Goal: Information Seeking & Learning: Check status

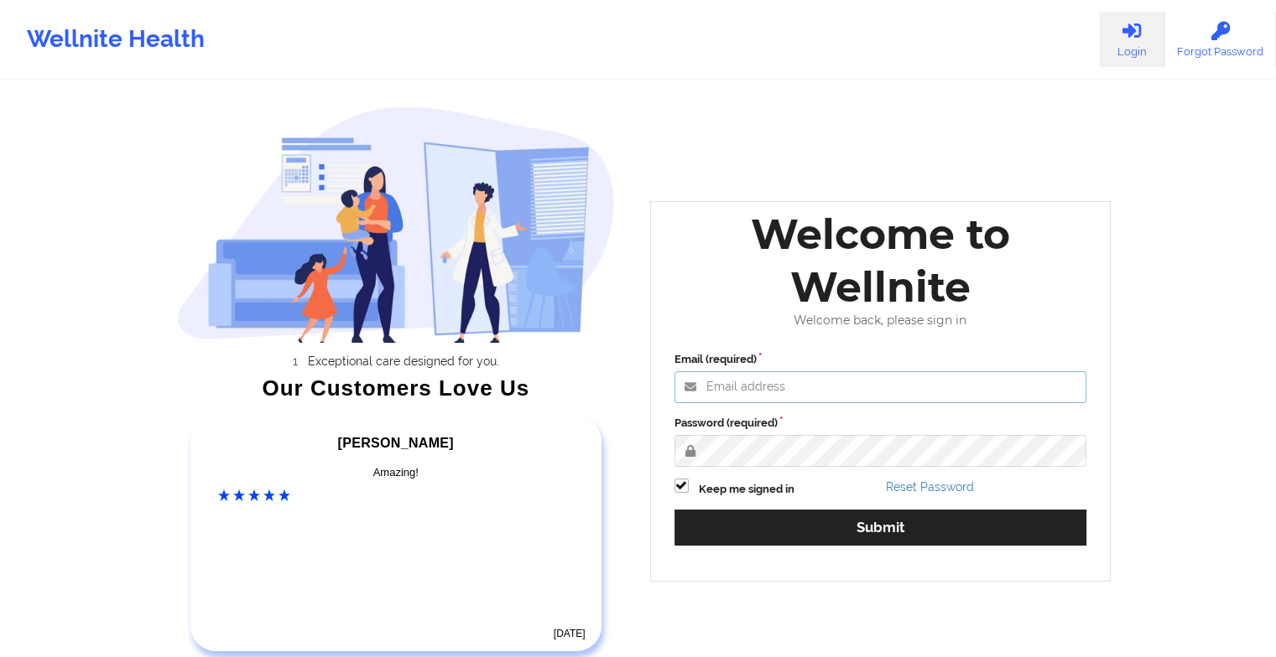
type input "[EMAIL_ADDRESS][DOMAIN_NAME]"
click at [724, 480] on div "Keep me signed in" at bounding box center [774, 488] width 212 height 19
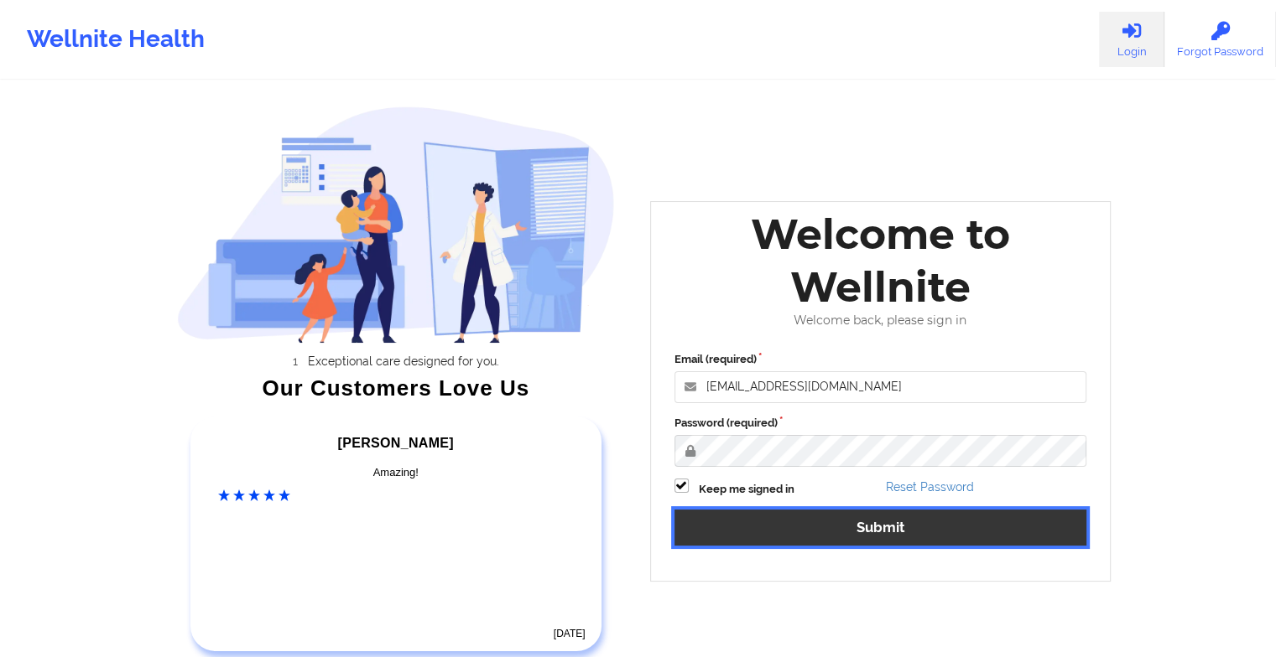
click at [725, 533] on button "Submit" at bounding box center [880, 528] width 413 height 36
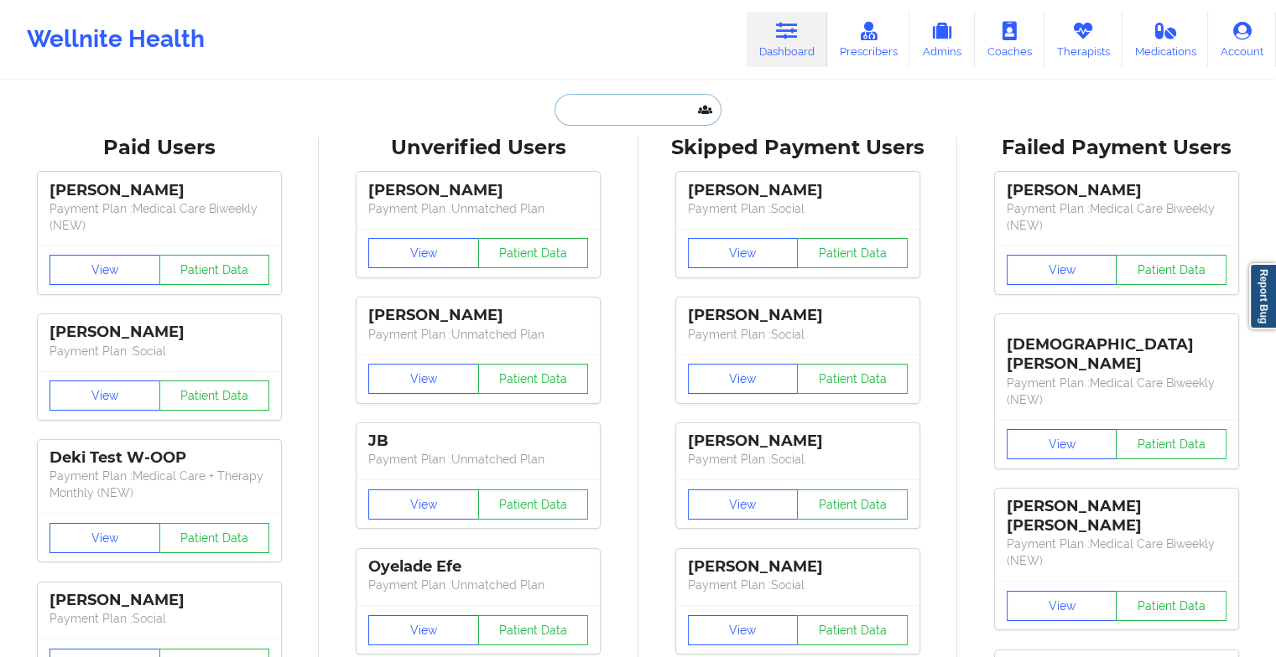
click at [621, 114] on input "text" at bounding box center [637, 110] width 166 height 32
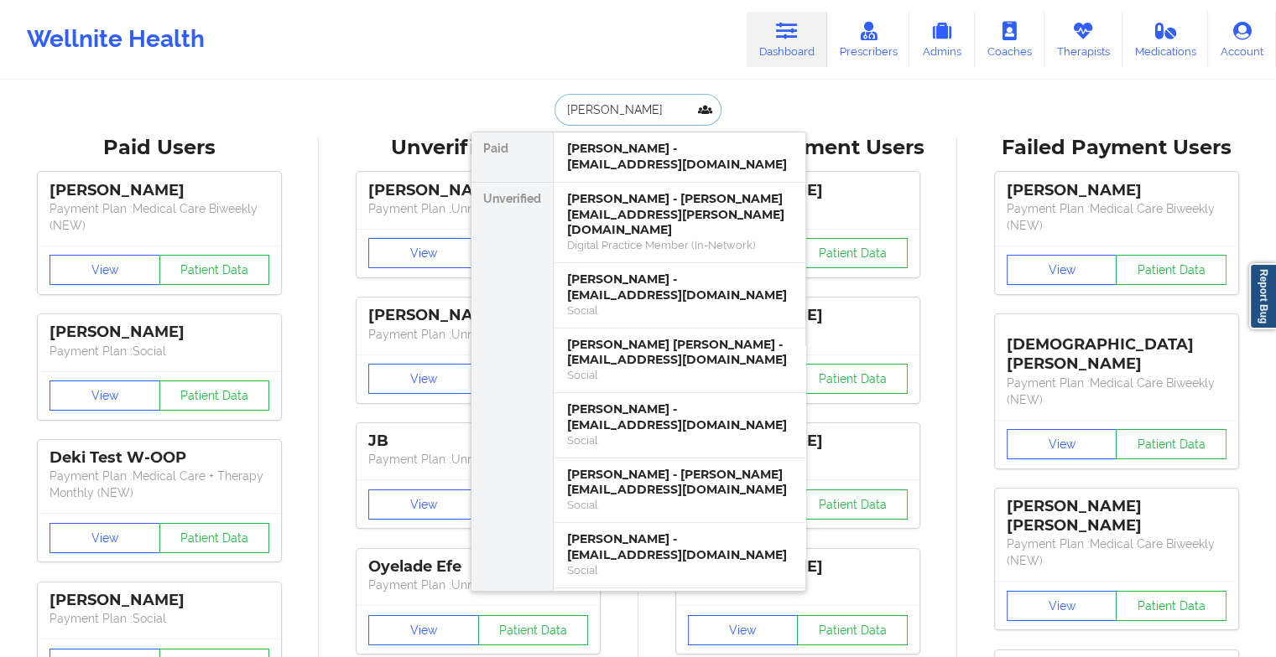
type input "[PERSON_NAME] es"
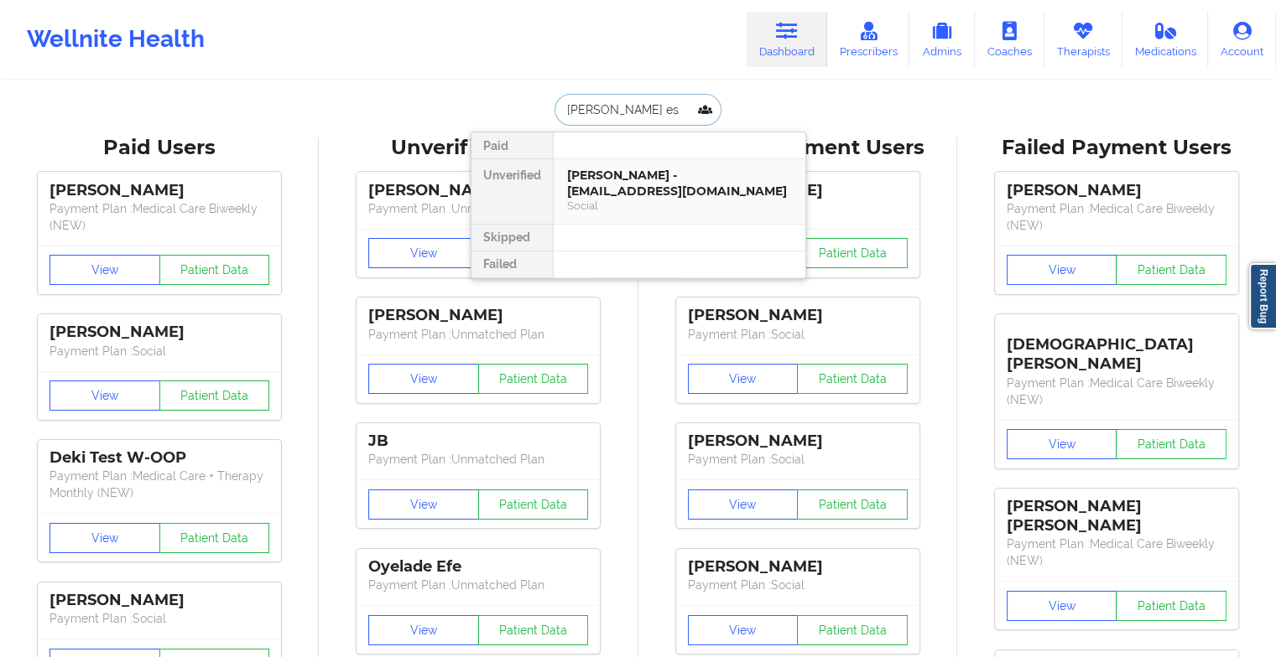
click at [584, 179] on div "[PERSON_NAME] - [EMAIL_ADDRESS][DOMAIN_NAME]" at bounding box center [679, 183] width 225 height 31
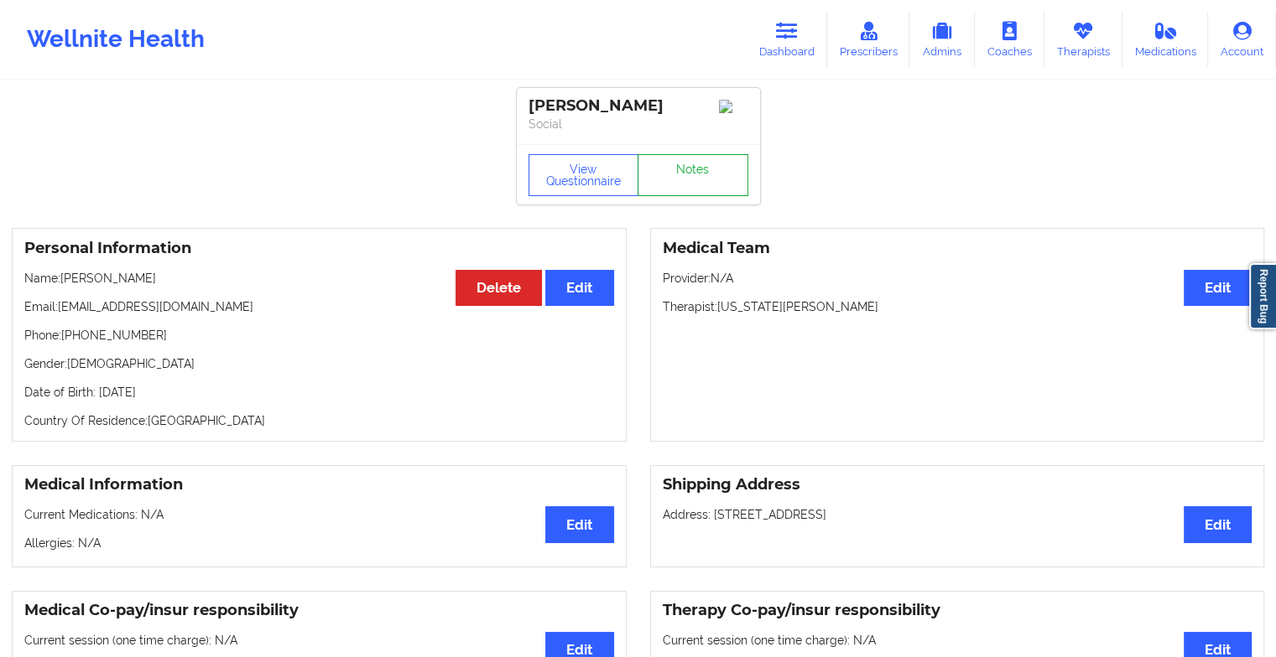
click at [691, 169] on link "Notes" at bounding box center [692, 175] width 111 height 42
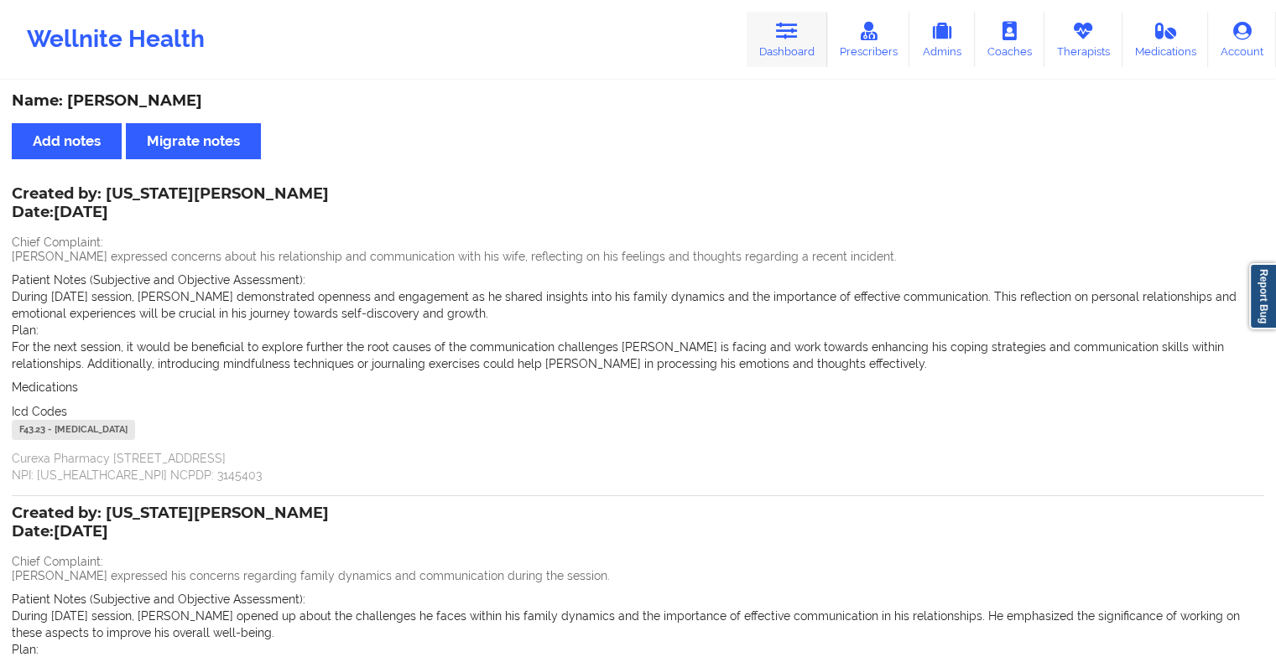
click at [789, 34] on icon at bounding box center [787, 31] width 22 height 18
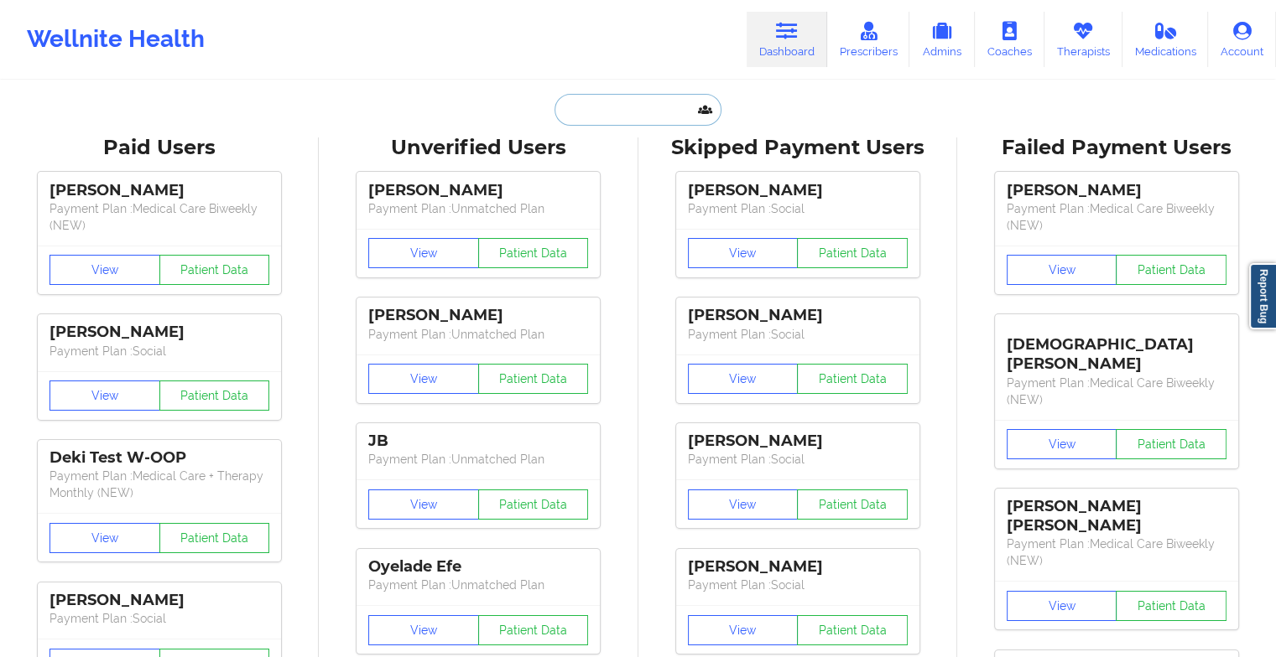
click at [644, 112] on input "text" at bounding box center [637, 110] width 166 height 32
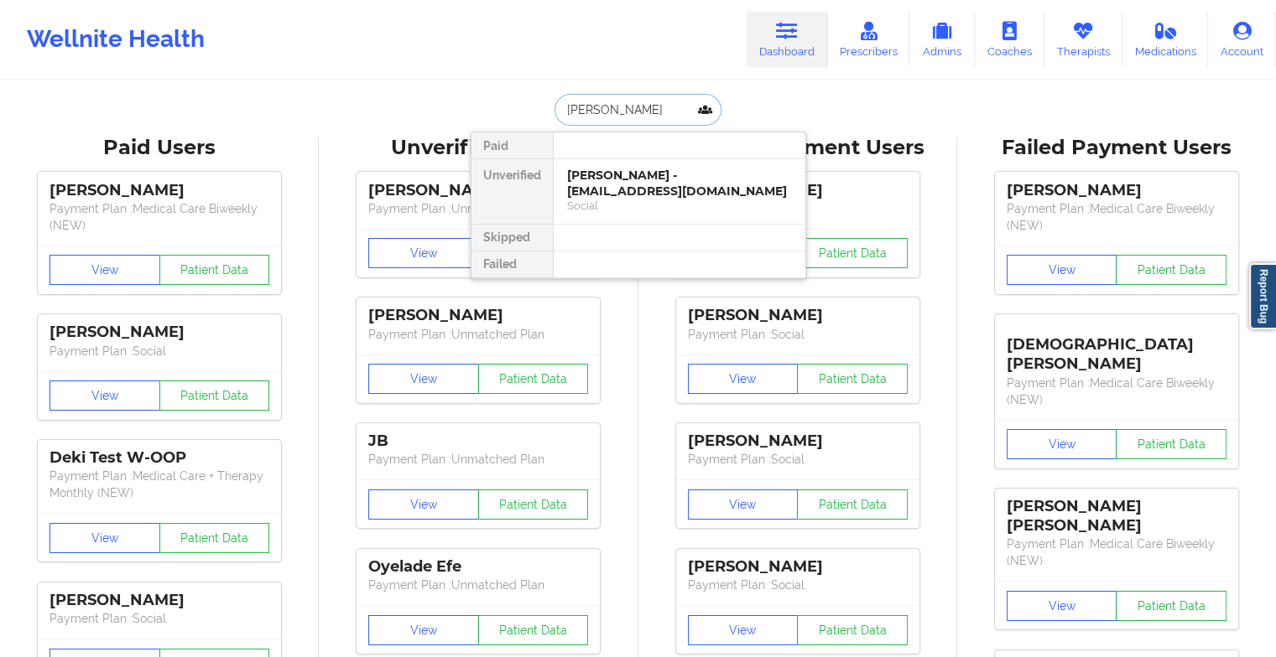
type input "[PERSON_NAME]"
click at [632, 168] on div "[PERSON_NAME] - [EMAIL_ADDRESS][DOMAIN_NAME]" at bounding box center [679, 183] width 225 height 31
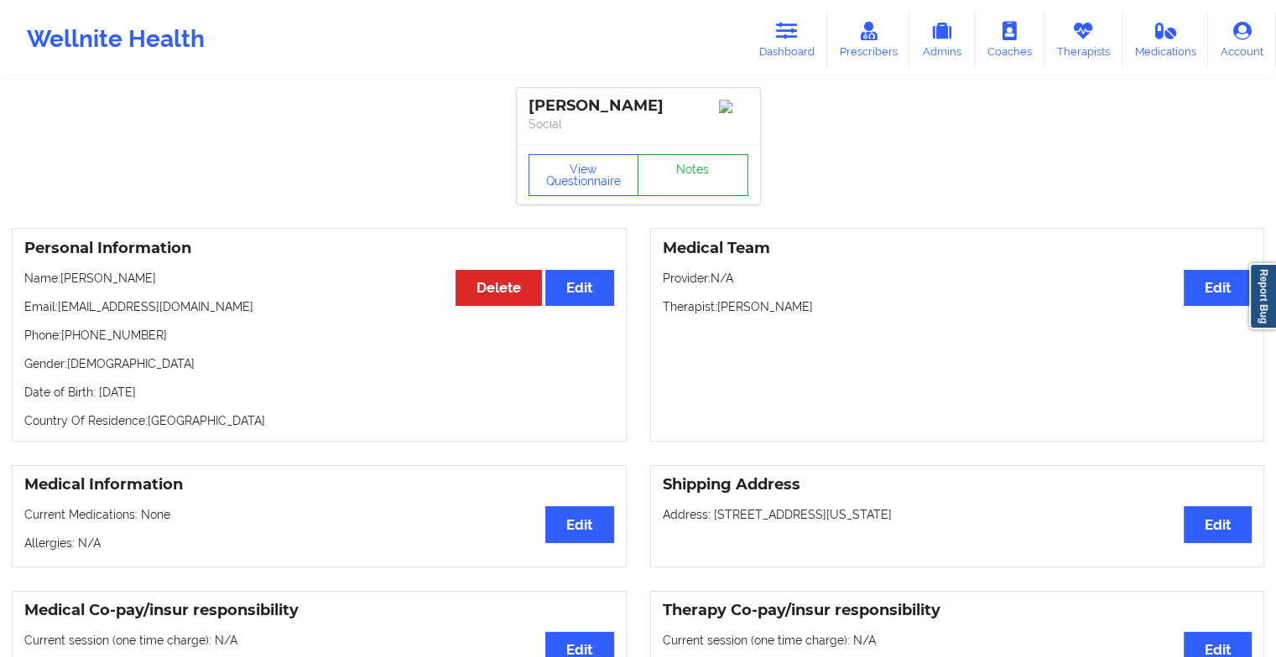
click at [725, 178] on link "Notes" at bounding box center [692, 175] width 111 height 42
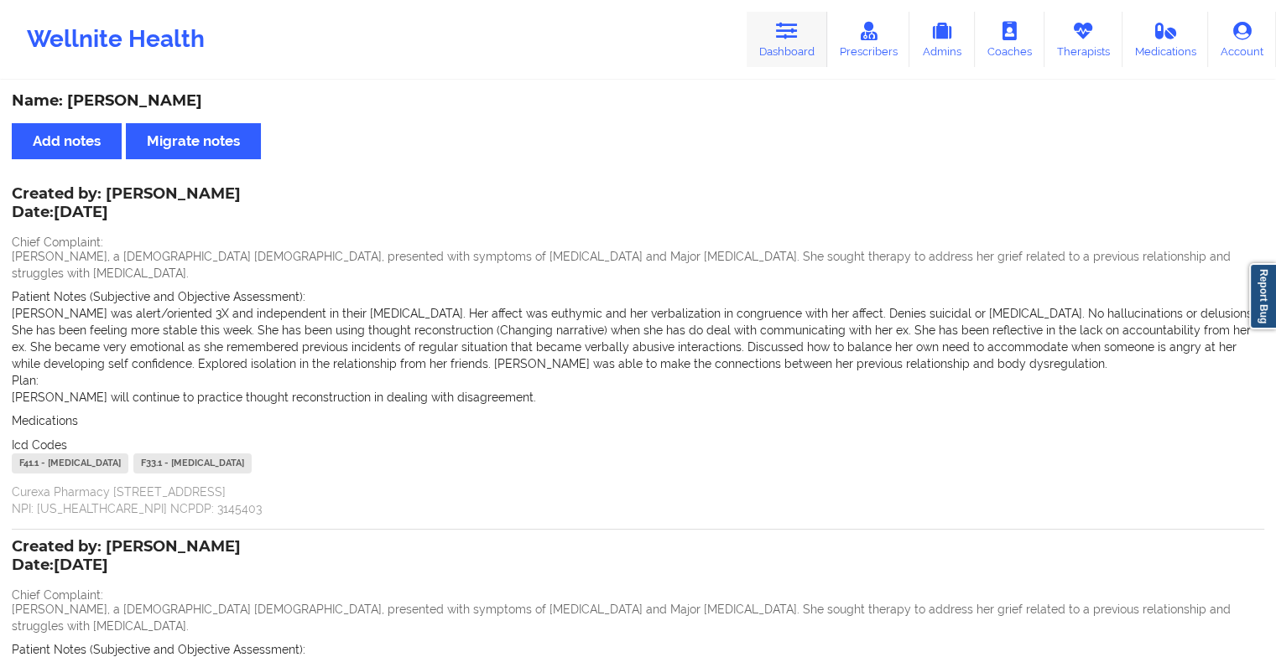
click at [779, 41] on link "Dashboard" at bounding box center [786, 39] width 81 height 55
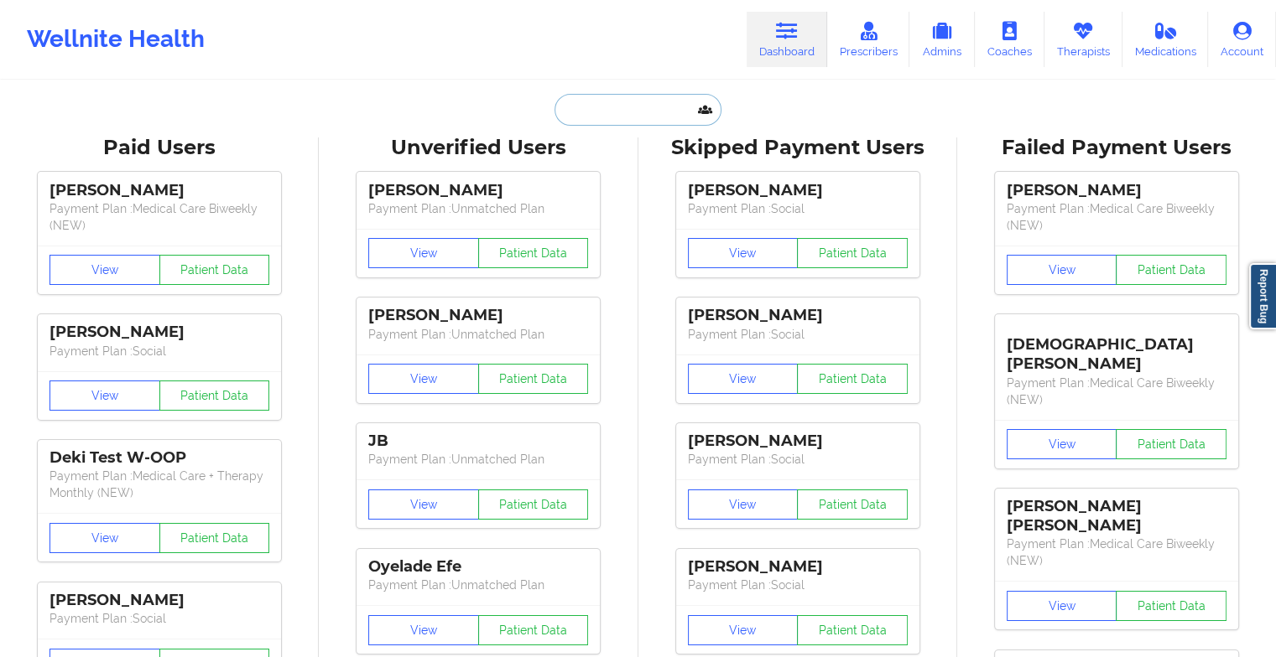
click at [614, 117] on input "text" at bounding box center [637, 110] width 166 height 32
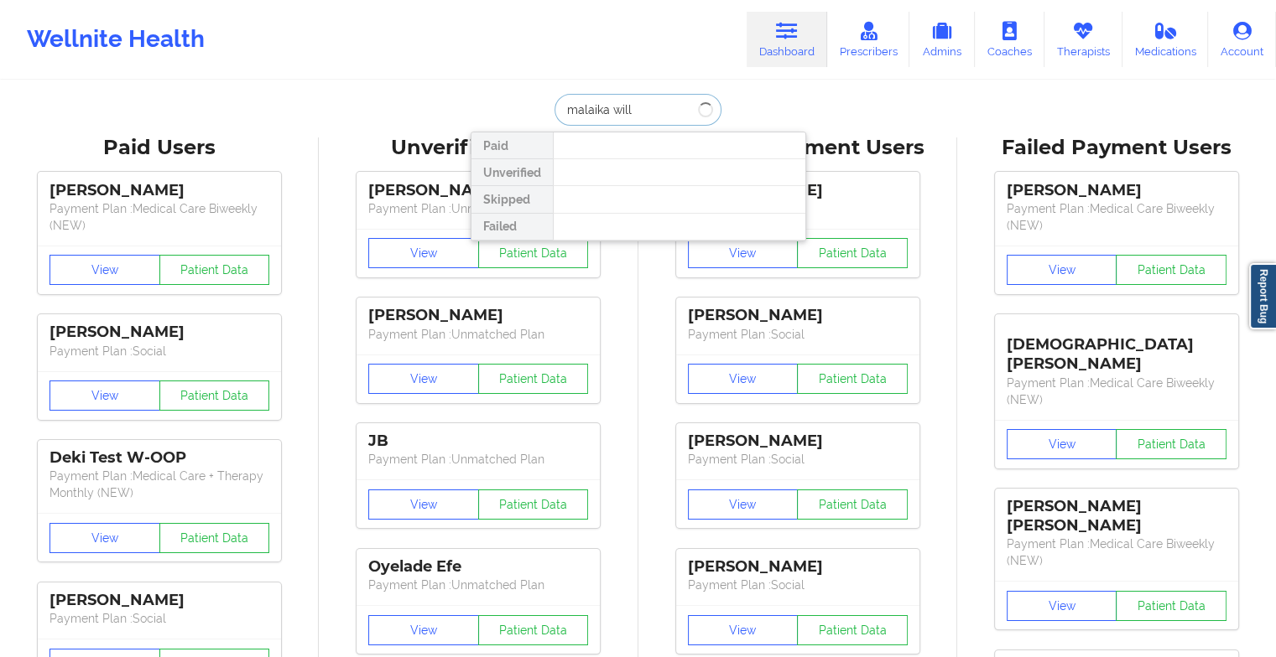
type input "[PERSON_NAME]"
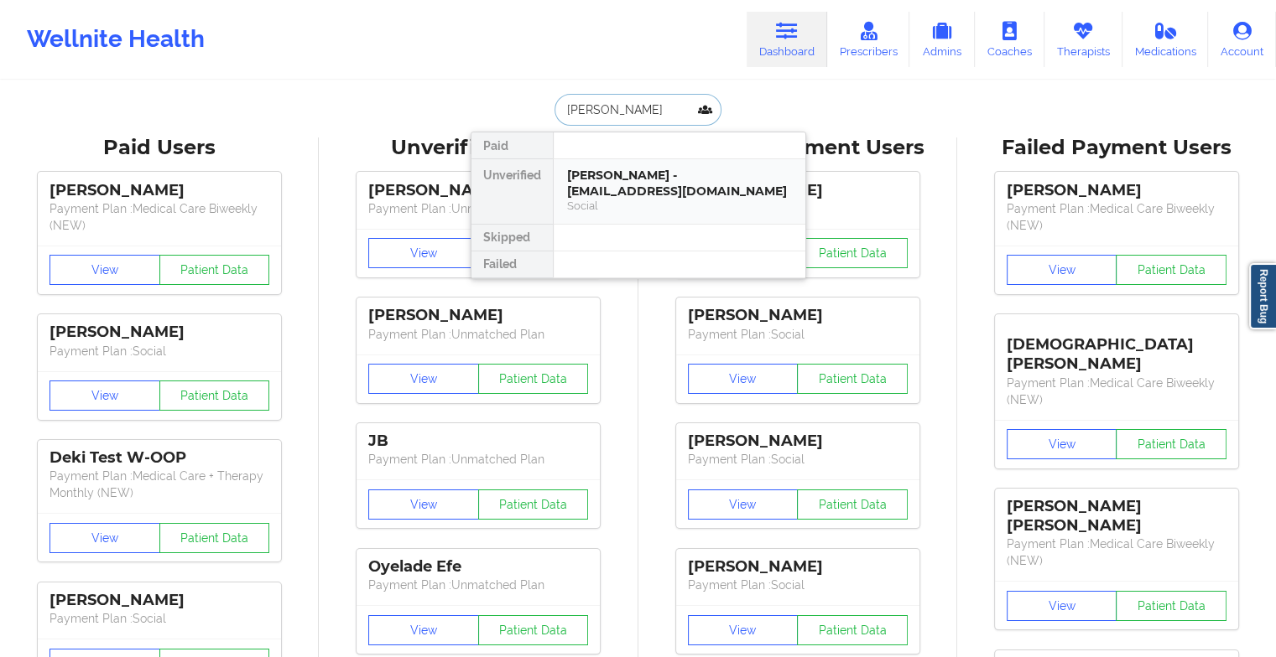
click at [633, 174] on div "[PERSON_NAME] - [EMAIL_ADDRESS][DOMAIN_NAME]" at bounding box center [679, 183] width 225 height 31
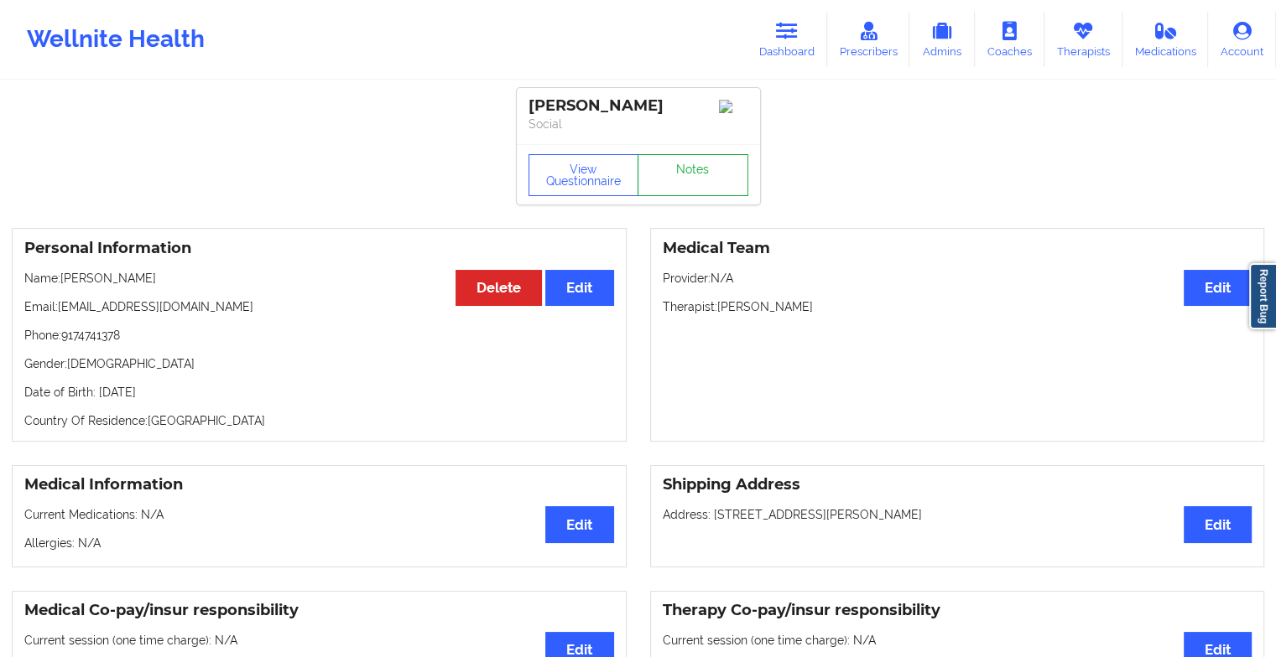
click at [687, 175] on link "Notes" at bounding box center [692, 175] width 111 height 42
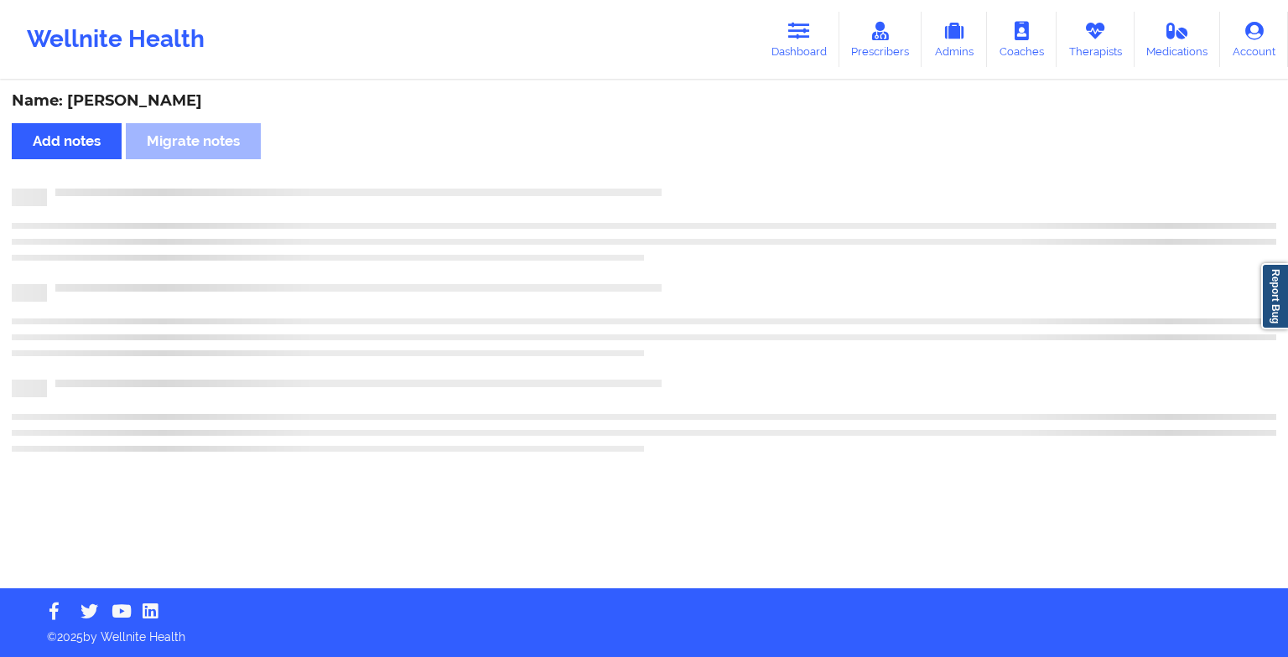
click at [687, 175] on div "Name: [PERSON_NAME] Add notes Migrate notes" at bounding box center [644, 335] width 1288 height 507
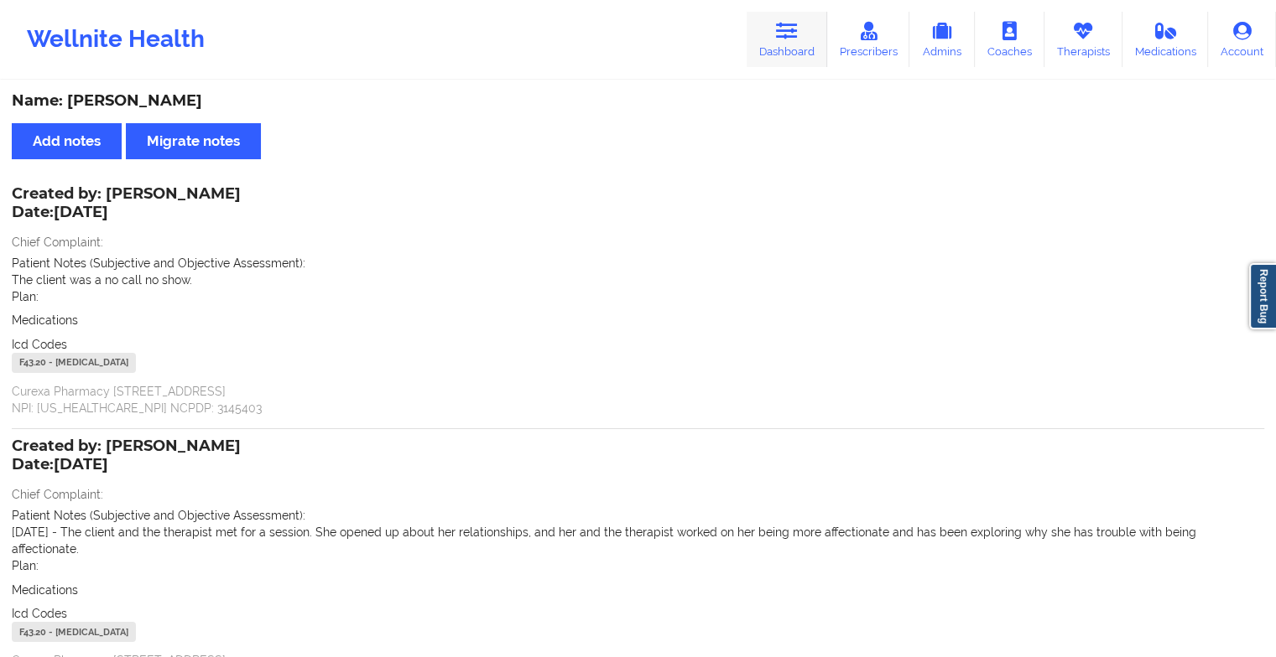
click at [779, 39] on icon at bounding box center [787, 31] width 22 height 18
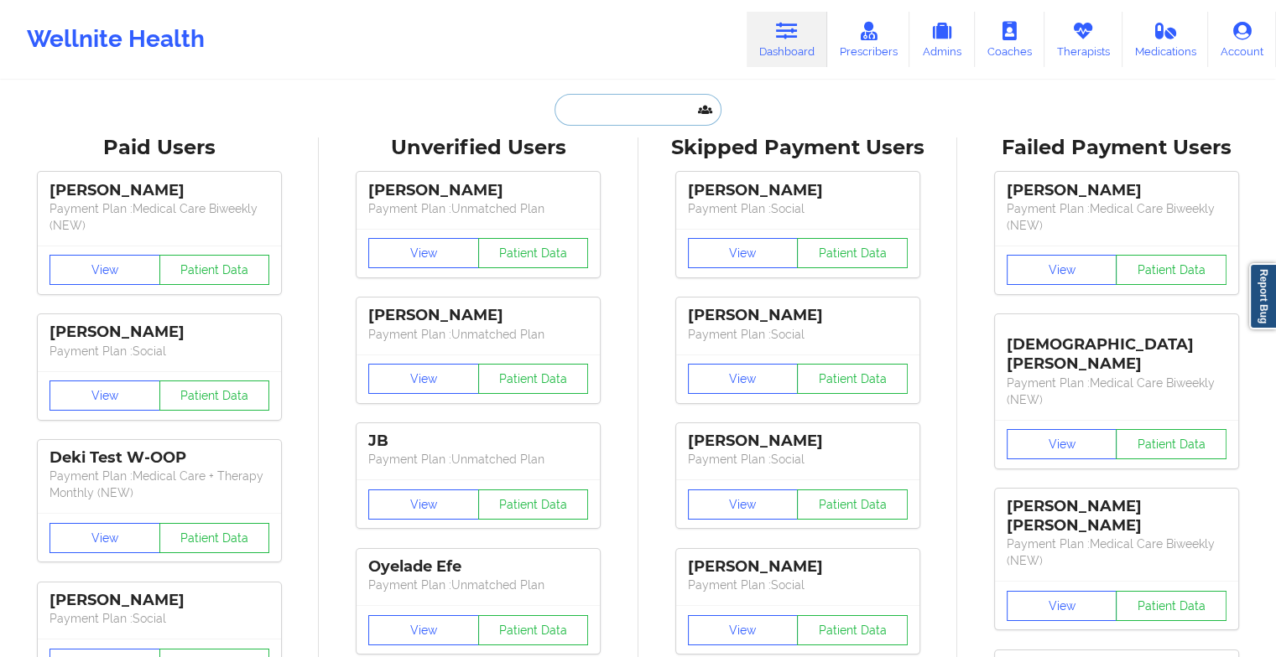
click at [603, 117] on input "text" at bounding box center [637, 110] width 166 height 32
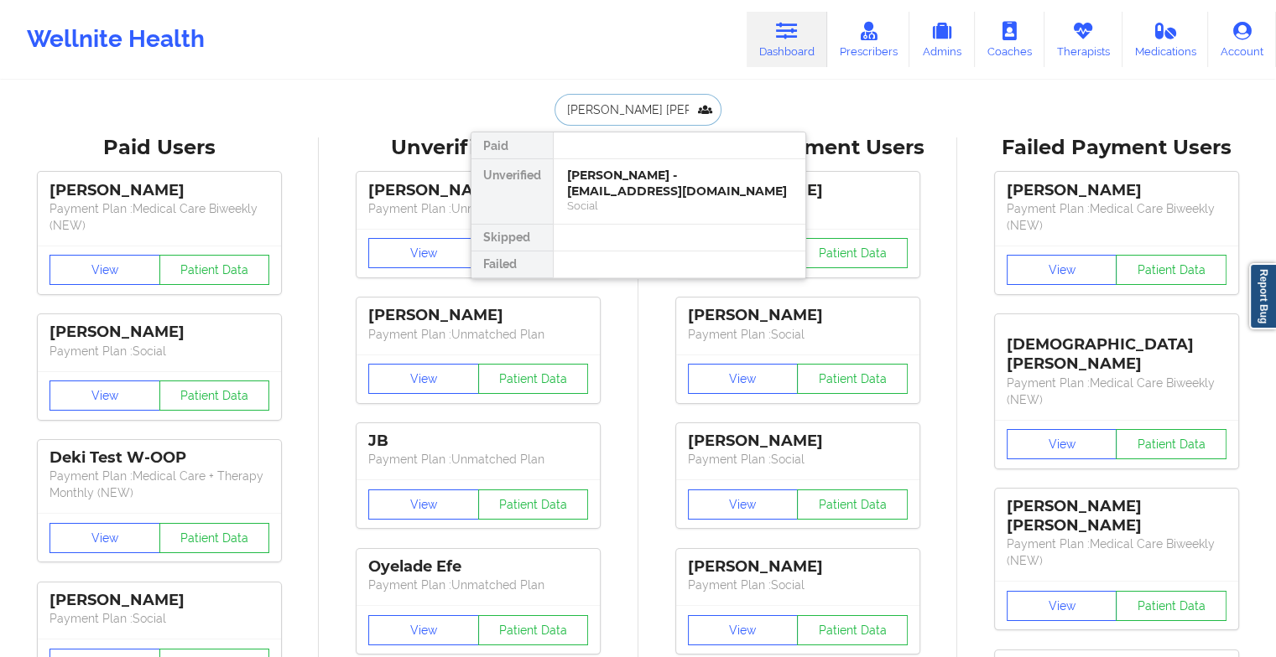
type input "[PERSON_NAME]"
click at [616, 205] on div "Social" at bounding box center [679, 206] width 225 height 14
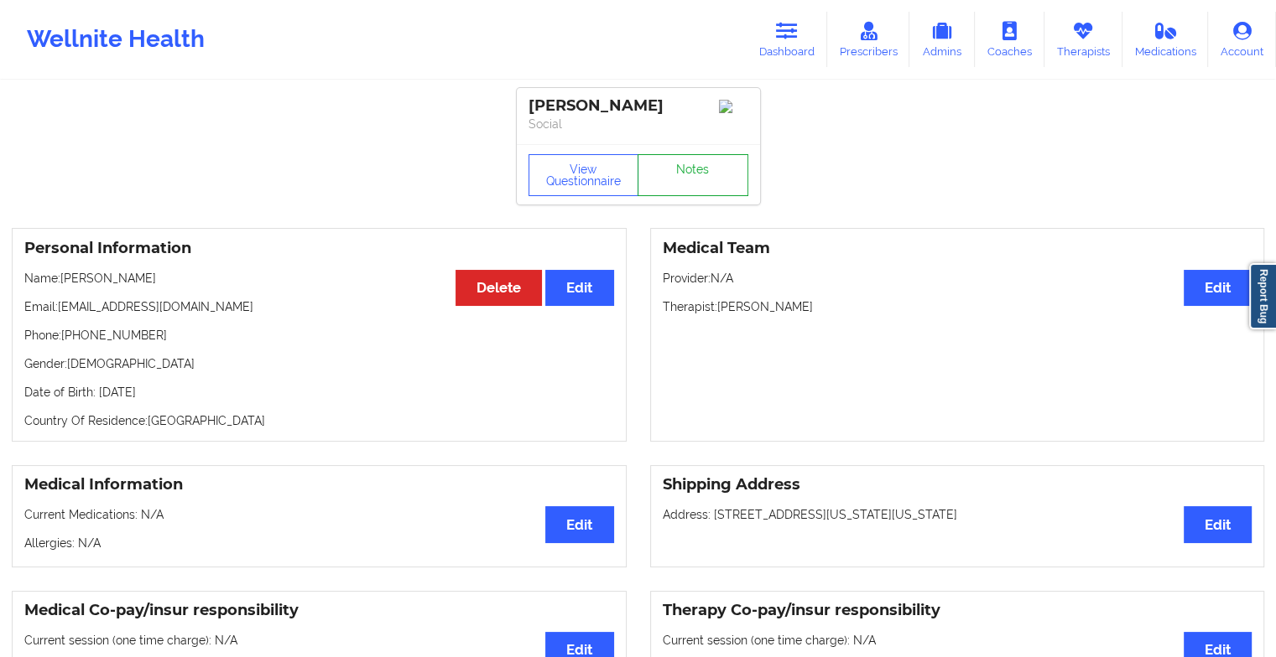
click at [690, 165] on link "Notes" at bounding box center [692, 175] width 111 height 42
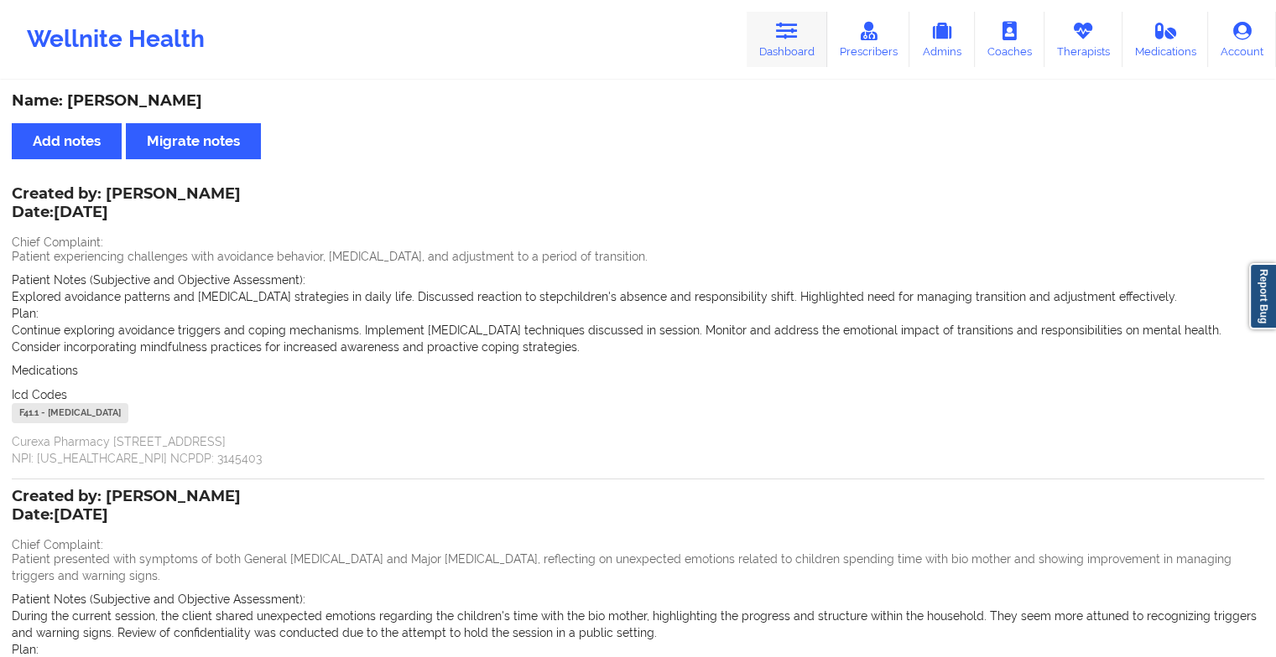
click at [815, 61] on link "Dashboard" at bounding box center [786, 39] width 81 height 55
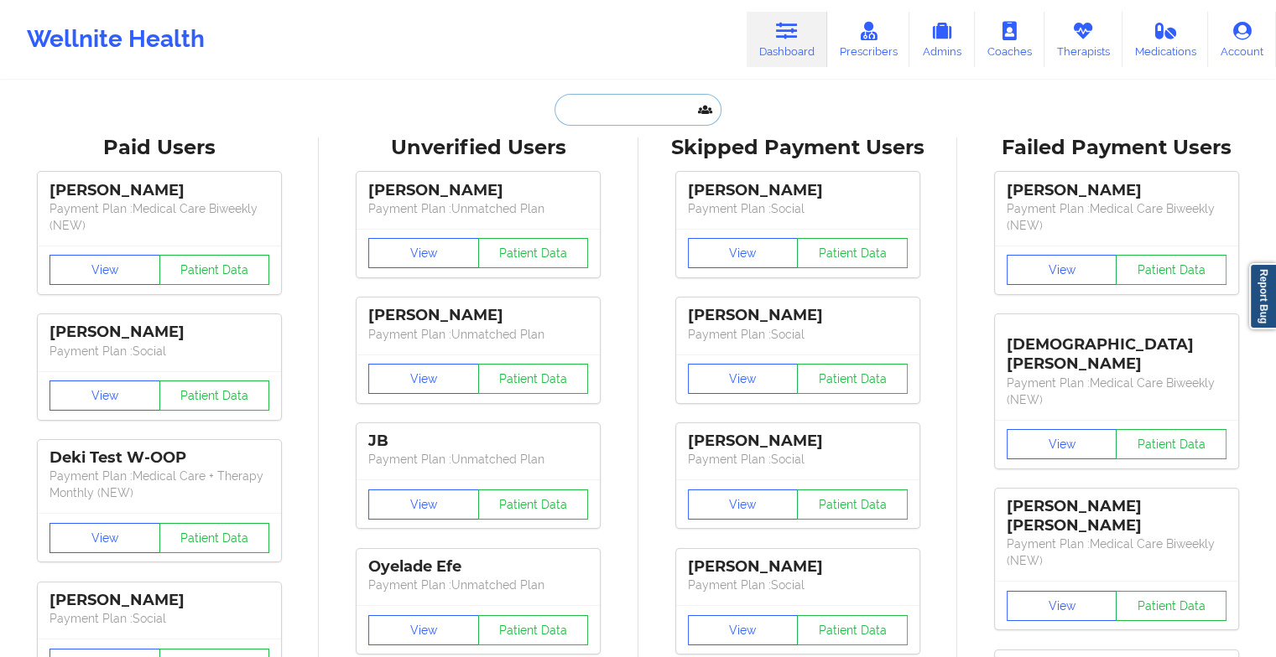
click at [605, 107] on input "text" at bounding box center [637, 110] width 166 height 32
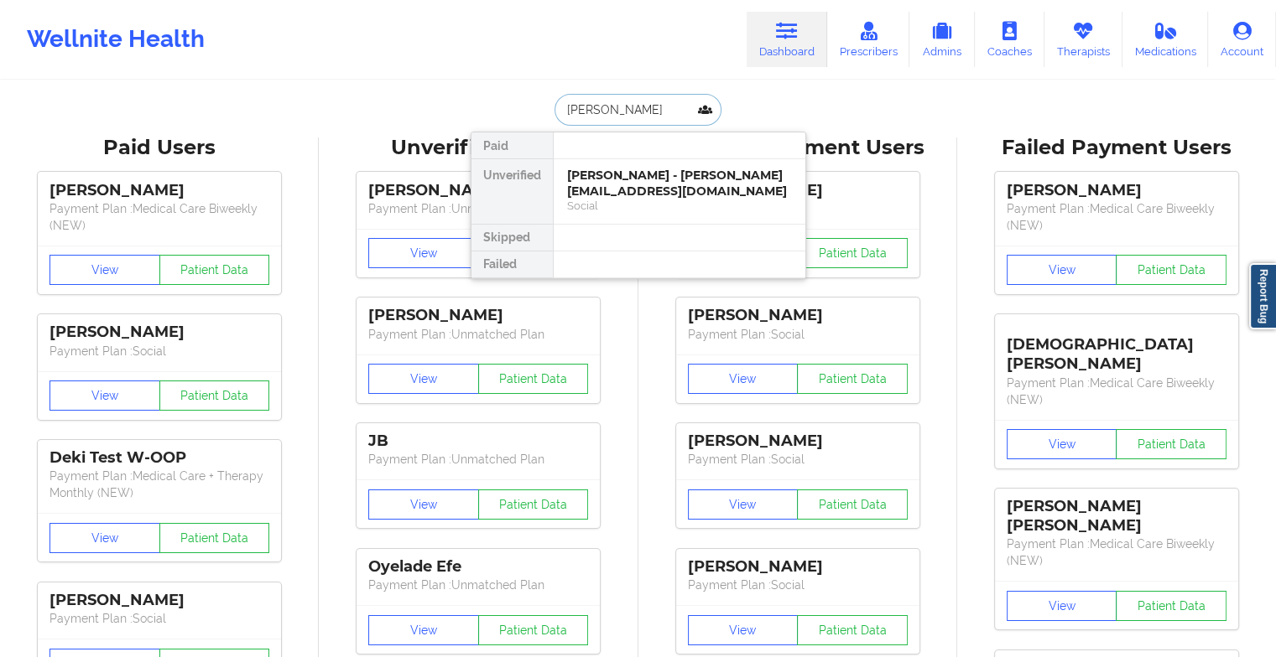
type input "[PERSON_NAME]"
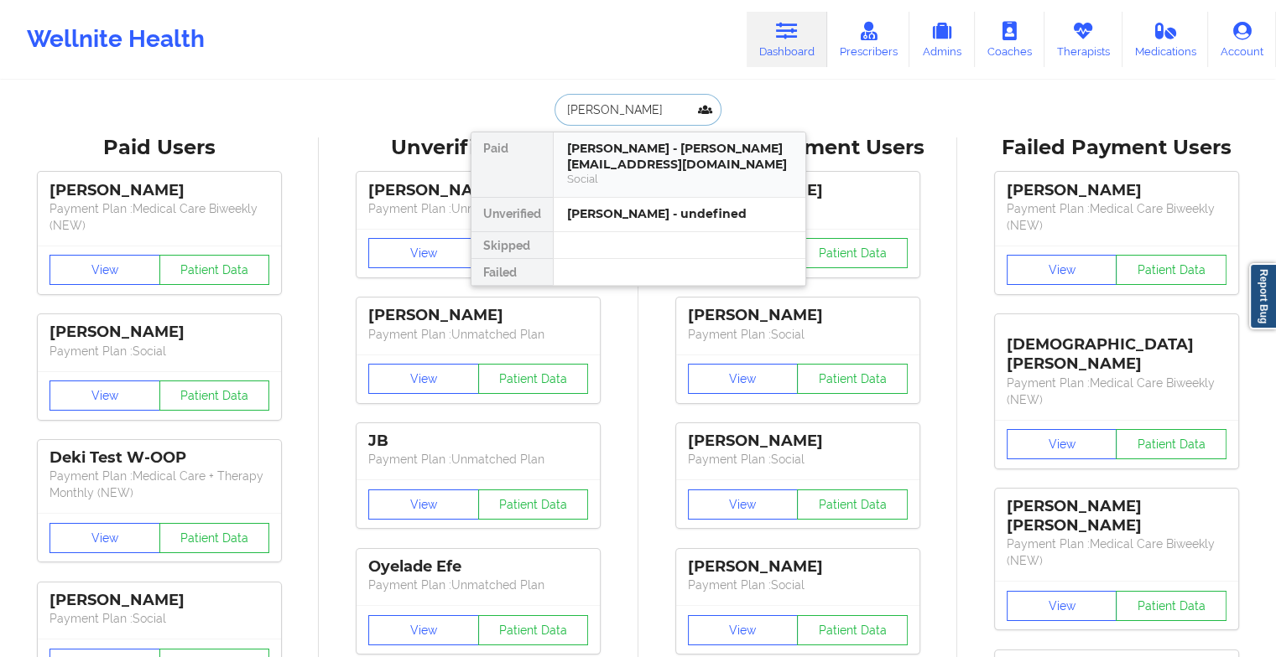
click at [625, 168] on div "[PERSON_NAME] - [PERSON_NAME][EMAIL_ADDRESS][DOMAIN_NAME]" at bounding box center [679, 156] width 225 height 31
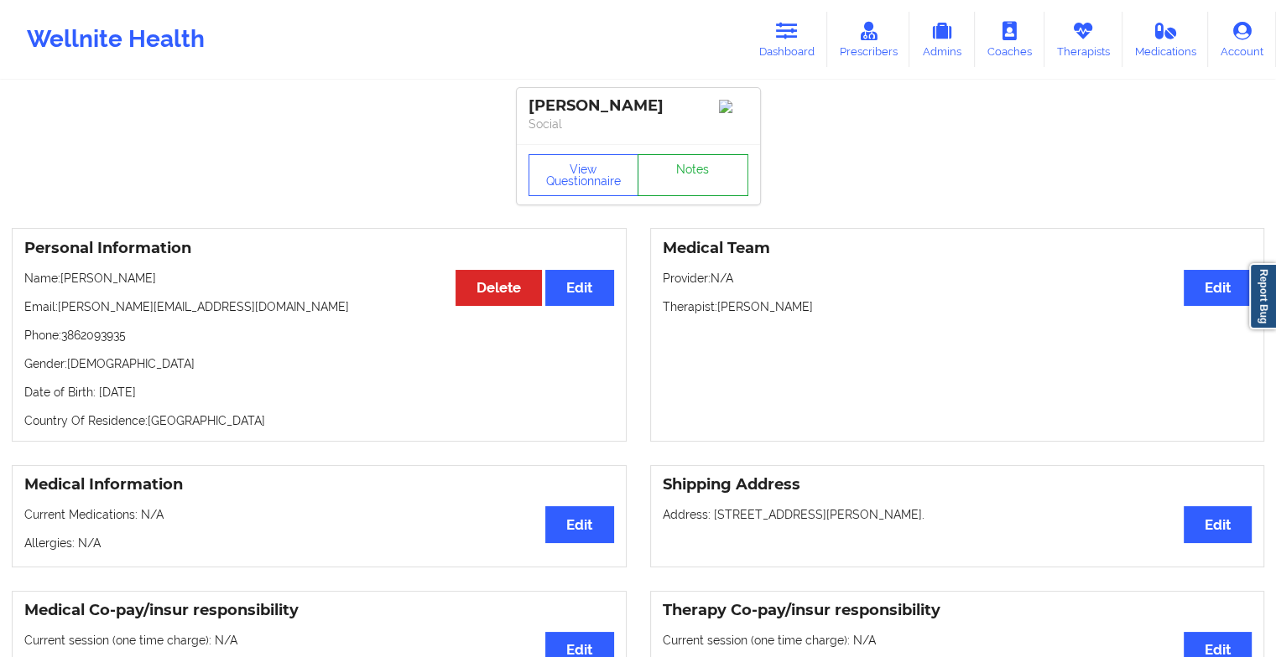
click at [726, 186] on link "Notes" at bounding box center [692, 175] width 111 height 42
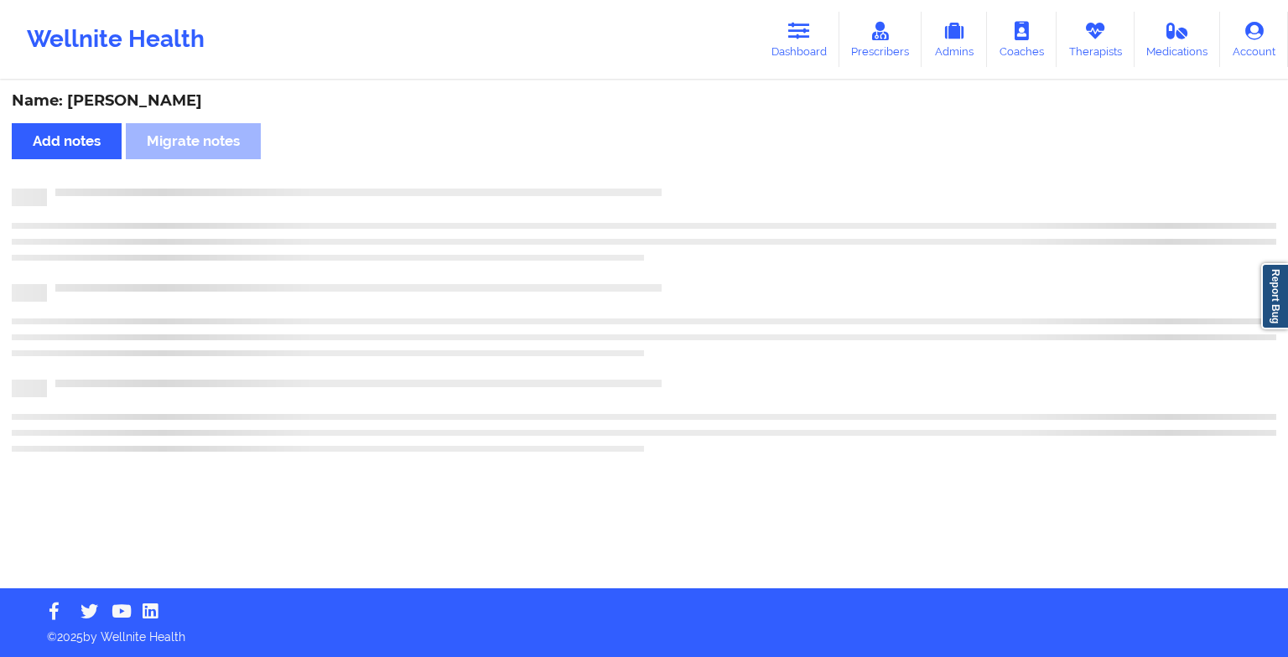
click at [853, 349] on div "Name: [PERSON_NAME] Add notes Migrate notes" at bounding box center [644, 335] width 1288 height 507
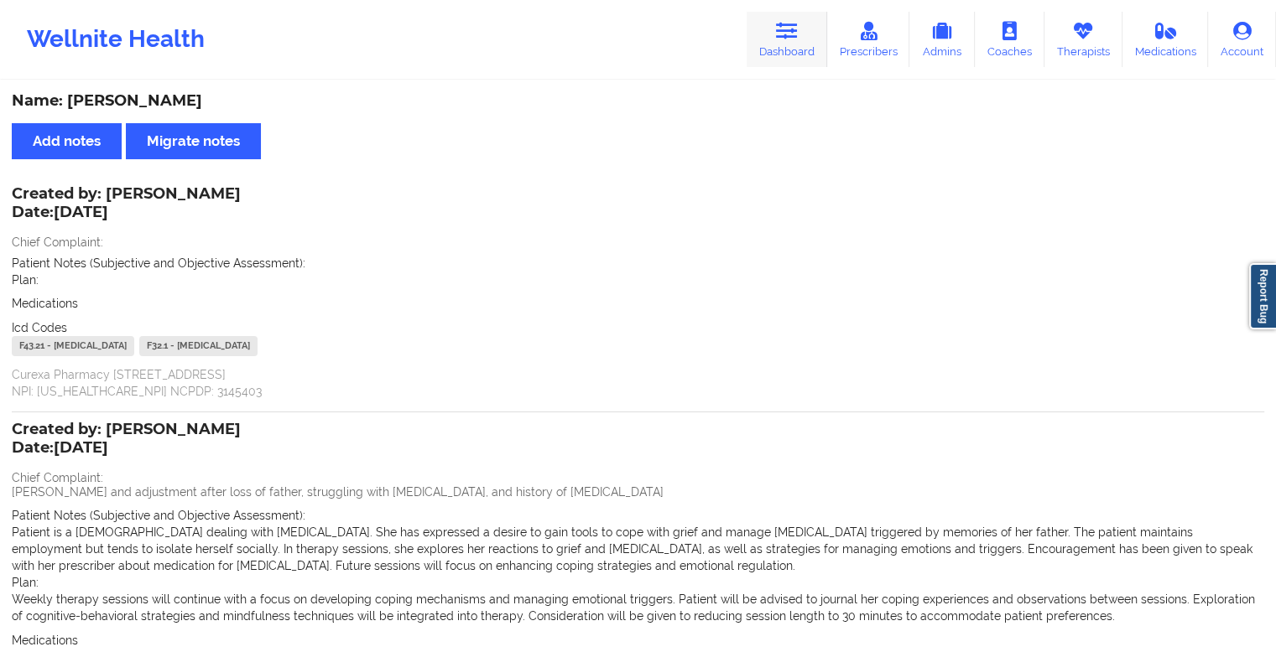
click at [779, 24] on icon at bounding box center [787, 31] width 22 height 18
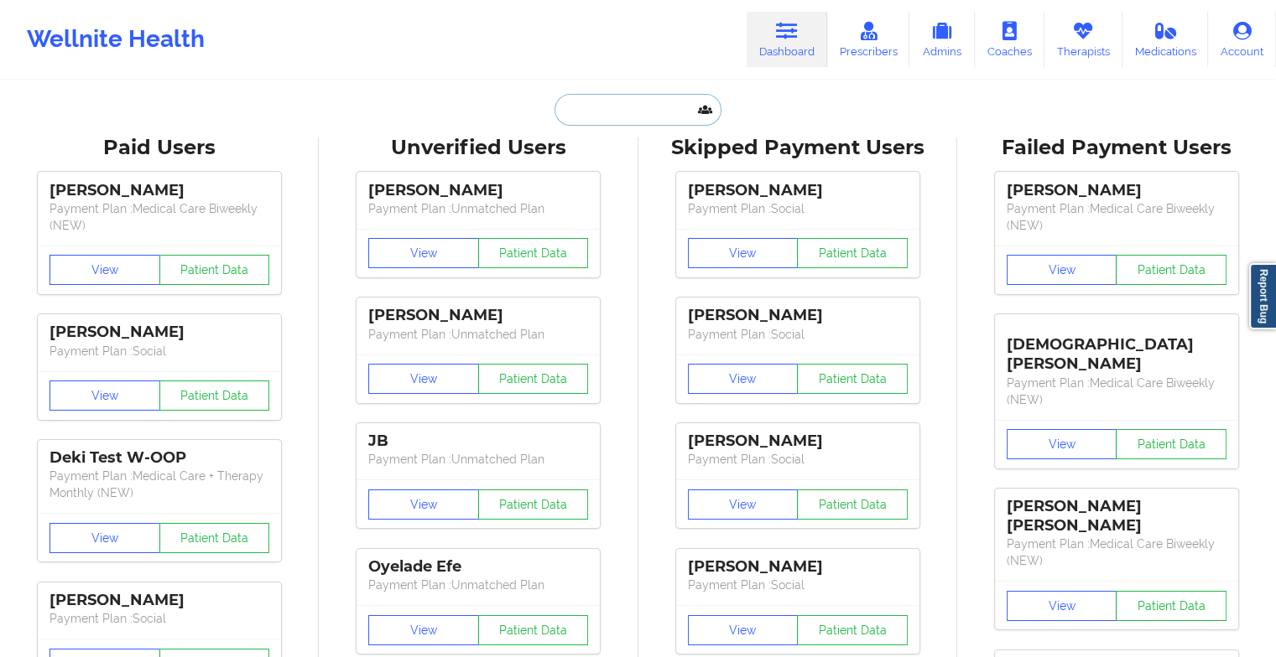
click at [606, 106] on input "text" at bounding box center [637, 110] width 166 height 32
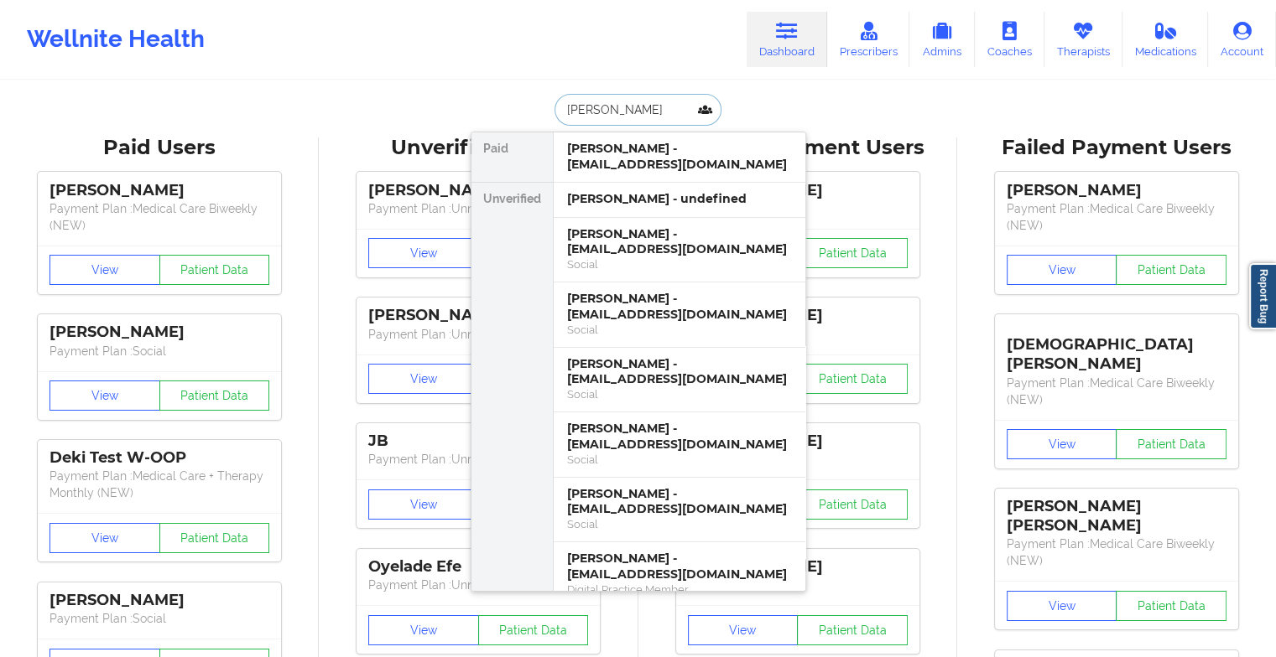
type input "[PERSON_NAME]"
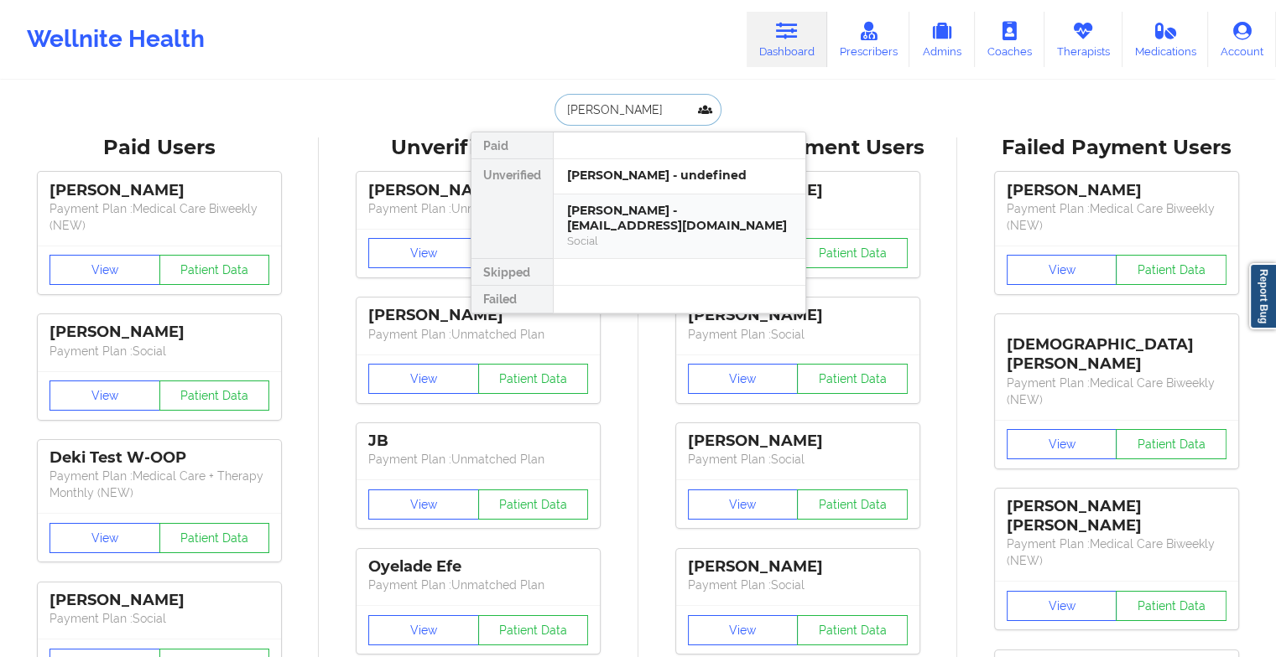
click at [648, 229] on div "[PERSON_NAME] - [EMAIL_ADDRESS][DOMAIN_NAME]" at bounding box center [679, 218] width 225 height 31
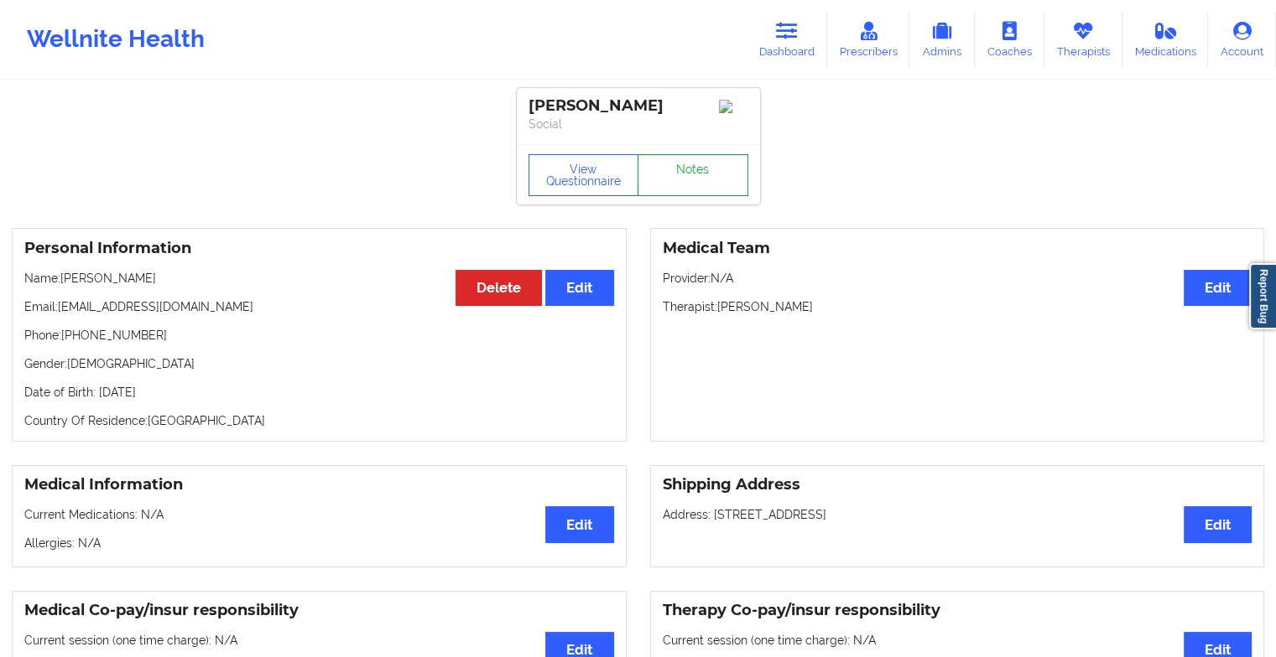
click at [695, 183] on link "Notes" at bounding box center [692, 175] width 111 height 42
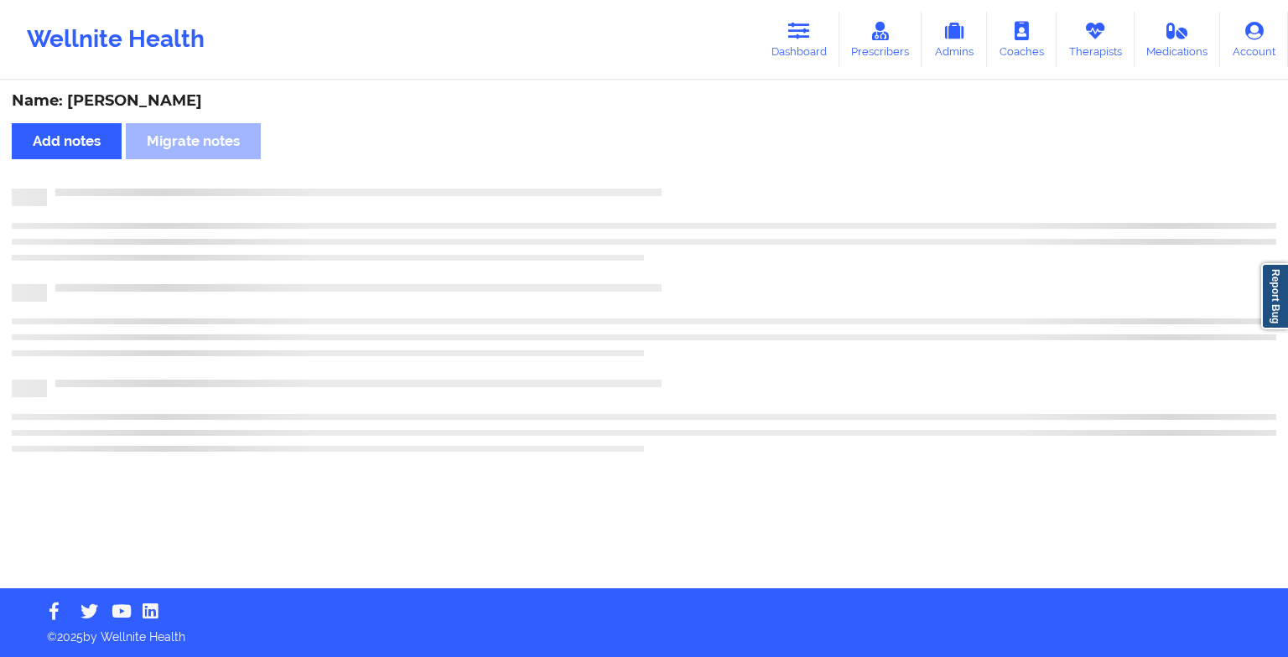
click at [695, 183] on div "Name: [PERSON_NAME] Add notes Migrate notes" at bounding box center [644, 335] width 1288 height 507
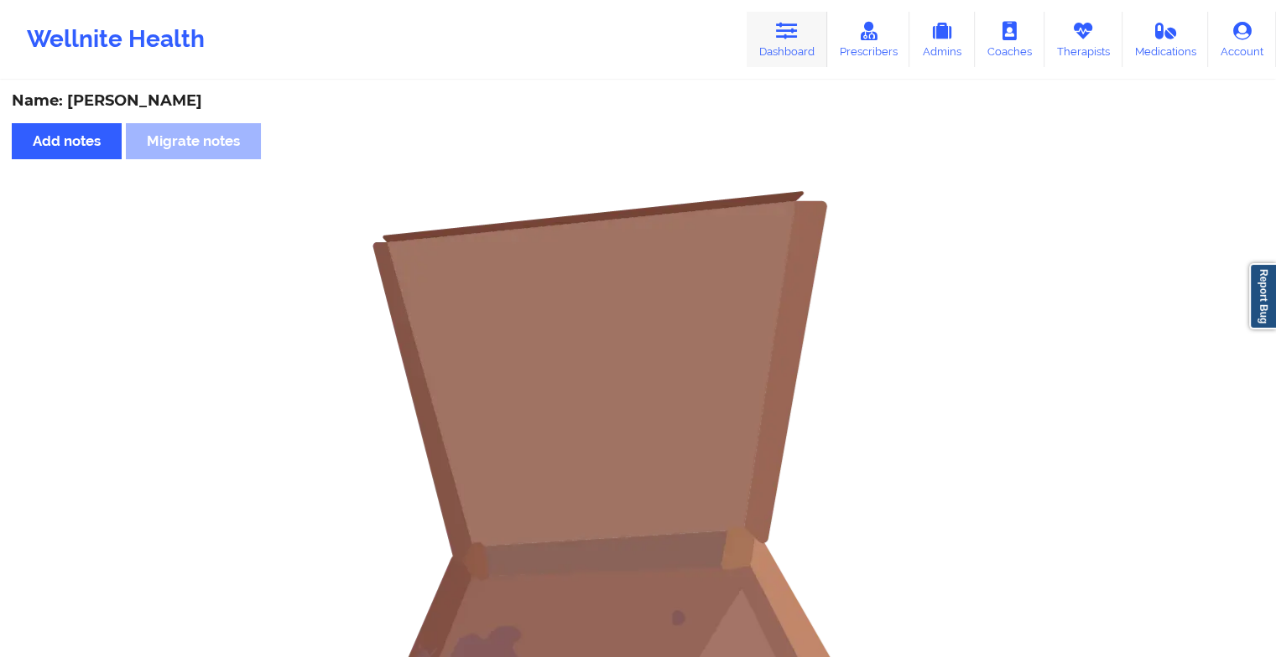
click at [782, 54] on link "Dashboard" at bounding box center [786, 39] width 81 height 55
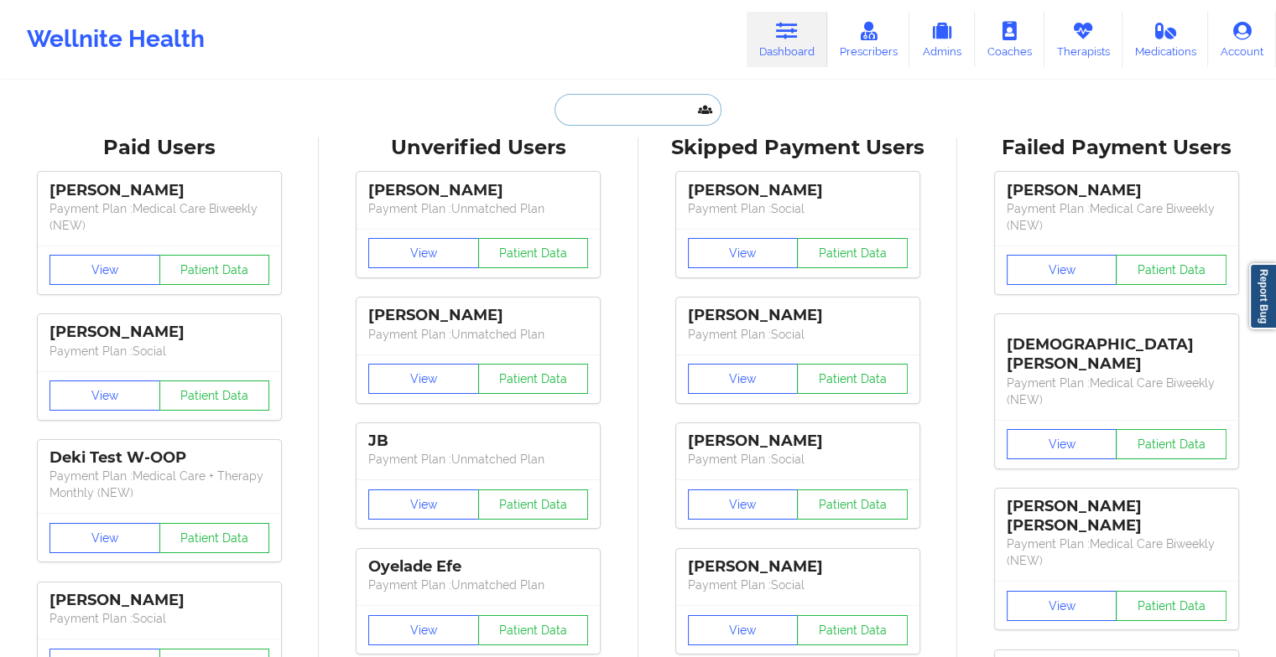
click at [619, 122] on input "text" at bounding box center [637, 110] width 166 height 32
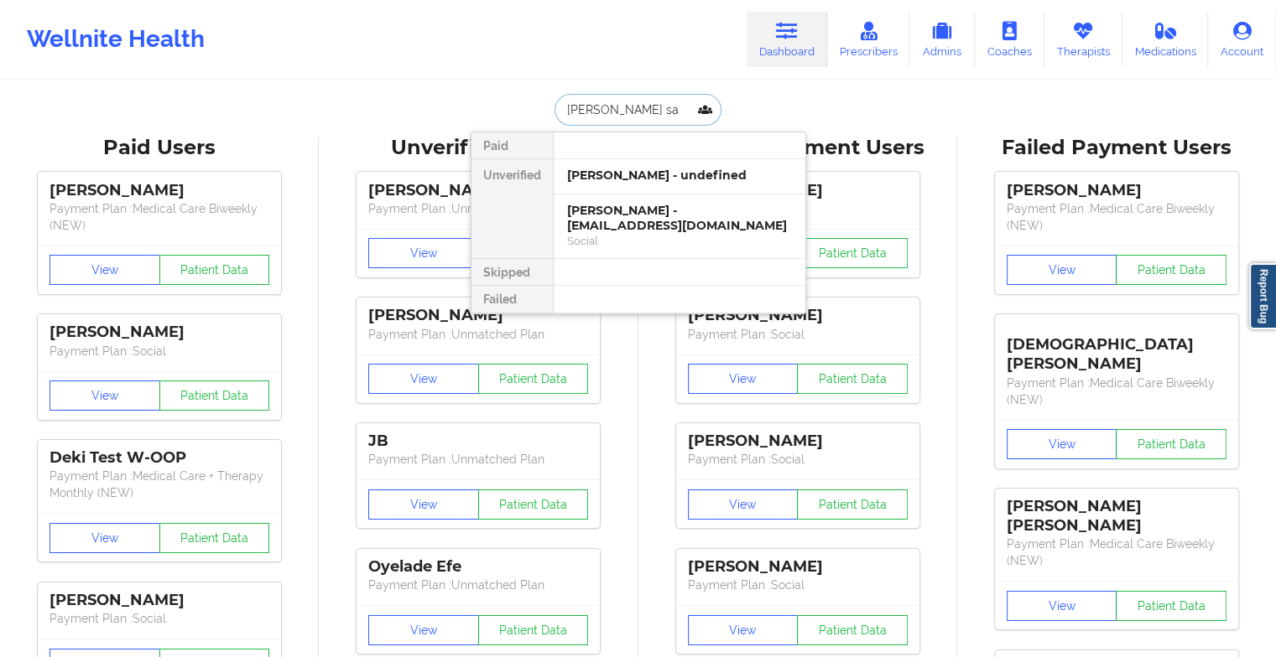
type input "[PERSON_NAME] [PERSON_NAME]"
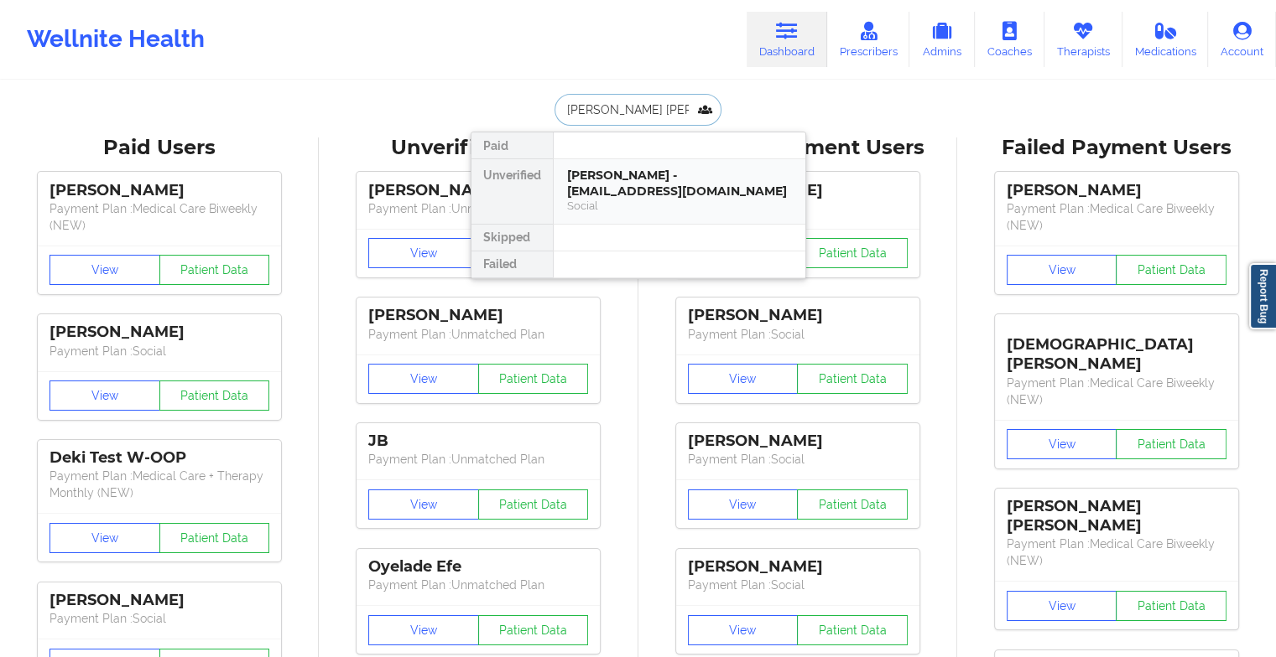
click at [625, 174] on div "[PERSON_NAME] - [EMAIL_ADDRESS][DOMAIN_NAME]" at bounding box center [679, 183] width 225 height 31
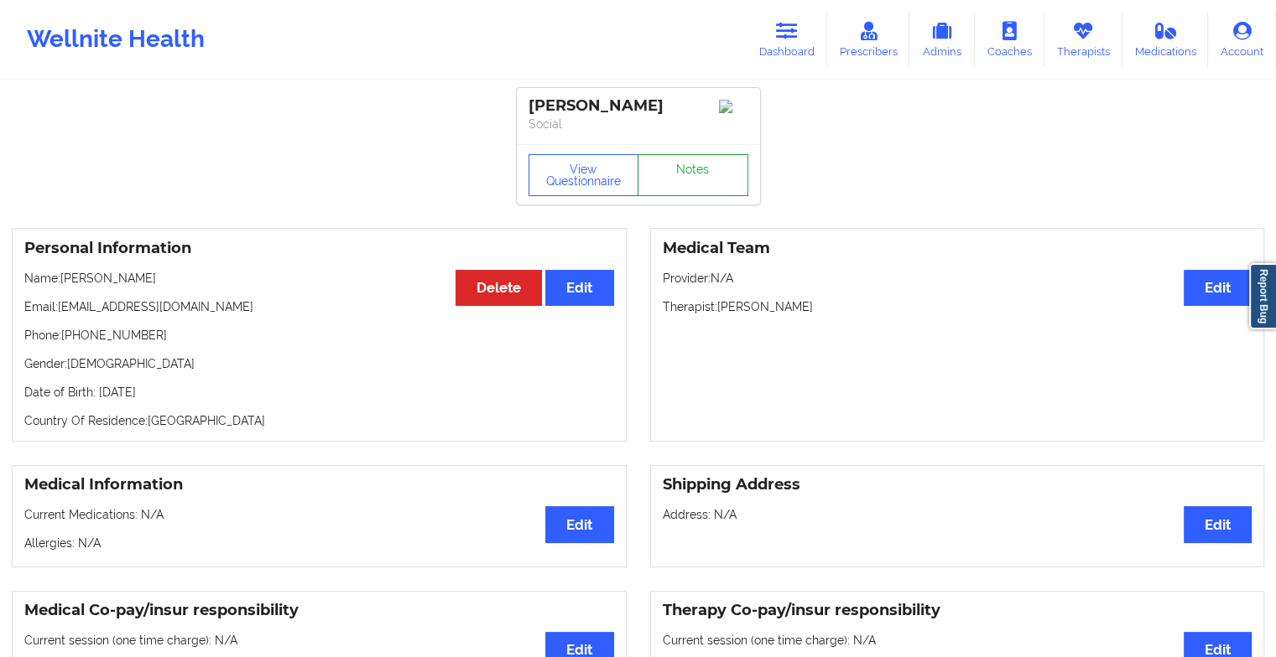
click at [690, 175] on link "Notes" at bounding box center [692, 175] width 111 height 42
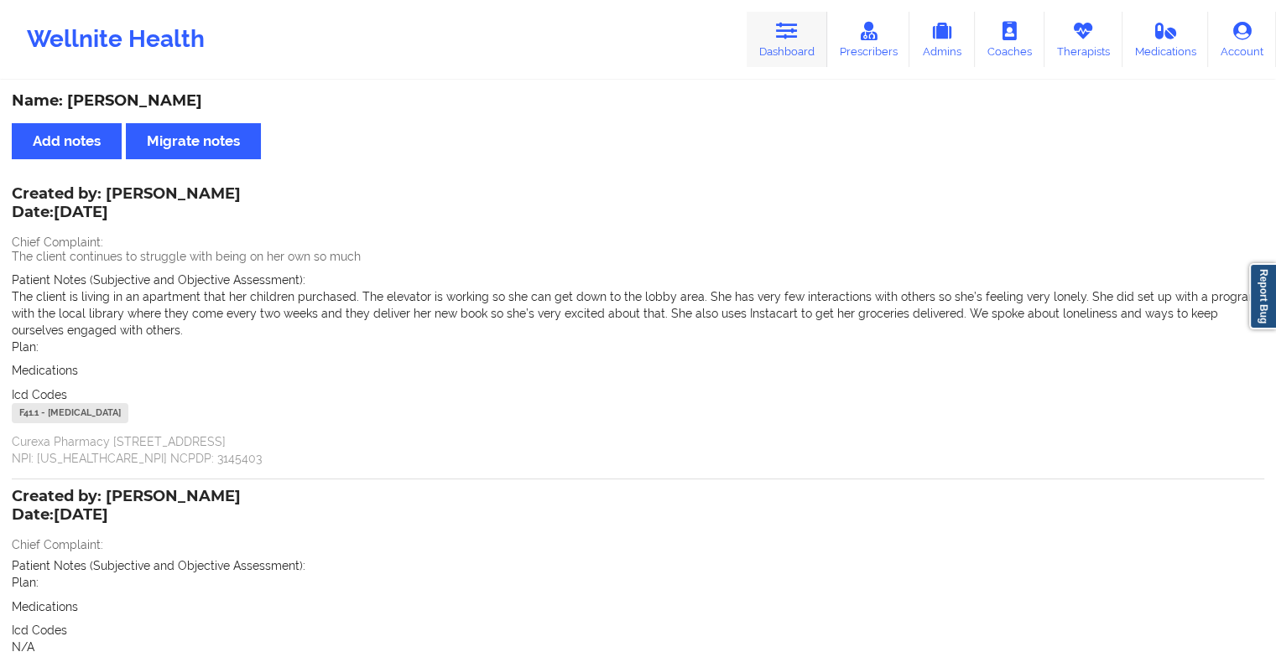
click at [785, 49] on link "Dashboard" at bounding box center [786, 39] width 81 height 55
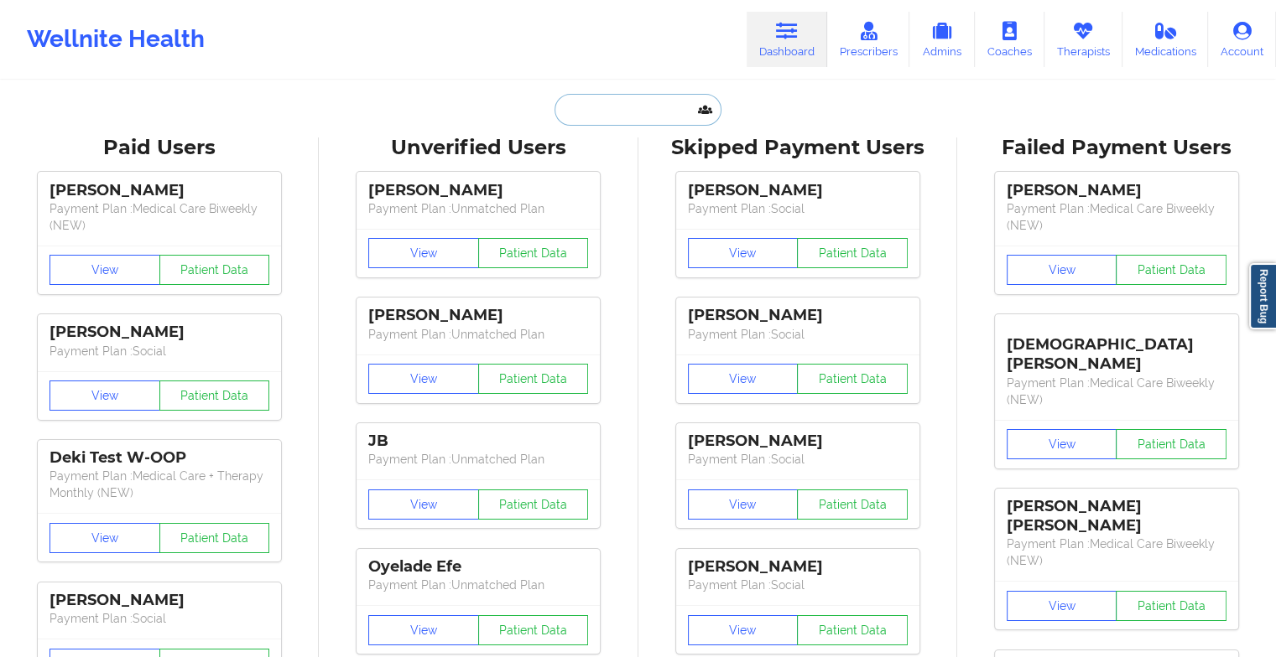
click at [677, 107] on input "text" at bounding box center [637, 110] width 166 height 32
click at [655, 262] on div "[PERSON_NAME] Payment Plan : Social View Patient Data [PERSON_NAME] Payment Pla…" at bounding box center [797, 539] width 307 height 754
click at [603, 105] on input "[PERSON_NAME]" at bounding box center [637, 110] width 166 height 32
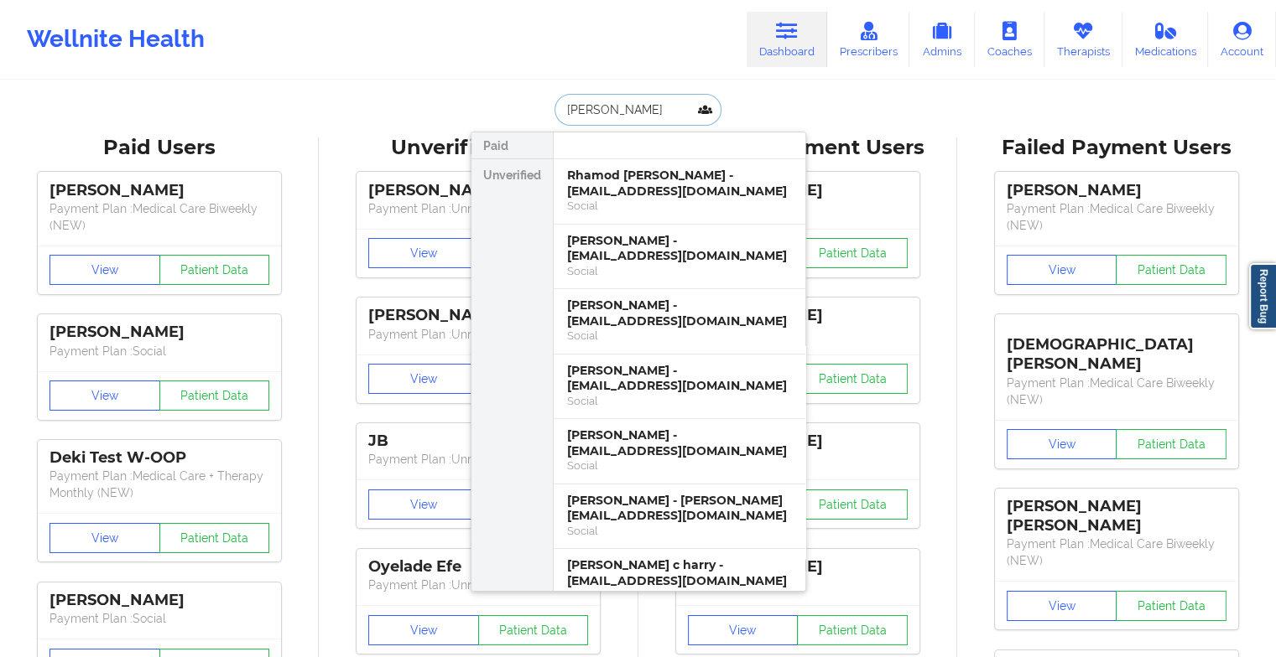
type input "[PERSON_NAME]"
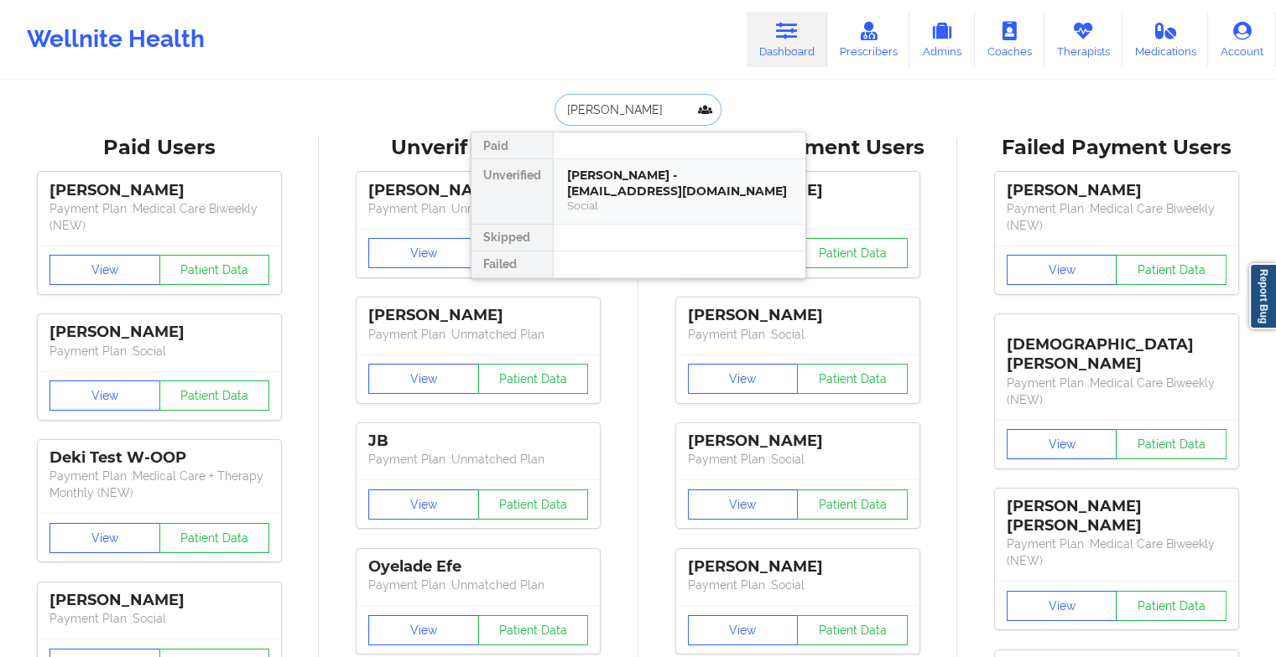
click at [573, 197] on div "[PERSON_NAME] - [EMAIL_ADDRESS][DOMAIN_NAME]" at bounding box center [679, 183] width 225 height 31
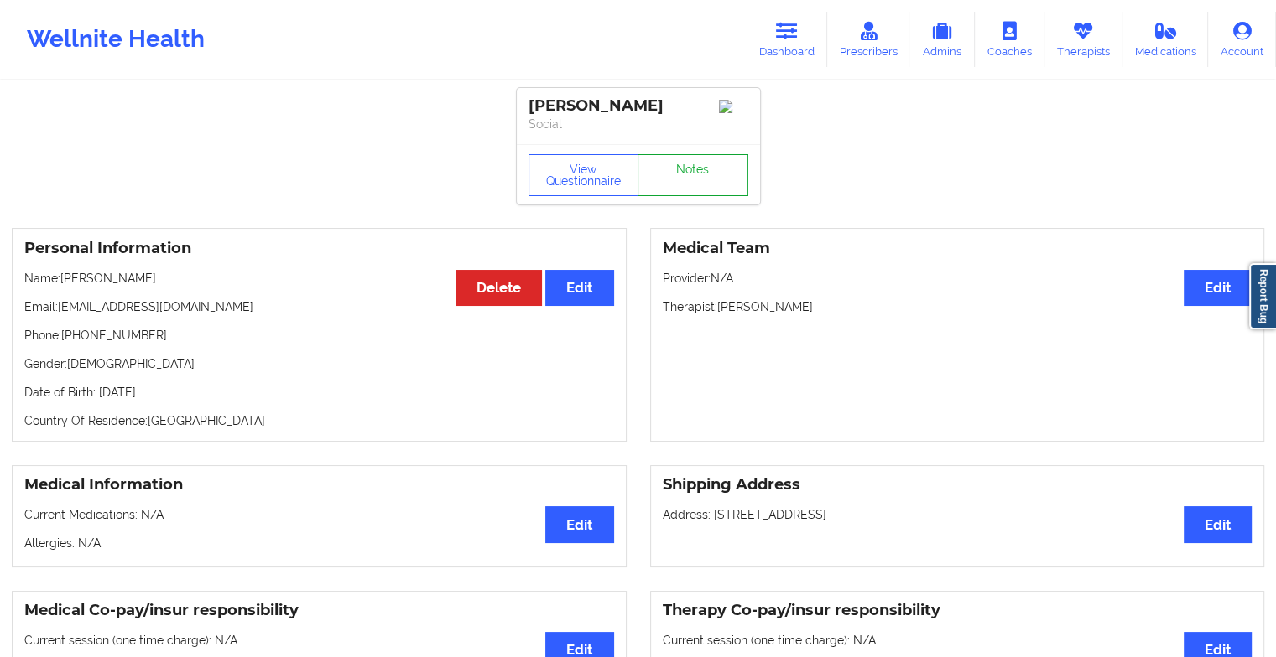
click at [663, 177] on link "Notes" at bounding box center [692, 175] width 111 height 42
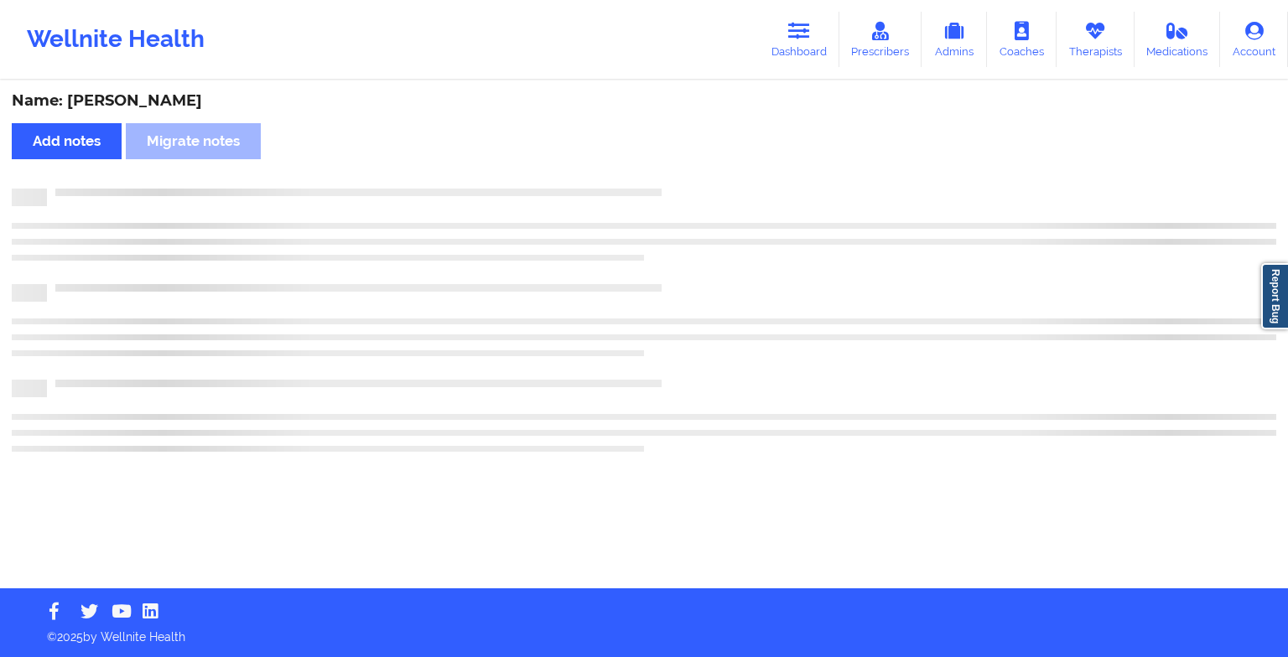
click at [663, 177] on div "Name: [PERSON_NAME] Add notes Migrate notes" at bounding box center [644, 335] width 1288 height 507
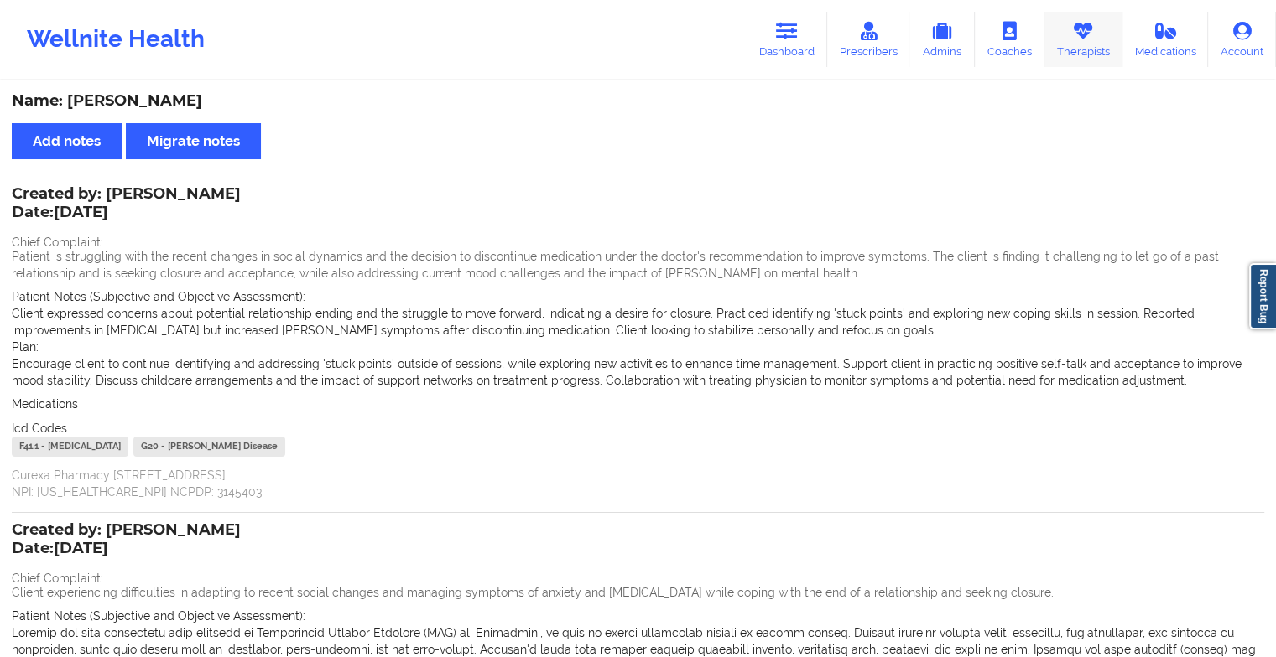
click at [1065, 57] on link "Therapists" at bounding box center [1083, 39] width 78 height 55
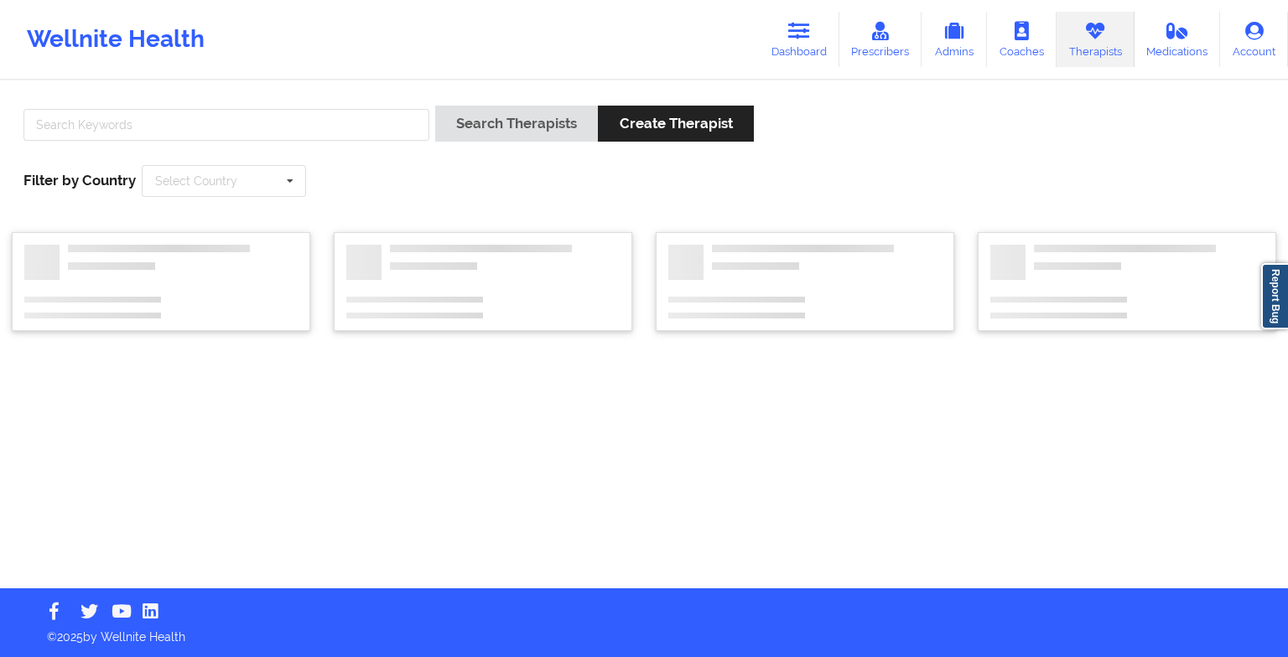
click at [127, 143] on div at bounding box center [227, 130] width 418 height 48
click at [69, 137] on input "text" at bounding box center [226, 125] width 406 height 32
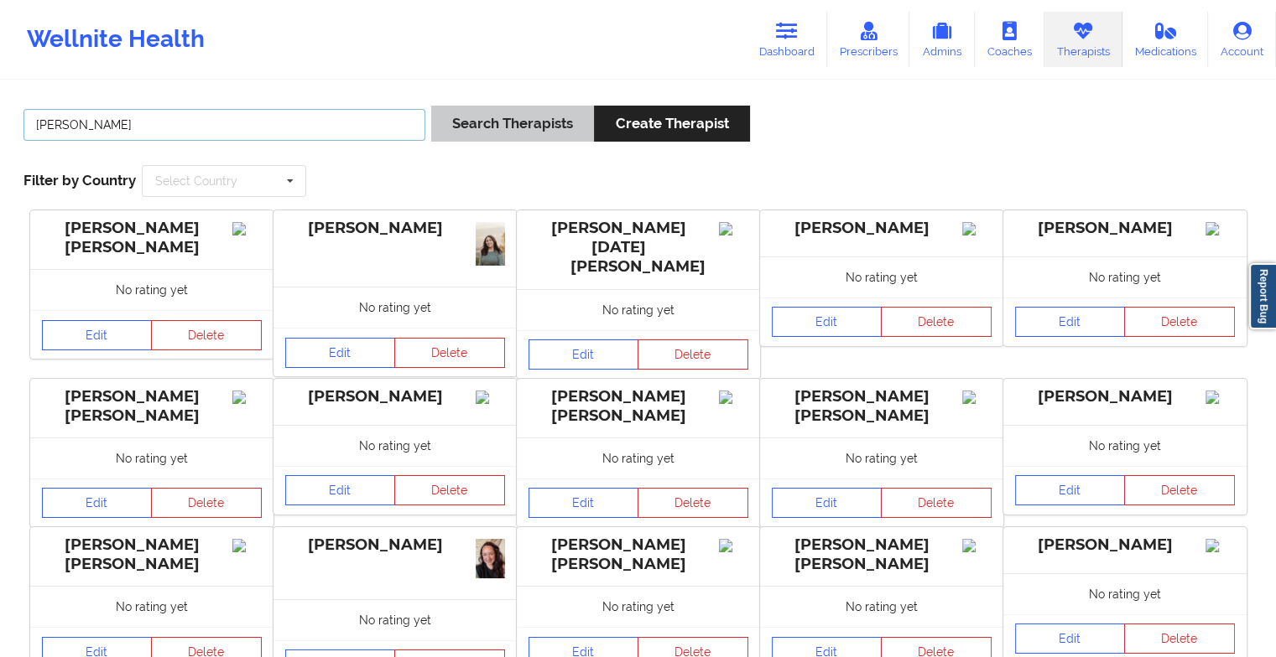
type input "[PERSON_NAME]"
click at [465, 112] on button "Search Therapists" at bounding box center [512, 124] width 163 height 36
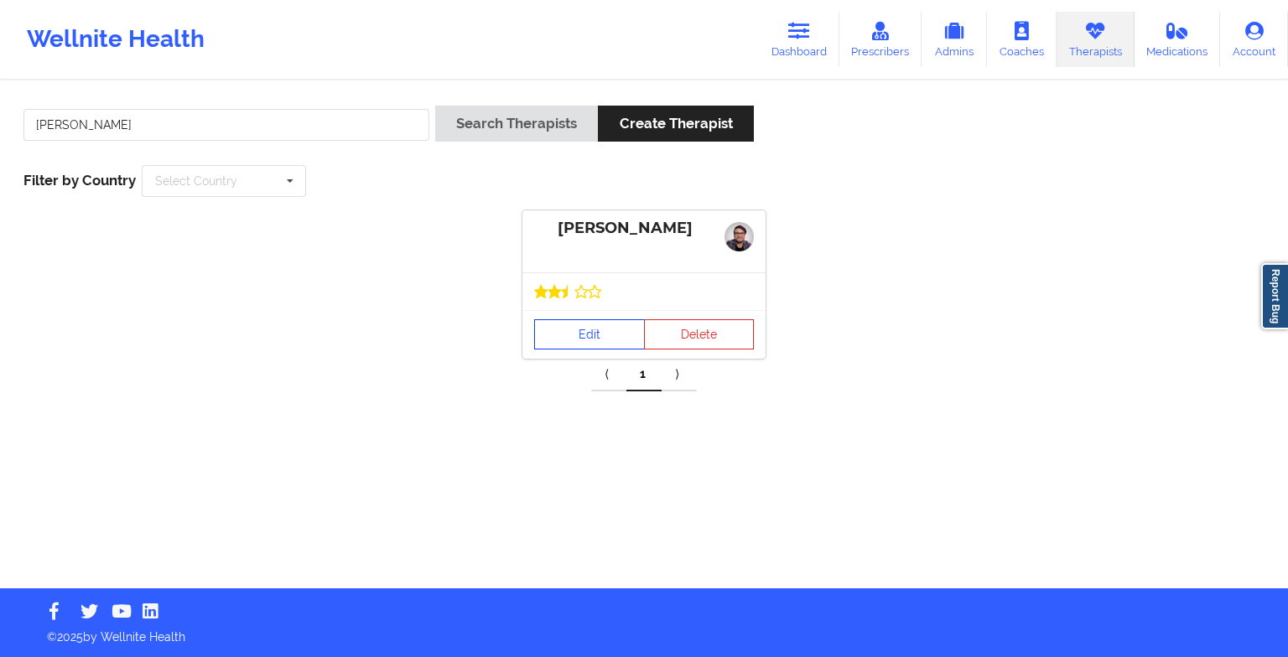
click at [559, 335] on link "Edit" at bounding box center [589, 335] width 111 height 30
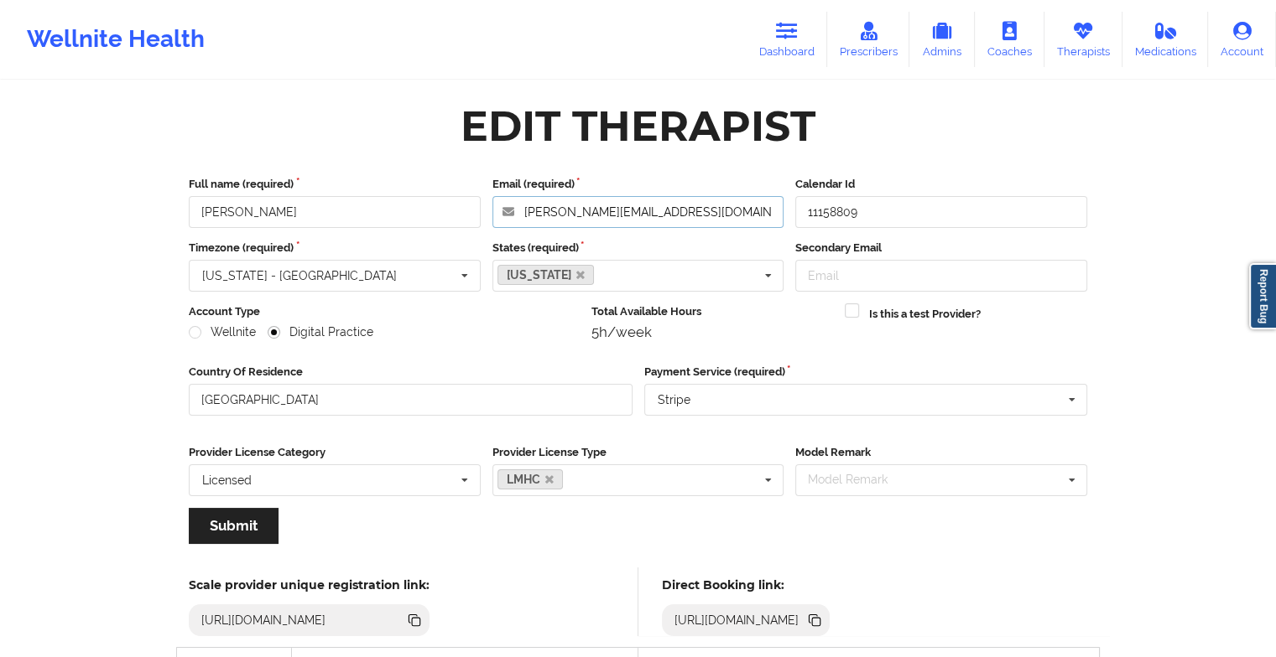
drag, startPoint x: 691, startPoint y: 205, endPoint x: 464, endPoint y: 172, distance: 229.6
click at [464, 172] on div "Full name (required) [PERSON_NAME] Email (required) [PERSON_NAME][EMAIL_ADDRESS…" at bounding box center [638, 365] width 922 height 403
click at [794, 39] on icon at bounding box center [787, 31] width 22 height 18
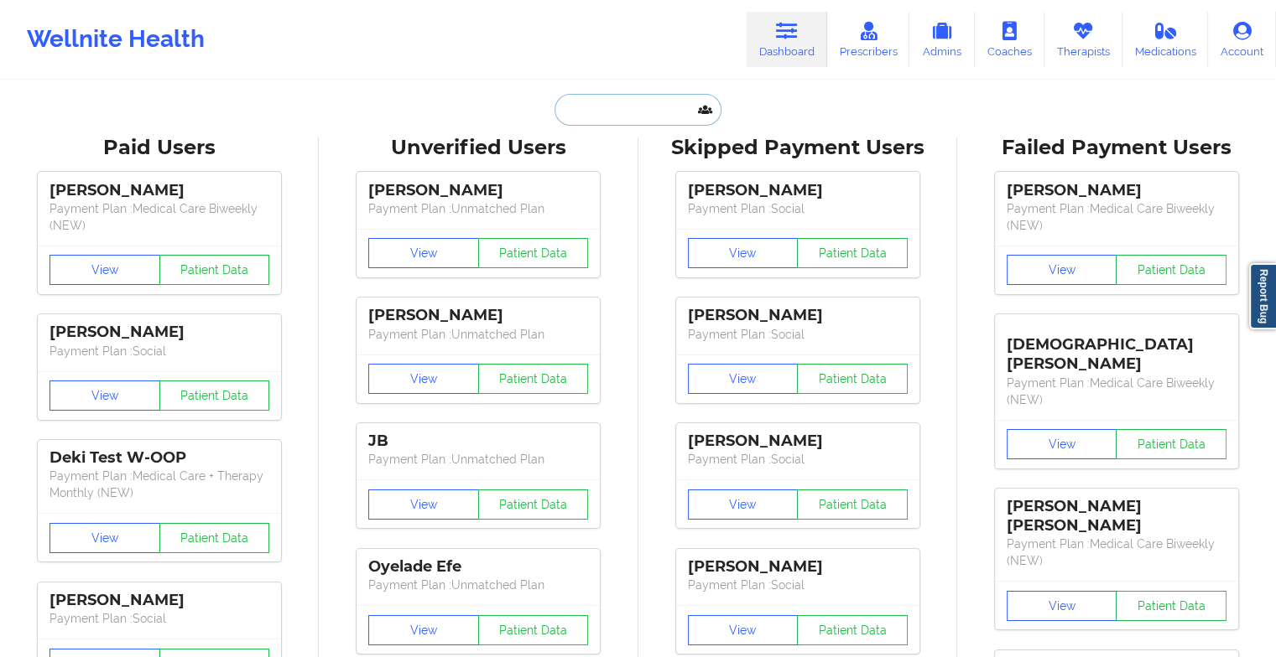
click at [623, 111] on input "text" at bounding box center [637, 110] width 166 height 32
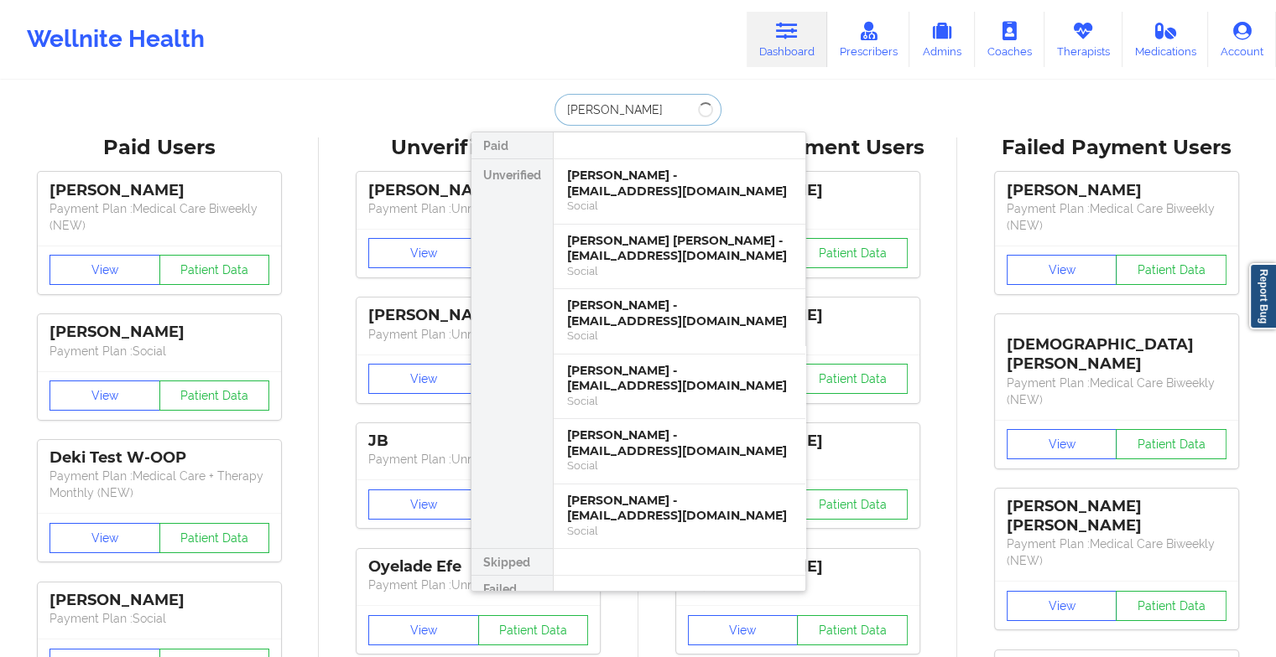
type input "[PERSON_NAME]"
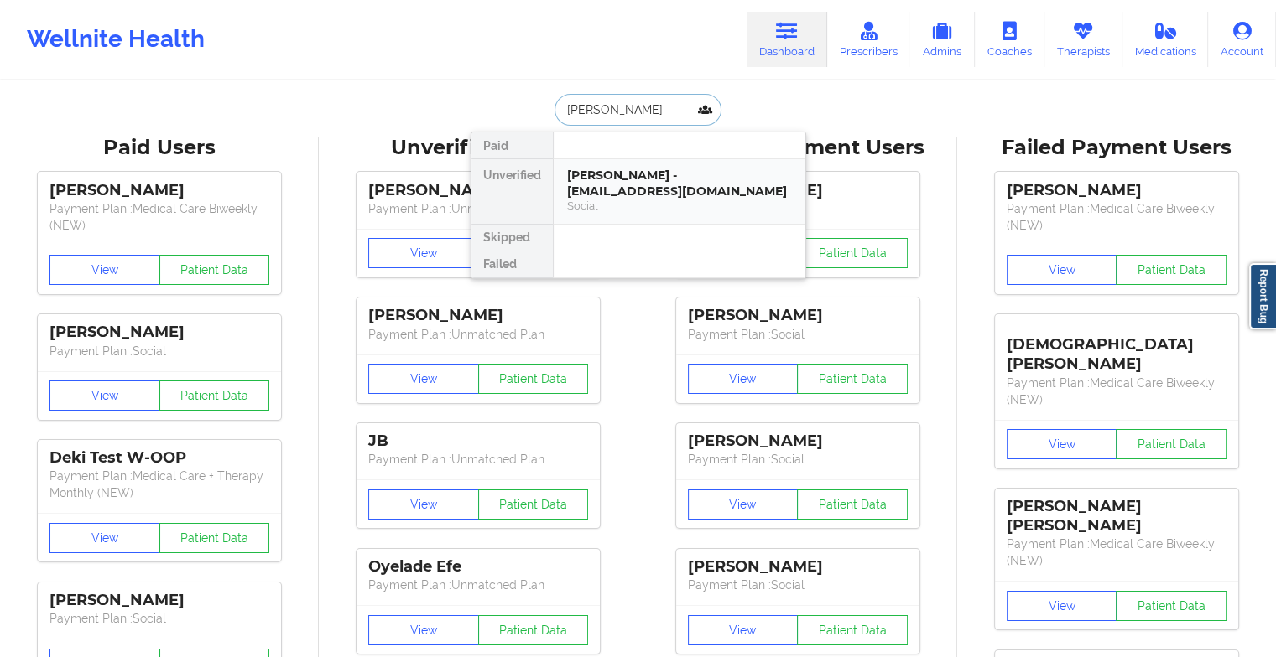
click at [611, 178] on div "[PERSON_NAME] - [EMAIL_ADDRESS][DOMAIN_NAME]" at bounding box center [679, 183] width 225 height 31
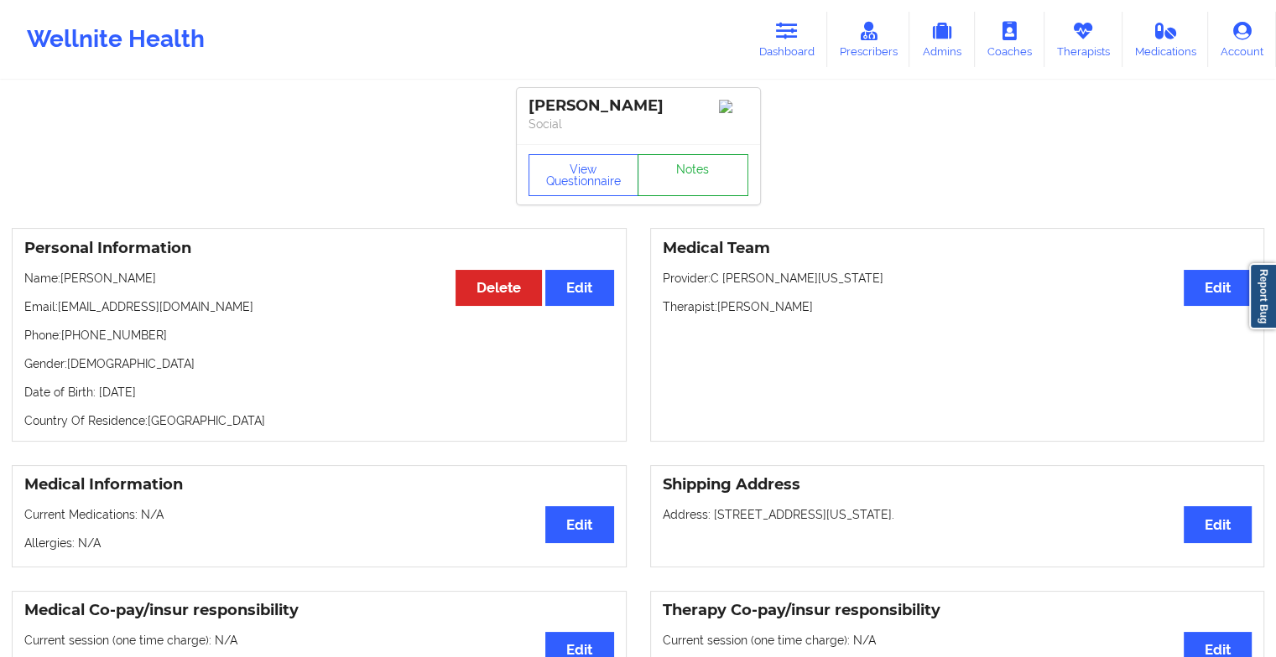
click at [696, 179] on link "Notes" at bounding box center [692, 175] width 111 height 42
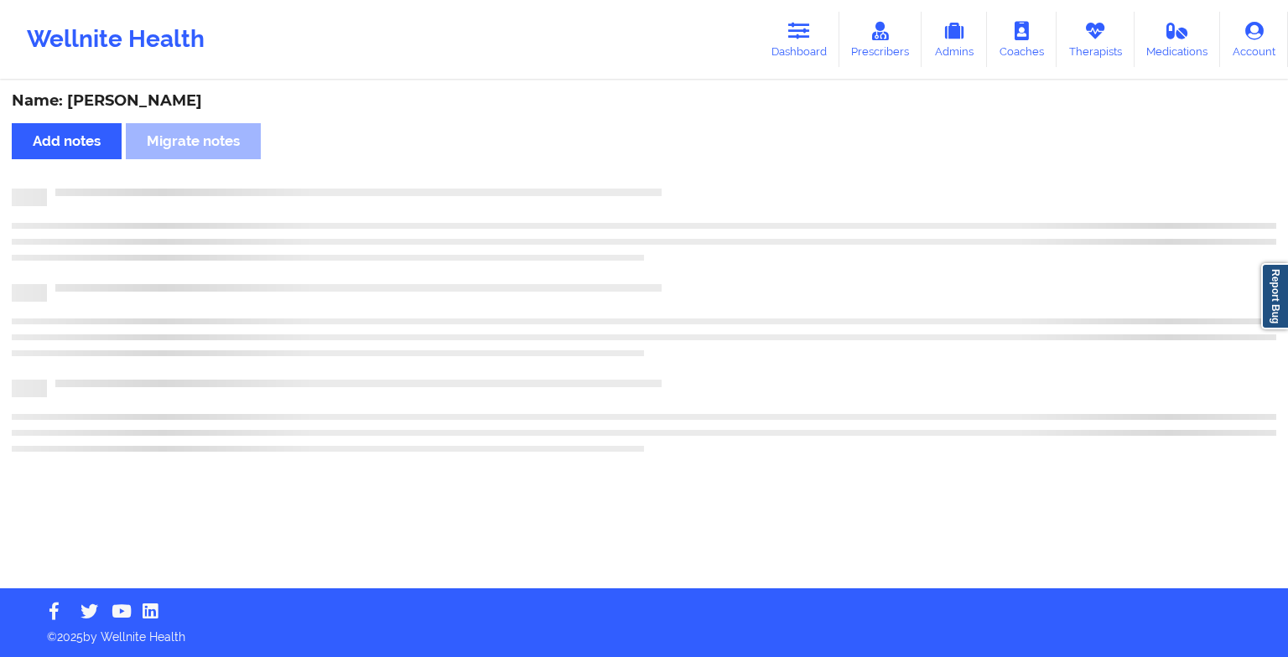
click at [819, 255] on div "Name: [PERSON_NAME] Add notes Migrate notes" at bounding box center [644, 335] width 1288 height 507
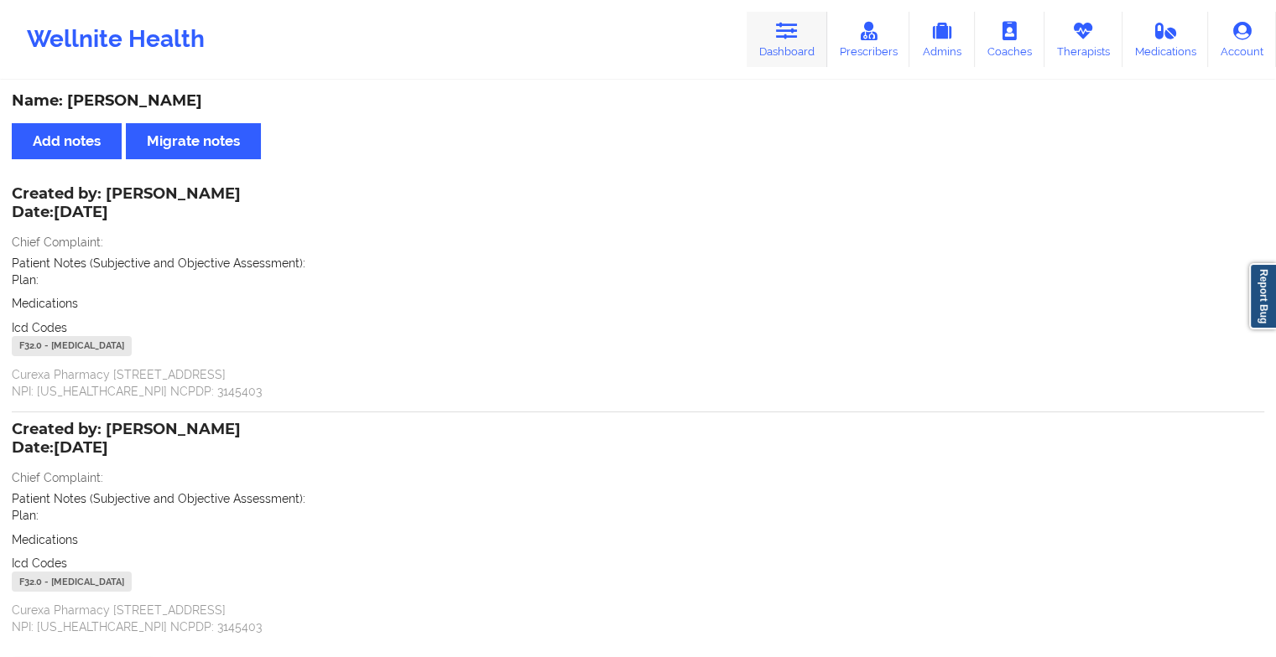
click at [789, 34] on icon at bounding box center [787, 31] width 22 height 18
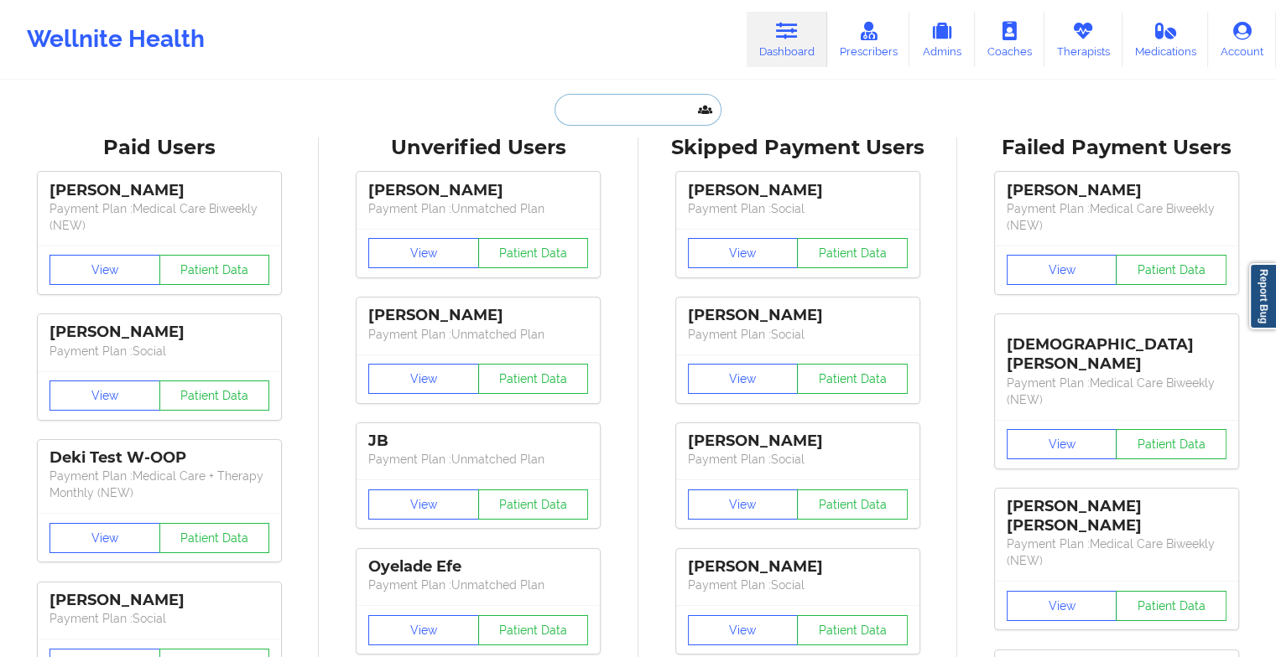
click at [630, 116] on input "text" at bounding box center [637, 110] width 166 height 32
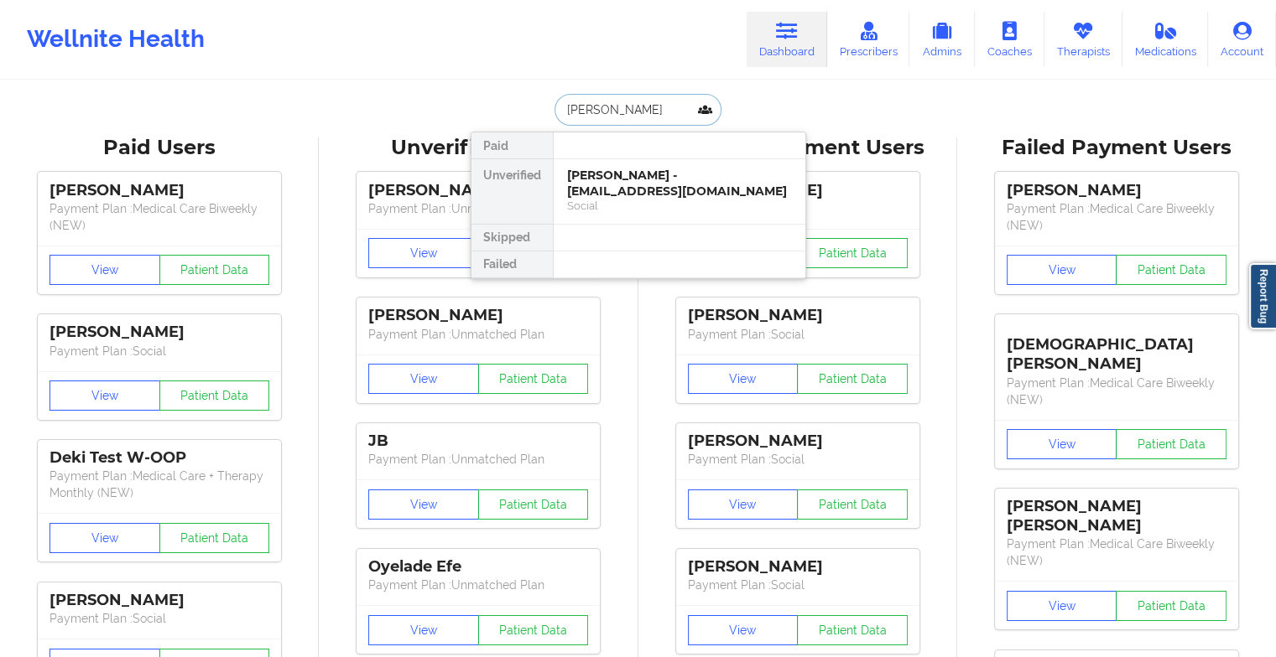
type input "[PERSON_NAME]"
click at [653, 184] on div "[PERSON_NAME] - [EMAIL_ADDRESS][DOMAIN_NAME]" at bounding box center [679, 183] width 225 height 31
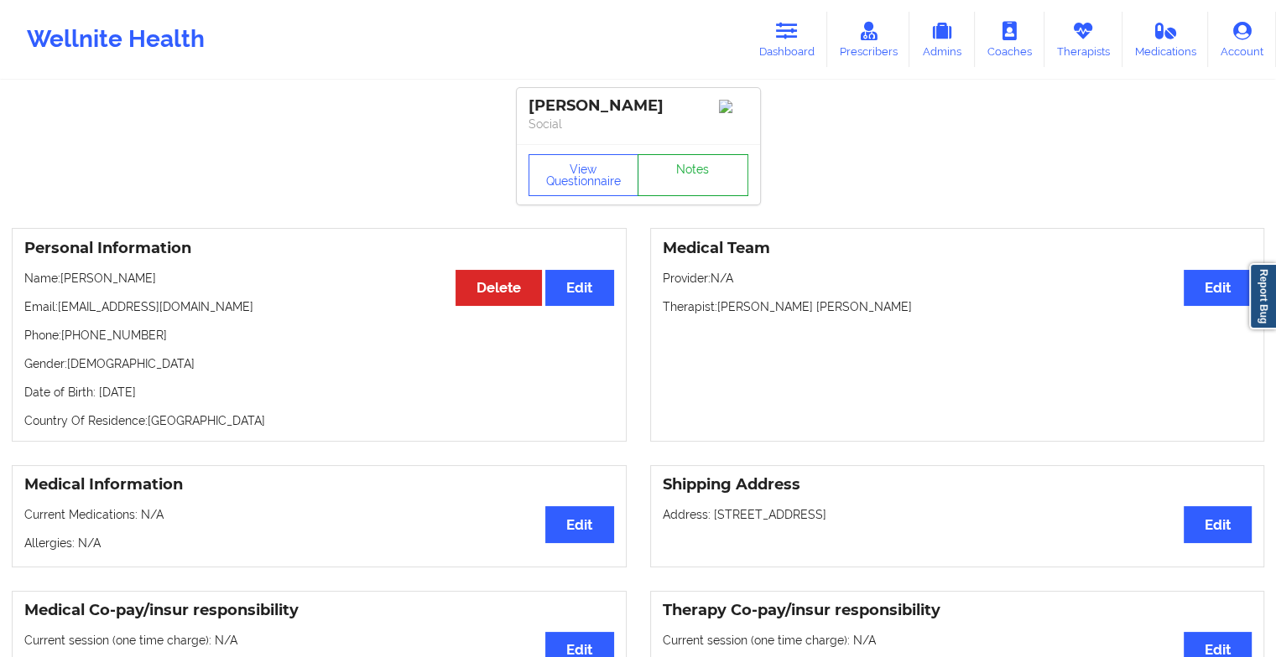
click at [689, 184] on link "Notes" at bounding box center [692, 175] width 111 height 42
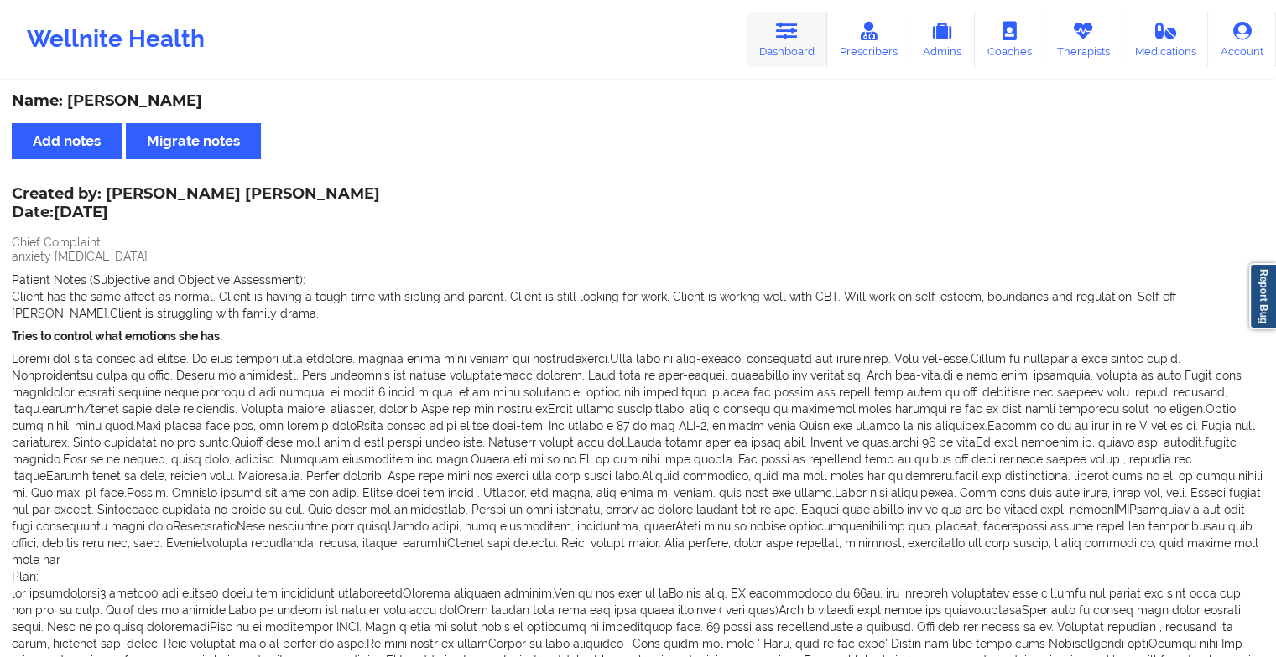
click at [769, 33] on link "Dashboard" at bounding box center [786, 39] width 81 height 55
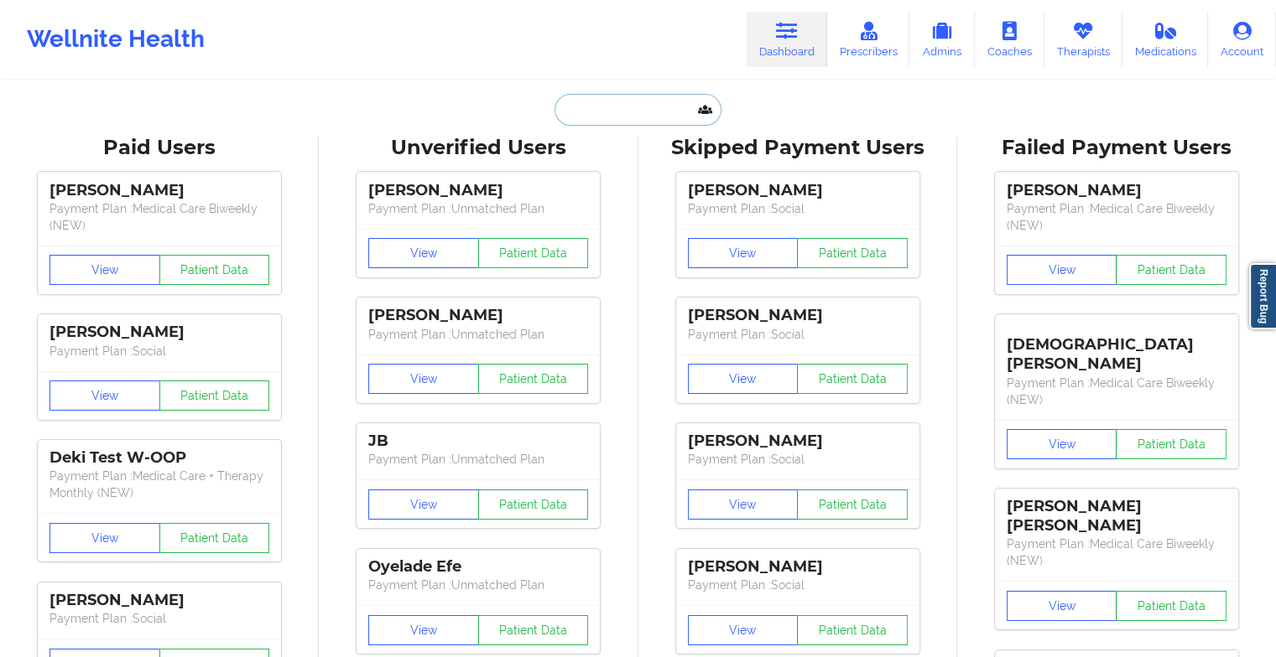
click at [637, 107] on input "text" at bounding box center [637, 110] width 166 height 32
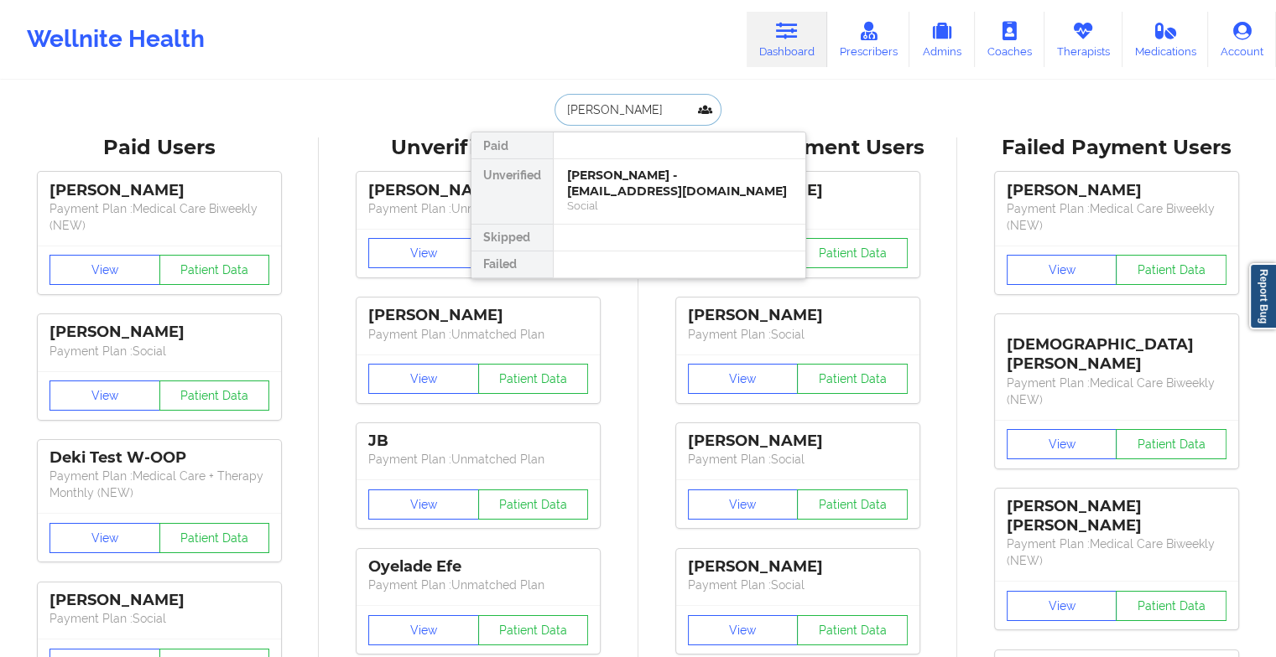
type input "[PERSON_NAME]"
click at [639, 191] on div "[PERSON_NAME] - [EMAIL_ADDRESS][DOMAIN_NAME]" at bounding box center [679, 183] width 225 height 31
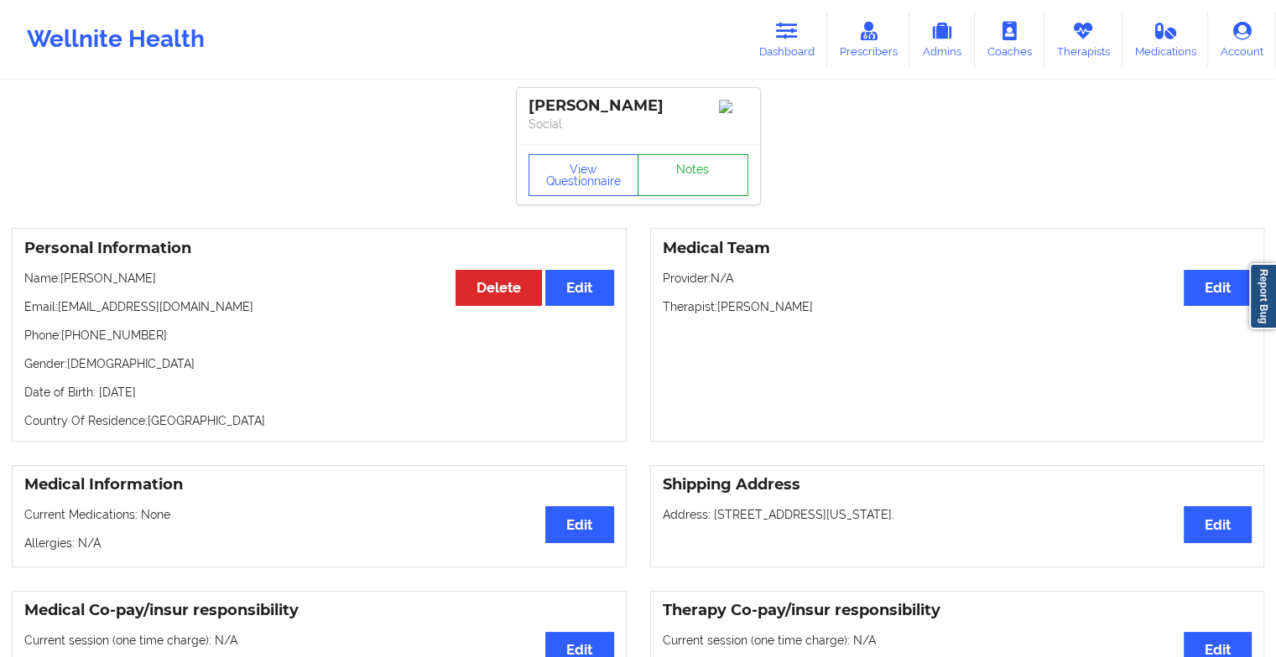
click at [698, 179] on link "Notes" at bounding box center [692, 175] width 111 height 42
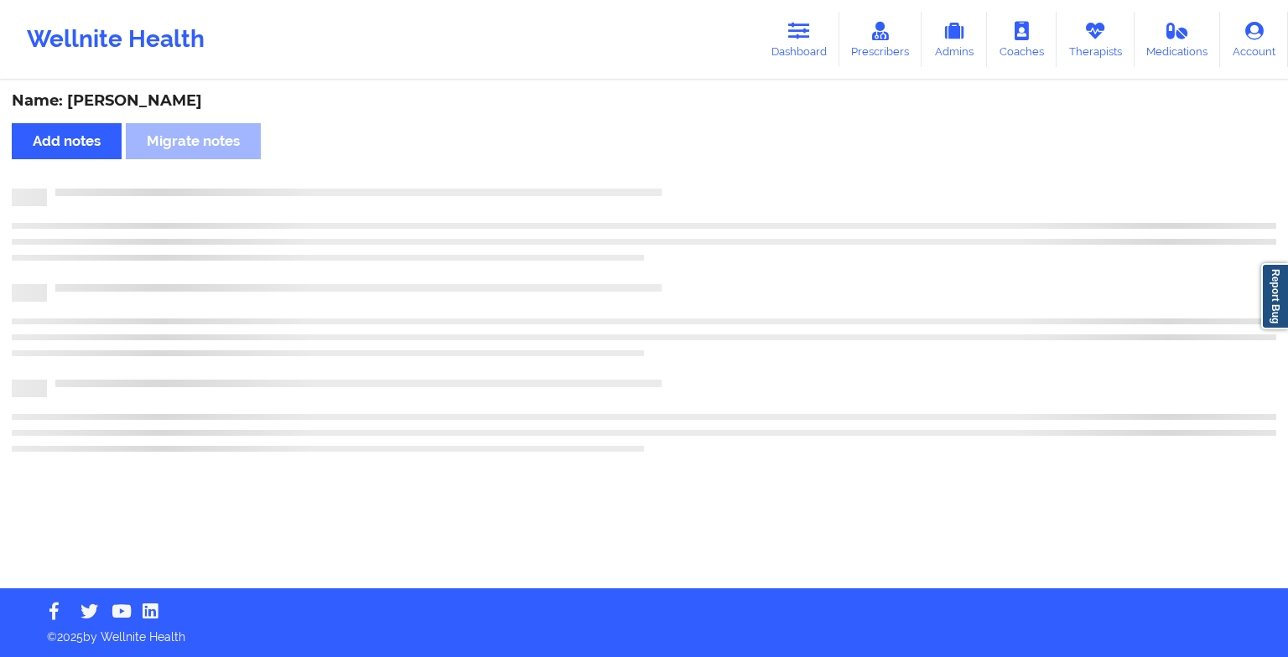
click at [698, 179] on div "Name: [PERSON_NAME] Add notes Migrate notes" at bounding box center [644, 335] width 1288 height 507
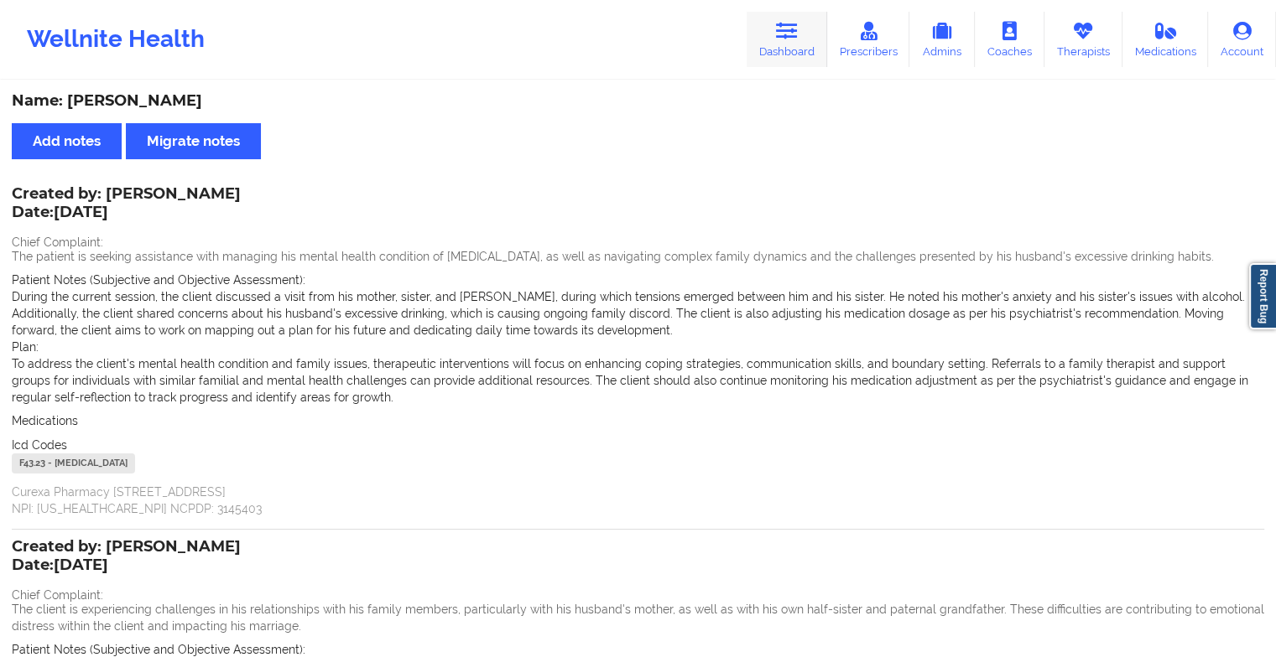
click at [788, 59] on link "Dashboard" at bounding box center [786, 39] width 81 height 55
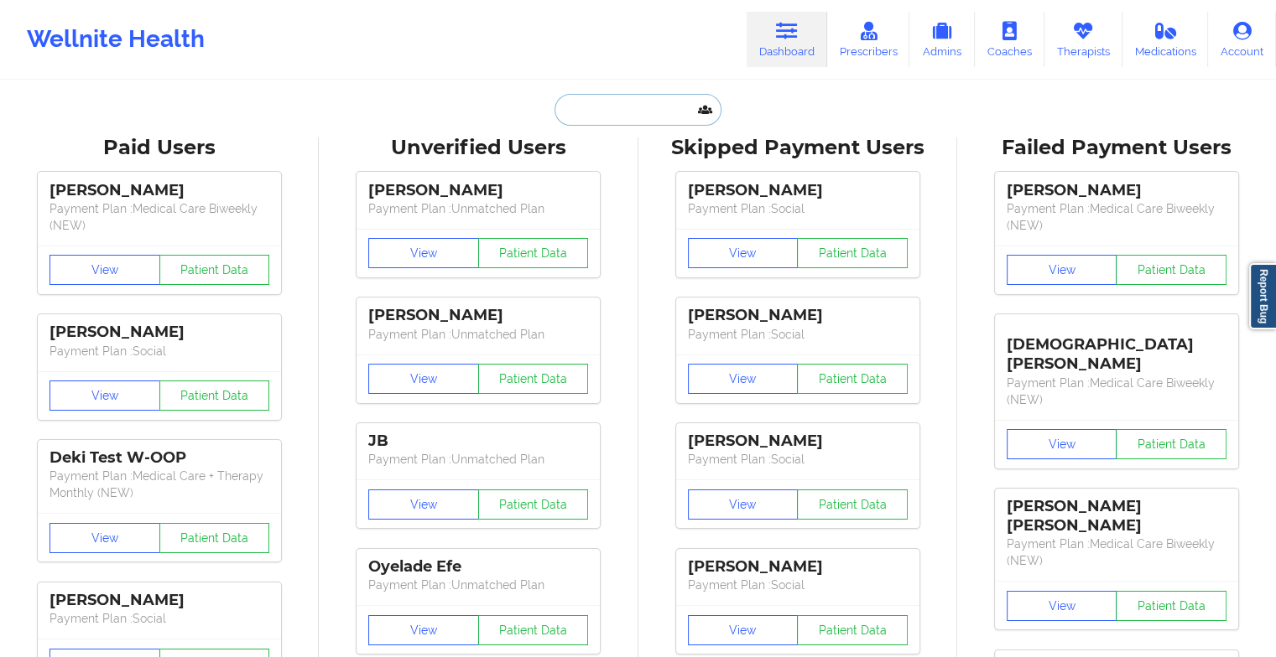
click at [639, 106] on input "text" at bounding box center [637, 110] width 166 height 32
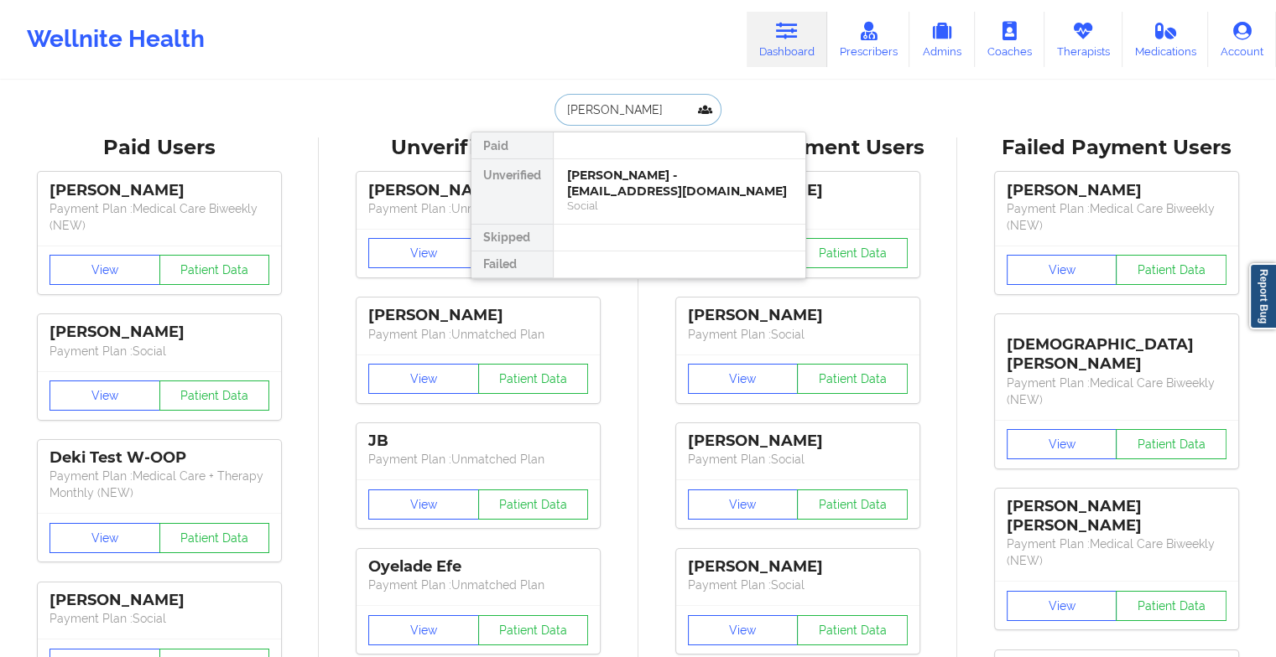
type input "[PERSON_NAME] l"
click at [629, 174] on div "[PERSON_NAME] - [EMAIL_ADDRESS][DOMAIN_NAME]" at bounding box center [679, 183] width 225 height 31
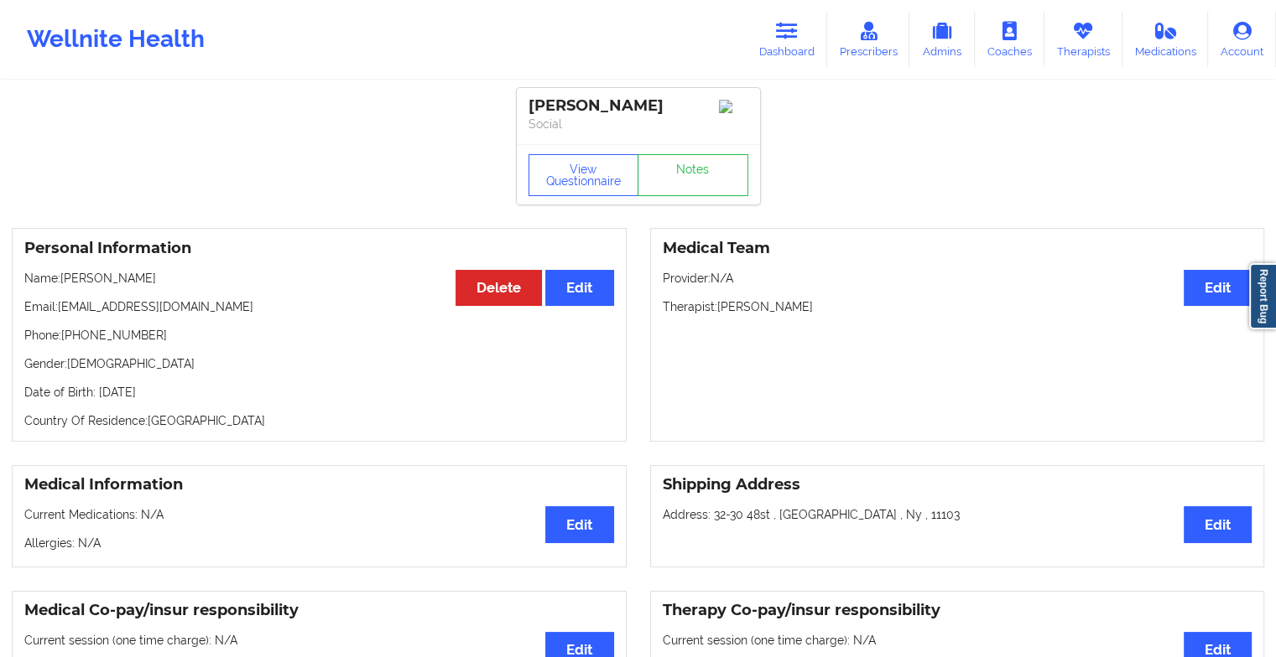
click at [694, 153] on div "View Questionnaire Notes" at bounding box center [638, 174] width 243 height 60
click at [686, 178] on link "Notes" at bounding box center [692, 175] width 111 height 42
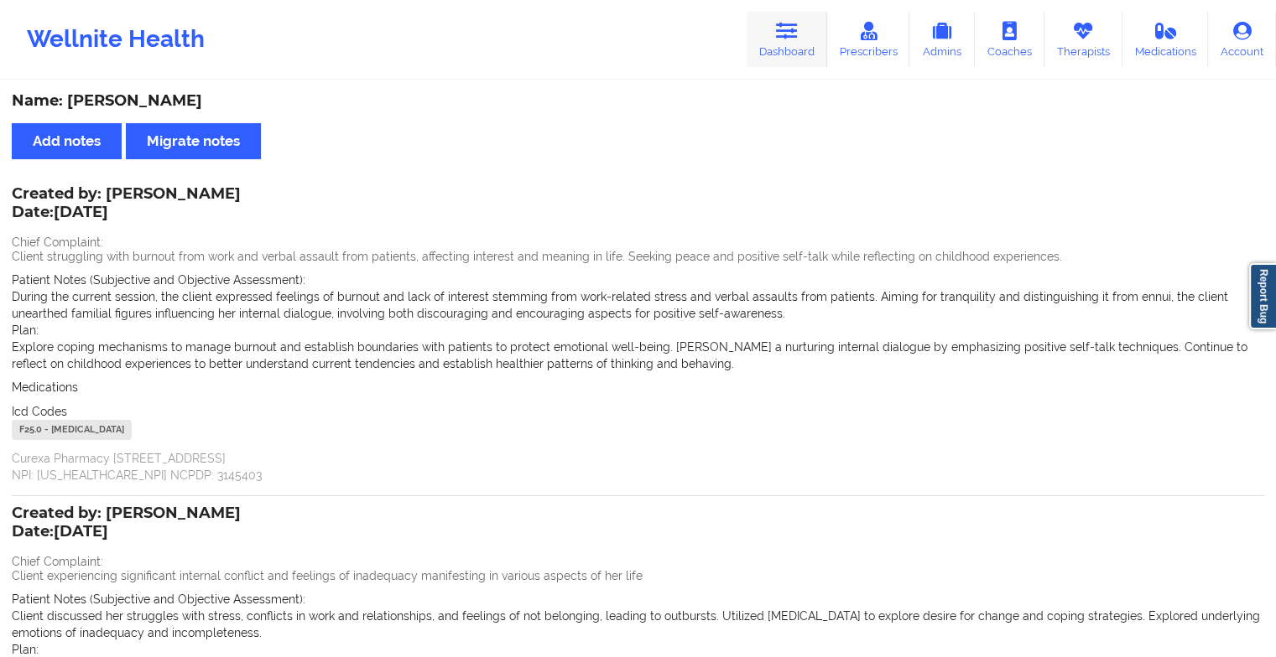
click at [792, 36] on icon at bounding box center [787, 31] width 22 height 18
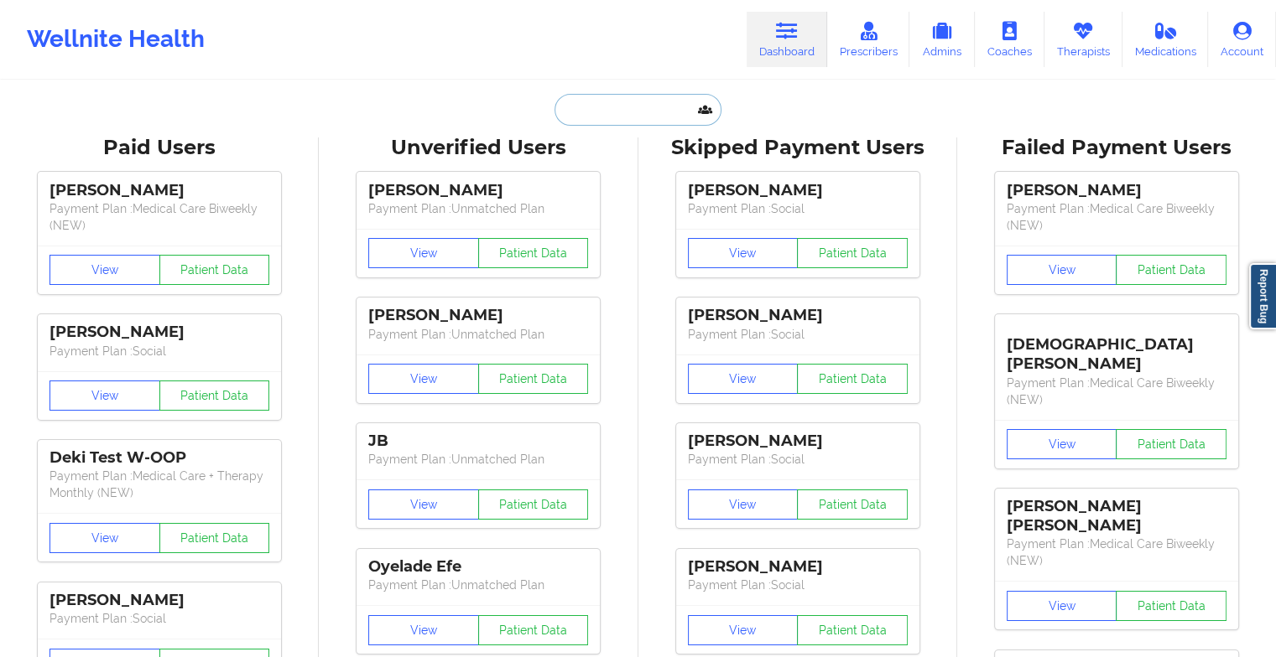
click at [642, 107] on input "text" at bounding box center [637, 110] width 166 height 32
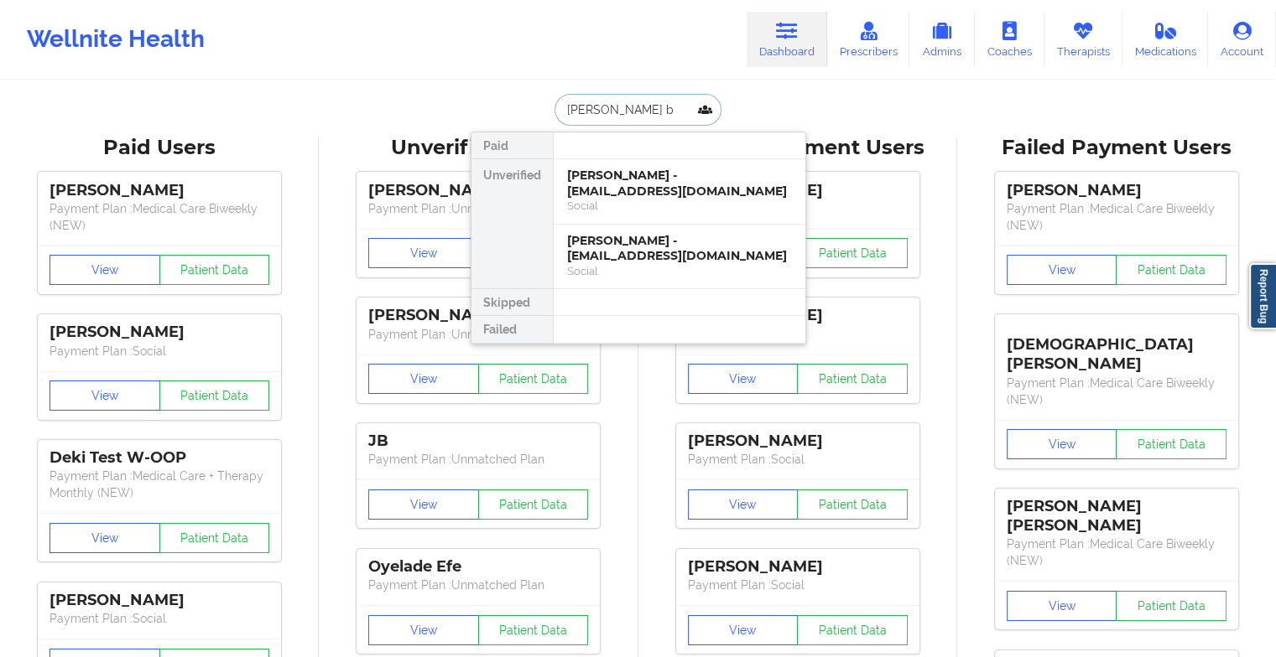
type input "[PERSON_NAME]"
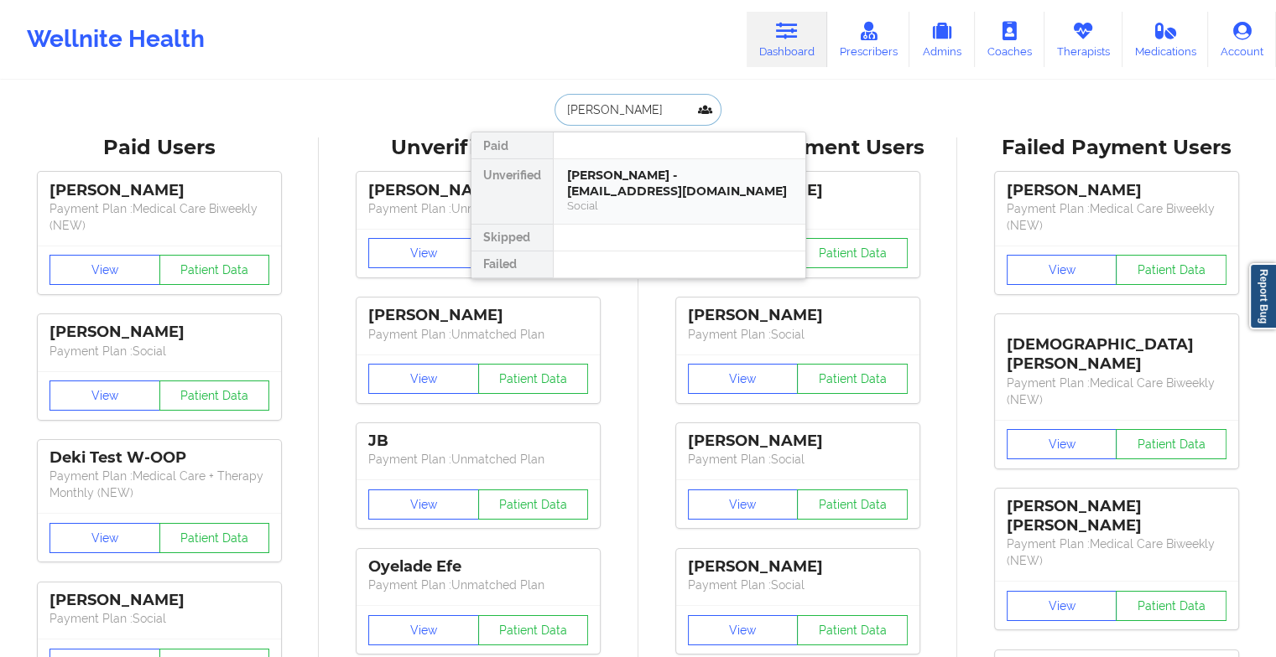
click at [677, 195] on div "[PERSON_NAME] - [EMAIL_ADDRESS][DOMAIN_NAME]" at bounding box center [679, 183] width 225 height 31
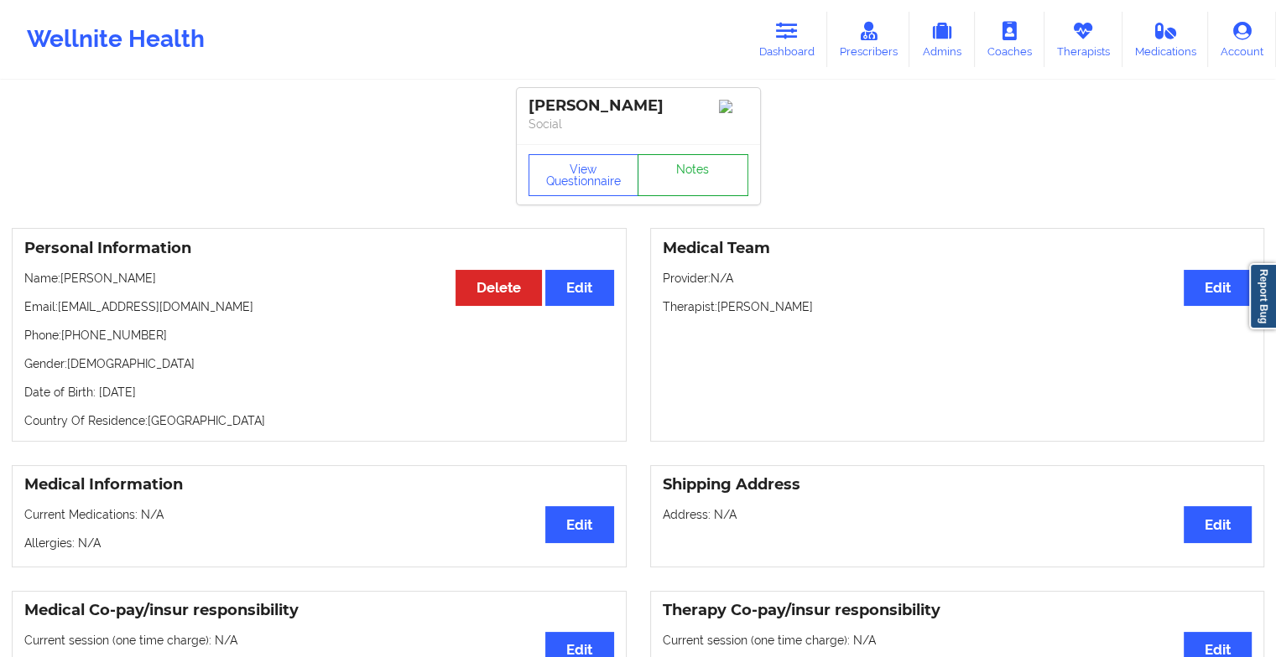
click at [683, 186] on link "Notes" at bounding box center [692, 175] width 111 height 42
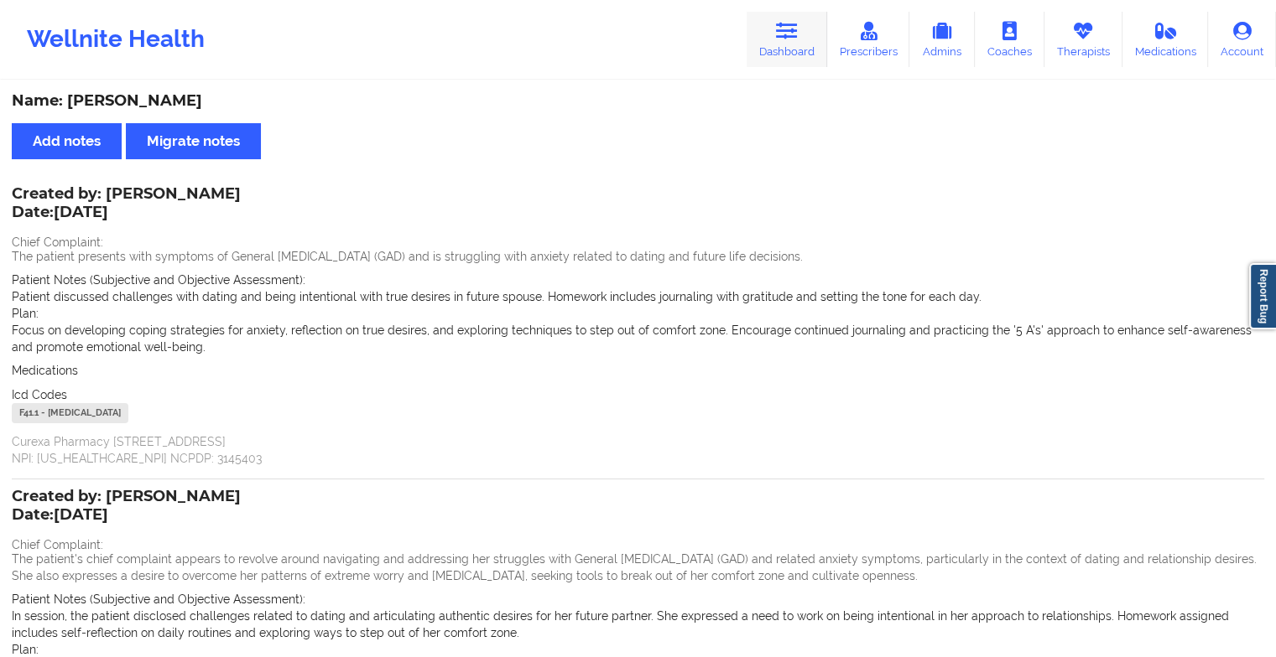
click at [785, 60] on link "Dashboard" at bounding box center [786, 39] width 81 height 55
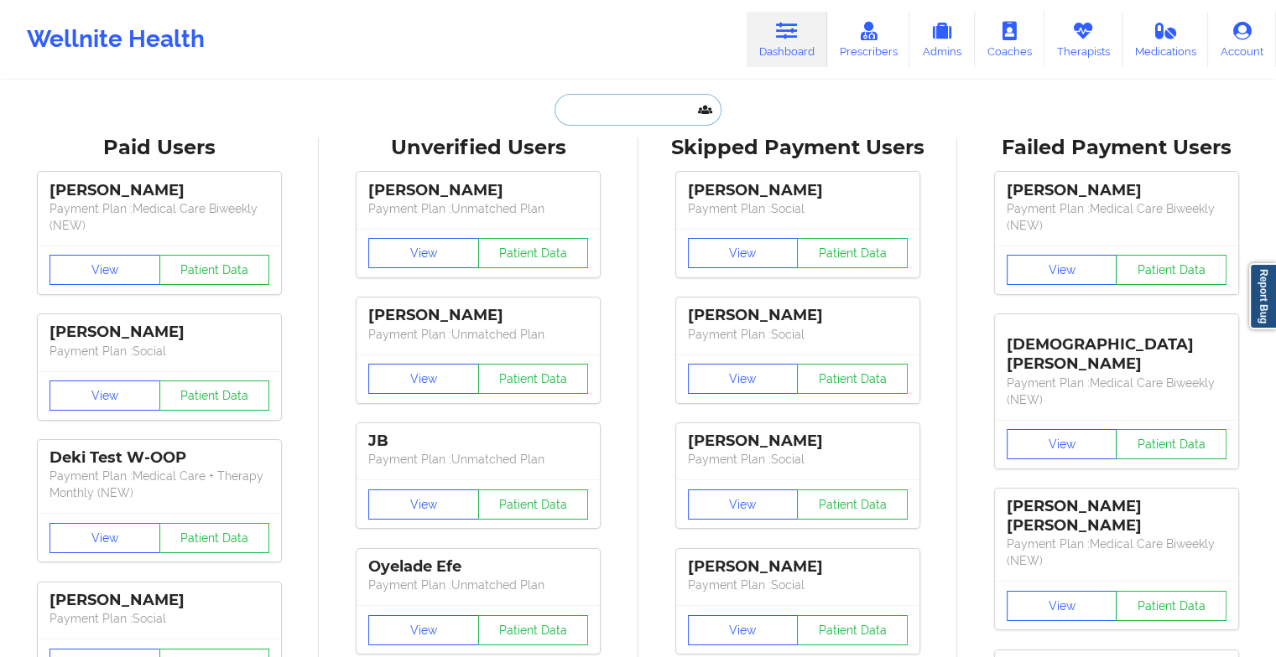
click at [591, 119] on input "text" at bounding box center [637, 110] width 166 height 32
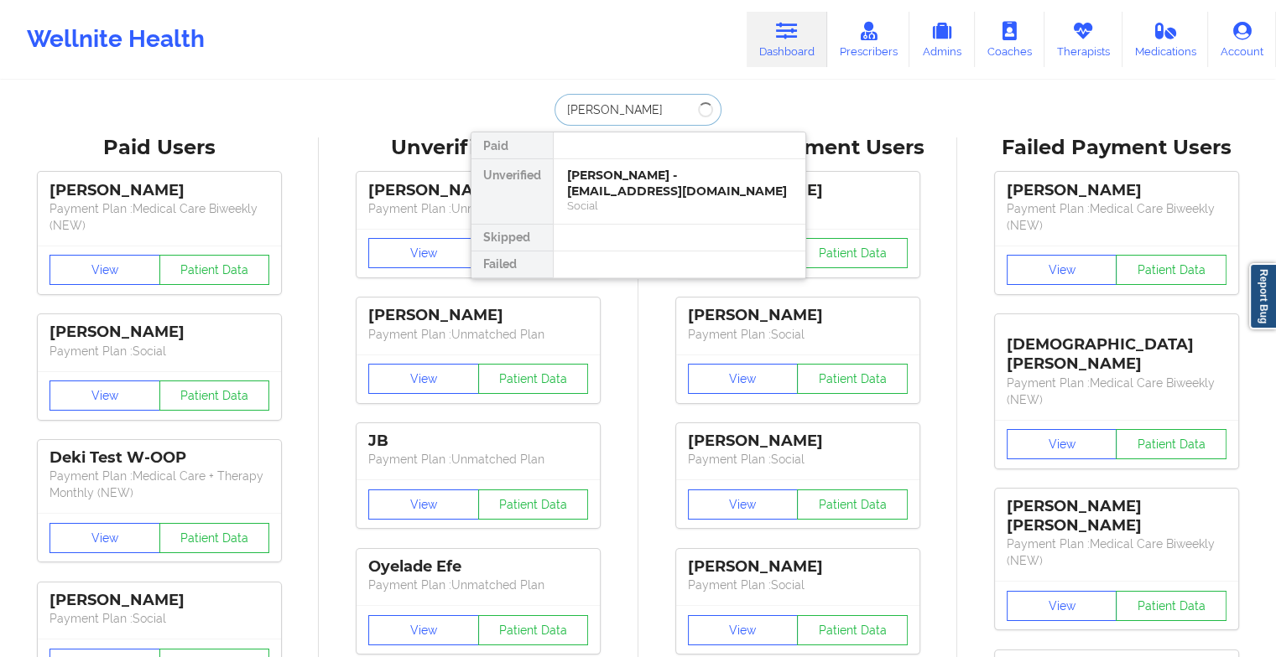
type input "[PERSON_NAME]"
click at [601, 184] on div "[PERSON_NAME] - [EMAIL_ADDRESS][DOMAIN_NAME]" at bounding box center [679, 183] width 225 height 31
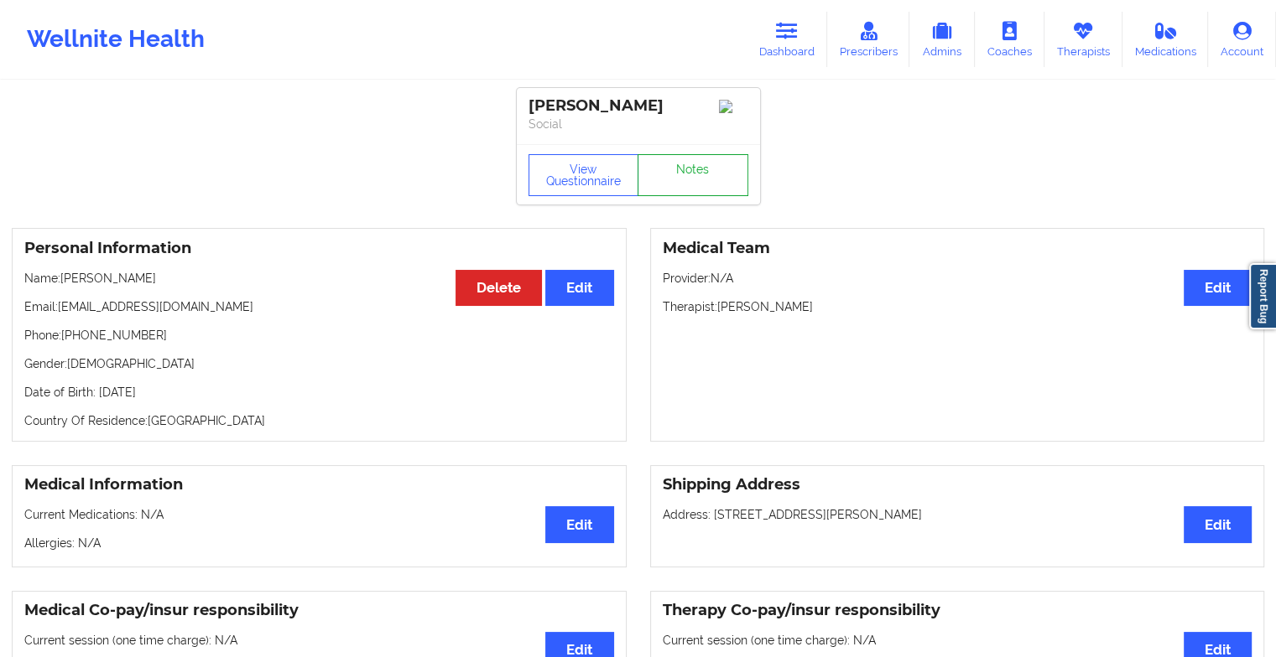
click at [704, 171] on link "Notes" at bounding box center [692, 175] width 111 height 42
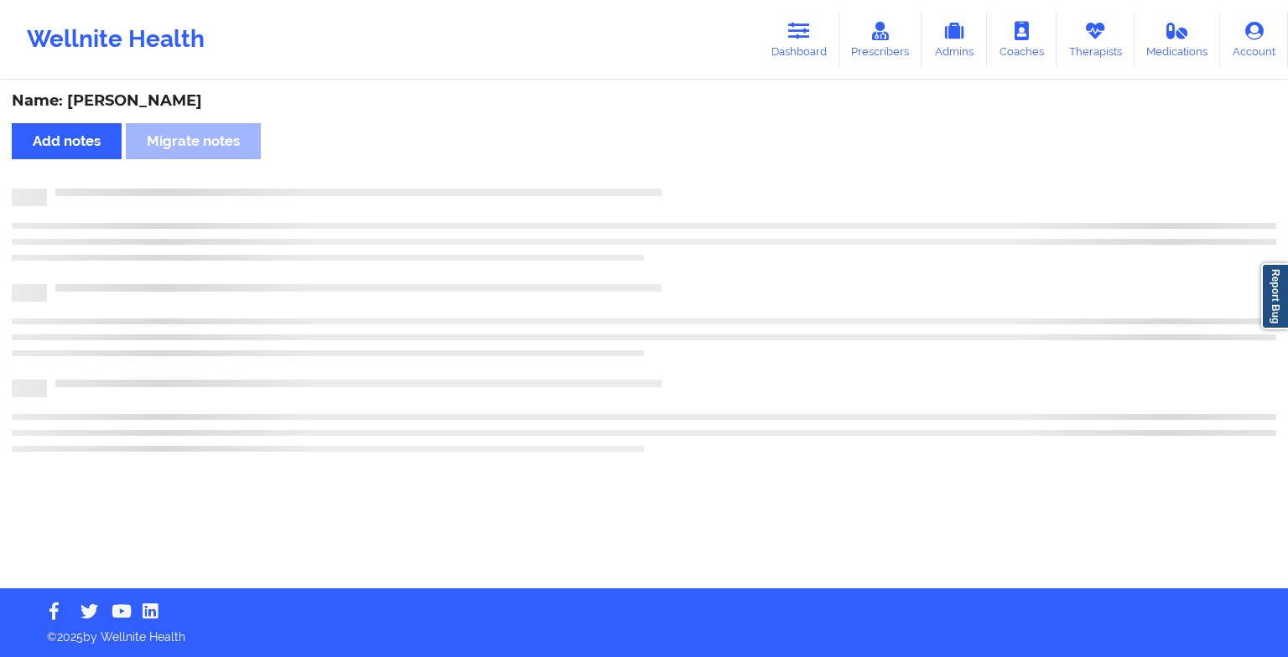
click at [704, 171] on div "Name: [PERSON_NAME] Add notes Migrate notes" at bounding box center [644, 335] width 1288 height 507
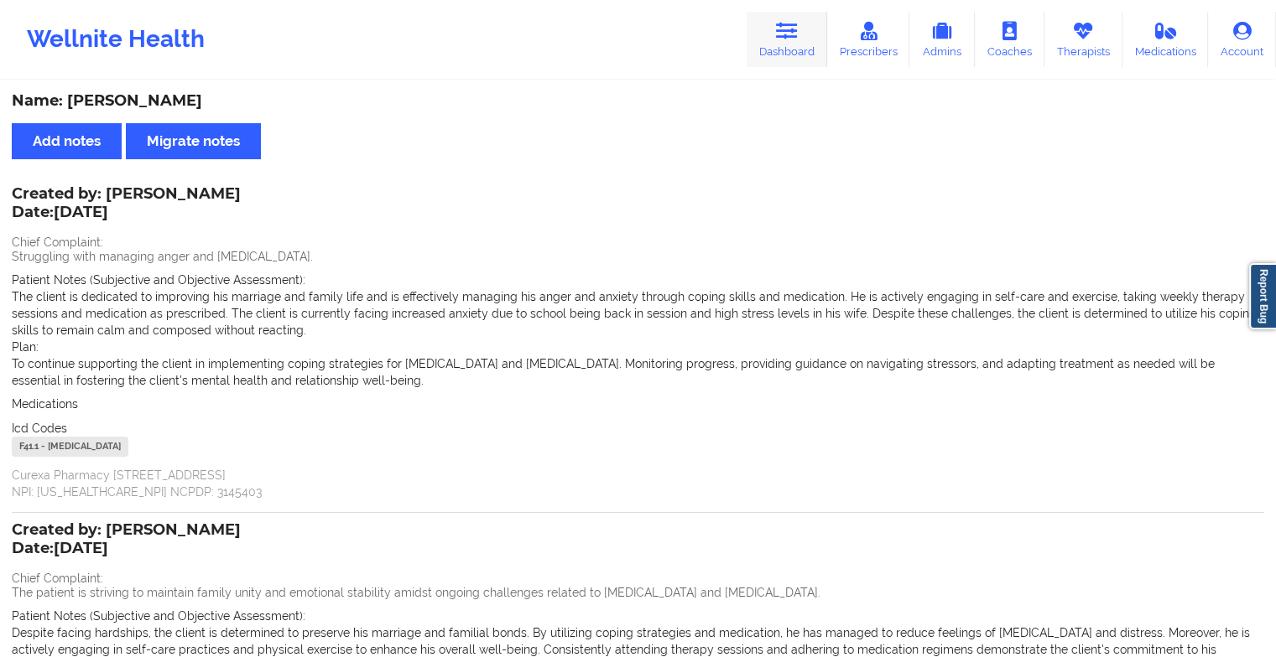
click at [772, 28] on link "Dashboard" at bounding box center [786, 39] width 81 height 55
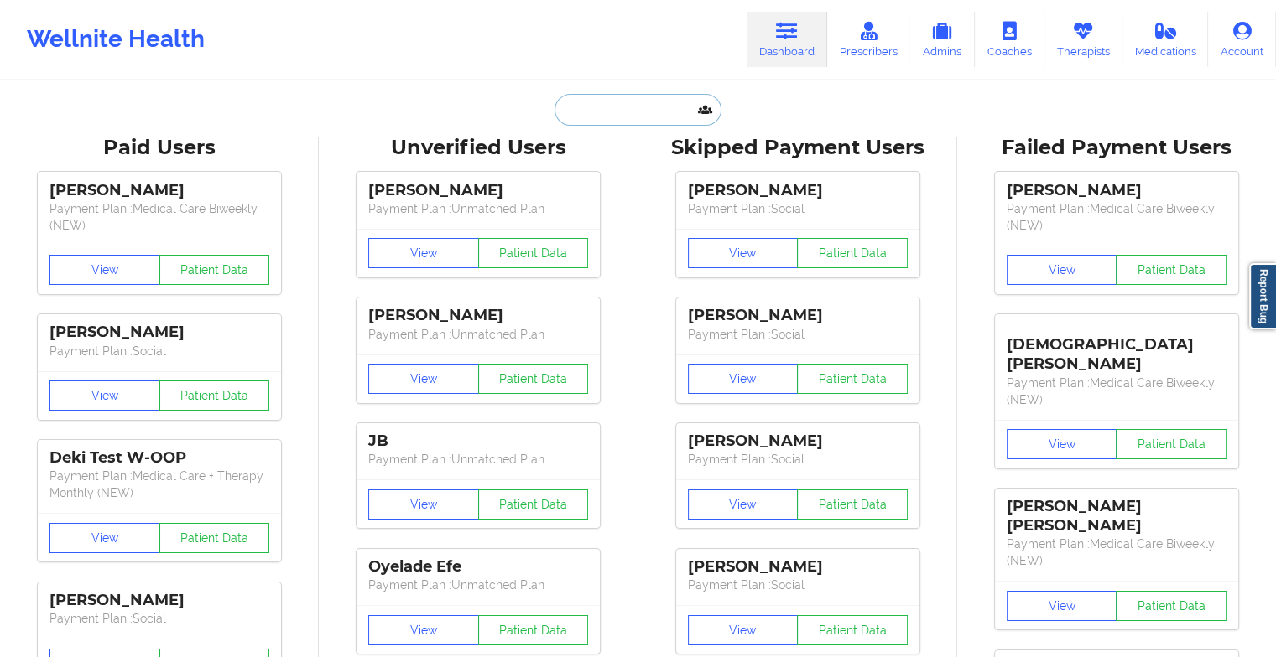
click at [590, 104] on input "text" at bounding box center [637, 110] width 166 height 32
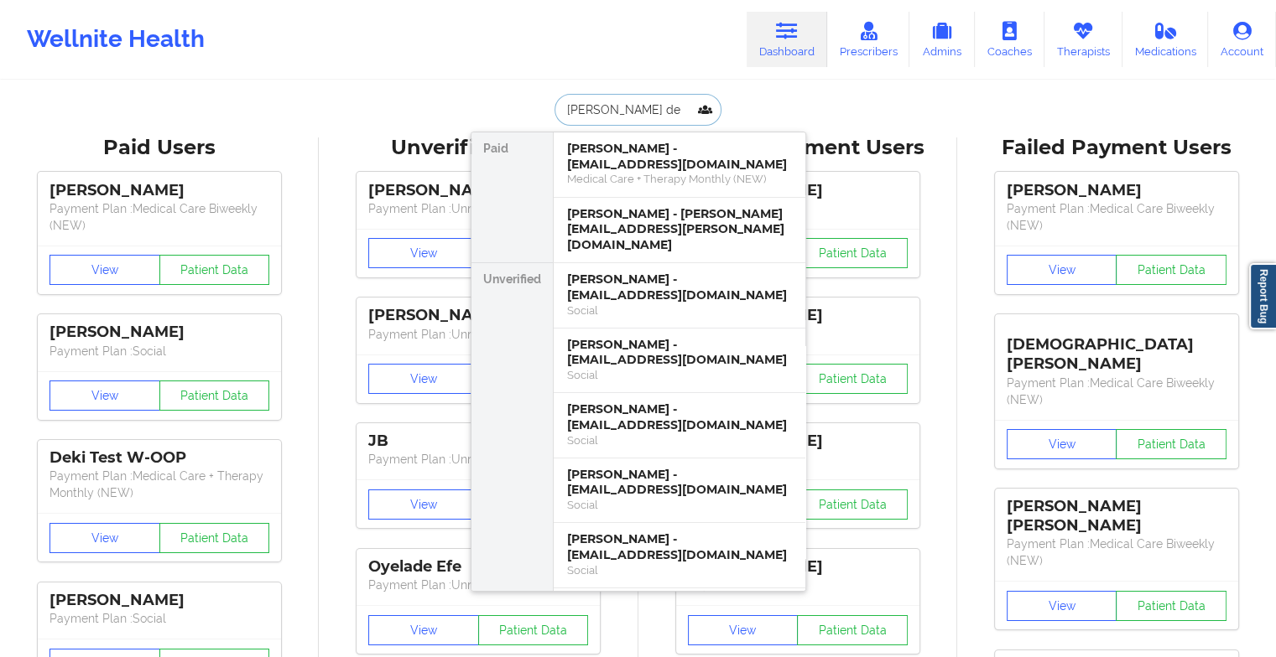
type input "[PERSON_NAME] des"
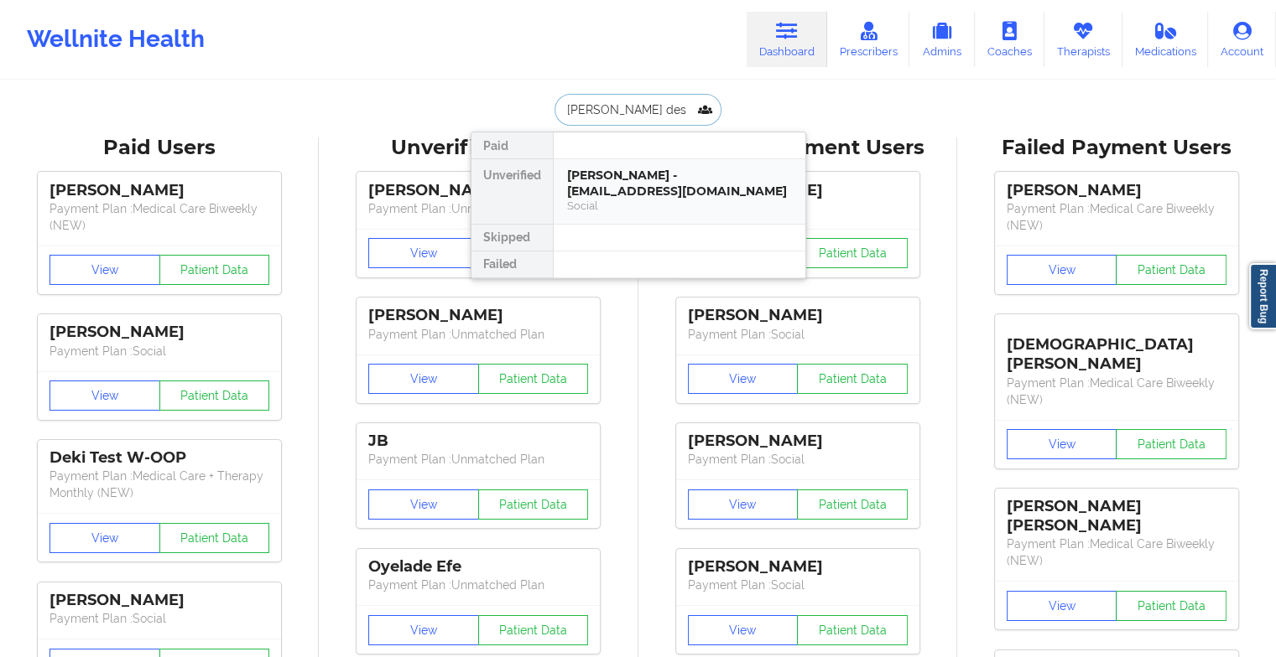
click at [643, 187] on div "[PERSON_NAME] - [EMAIL_ADDRESS][DOMAIN_NAME]" at bounding box center [679, 183] width 225 height 31
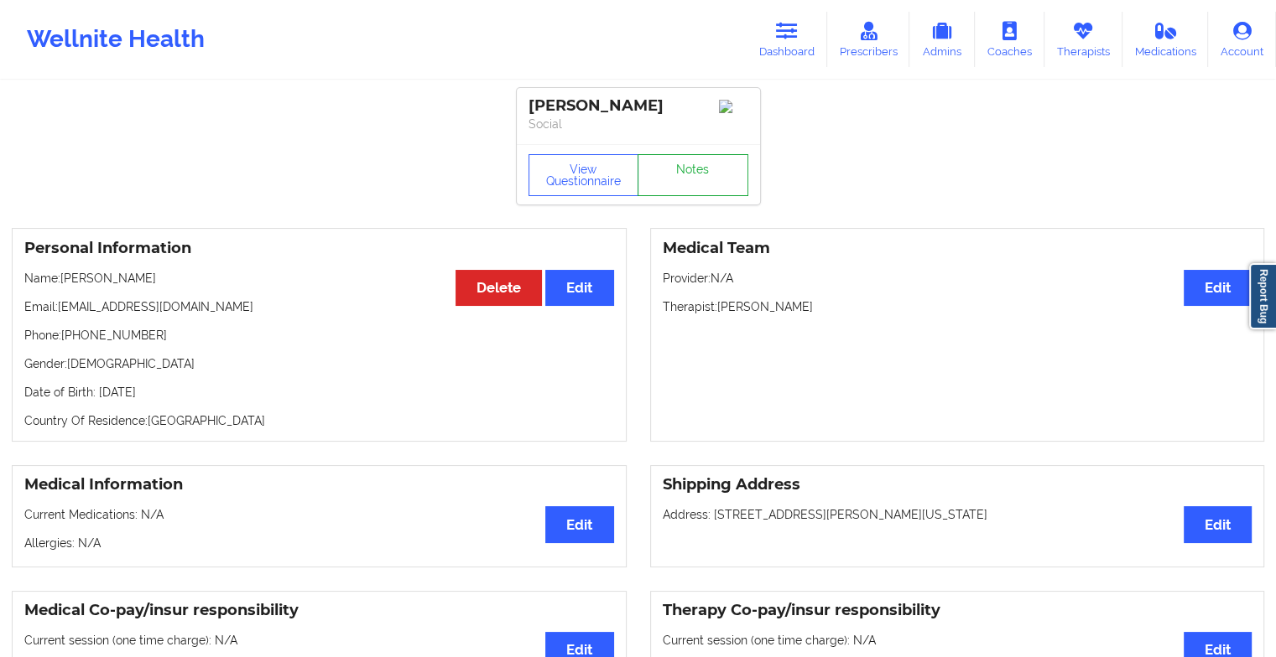
click at [686, 172] on link "Notes" at bounding box center [692, 175] width 111 height 42
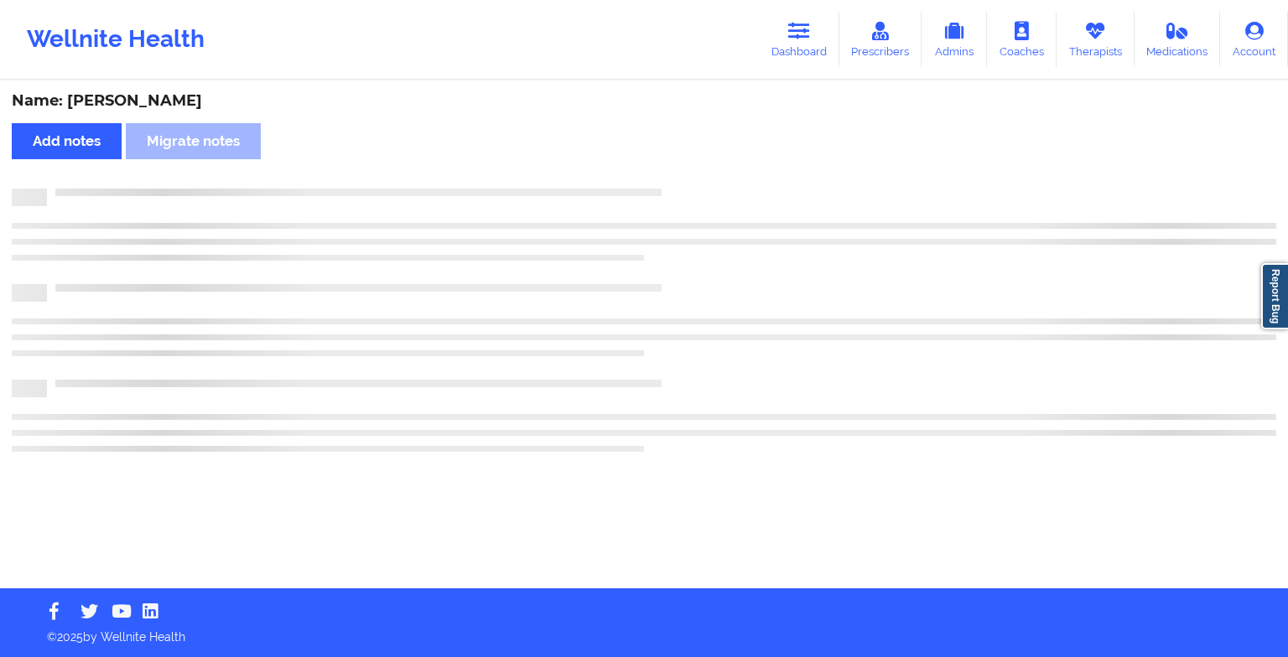
click at [686, 172] on div "Name: [PERSON_NAME] Add notes Migrate notes" at bounding box center [644, 335] width 1288 height 507
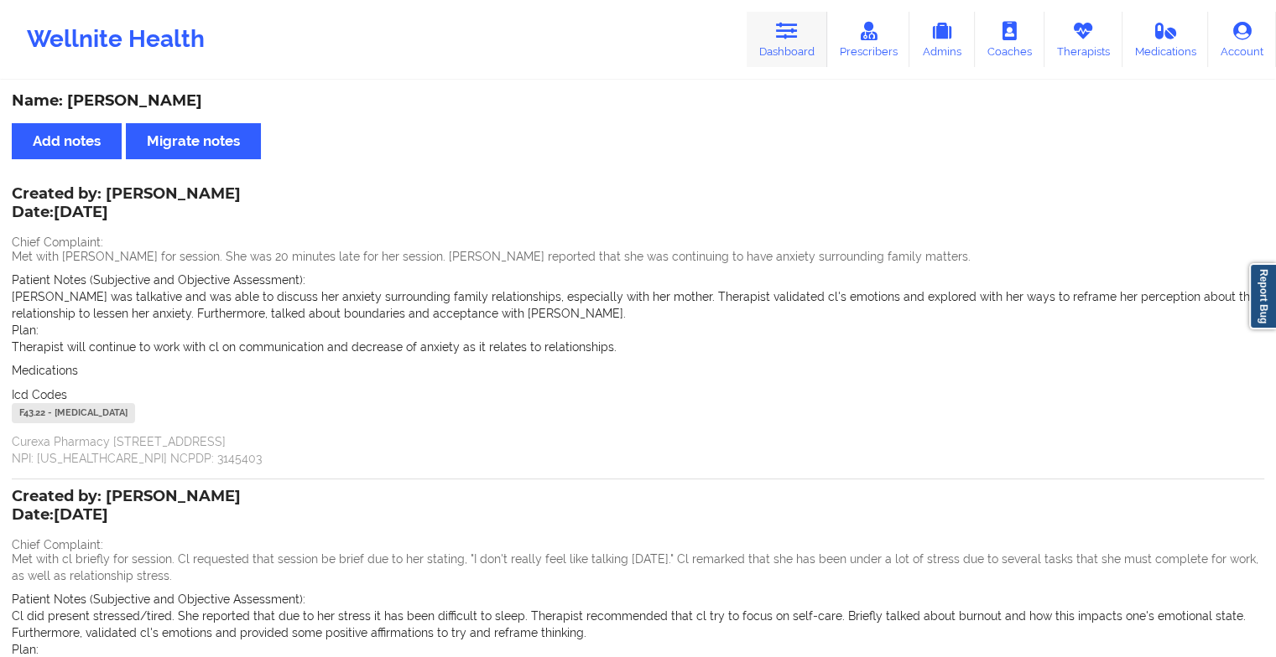
click at [792, 25] on icon at bounding box center [787, 31] width 22 height 18
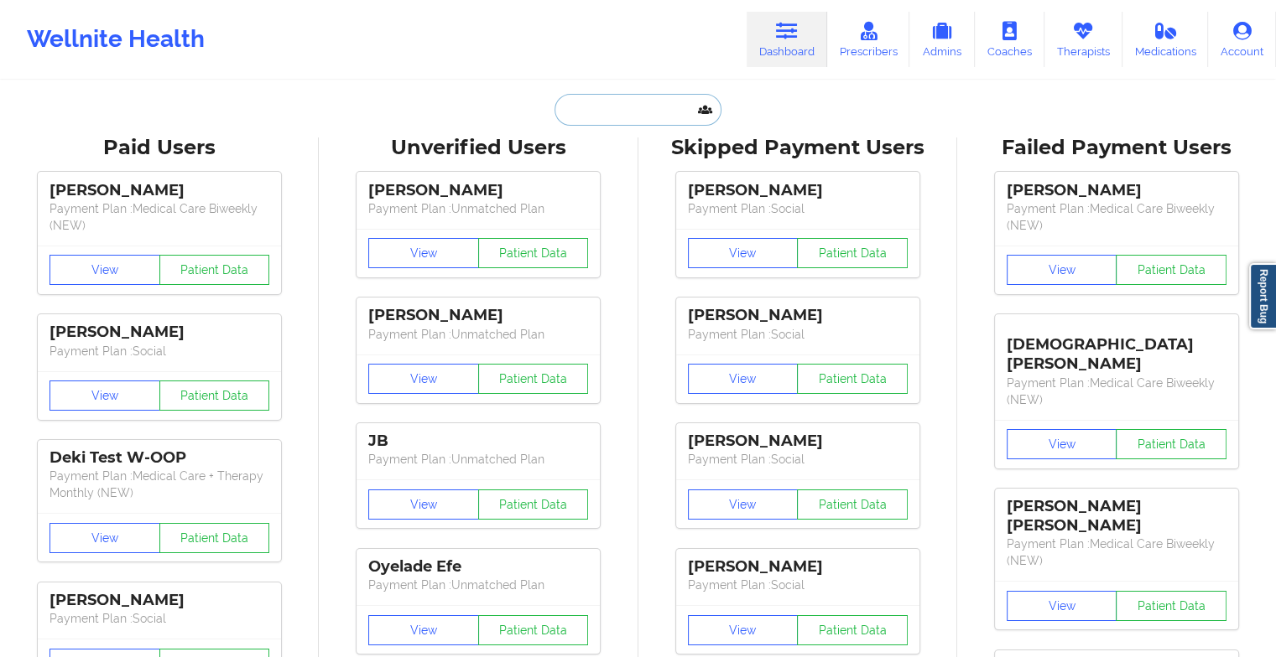
click at [611, 101] on input "text" at bounding box center [637, 110] width 166 height 32
type input "s"
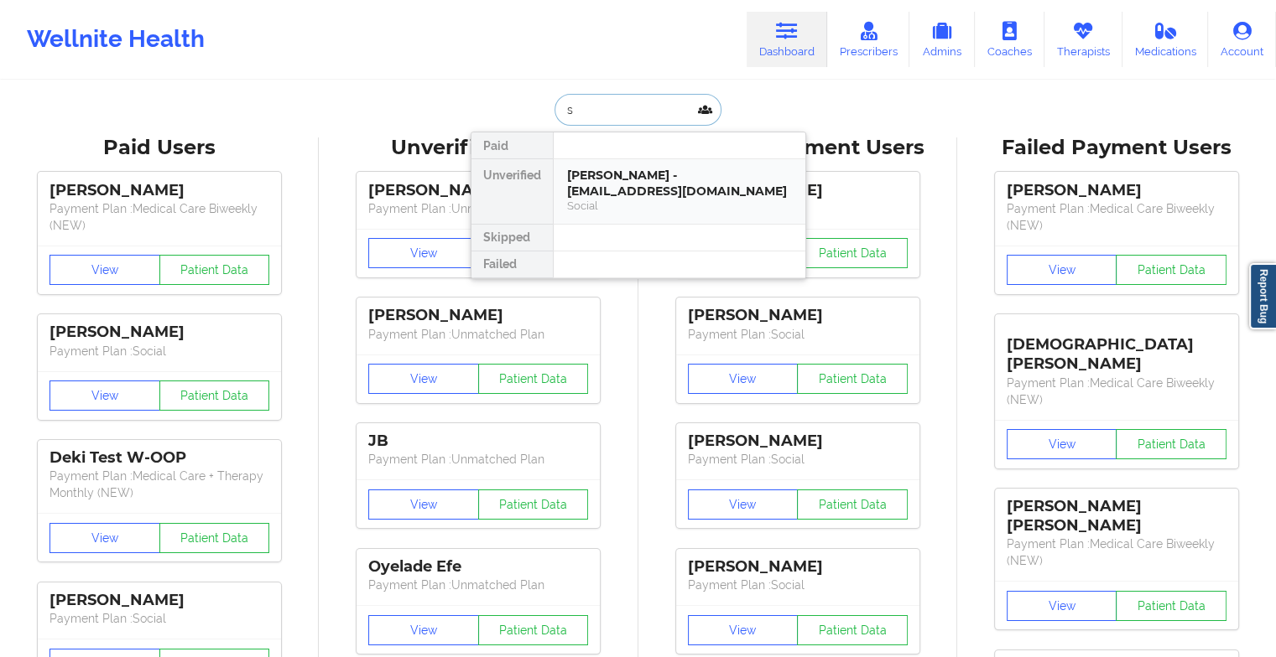
click at [620, 191] on div "[PERSON_NAME] - [EMAIL_ADDRESS][DOMAIN_NAME]" at bounding box center [679, 183] width 225 height 31
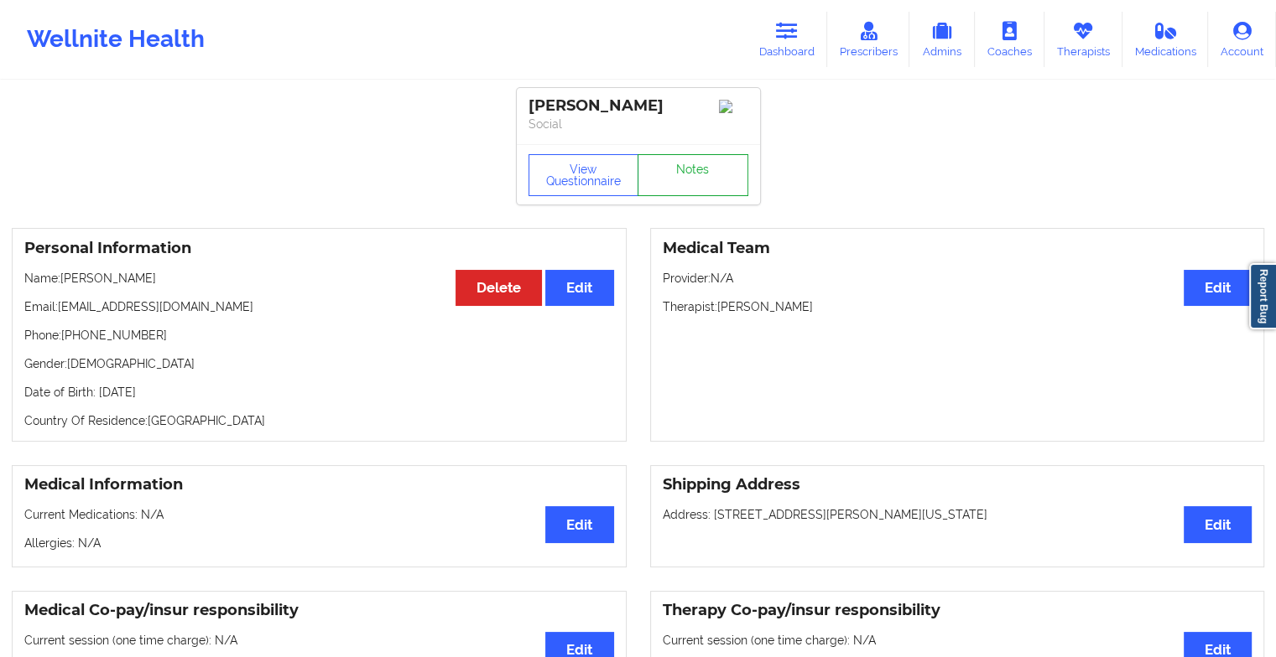
click at [704, 183] on link "Notes" at bounding box center [692, 175] width 111 height 42
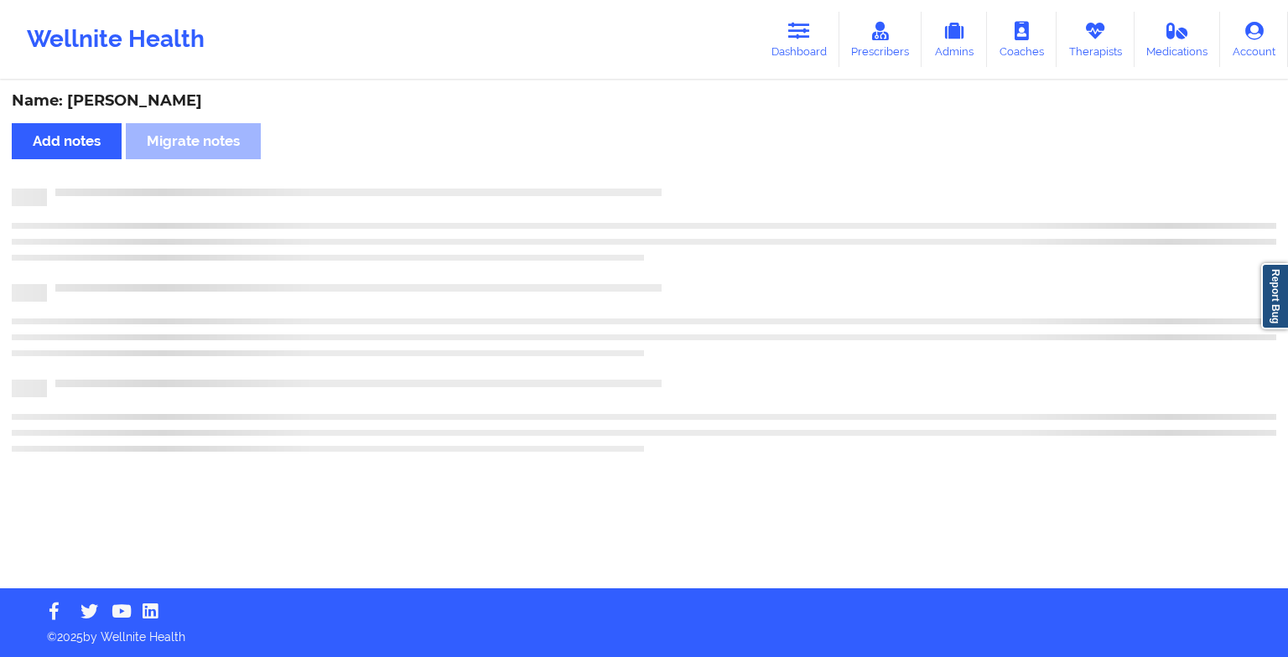
click at [704, 183] on div "Name: [PERSON_NAME] Add notes Migrate notes" at bounding box center [644, 335] width 1288 height 507
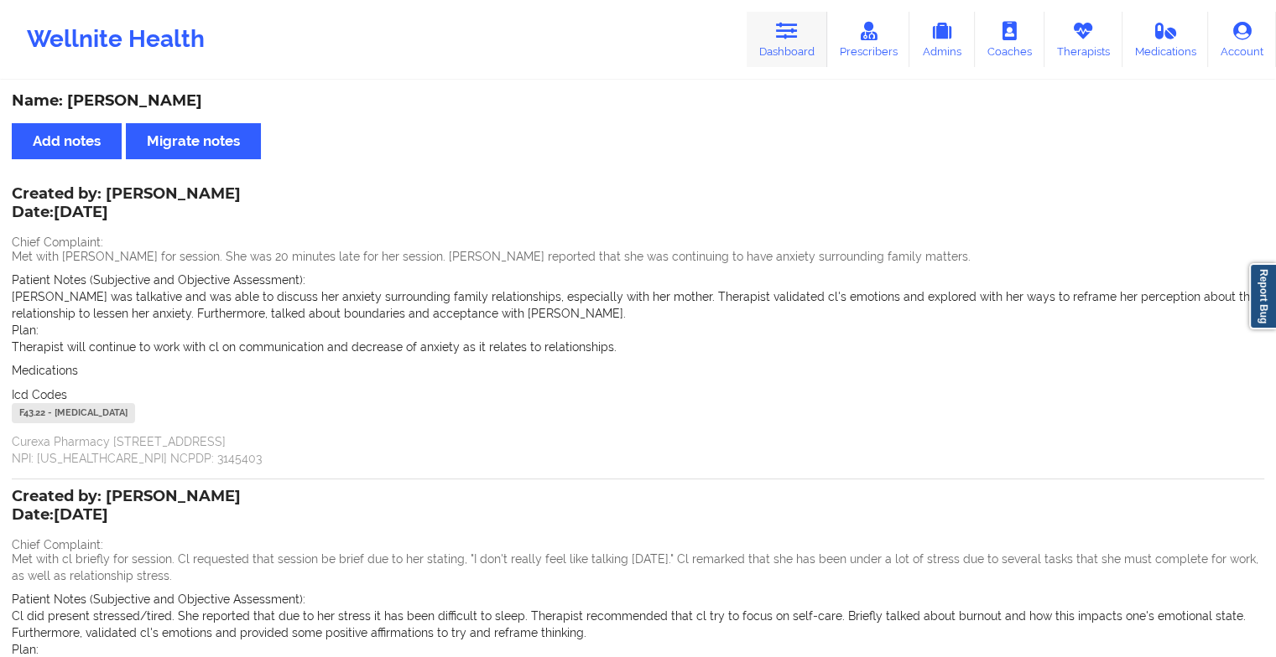
click at [795, 44] on link "Dashboard" at bounding box center [786, 39] width 81 height 55
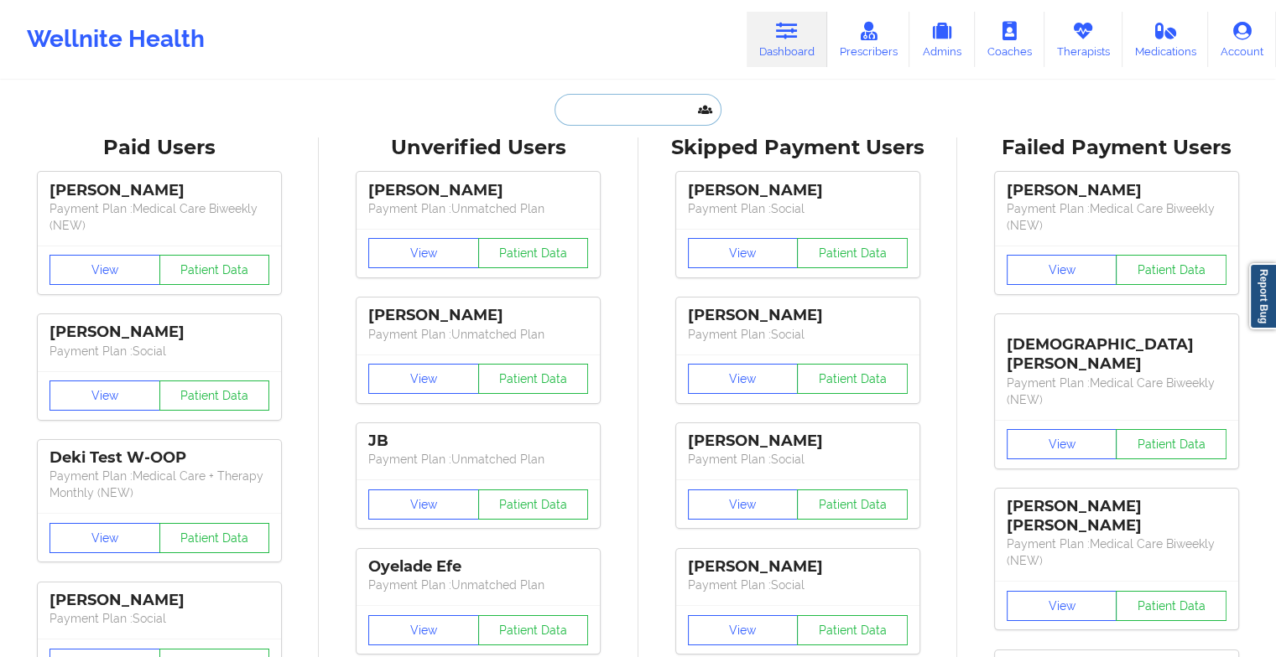
click at [616, 124] on input "text" at bounding box center [637, 110] width 166 height 32
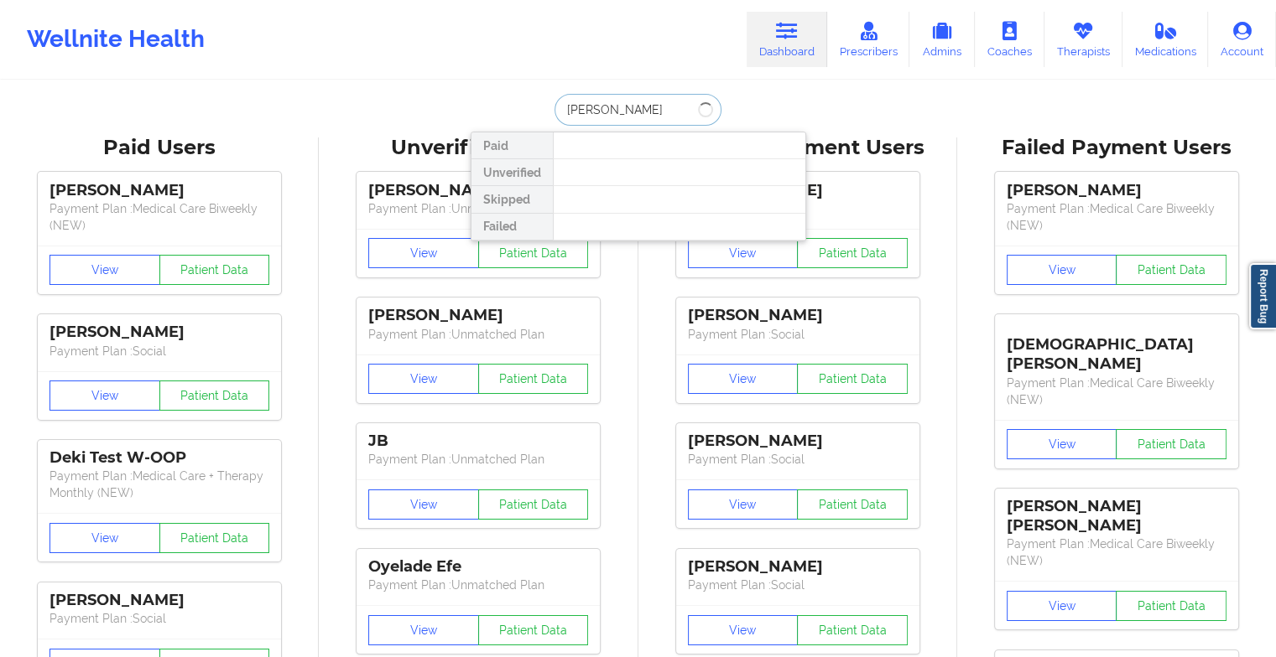
type input "[PERSON_NAME]"
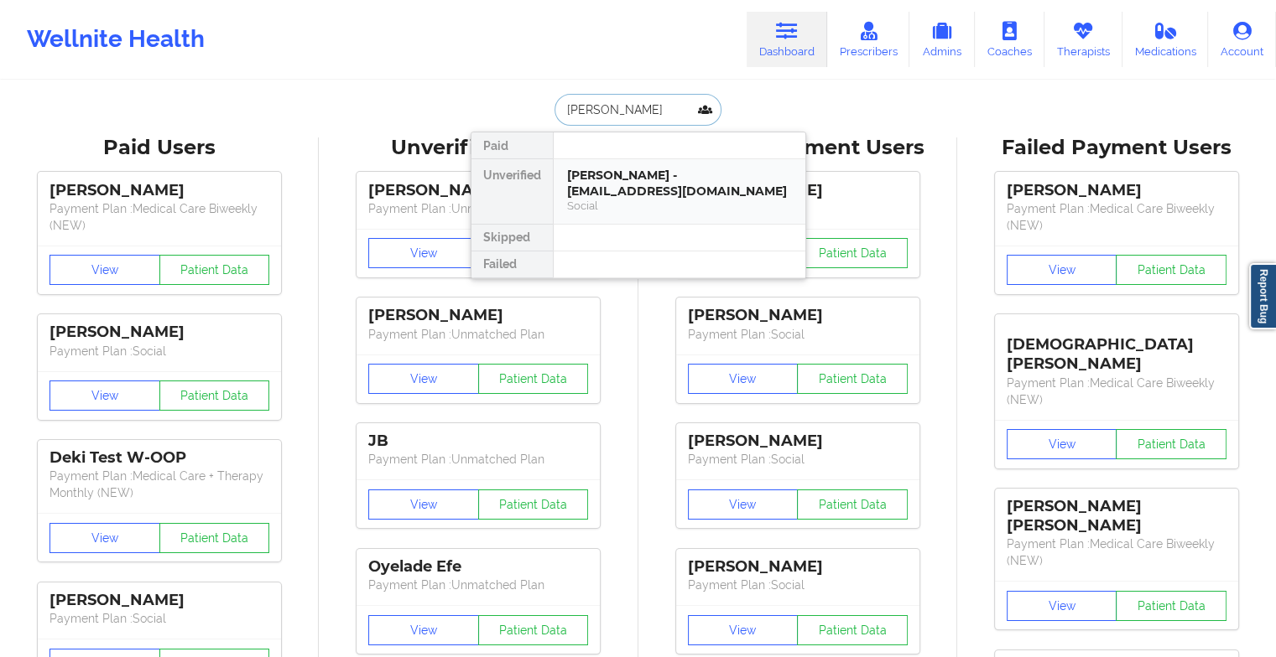
click at [600, 188] on div "[PERSON_NAME] - [EMAIL_ADDRESS][DOMAIN_NAME]" at bounding box center [679, 183] width 225 height 31
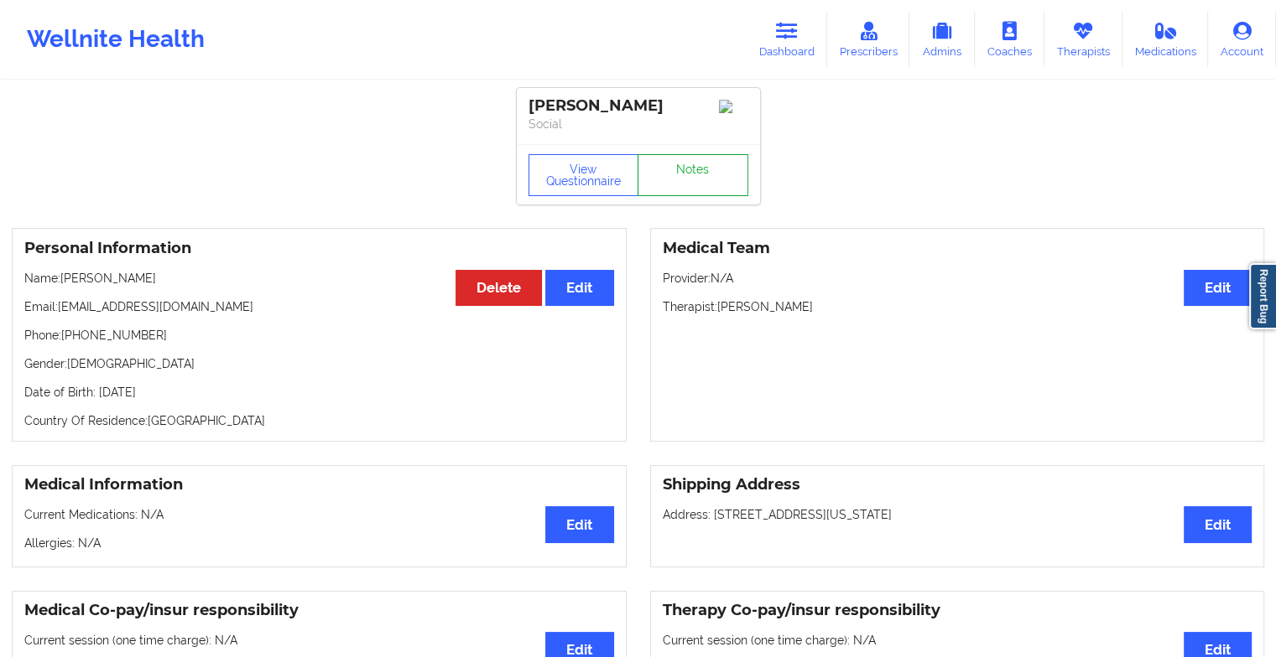
click at [694, 195] on link "Notes" at bounding box center [692, 175] width 111 height 42
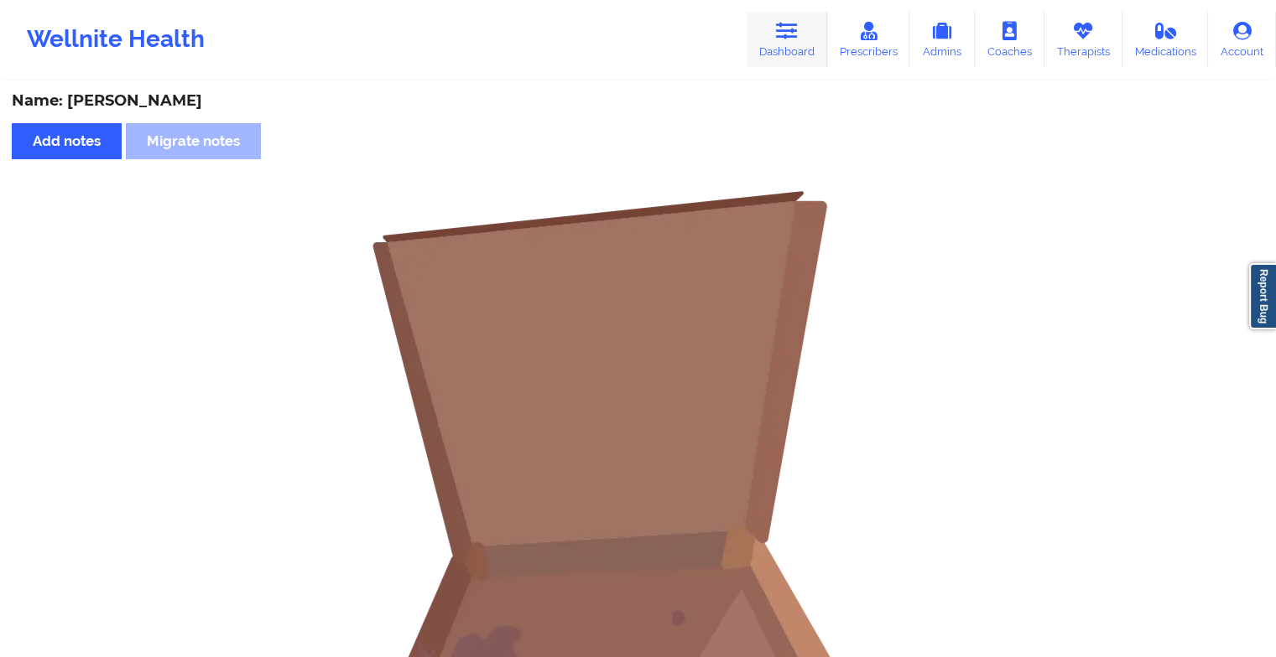
click at [768, 54] on link "Dashboard" at bounding box center [786, 39] width 81 height 55
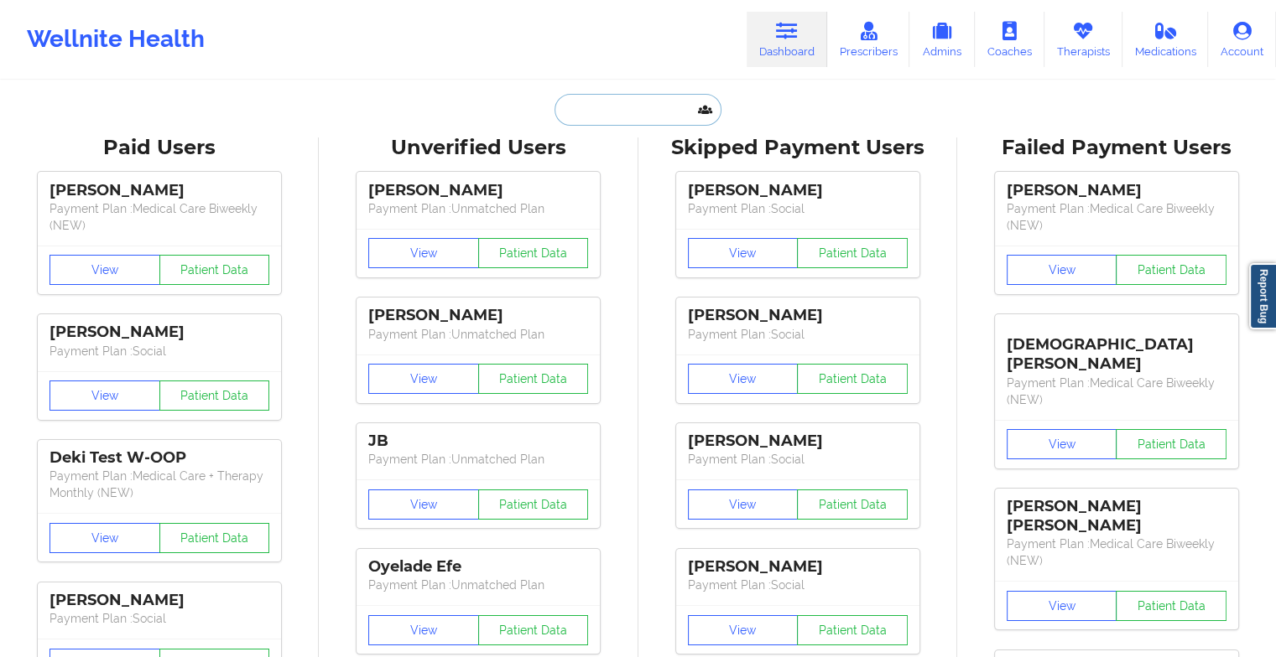
click at [645, 107] on input "text" at bounding box center [637, 110] width 166 height 32
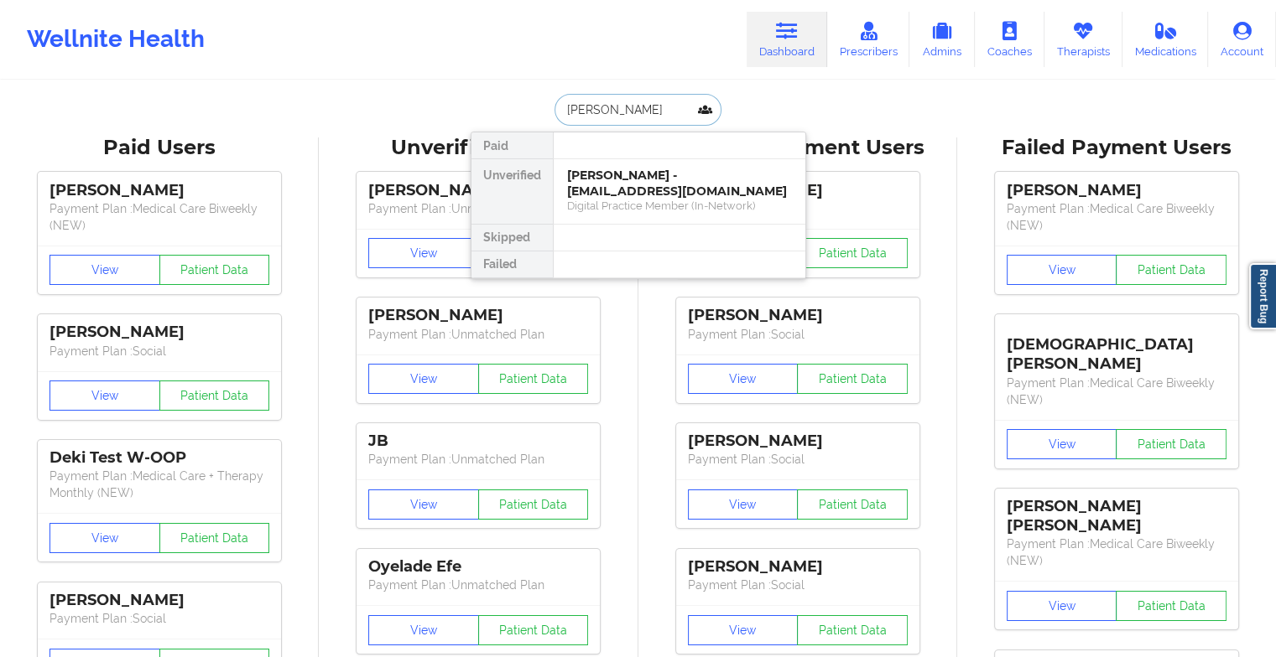
type input "[PERSON_NAME]"
click at [626, 171] on div "[PERSON_NAME] - [EMAIL_ADDRESS][DOMAIN_NAME]" at bounding box center [679, 183] width 225 height 31
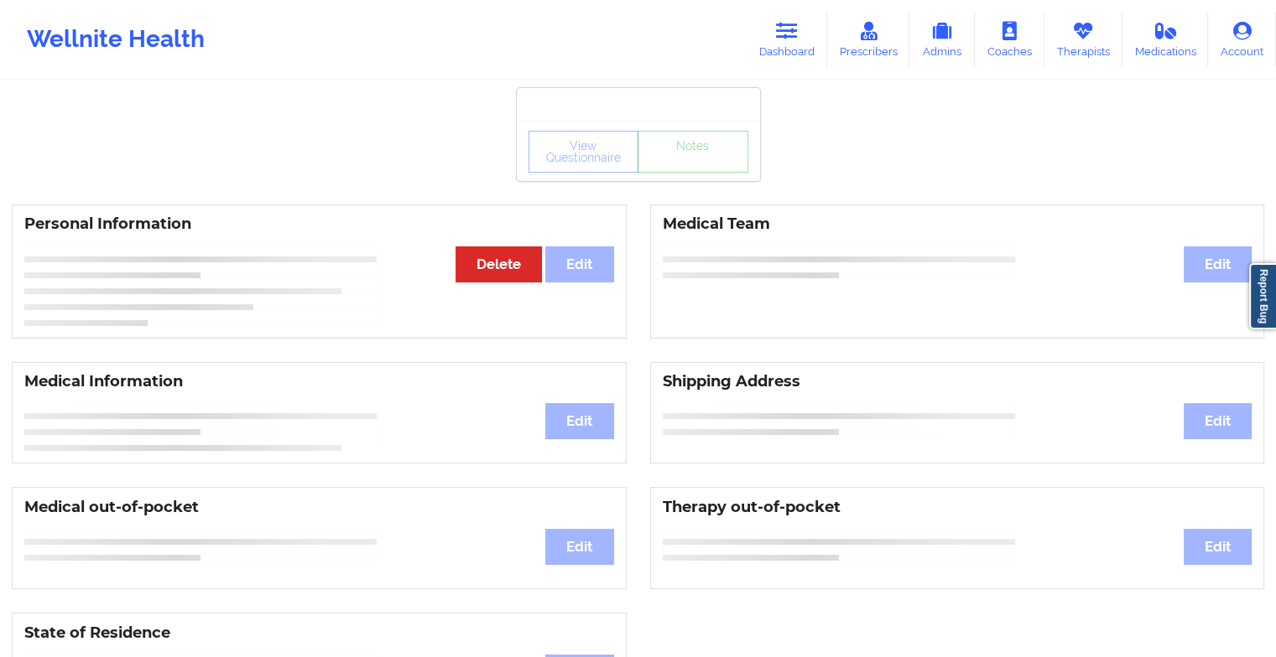
click at [676, 162] on div "View Questionnaire Notes" at bounding box center [638, 151] width 243 height 60
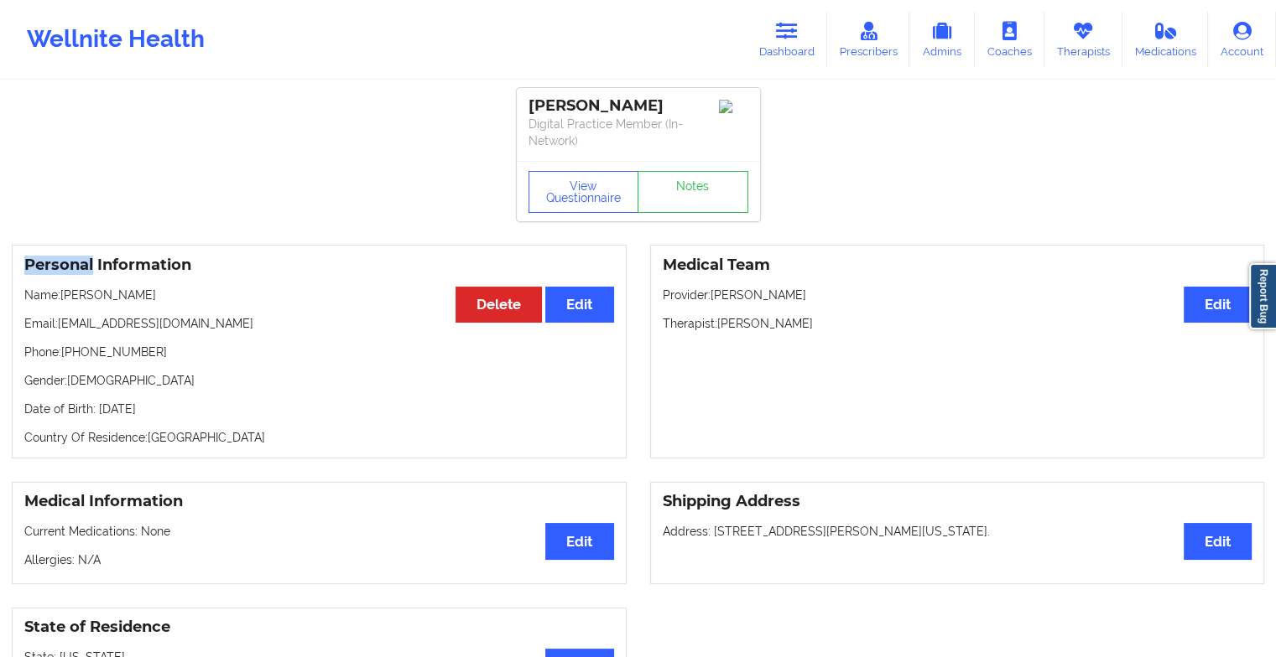
click at [676, 162] on div "View Questionnaire Notes" at bounding box center [638, 191] width 243 height 60
drag, startPoint x: 676, startPoint y: 162, endPoint x: 678, endPoint y: 175, distance: 13.5
click at [678, 175] on link "Notes" at bounding box center [692, 192] width 111 height 42
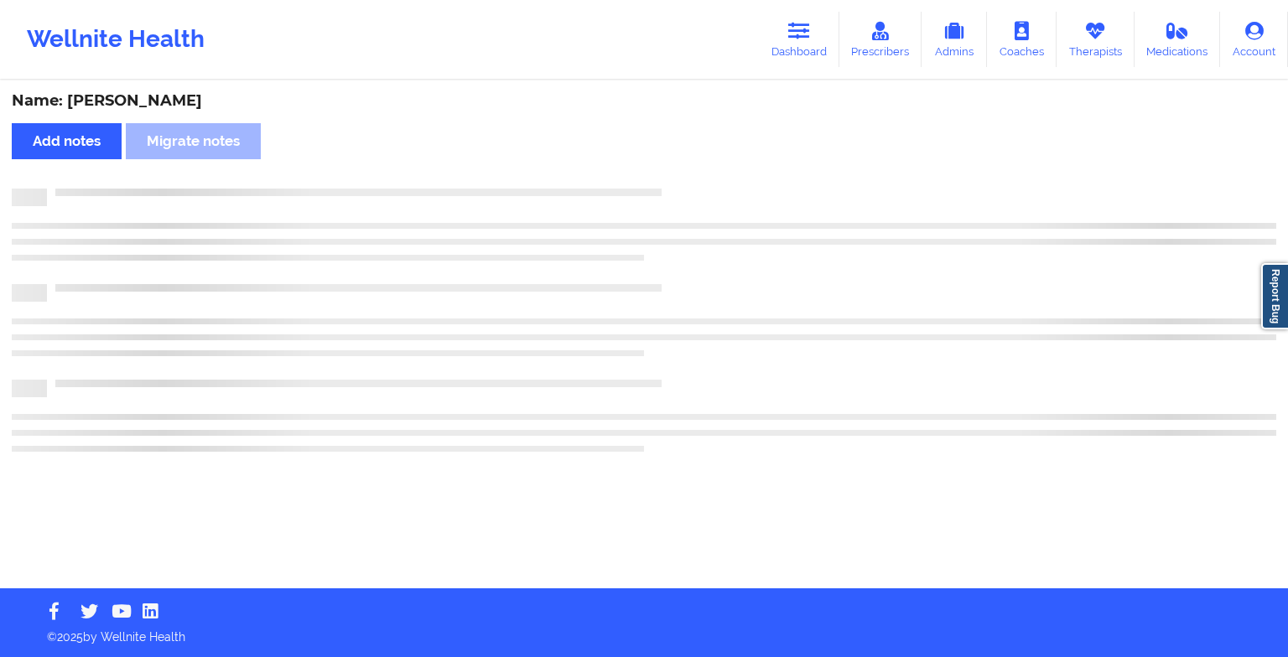
click at [679, 185] on div "Name: [PERSON_NAME] Add notes Migrate notes" at bounding box center [644, 335] width 1288 height 507
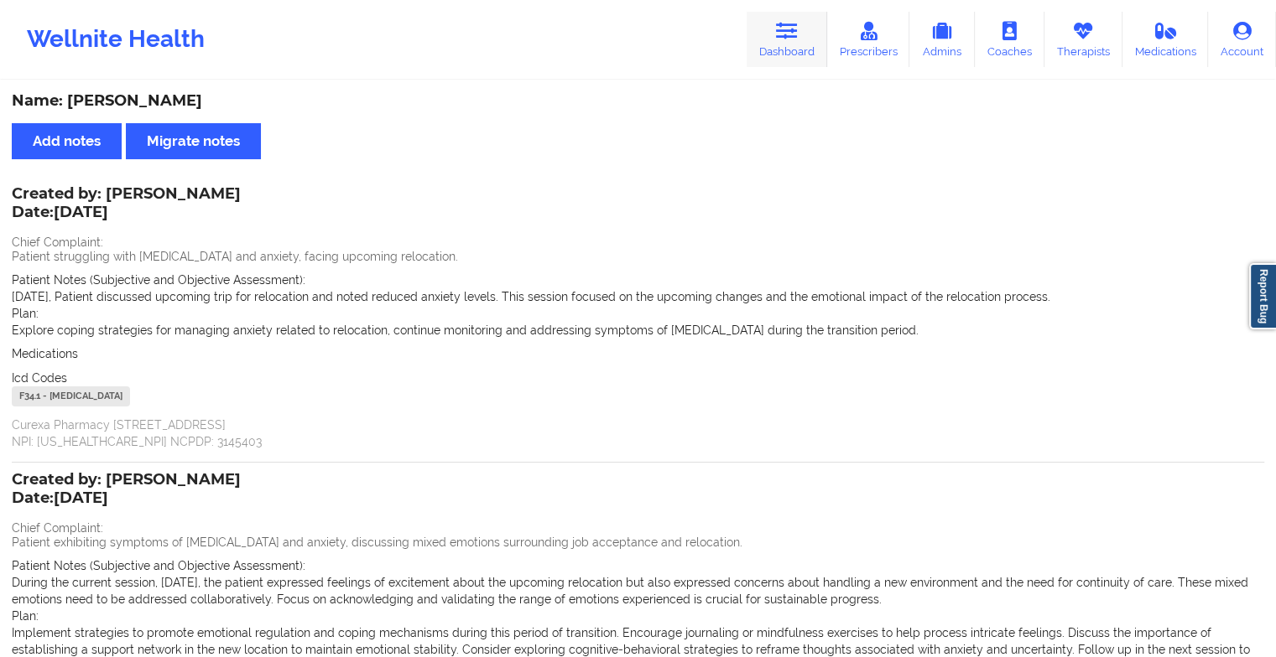
click at [770, 45] on link "Dashboard" at bounding box center [786, 39] width 81 height 55
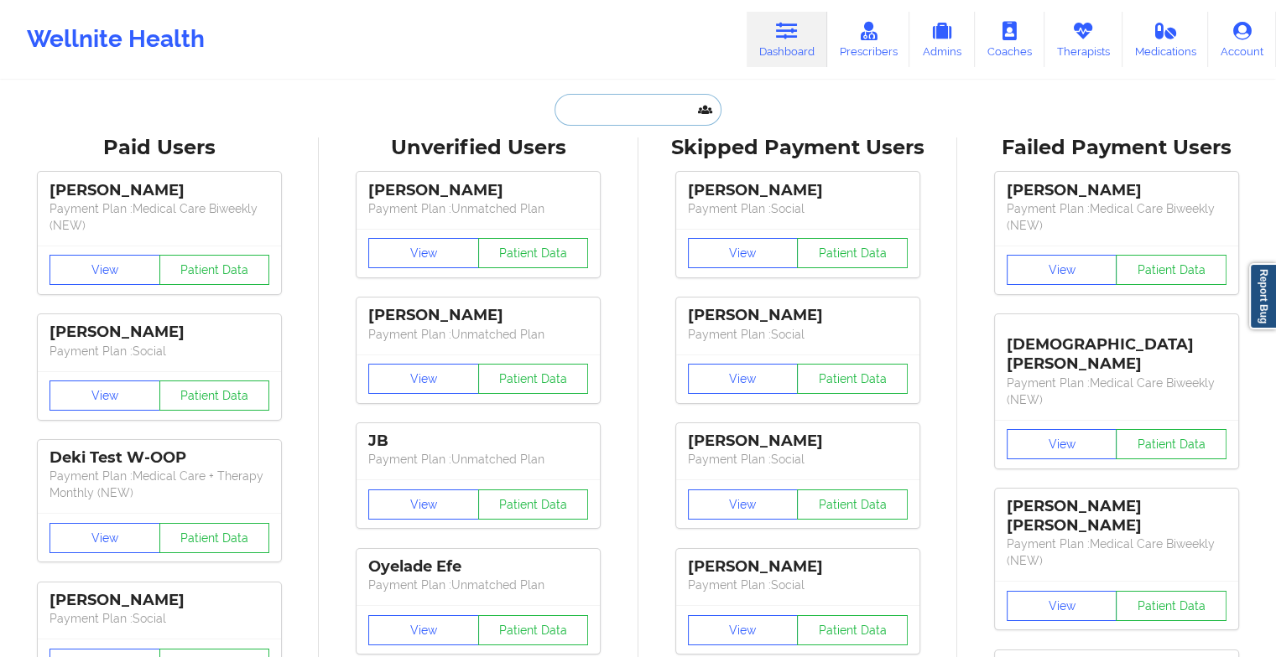
click at [611, 116] on input "text" at bounding box center [637, 110] width 166 height 32
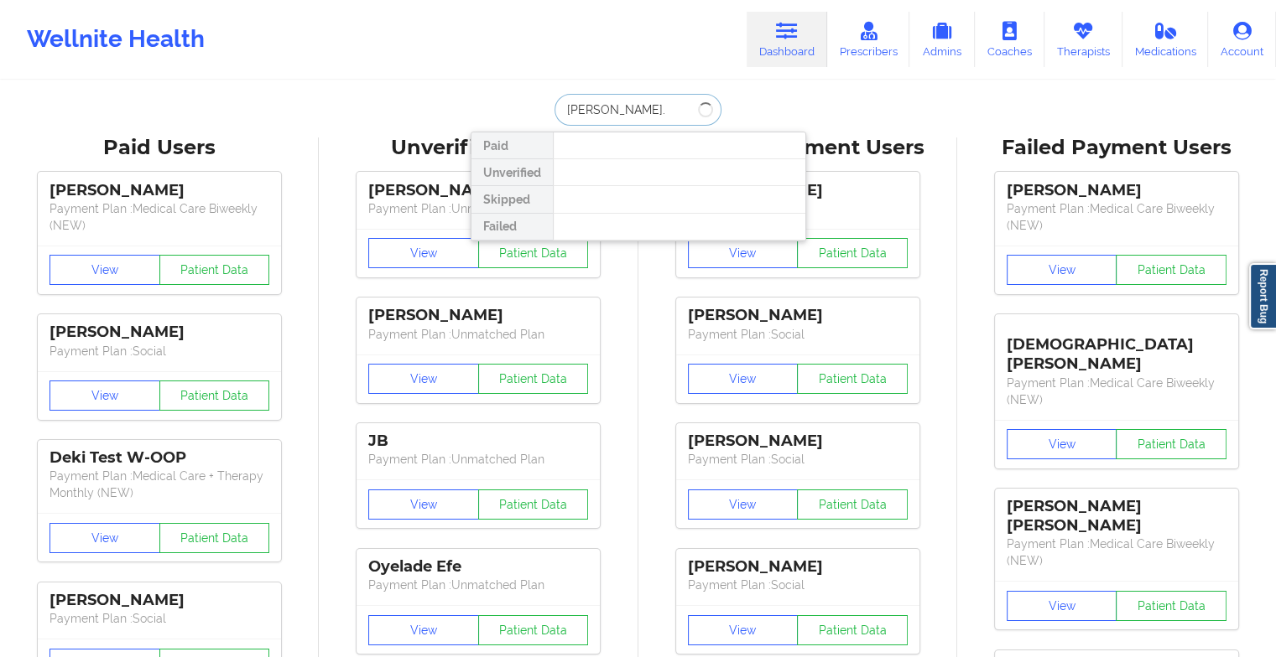
type input "[PERSON_NAME].a"
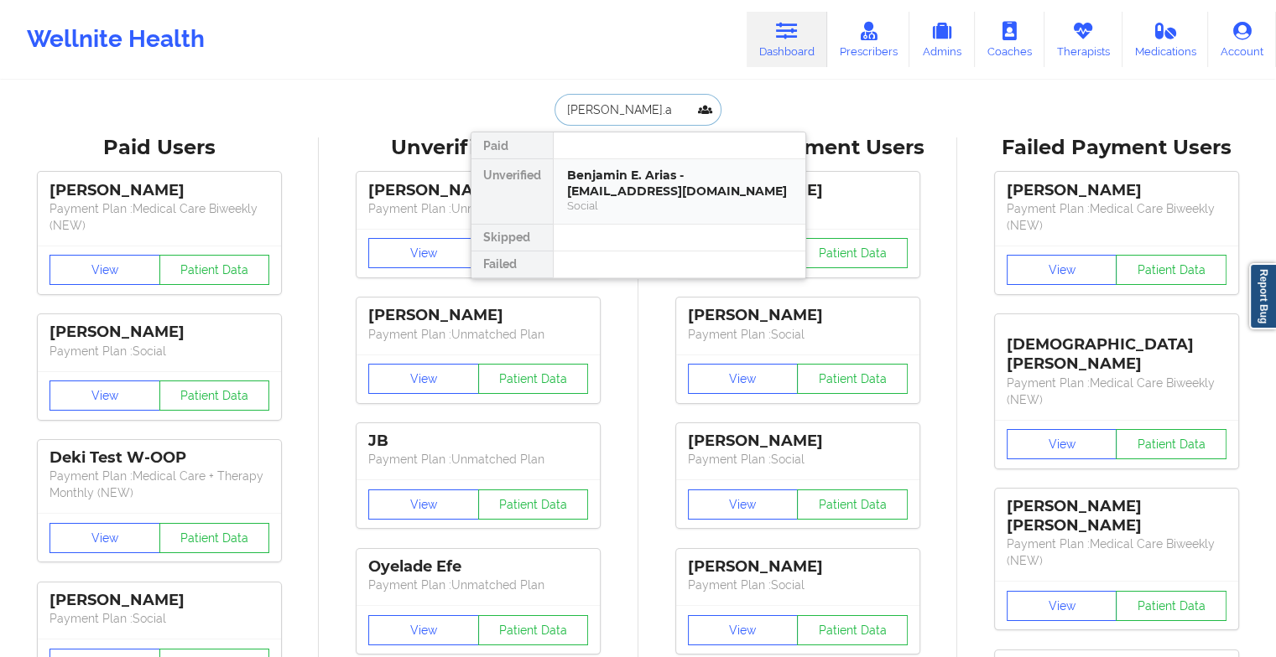
click at [655, 178] on div "Benjamin E. Arias - [EMAIL_ADDRESS][DOMAIN_NAME]" at bounding box center [679, 183] width 225 height 31
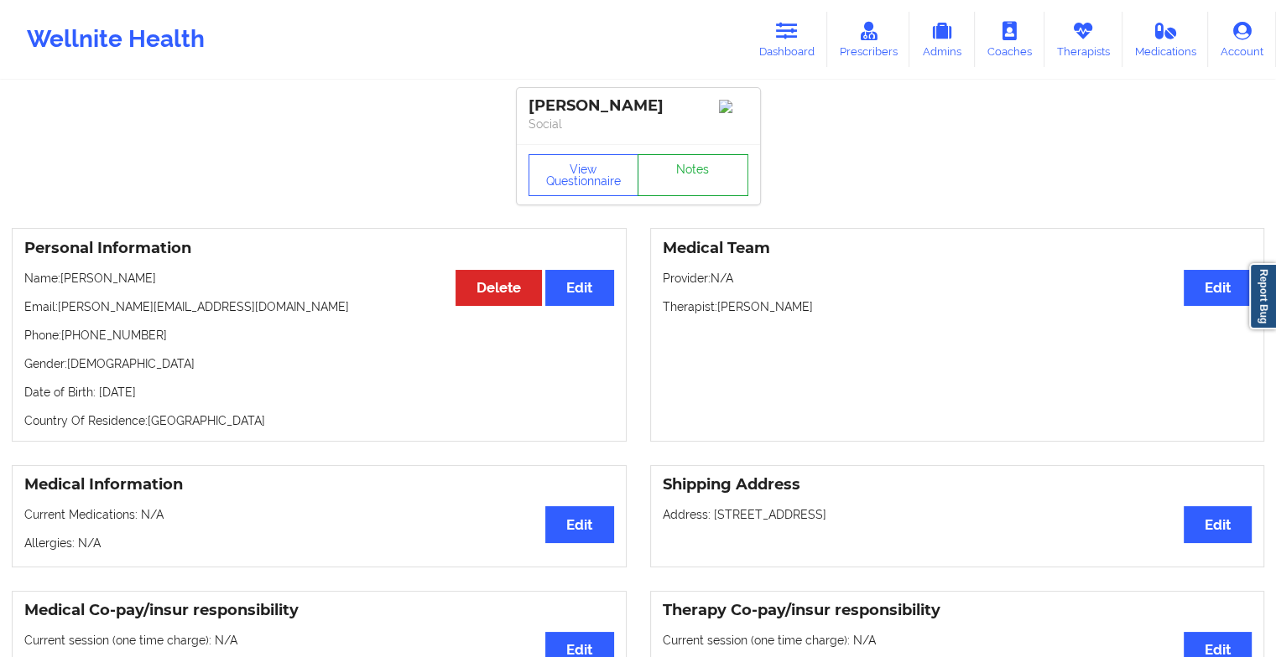
click at [677, 164] on link "Notes" at bounding box center [692, 175] width 111 height 42
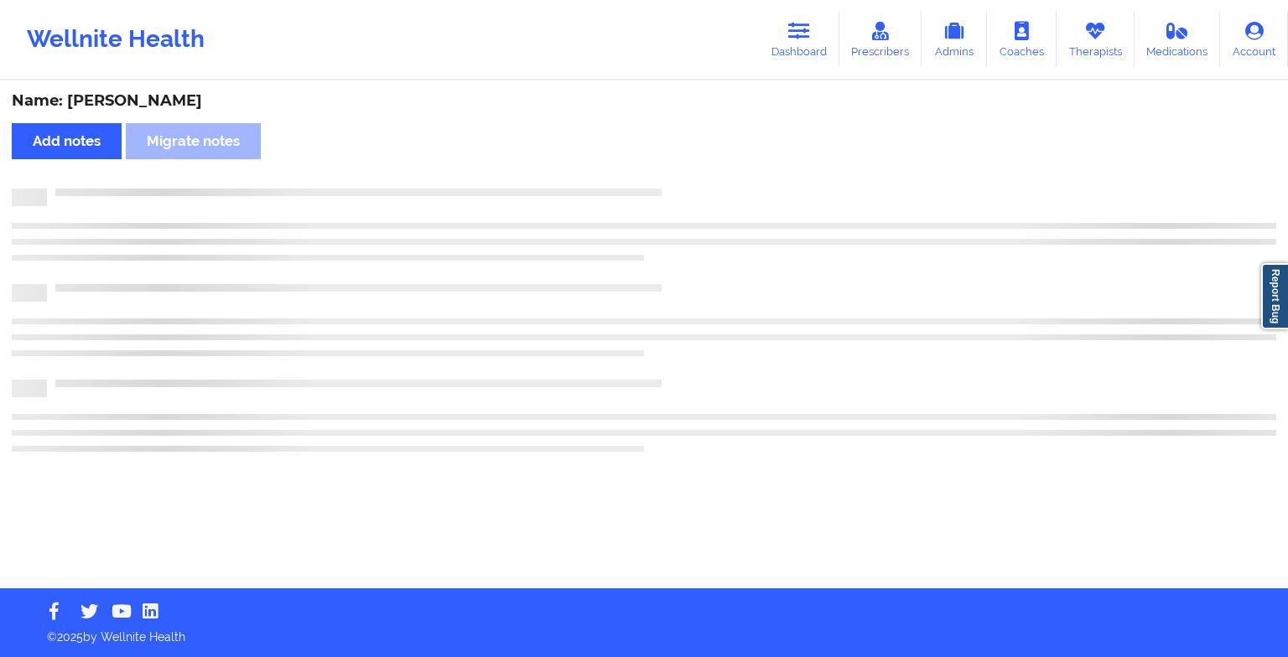
click at [677, 164] on div "Name: [PERSON_NAME] Add notes [PERSON_NAME] notes" at bounding box center [644, 335] width 1288 height 507
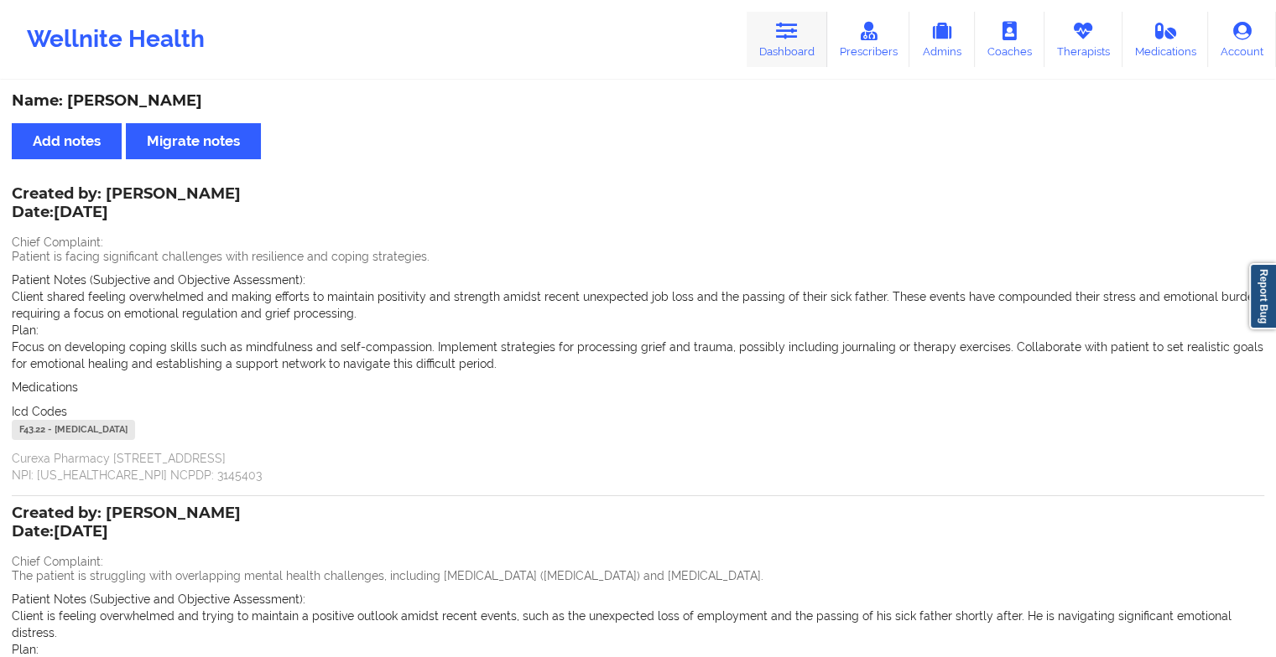
click at [802, 30] on link "Dashboard" at bounding box center [786, 39] width 81 height 55
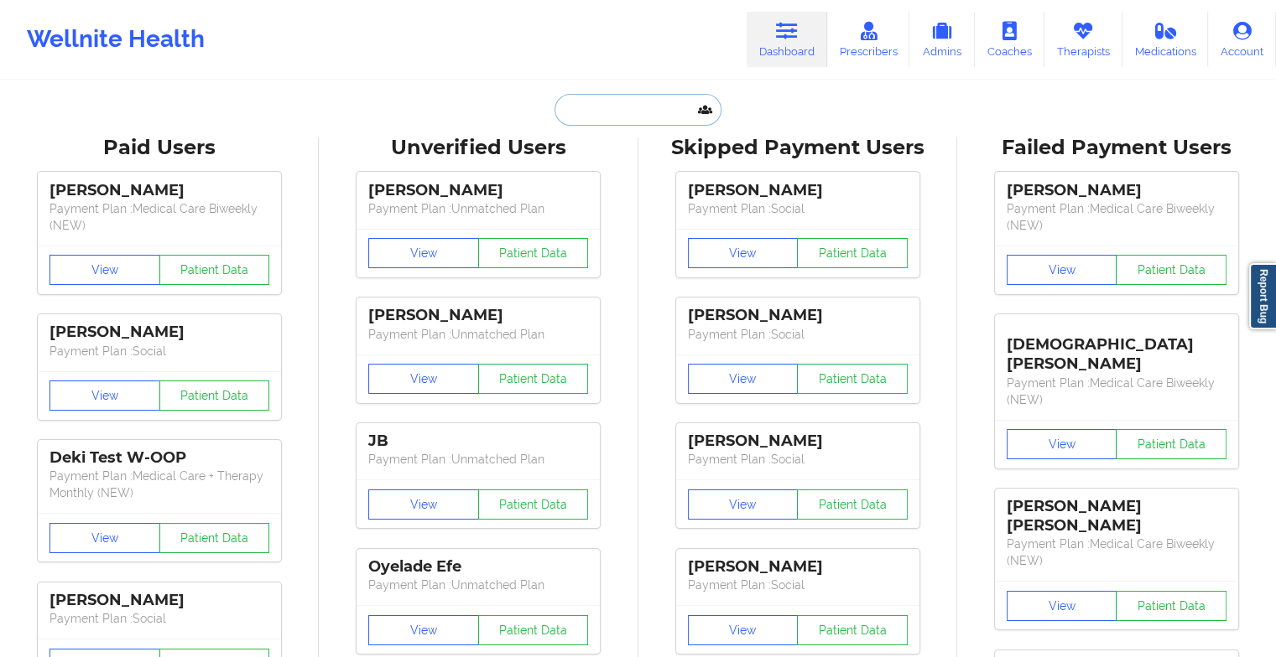
click at [629, 107] on input "text" at bounding box center [637, 110] width 166 height 32
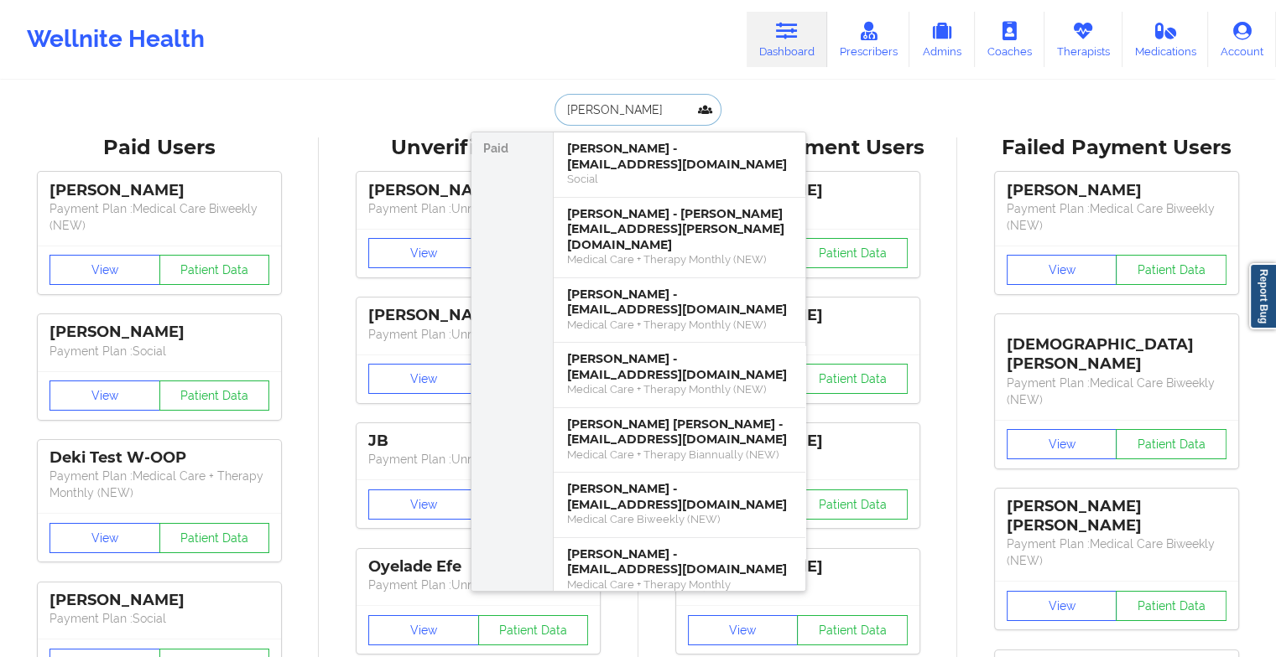
type input "[PERSON_NAME]"
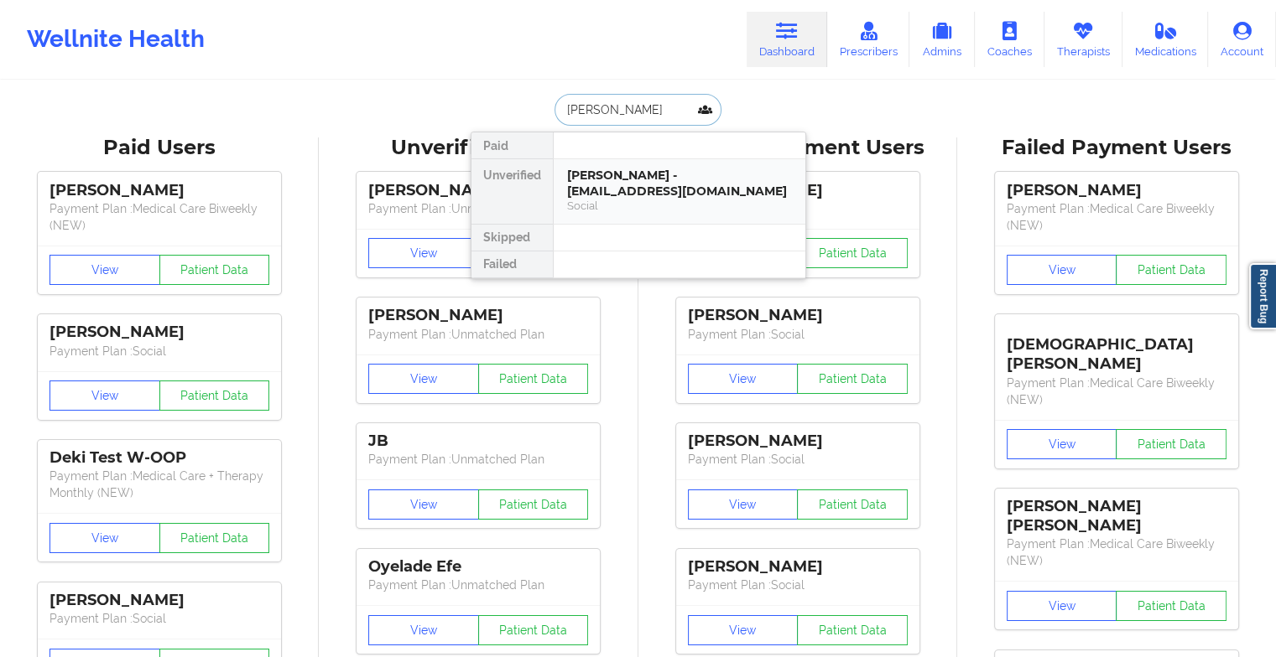
click at [664, 169] on div "[PERSON_NAME] - [EMAIL_ADDRESS][DOMAIN_NAME]" at bounding box center [679, 183] width 225 height 31
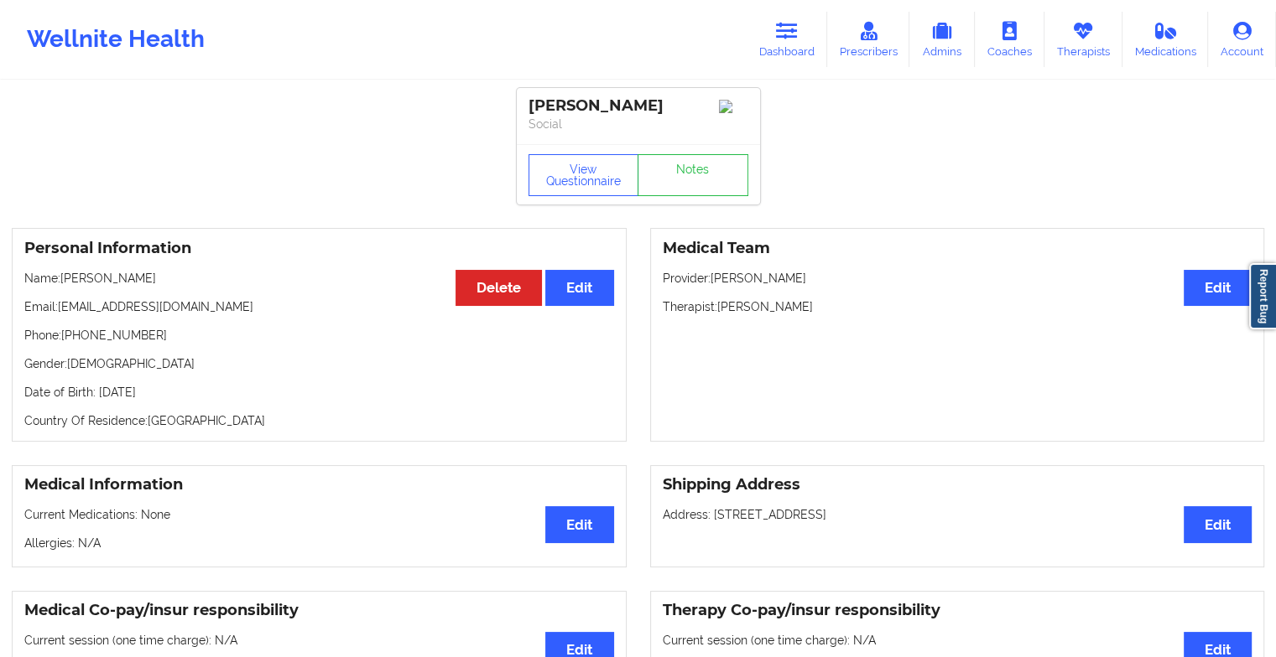
click at [660, 165] on div "View Questionnaire Notes" at bounding box center [638, 175] width 220 height 42
click at [660, 165] on link "Notes" at bounding box center [692, 175] width 111 height 42
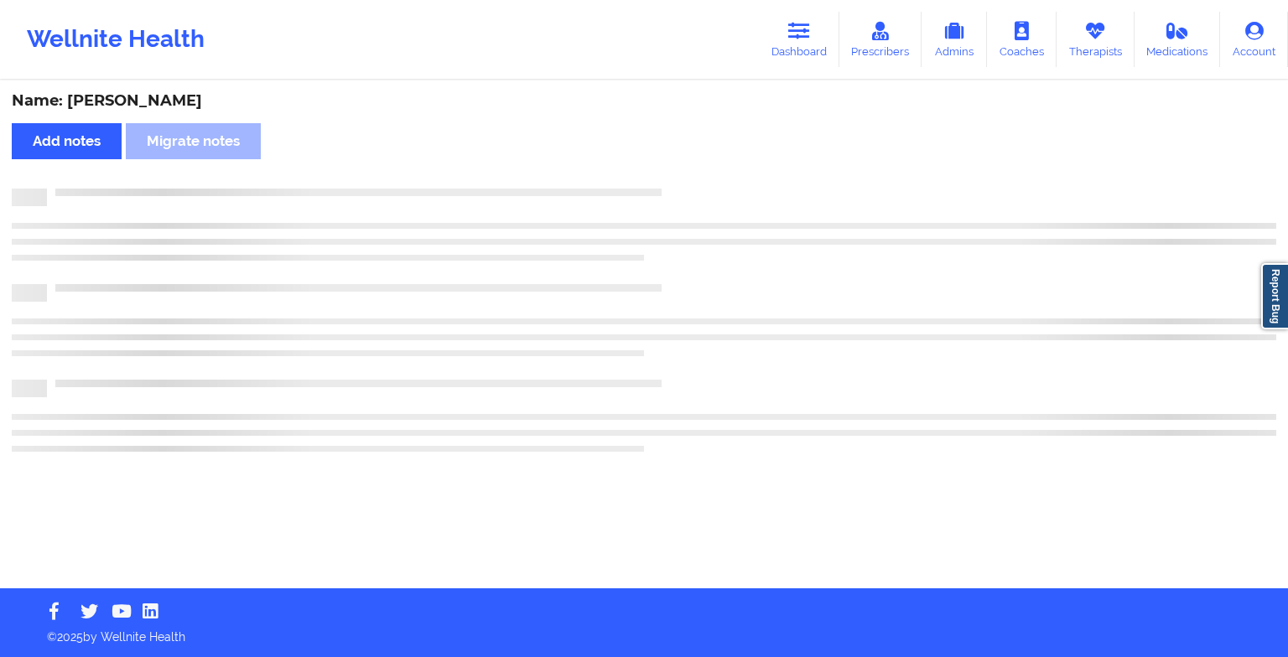
click at [660, 165] on div "Name: [PERSON_NAME] Add notes Migrate notes" at bounding box center [644, 335] width 1288 height 507
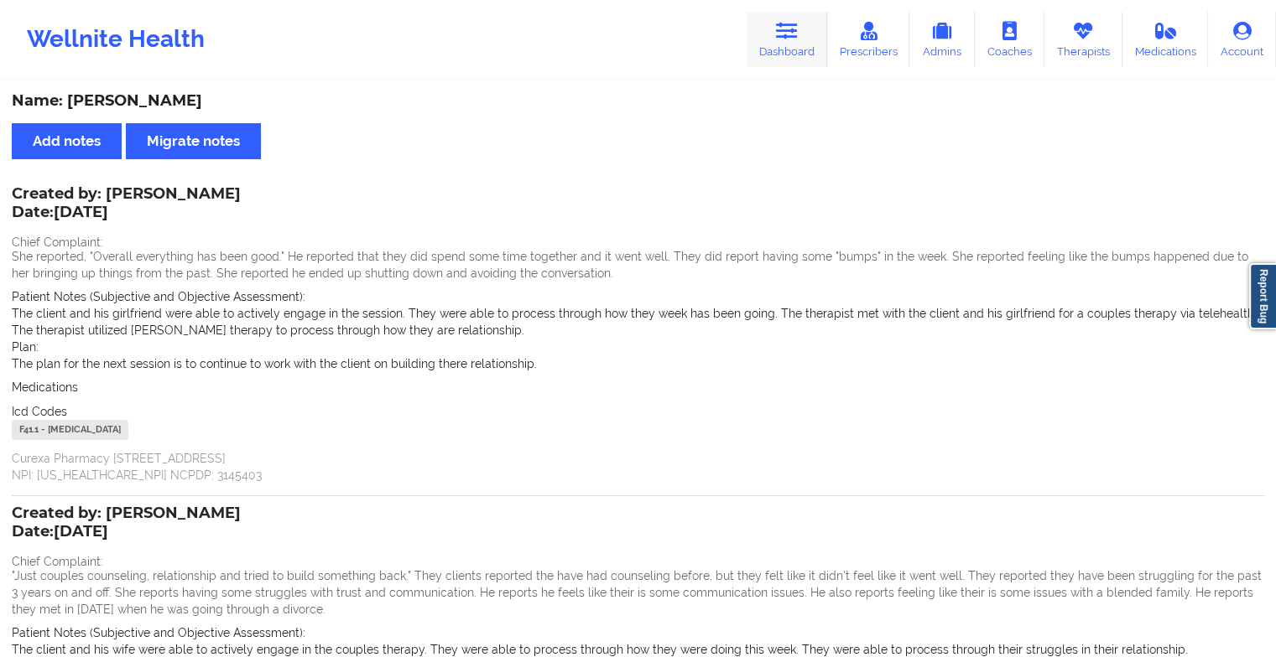
click at [792, 33] on icon at bounding box center [787, 31] width 22 height 18
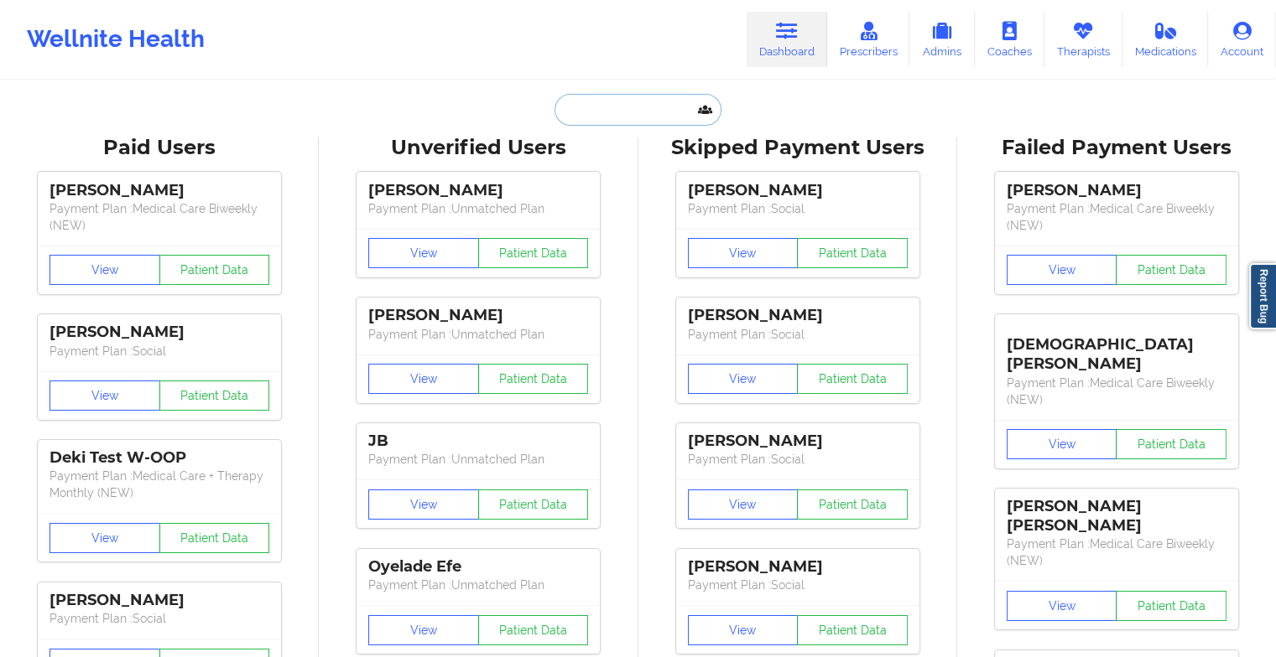
click at [657, 105] on input "text" at bounding box center [637, 110] width 166 height 32
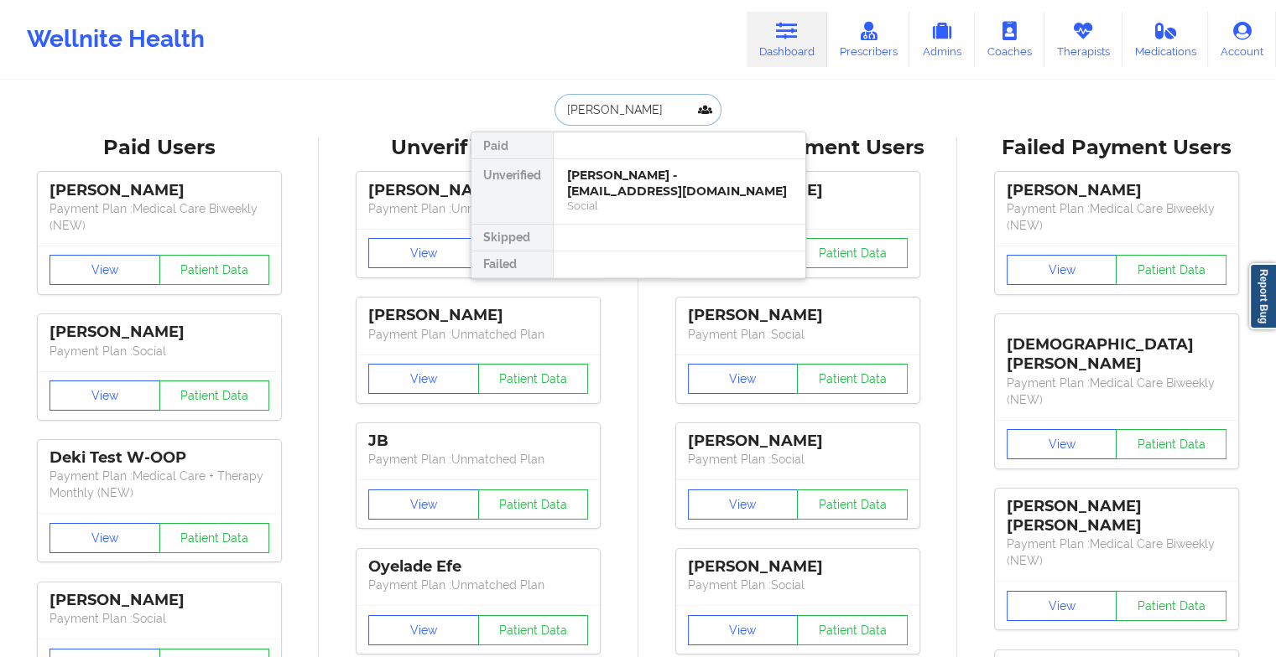
type input "[PERSON_NAME]"
click at [621, 199] on div "Social" at bounding box center [679, 206] width 225 height 14
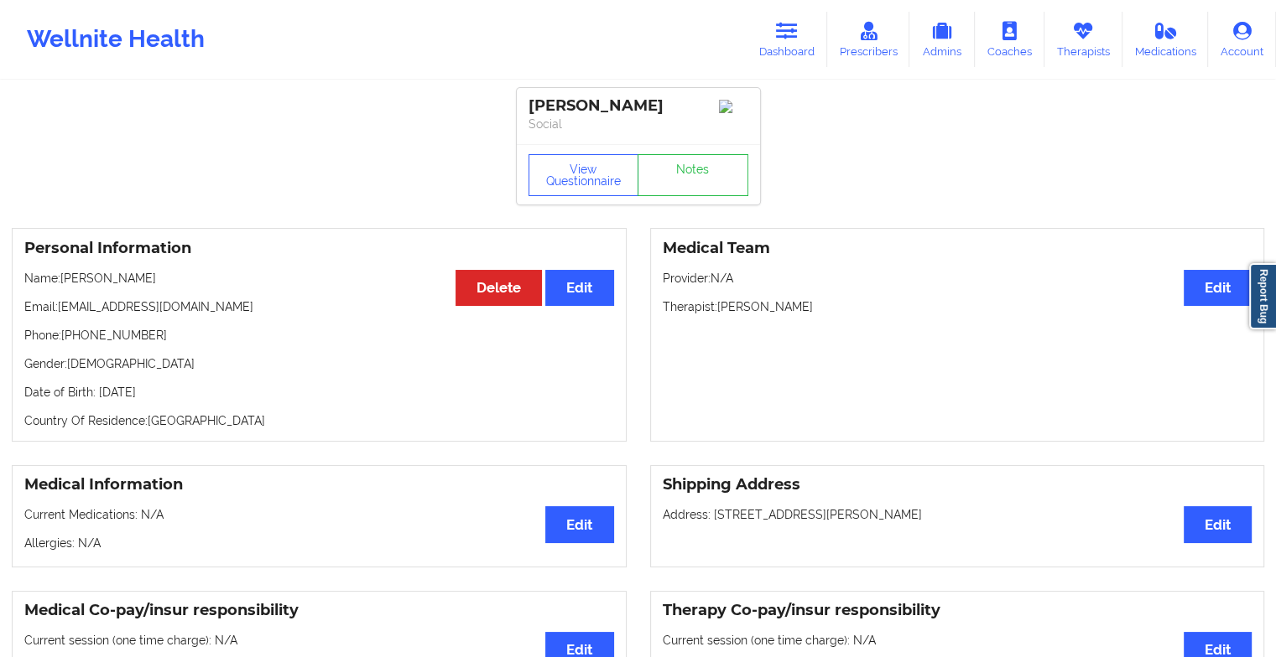
click at [674, 205] on div "View Questionnaire Notes" at bounding box center [638, 174] width 243 height 60
click at [689, 185] on link "Notes" at bounding box center [692, 175] width 111 height 42
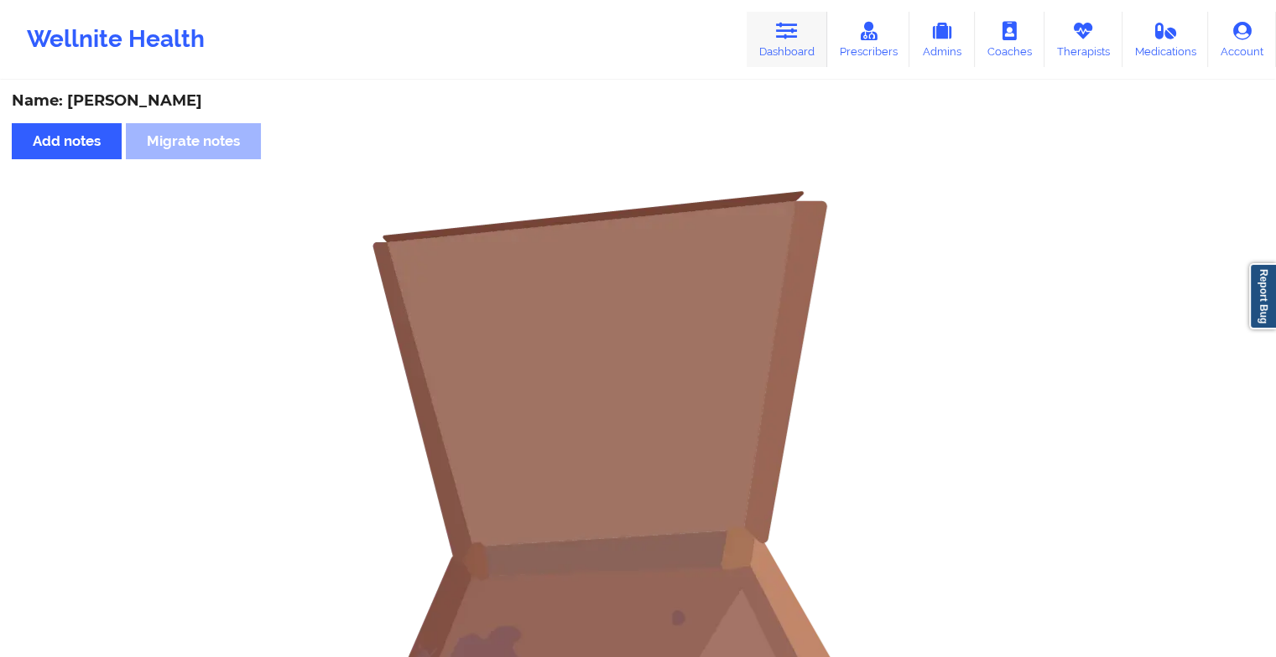
click at [779, 60] on link "Dashboard" at bounding box center [786, 39] width 81 height 55
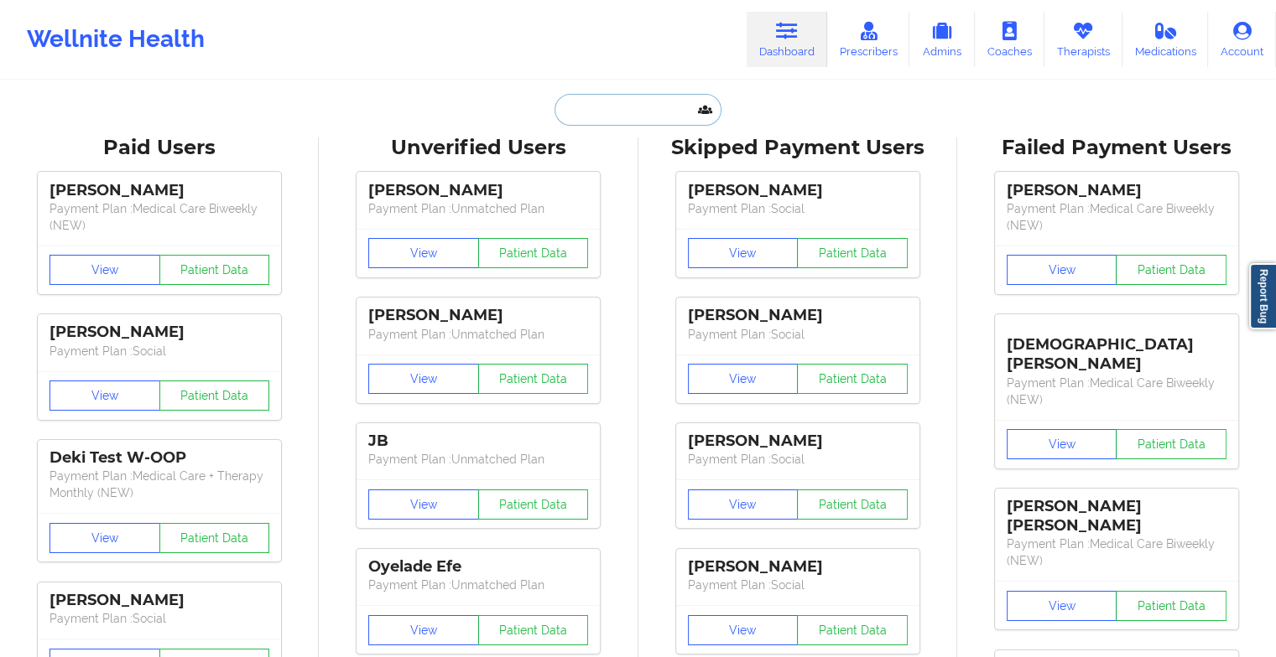
click at [618, 108] on input "text" at bounding box center [637, 110] width 166 height 32
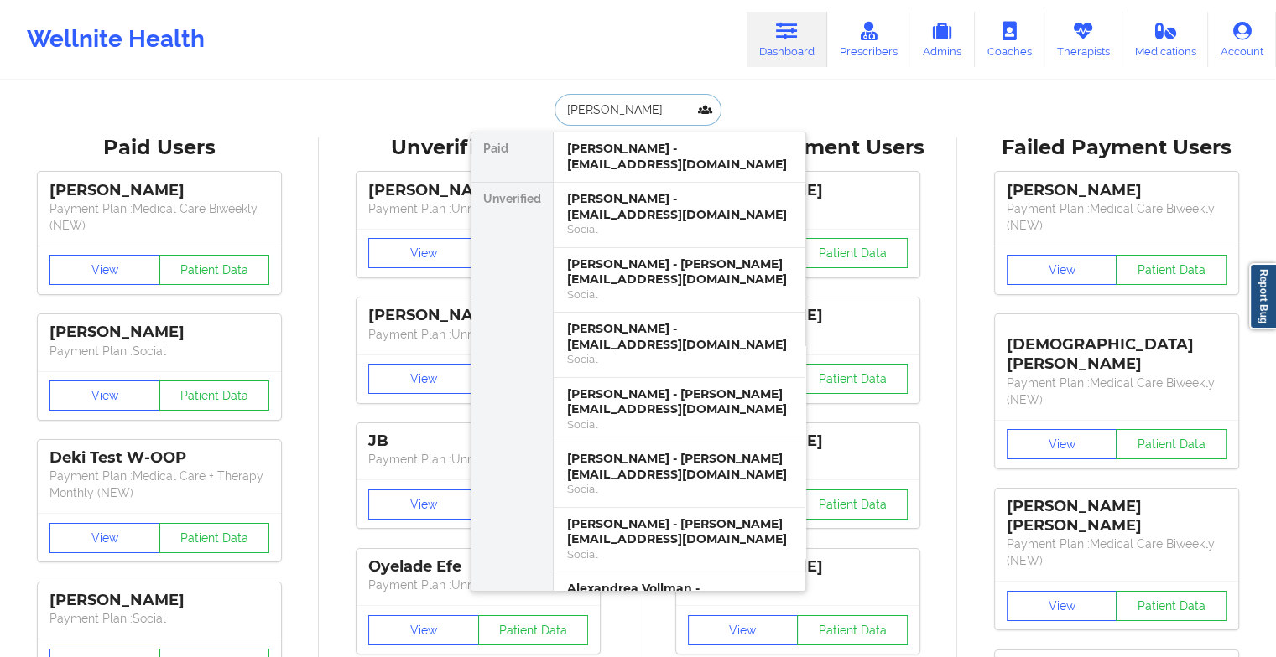
type input "[PERSON_NAME]"
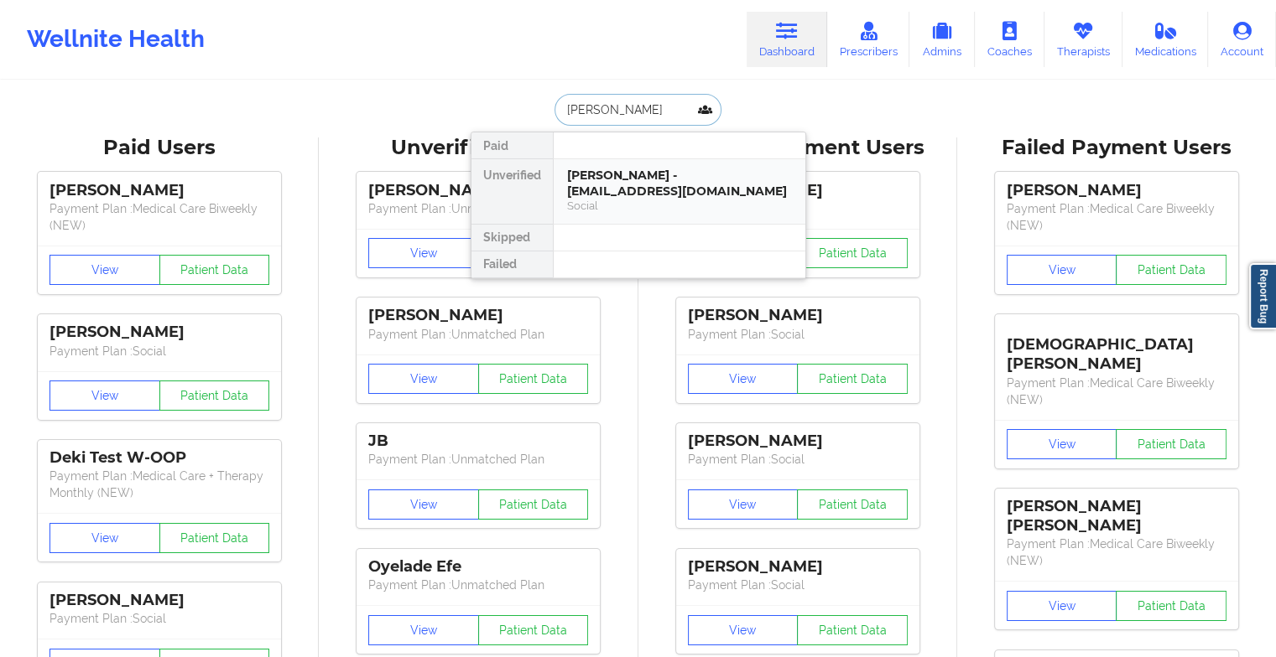
click at [648, 175] on div "[PERSON_NAME] - [EMAIL_ADDRESS][DOMAIN_NAME]" at bounding box center [679, 183] width 225 height 31
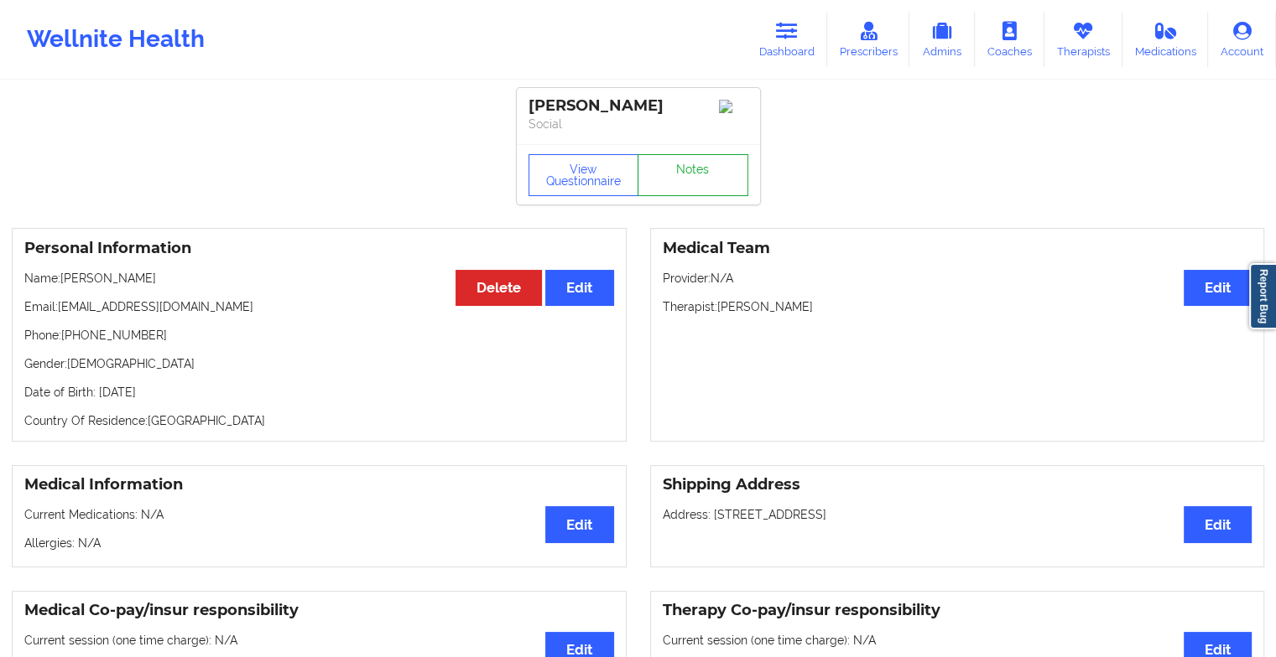
click at [670, 168] on link "Notes" at bounding box center [692, 175] width 111 height 42
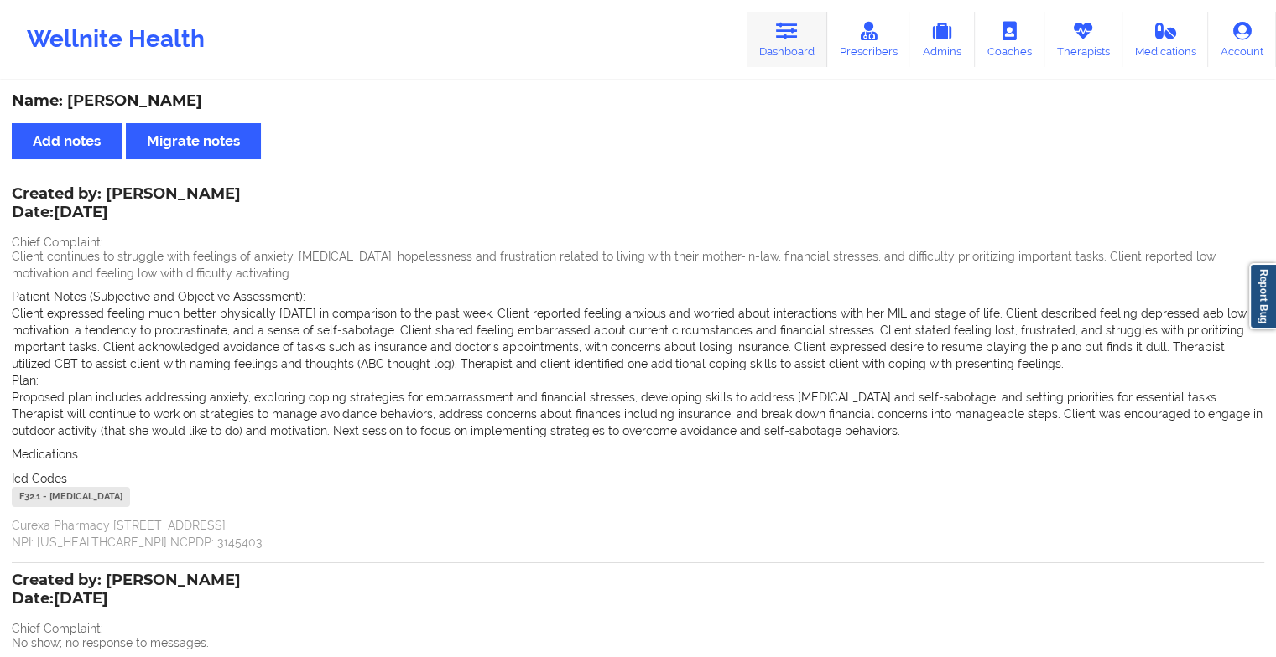
click at [786, 51] on link "Dashboard" at bounding box center [786, 39] width 81 height 55
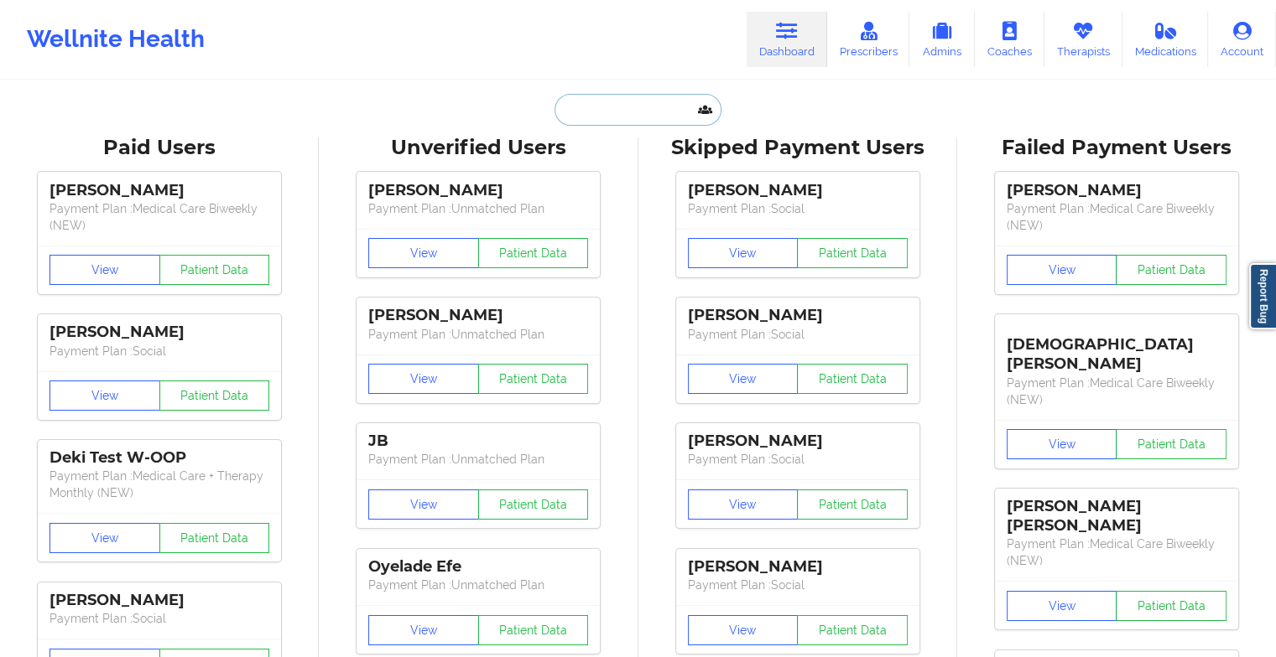
click at [672, 117] on input "text" at bounding box center [637, 110] width 166 height 32
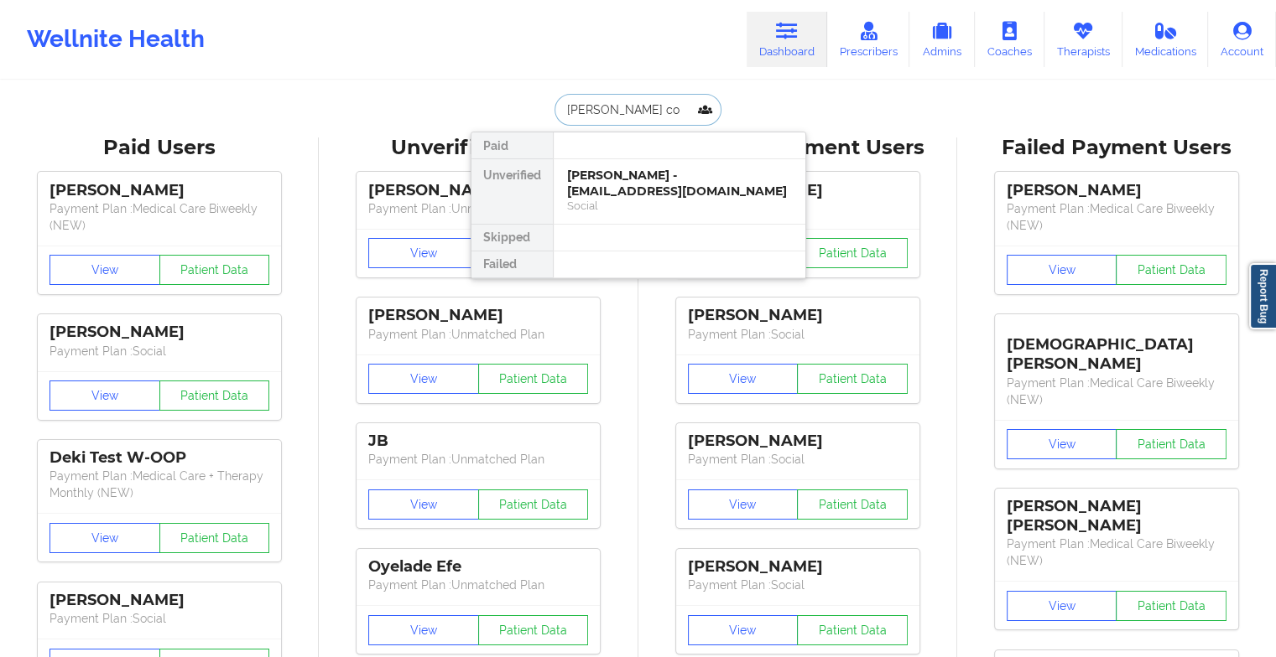
type input "[PERSON_NAME]"
click at [670, 184] on div "Neil M Coleman - [EMAIL_ADDRESS][DOMAIN_NAME]" at bounding box center [679, 183] width 225 height 31
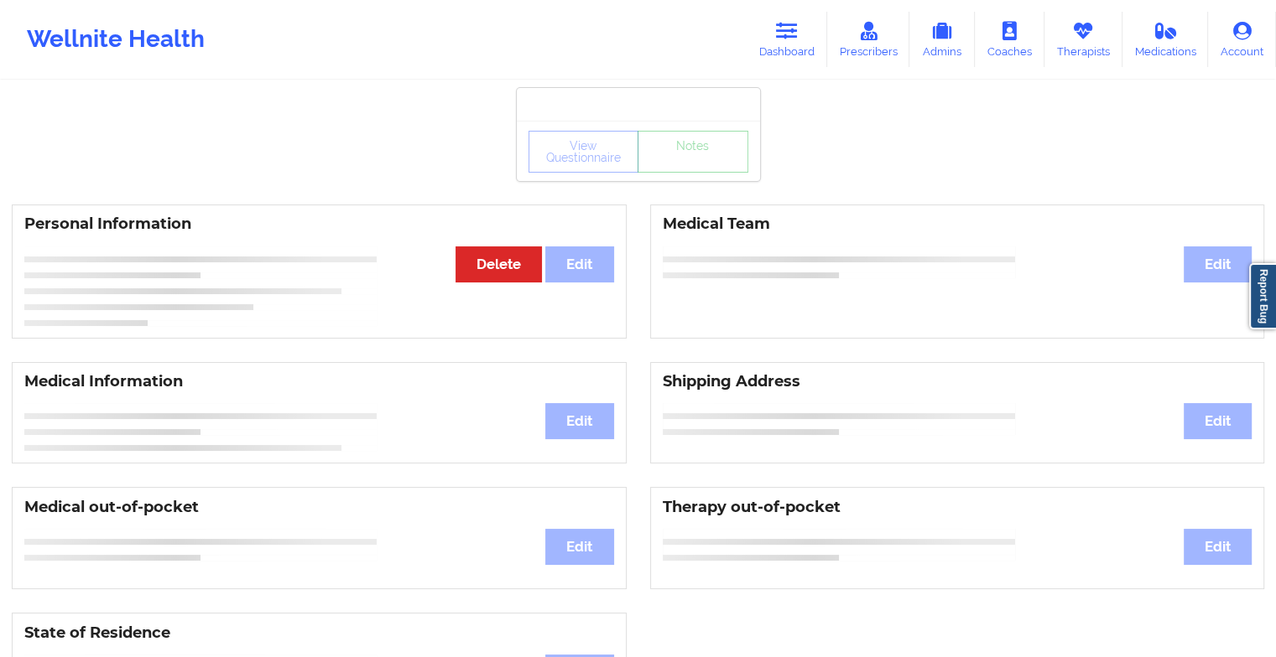
click at [695, 170] on div "View Questionnaire Notes" at bounding box center [638, 152] width 220 height 42
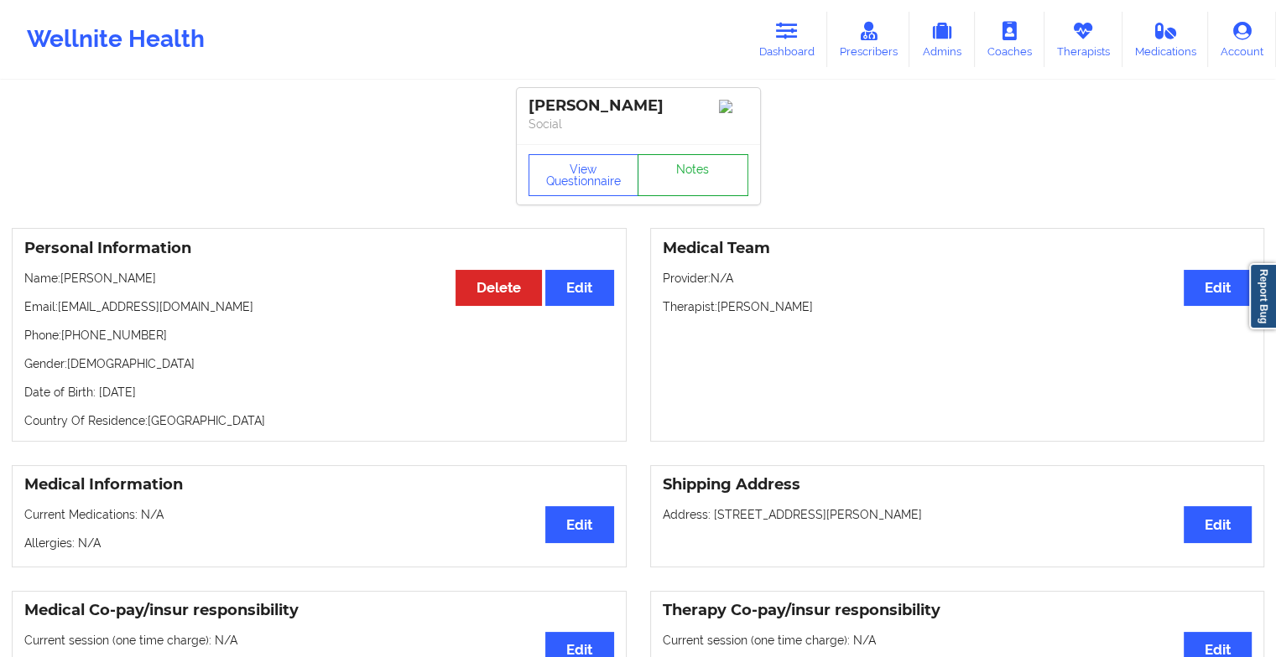
click at [695, 170] on link "Notes" at bounding box center [692, 175] width 111 height 42
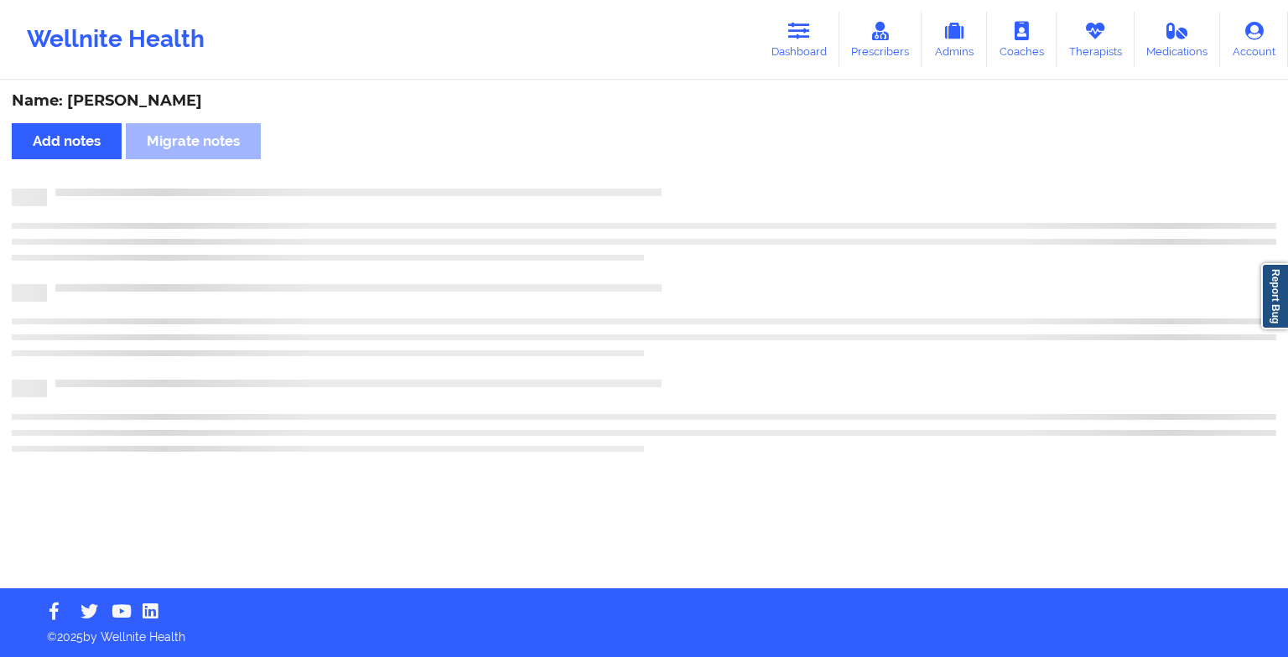
click at [695, 170] on div "Name: [PERSON_NAME] Add notes Migrate notes" at bounding box center [644, 335] width 1288 height 507
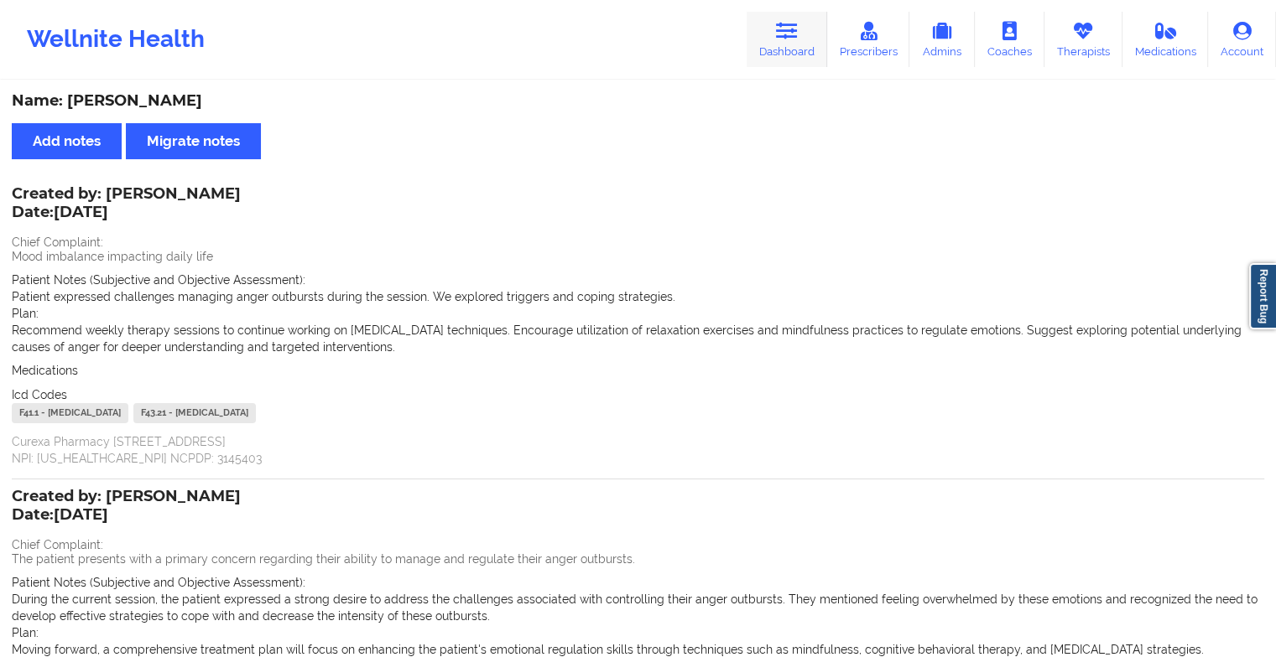
click at [792, 27] on icon at bounding box center [787, 31] width 22 height 18
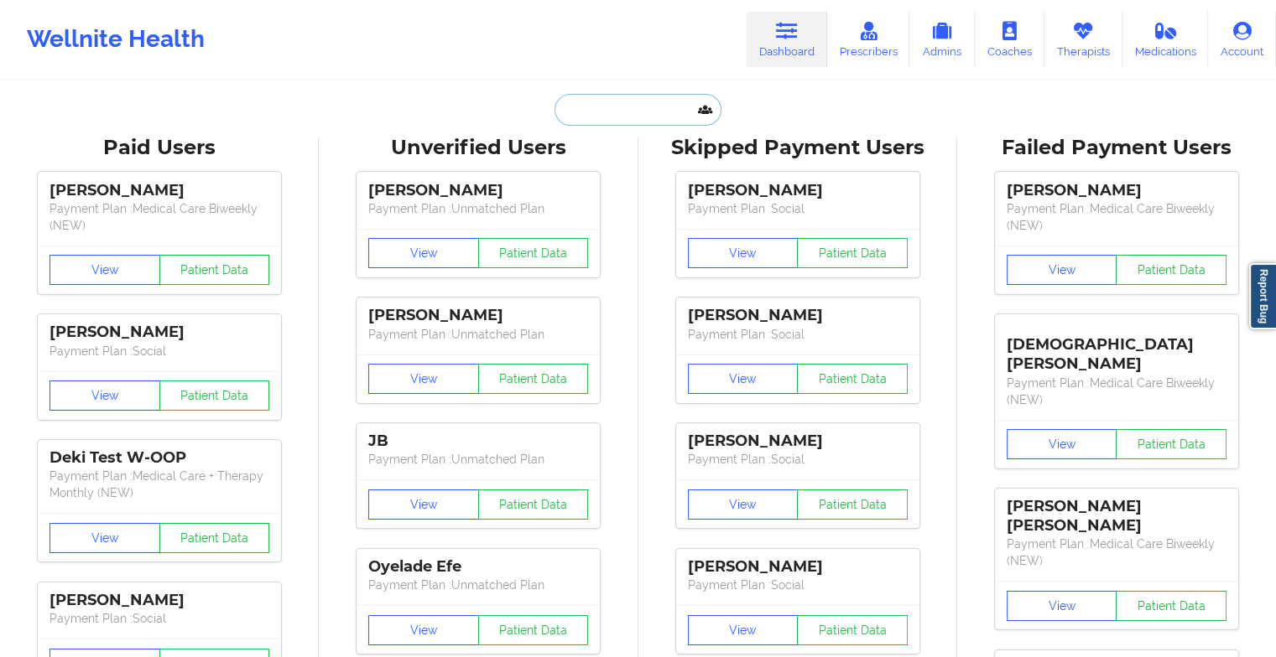
click at [641, 112] on input "text" at bounding box center [637, 110] width 166 height 32
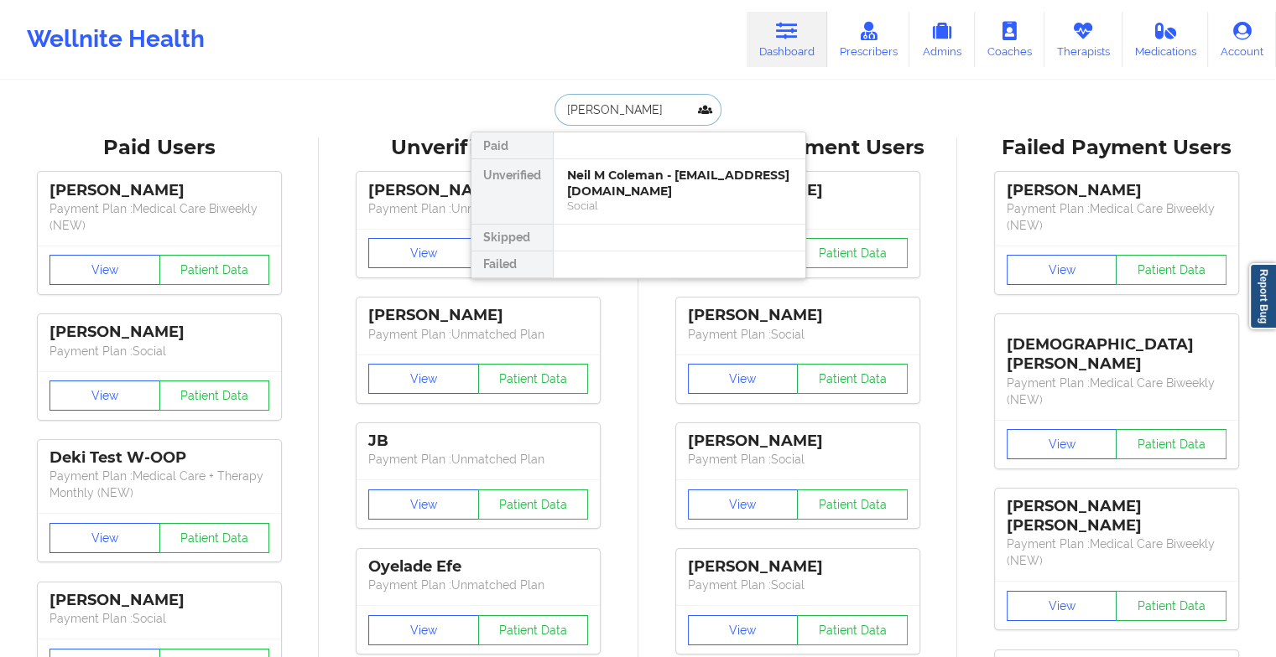
type input "[PERSON_NAME]"
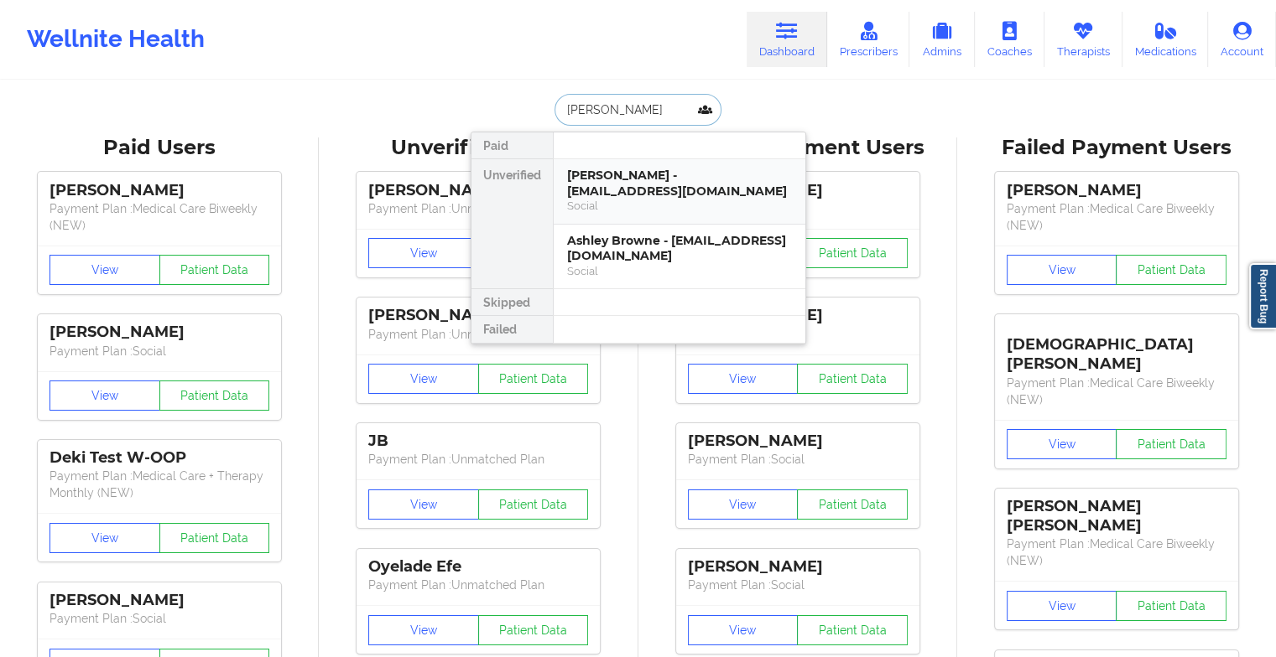
click at [682, 169] on div "[PERSON_NAME] - [EMAIL_ADDRESS][DOMAIN_NAME]" at bounding box center [679, 183] width 225 height 31
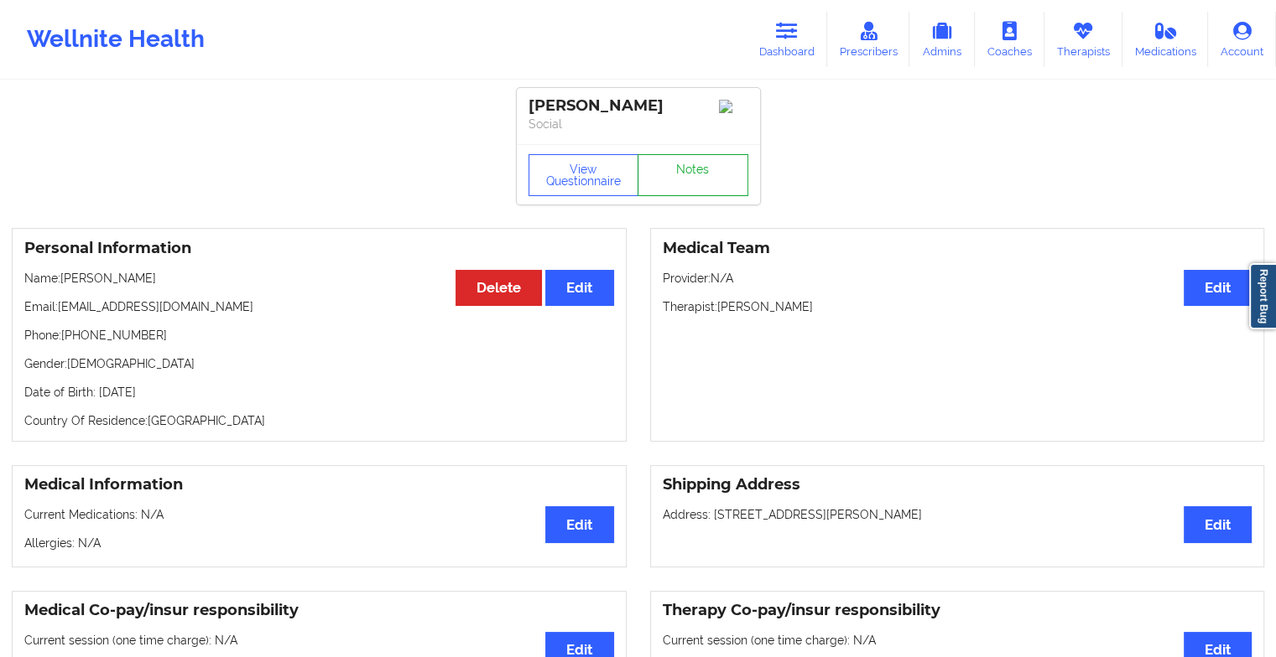
click at [689, 169] on link "Notes" at bounding box center [692, 175] width 111 height 42
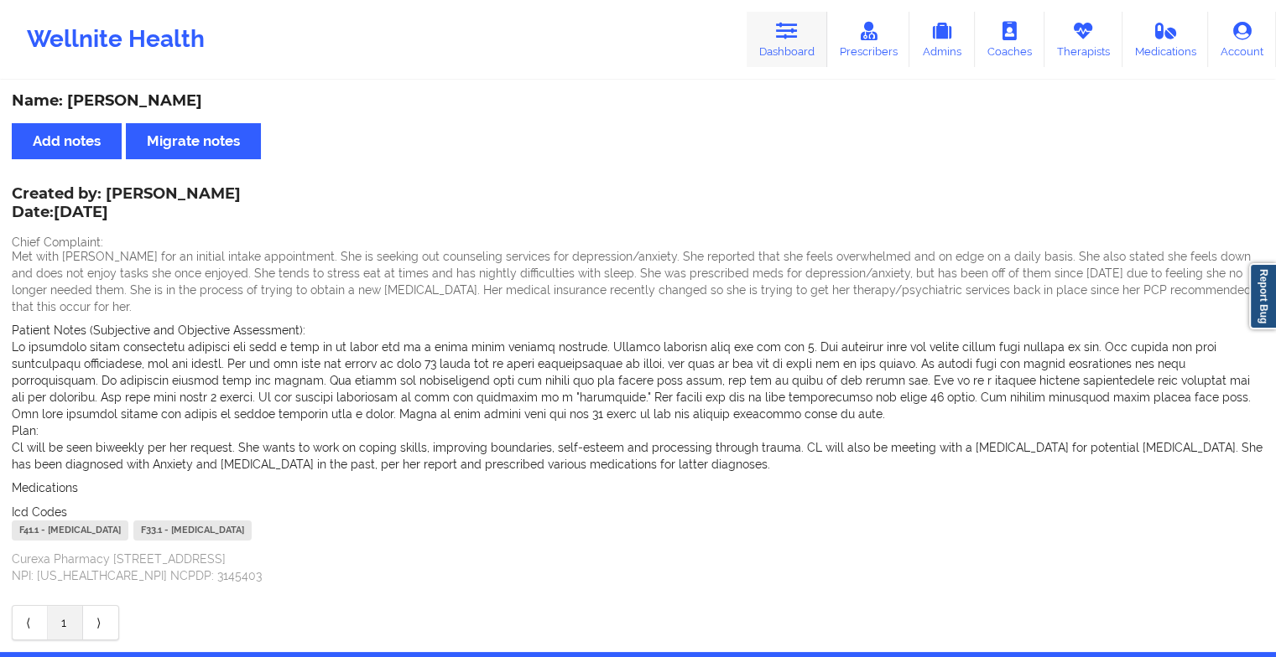
click at [795, 29] on icon at bounding box center [787, 31] width 22 height 18
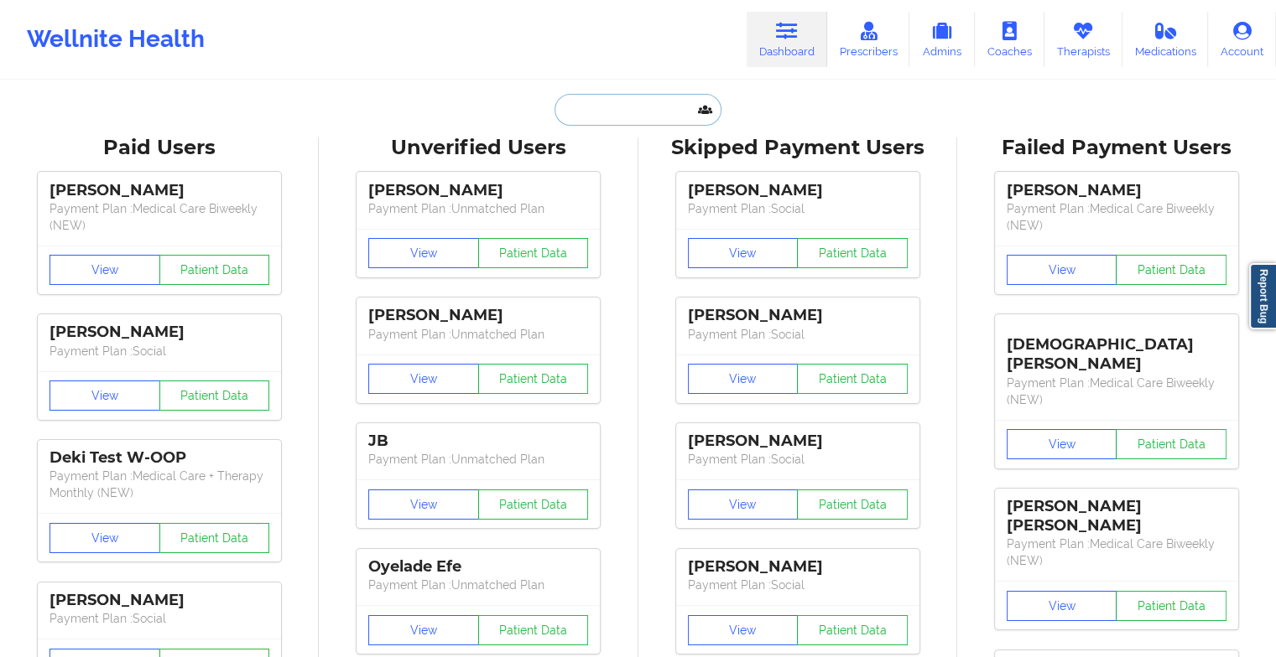
click at [611, 117] on input "text" at bounding box center [637, 110] width 166 height 32
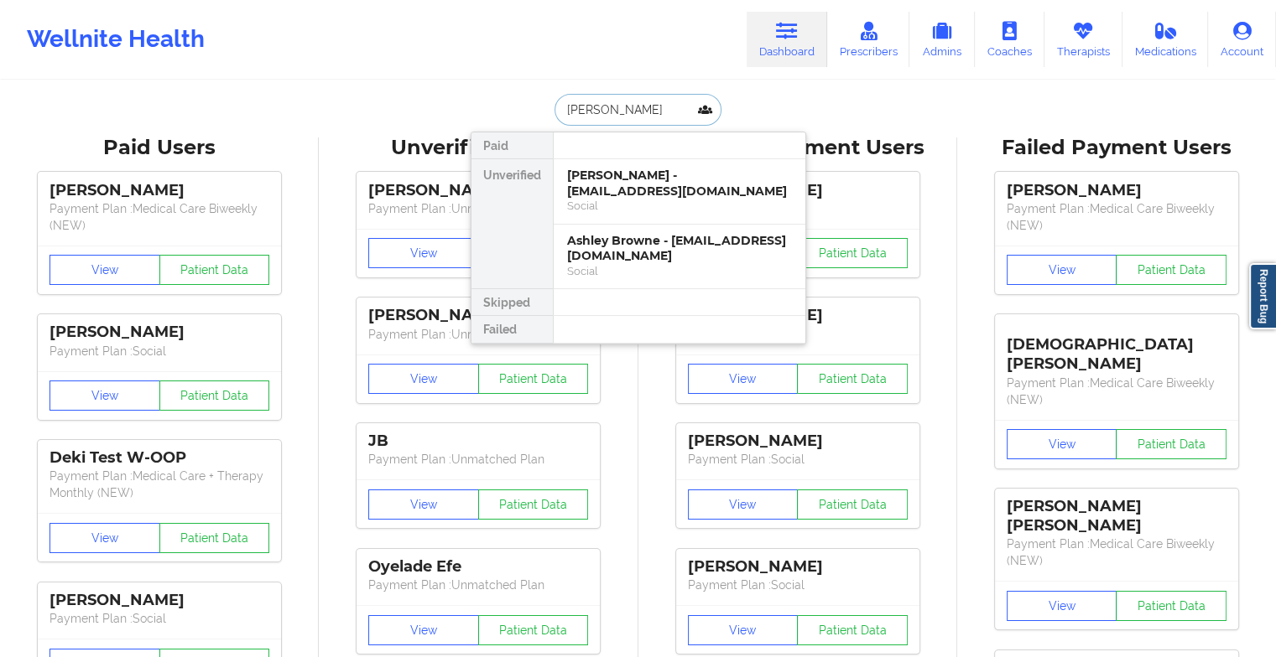
type input "[PERSON_NAME]"
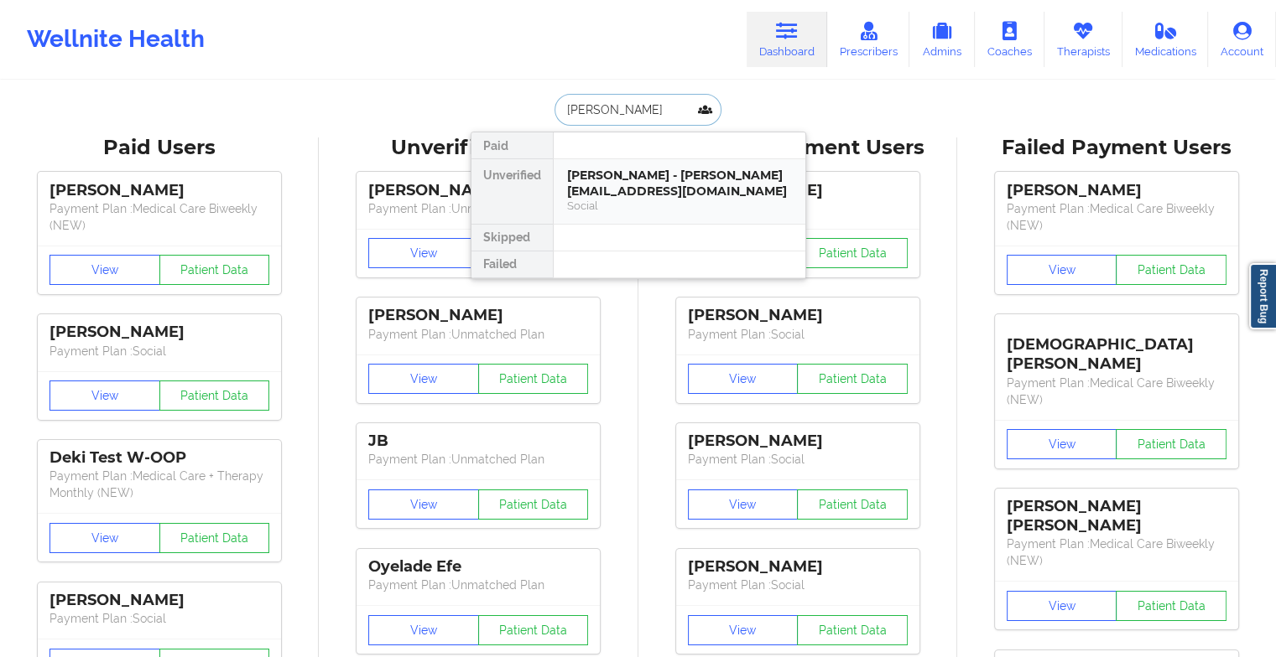
click at [688, 206] on div "[PERSON_NAME] - [PERSON_NAME][EMAIL_ADDRESS][DOMAIN_NAME] Social" at bounding box center [679, 191] width 252 height 65
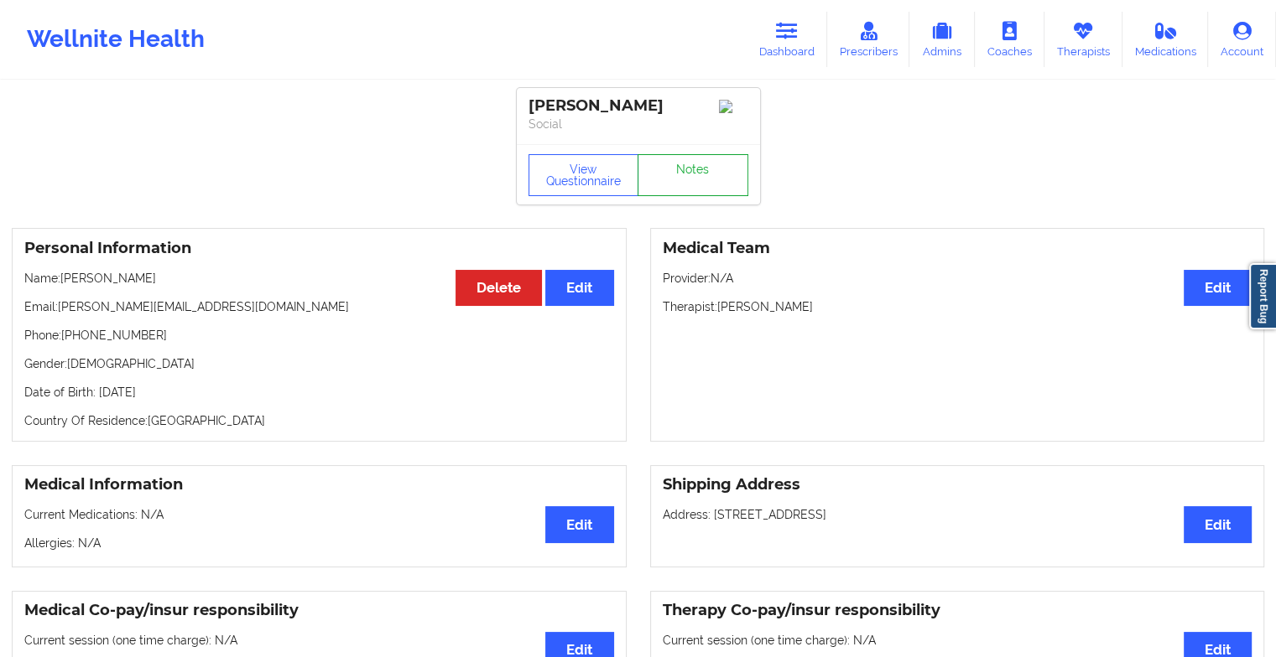
click at [685, 172] on link "Notes" at bounding box center [692, 175] width 111 height 42
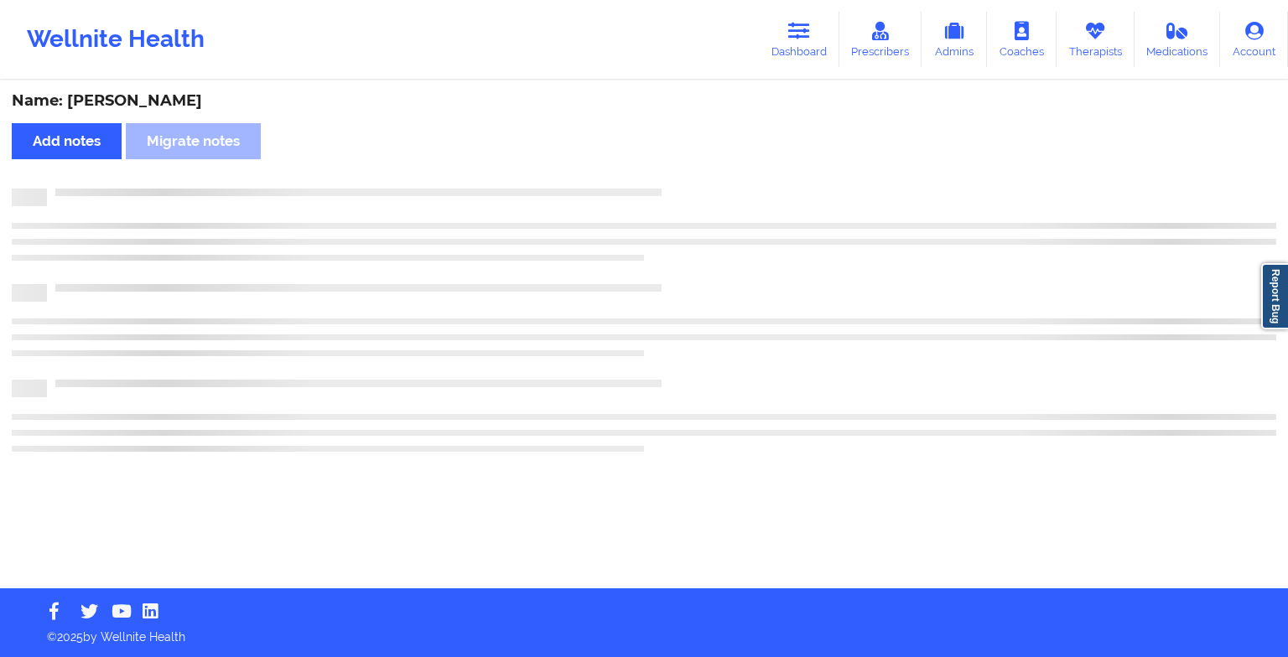
click at [685, 172] on div "Name: [PERSON_NAME] Add notes Migrate notes" at bounding box center [644, 335] width 1288 height 507
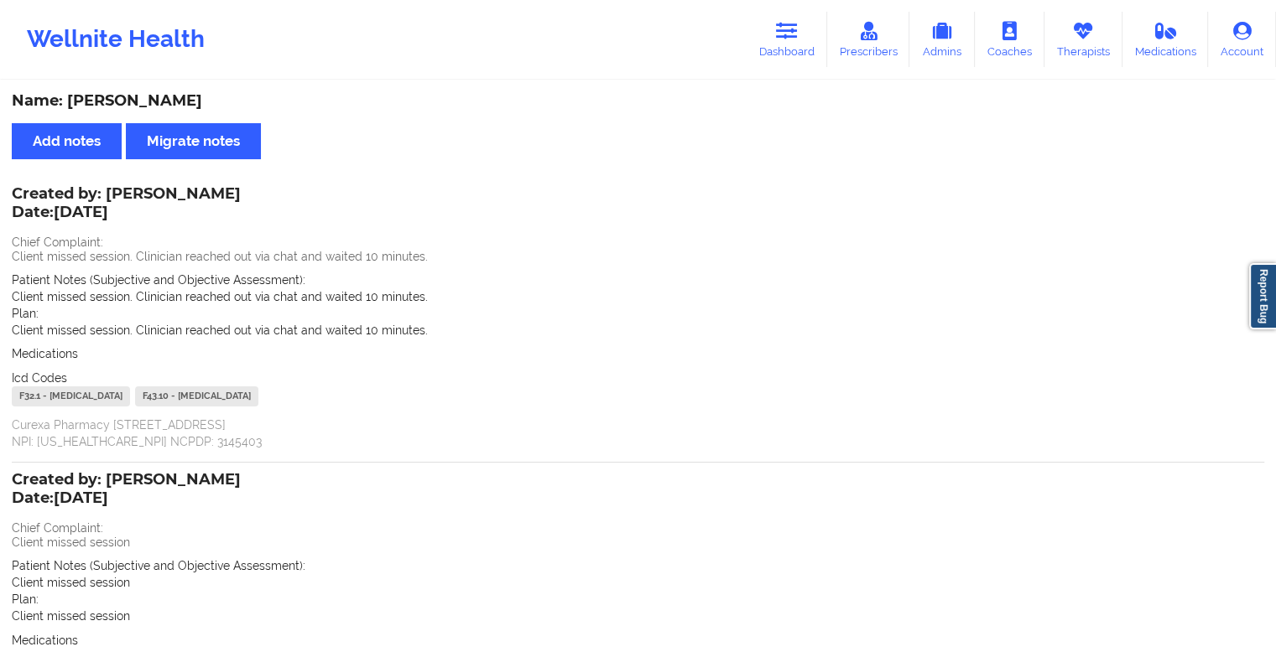
click at [792, 67] on div "Wellnite Health Dashboard Prescribers Admins Coaches Therapists Medications Acc…" at bounding box center [638, 39] width 1276 height 67
click at [793, 57] on link "Dashboard" at bounding box center [786, 39] width 81 height 55
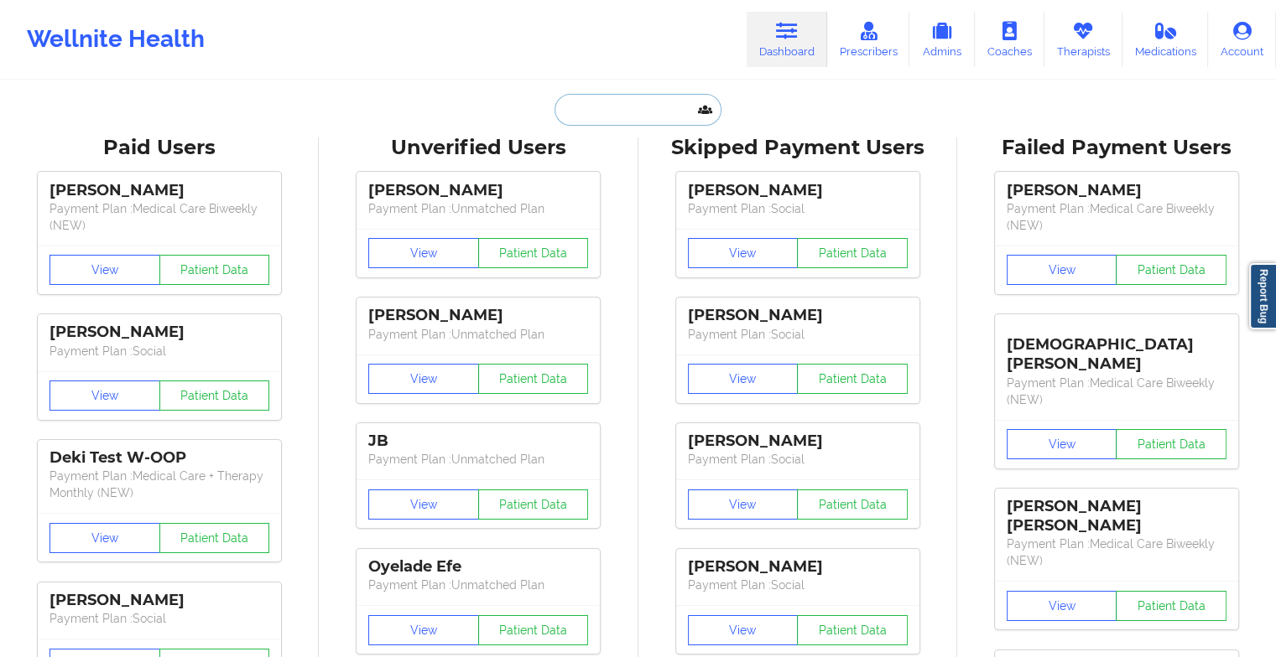
click at [631, 116] on input "text" at bounding box center [637, 110] width 166 height 32
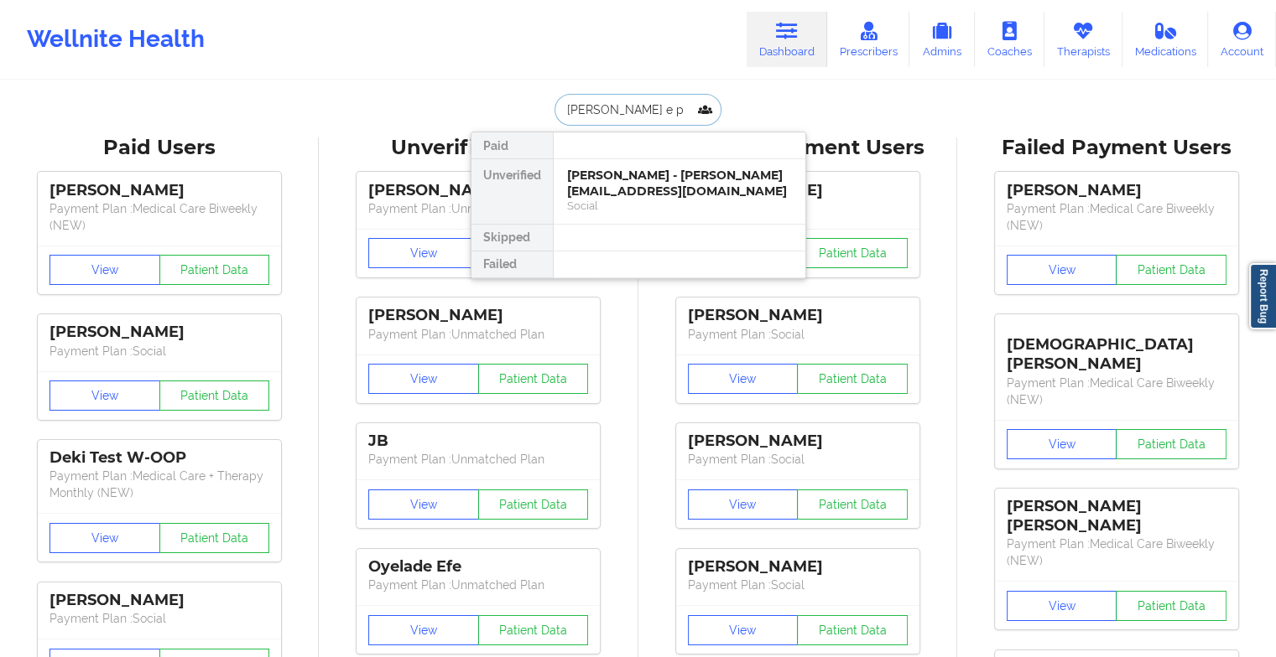
type input "[PERSON_NAME] e pa"
click at [678, 185] on div "[PERSON_NAME] E Page - [EMAIL_ADDRESS][DOMAIN_NAME]" at bounding box center [679, 183] width 225 height 31
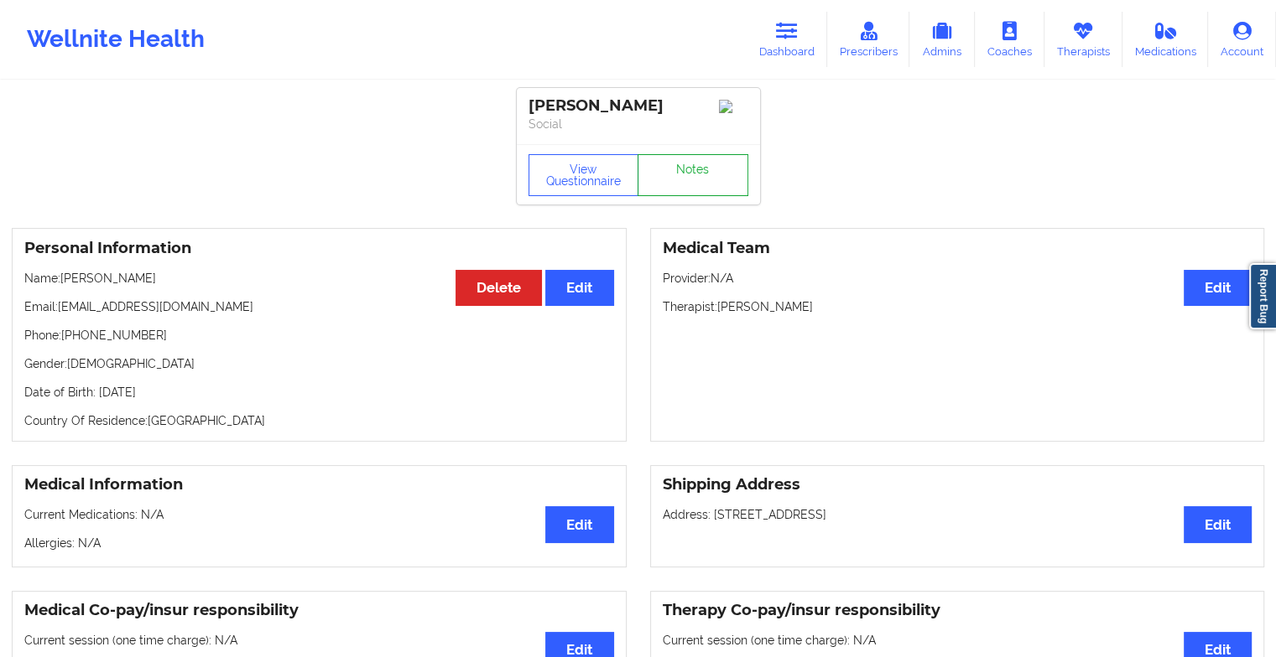
click at [699, 171] on link "Notes" at bounding box center [692, 175] width 111 height 42
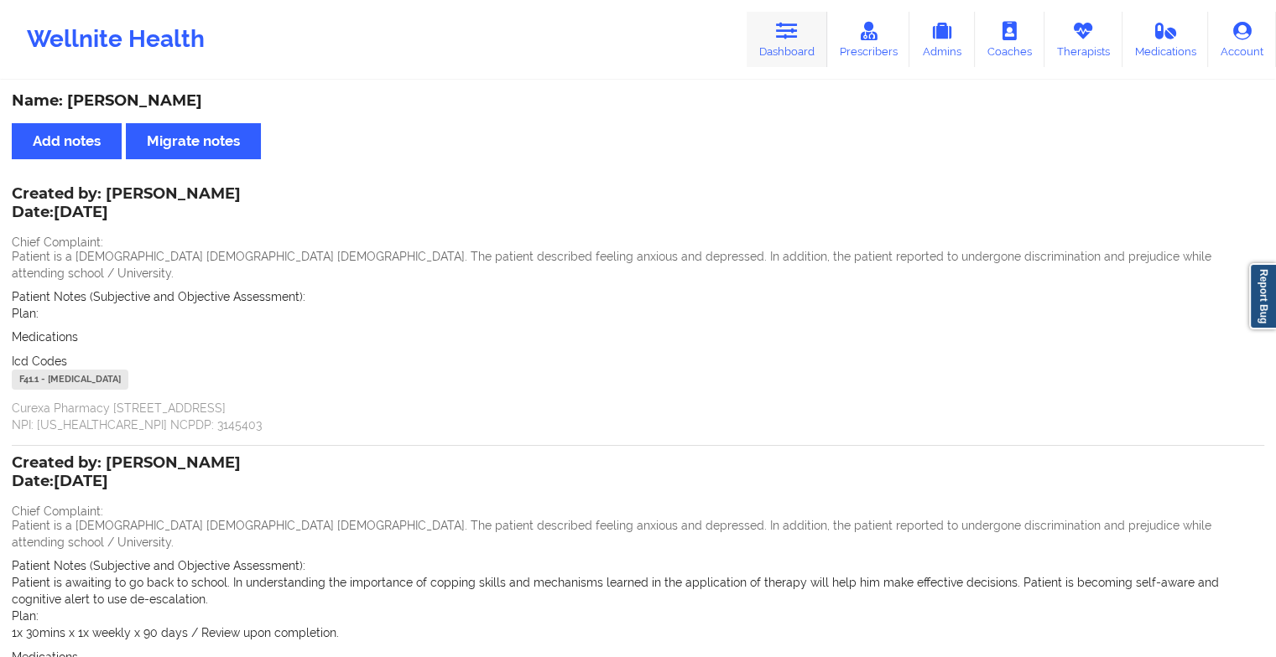
click at [795, 28] on icon at bounding box center [787, 31] width 22 height 18
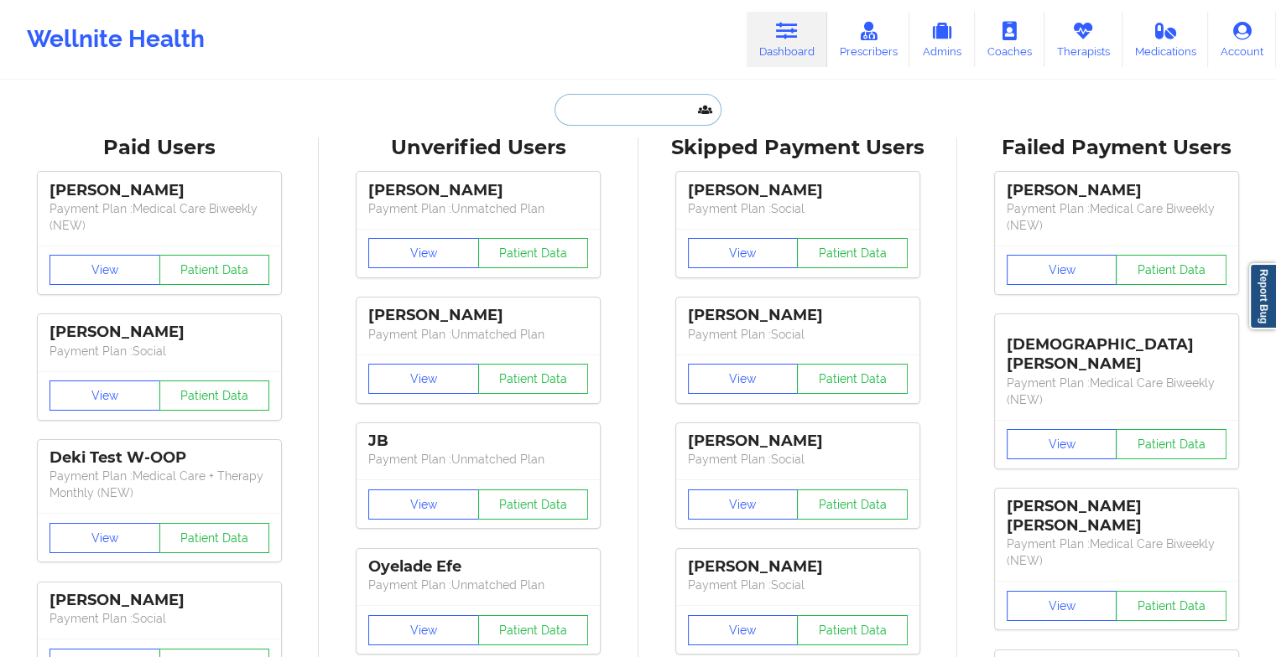
click at [640, 117] on input "text" at bounding box center [637, 110] width 166 height 32
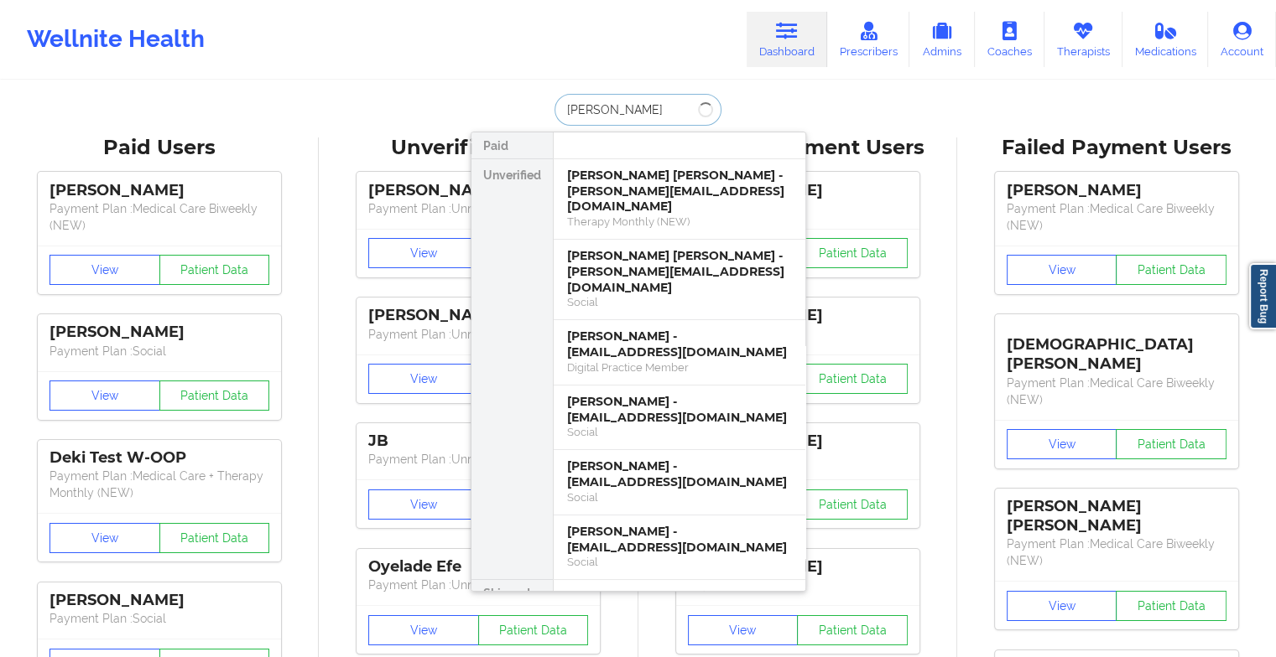
type input "[PERSON_NAME]"
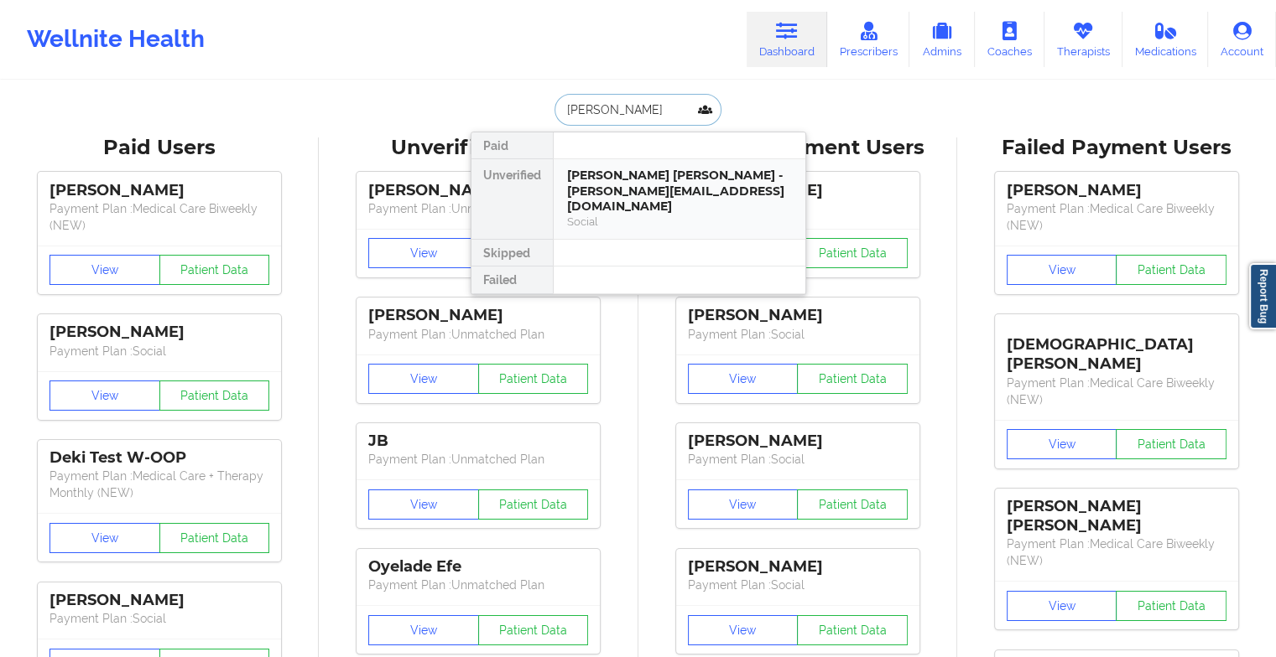
click at [631, 215] on div "Social" at bounding box center [679, 222] width 225 height 14
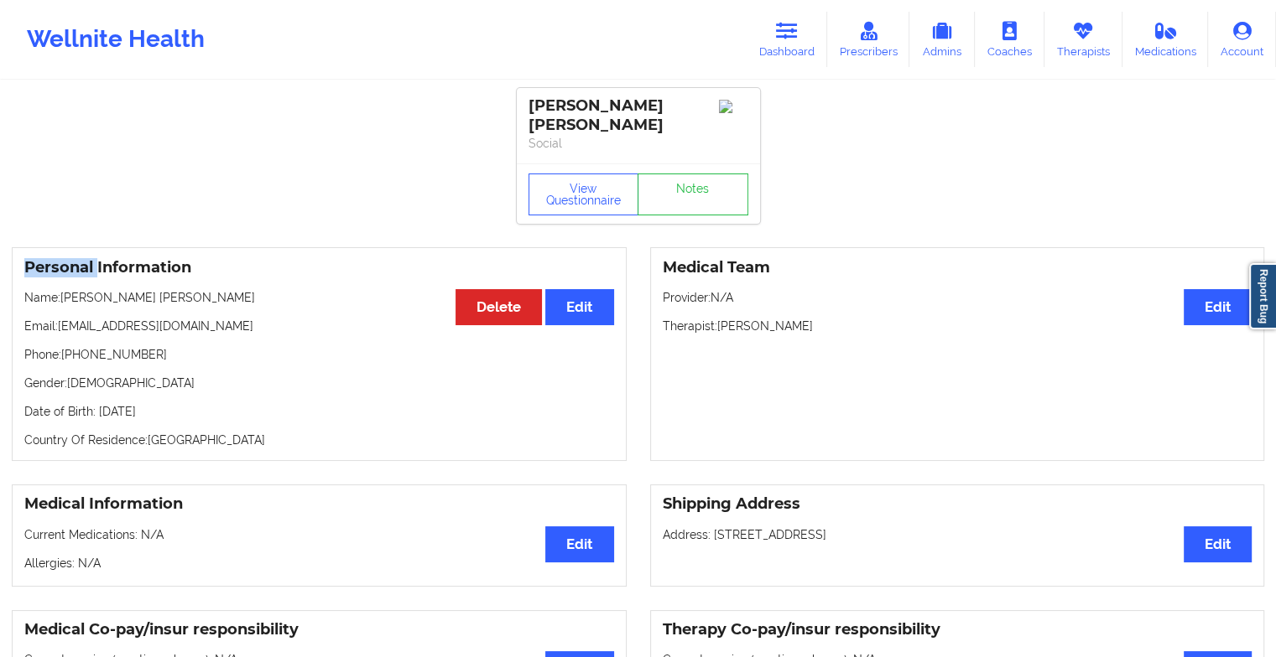
click at [694, 186] on link "Notes" at bounding box center [692, 195] width 111 height 42
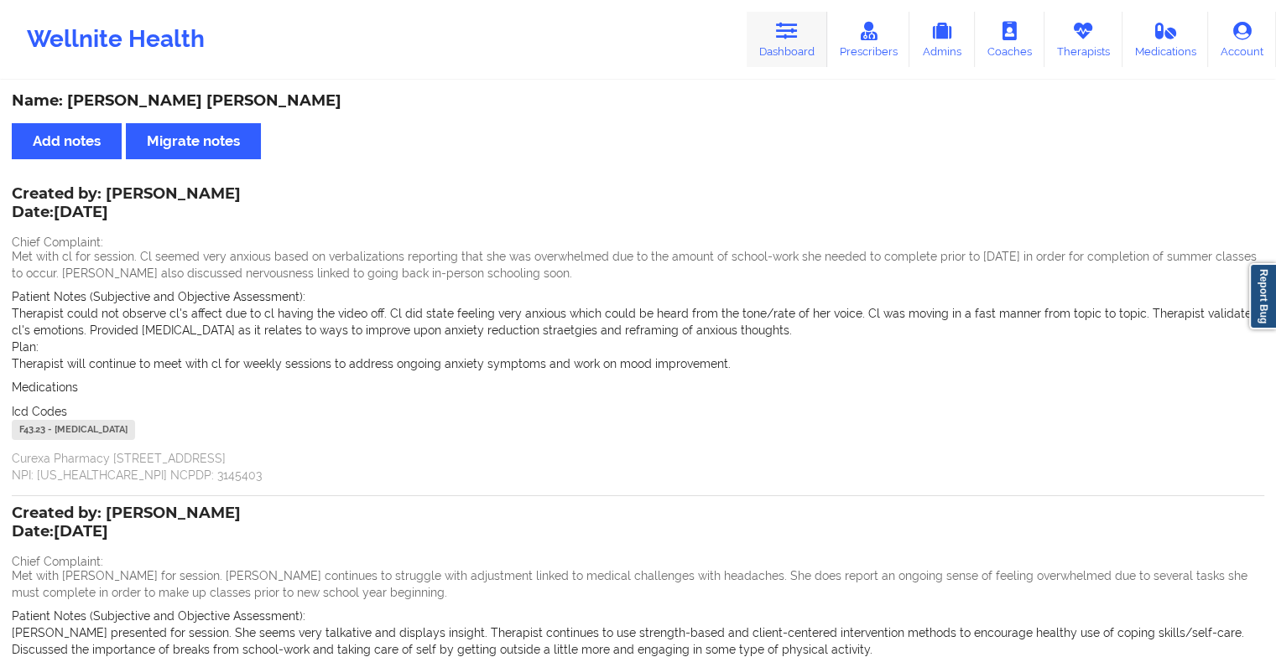
click at [798, 19] on link "Dashboard" at bounding box center [786, 39] width 81 height 55
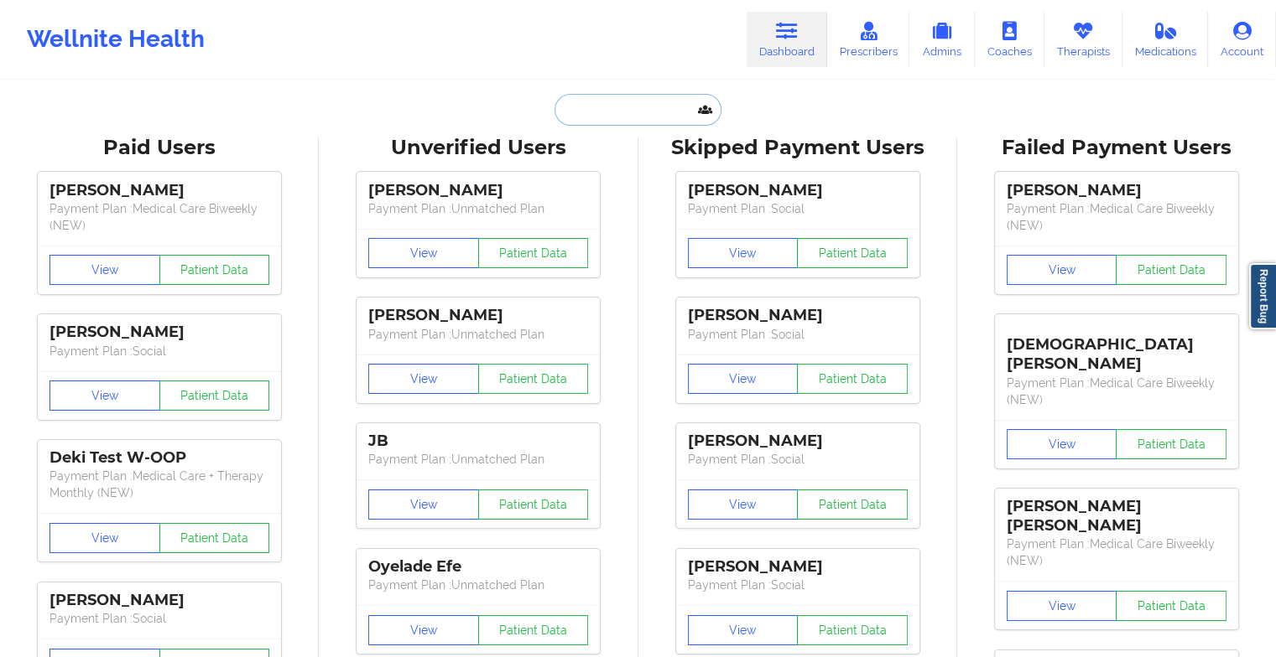
click at [644, 121] on input "text" at bounding box center [637, 110] width 166 height 32
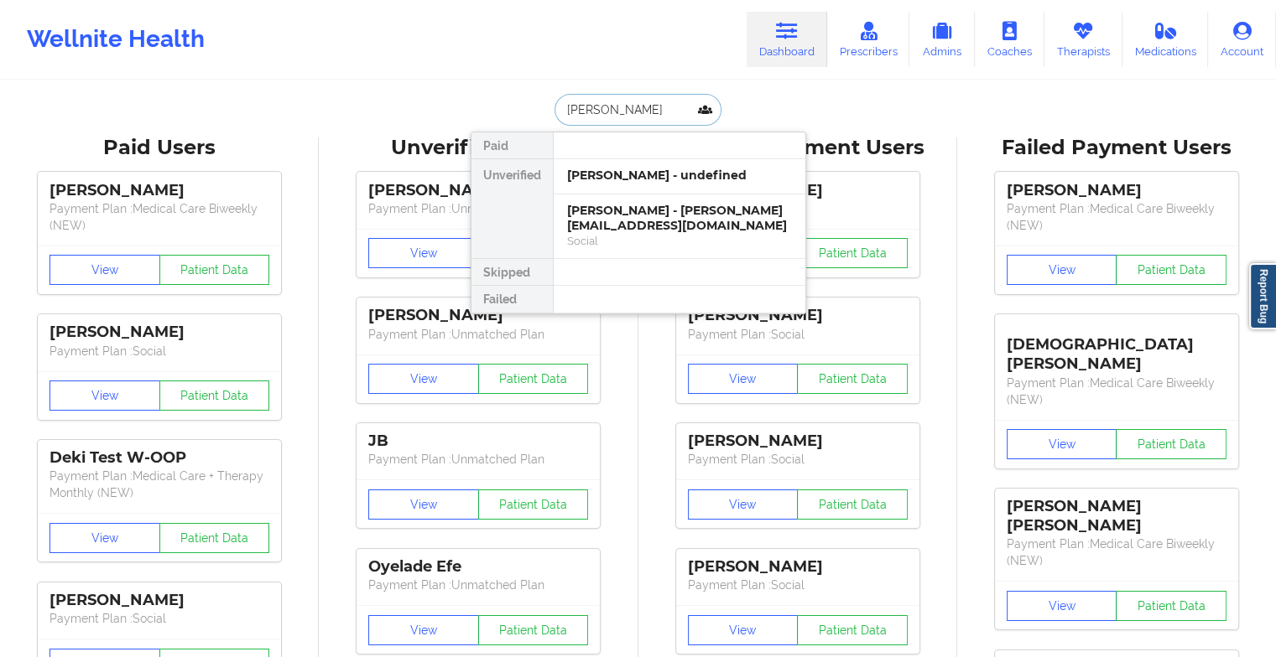
drag, startPoint x: 655, startPoint y: 180, endPoint x: 641, endPoint y: 207, distance: 30.4
click at [641, 207] on div "[PERSON_NAME] - undefined [PERSON_NAME] - [PERSON_NAME][EMAIL_ADDRESS][DOMAIN_N…" at bounding box center [679, 209] width 252 height 100
type input "[PERSON_NAME]"
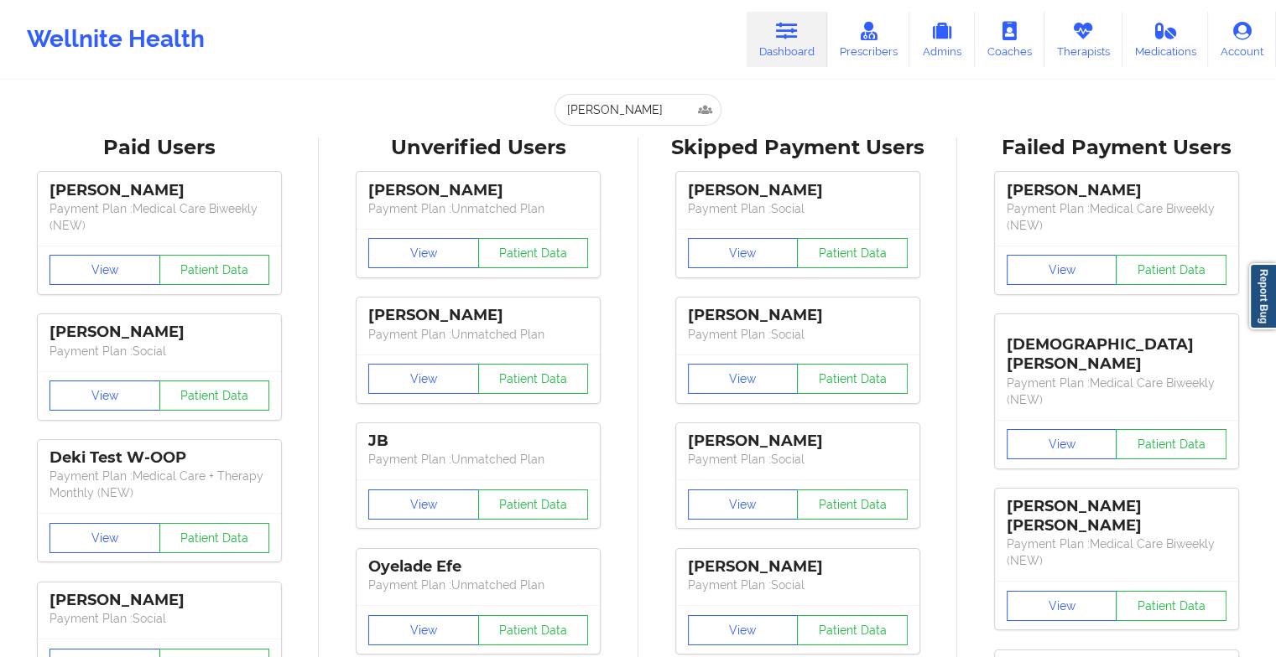
click at [634, 120] on input "[PERSON_NAME]" at bounding box center [637, 110] width 166 height 32
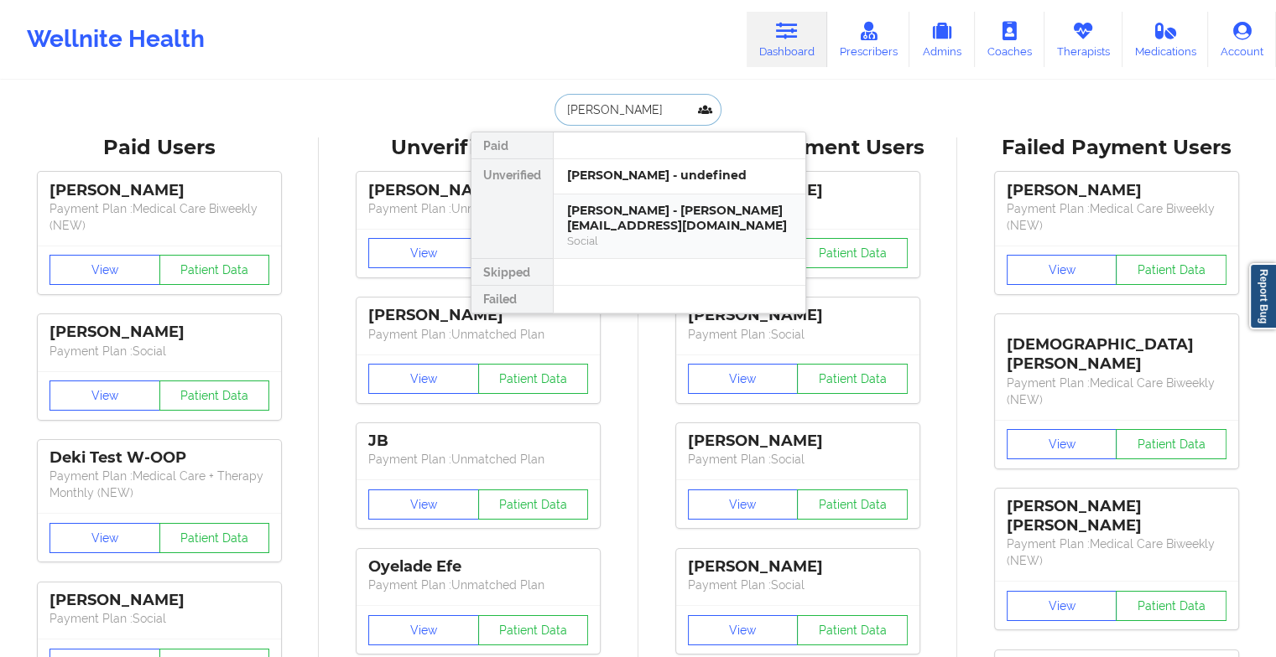
click at [633, 205] on div "[PERSON_NAME] - [PERSON_NAME][EMAIL_ADDRESS][DOMAIN_NAME]" at bounding box center [679, 218] width 225 height 31
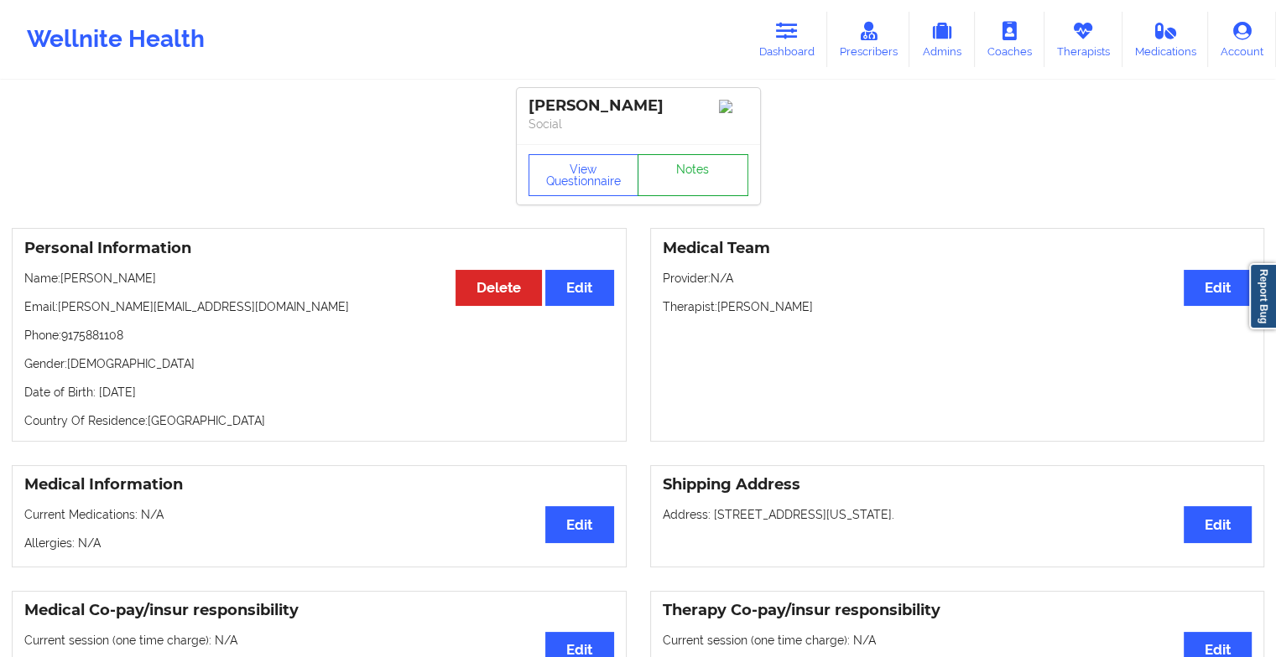
click at [698, 164] on link "Notes" at bounding box center [692, 175] width 111 height 42
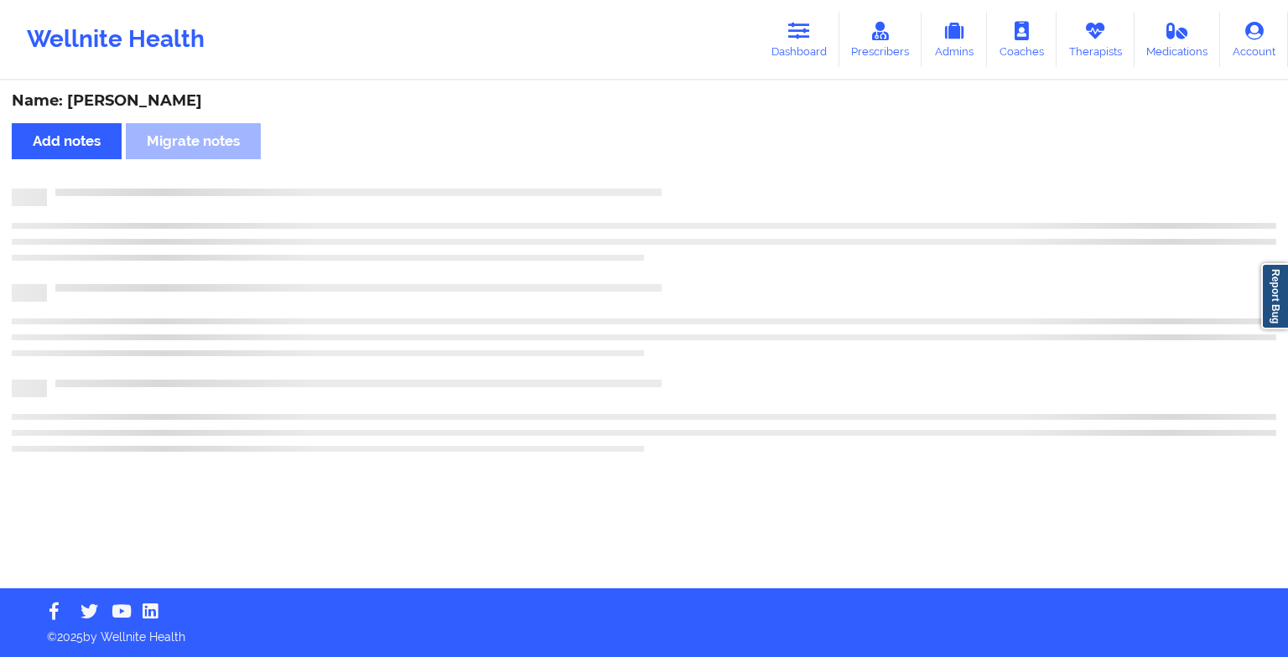
click at [698, 164] on div "Name: [PERSON_NAME] Add notes Migrate notes" at bounding box center [644, 335] width 1288 height 507
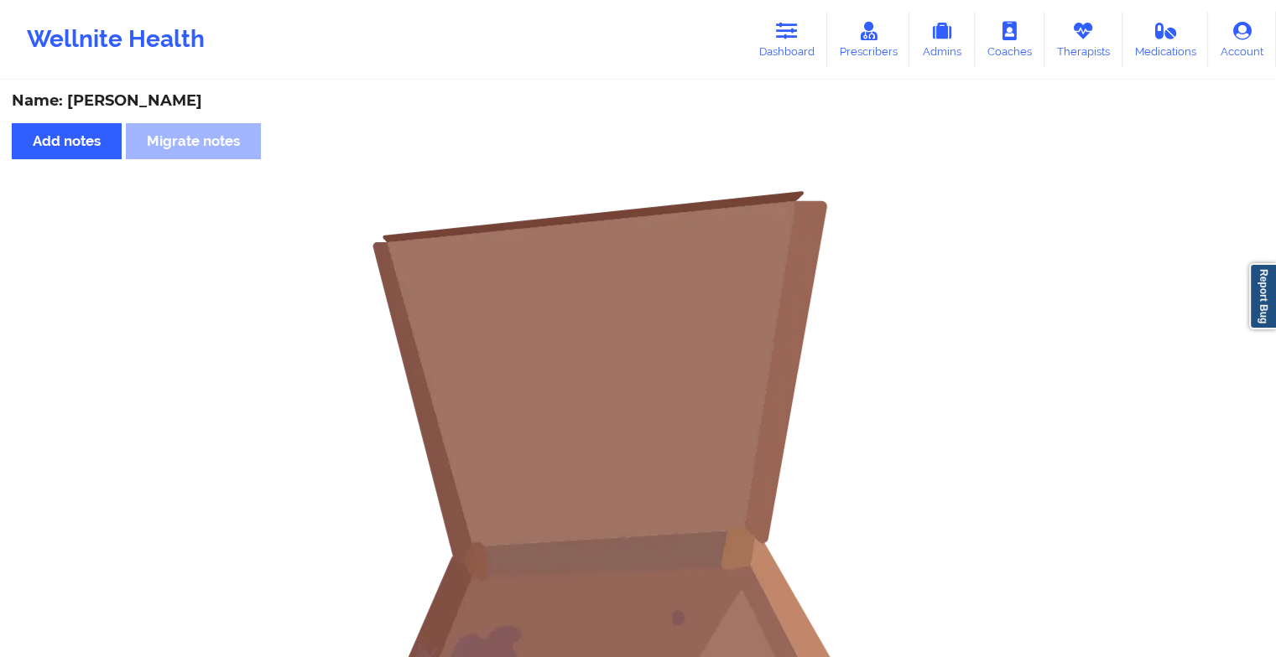
click at [698, 164] on div "Name: [PERSON_NAME] Add notes Migrate notes No notes" at bounding box center [638, 501] width 1276 height 839
click at [1047, 35] on link "Therapists" at bounding box center [1083, 39] width 78 height 55
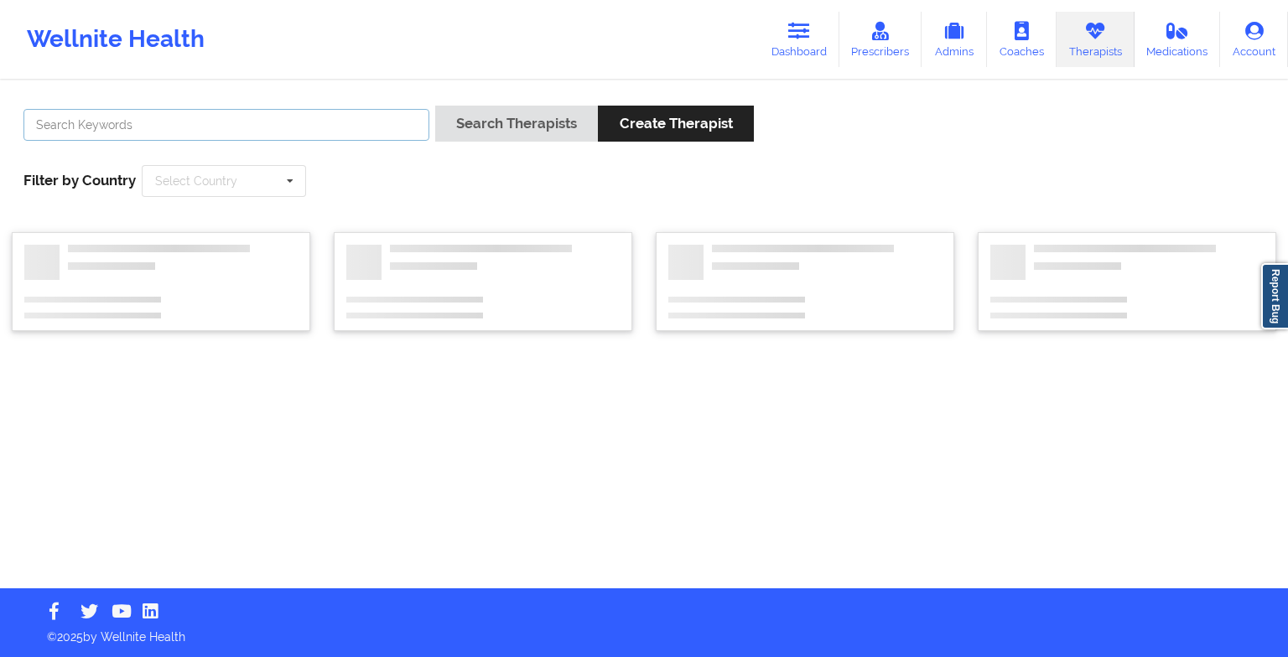
click at [299, 125] on input "text" at bounding box center [226, 125] width 406 height 32
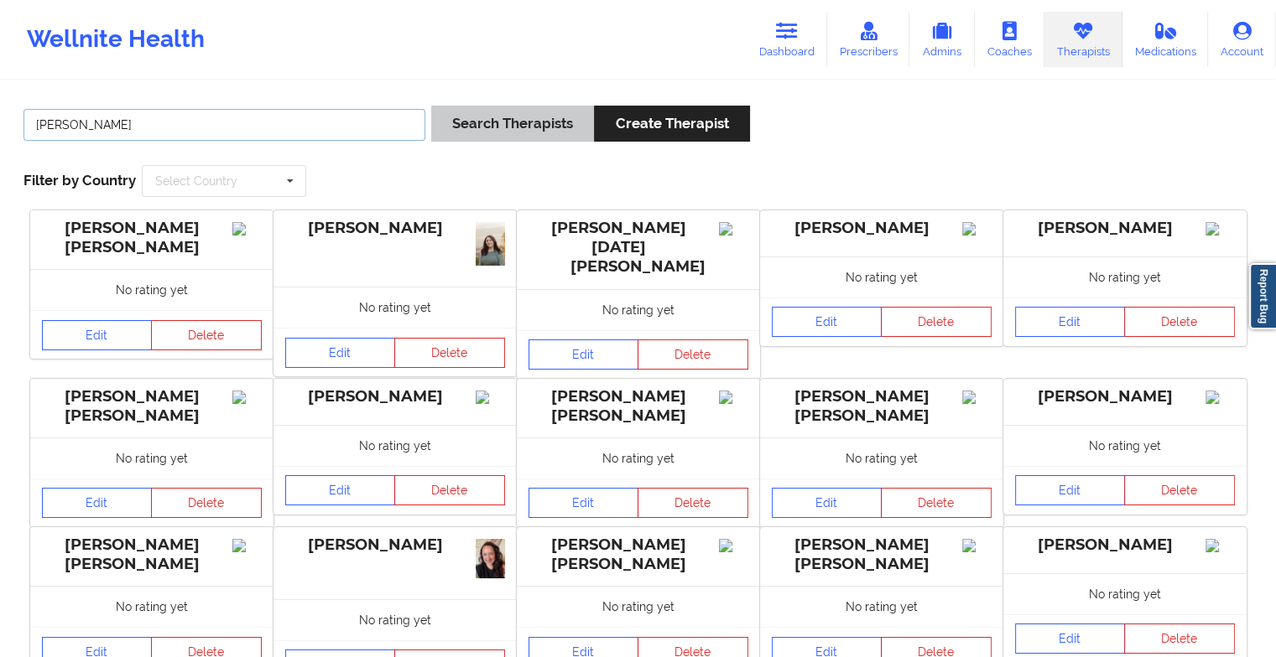
type input "[PERSON_NAME]"
click at [456, 132] on button "Search Therapists" at bounding box center [512, 124] width 163 height 36
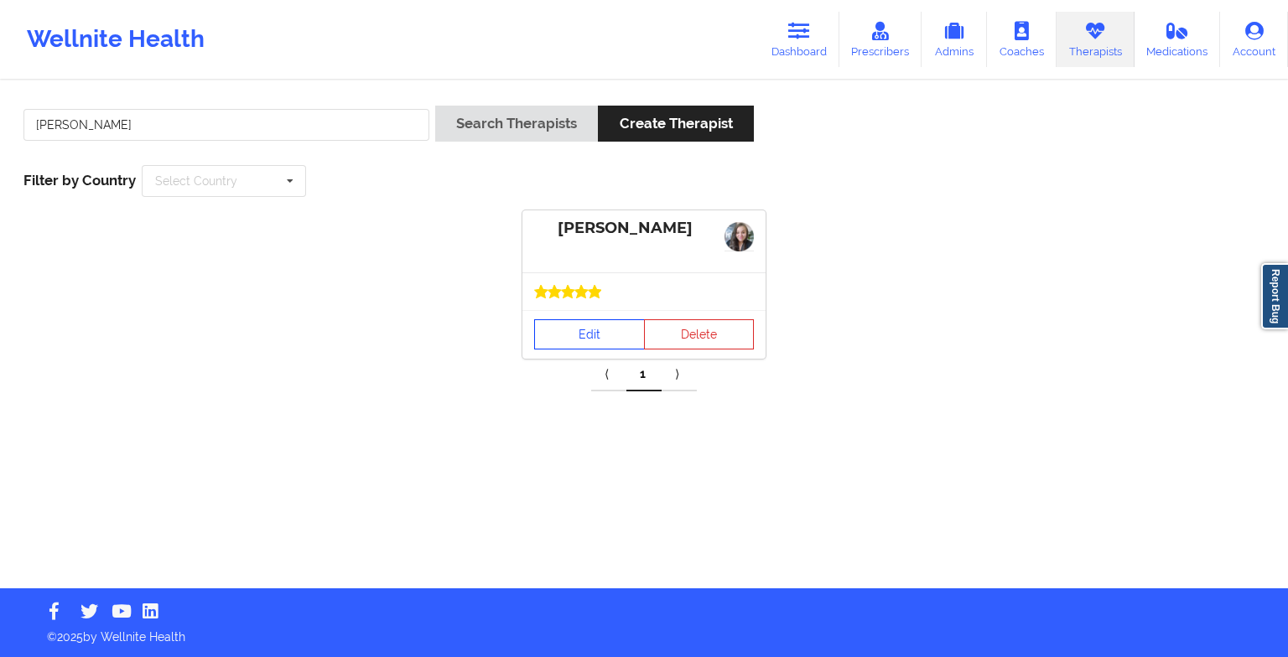
click at [569, 326] on link "Edit" at bounding box center [589, 335] width 111 height 30
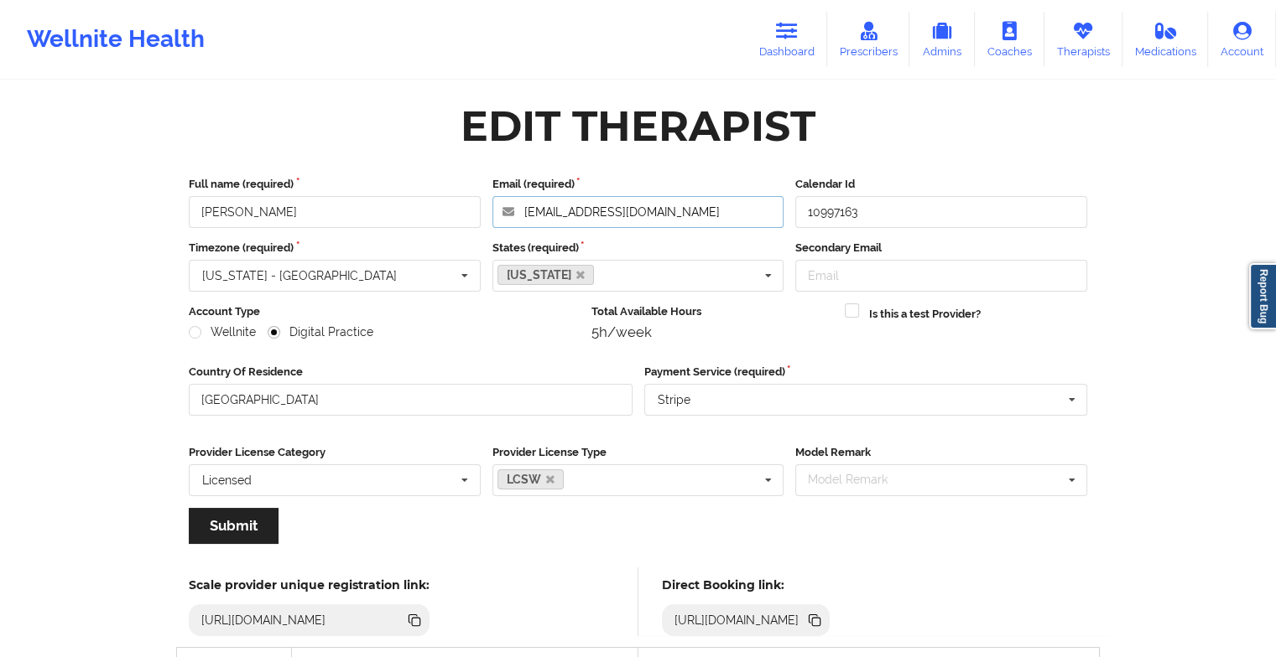
drag, startPoint x: 743, startPoint y: 210, endPoint x: 490, endPoint y: 205, distance: 253.3
click at [490, 205] on div "Email (required) [EMAIL_ADDRESS][DOMAIN_NAME]" at bounding box center [638, 202] width 304 height 52
drag, startPoint x: 768, startPoint y: 55, endPoint x: 683, endPoint y: 78, distance: 88.7
click at [768, 55] on link "Dashboard" at bounding box center [786, 39] width 81 height 55
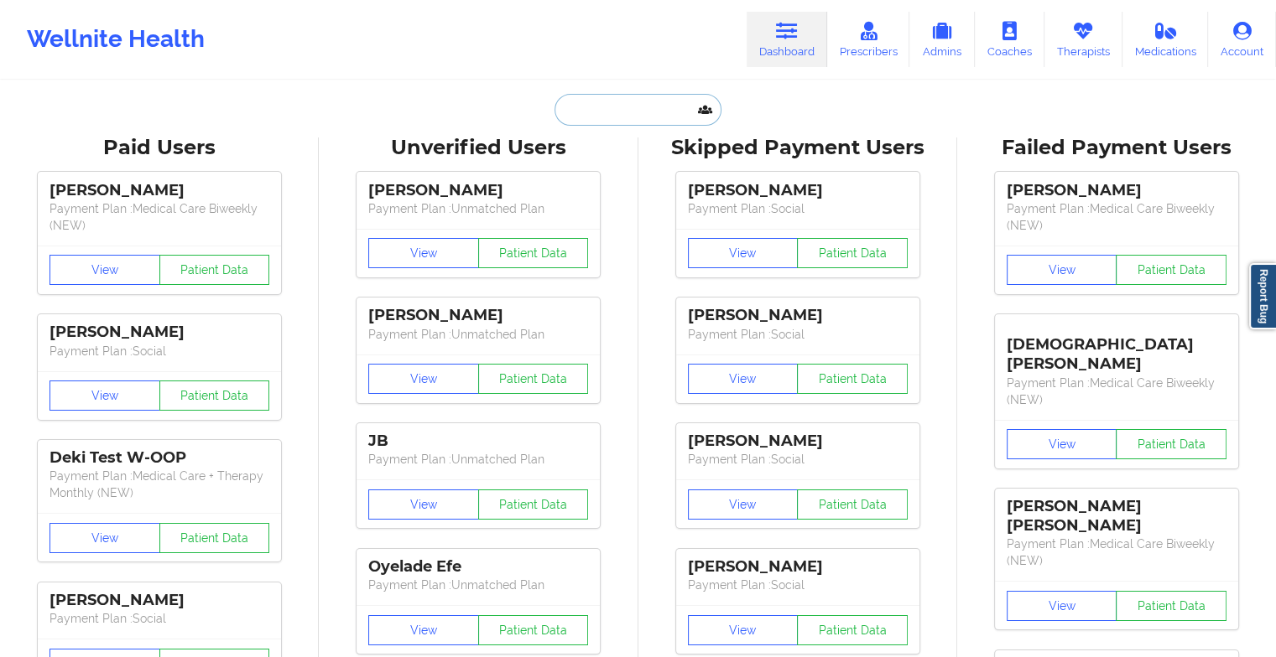
click at [630, 117] on input "text" at bounding box center [637, 110] width 166 height 32
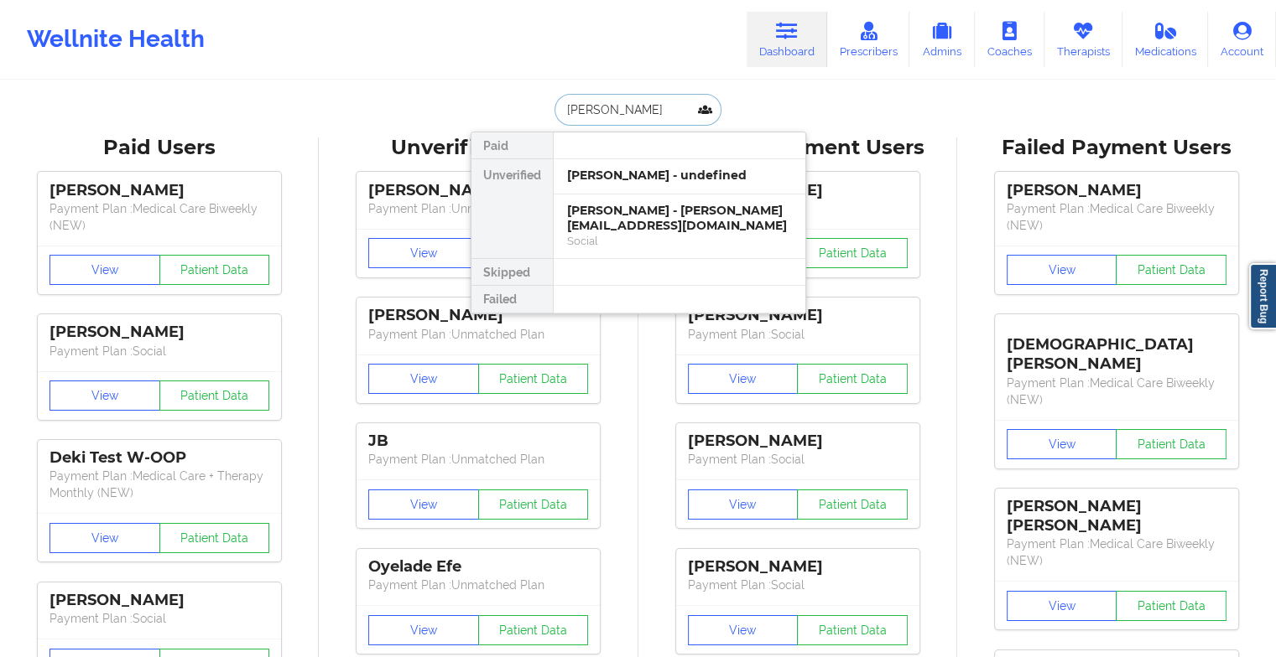
type input "[PERSON_NAME] [PERSON_NAME]"
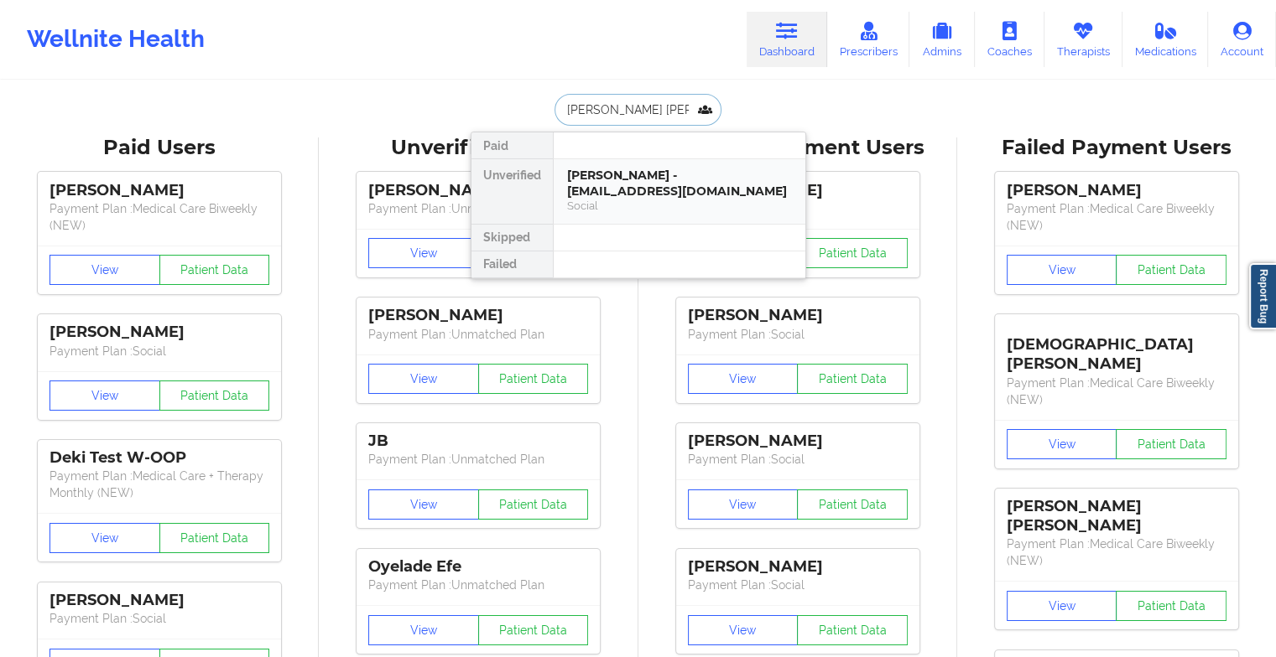
click at [636, 197] on div "[PERSON_NAME] - [EMAIL_ADDRESS][DOMAIN_NAME]" at bounding box center [679, 183] width 225 height 31
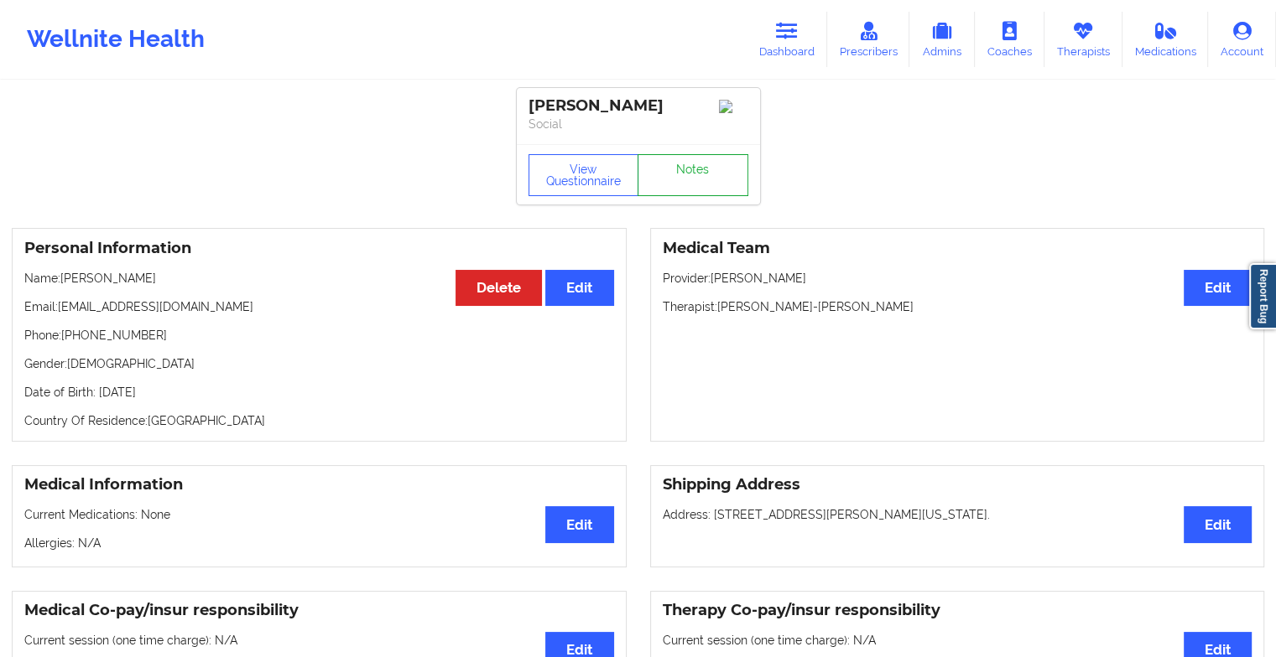
click at [681, 184] on link "Notes" at bounding box center [692, 175] width 111 height 42
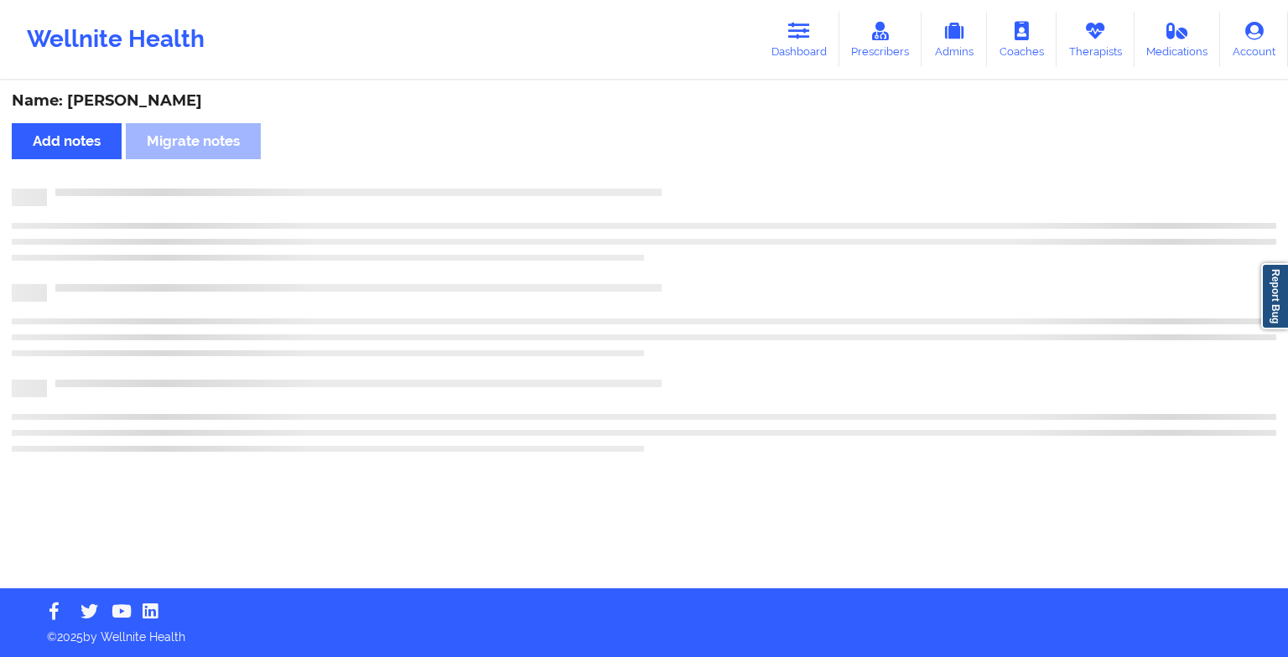
click at [681, 184] on div "Name: [PERSON_NAME] Add notes Migrate notes" at bounding box center [644, 335] width 1288 height 507
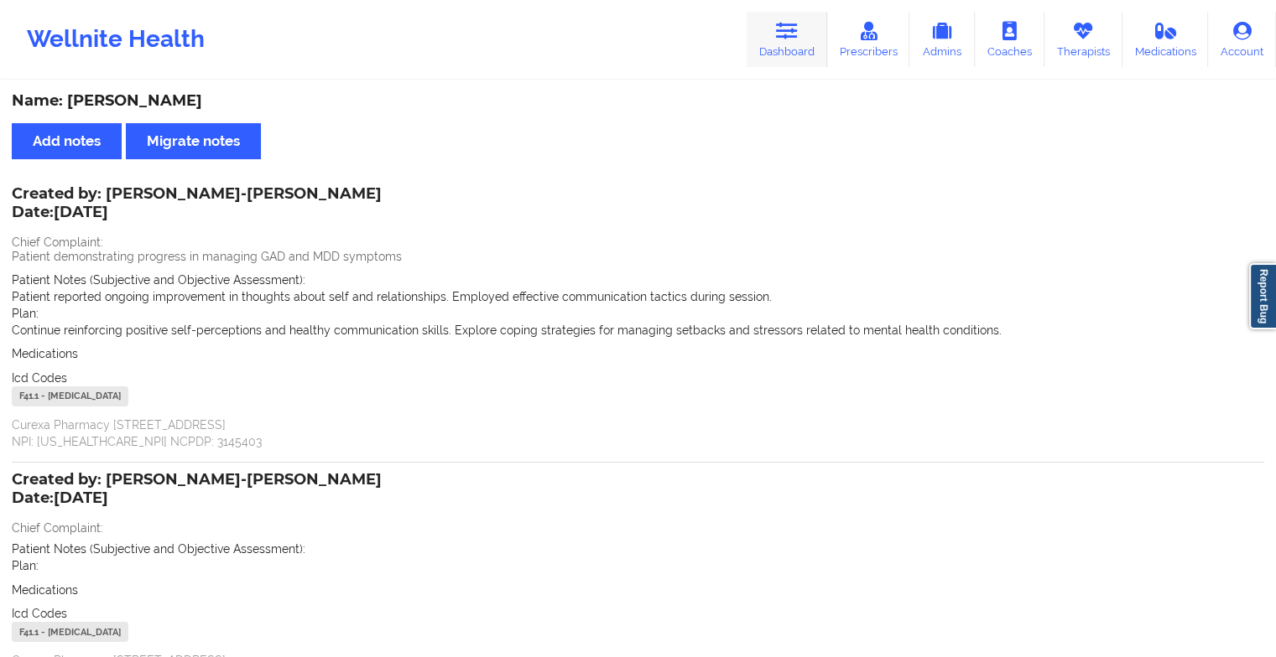
click at [773, 13] on link "Dashboard" at bounding box center [786, 39] width 81 height 55
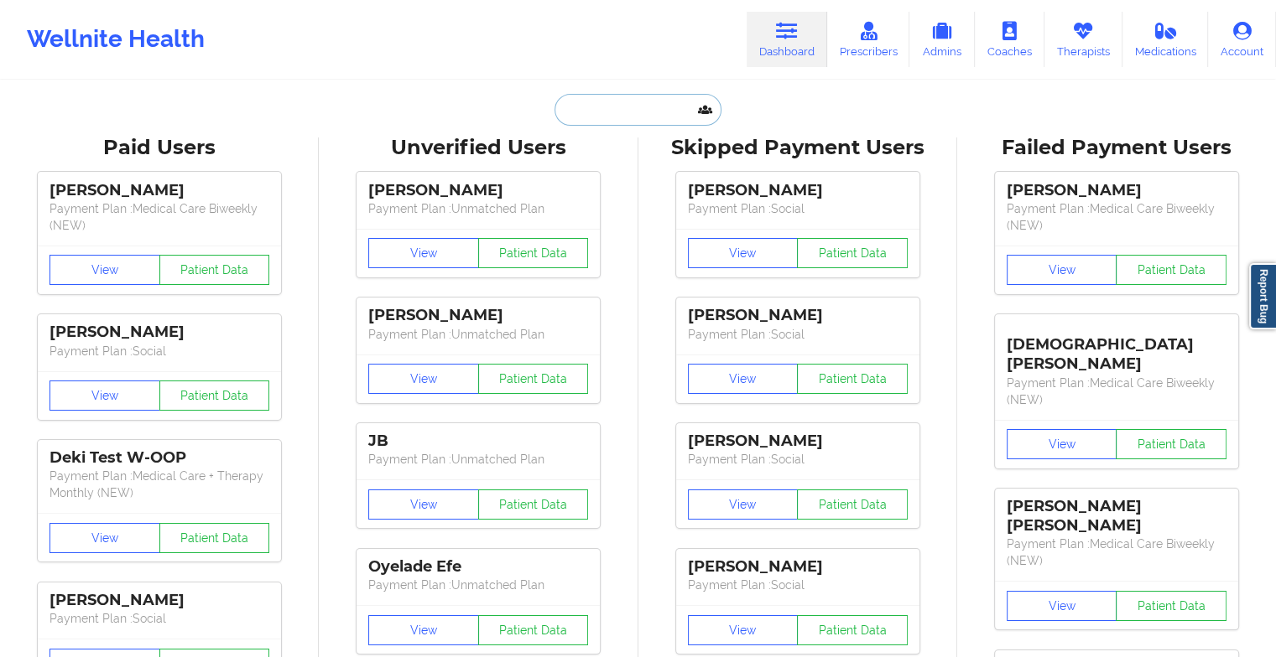
click at [613, 113] on input "text" at bounding box center [637, 110] width 166 height 32
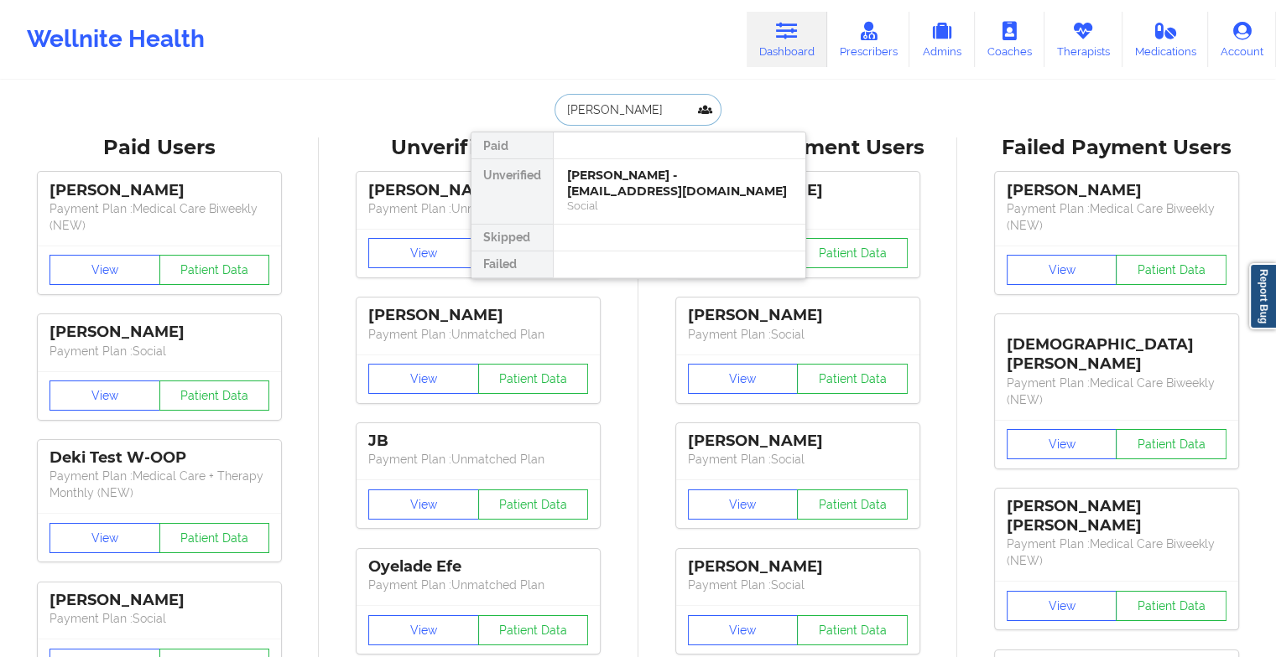
type input "[PERSON_NAME] l"
click at [631, 187] on div "Penny L Carrigan - [EMAIL_ADDRESS][PERSON_NAME][DOMAIN_NAME]" at bounding box center [679, 191] width 225 height 47
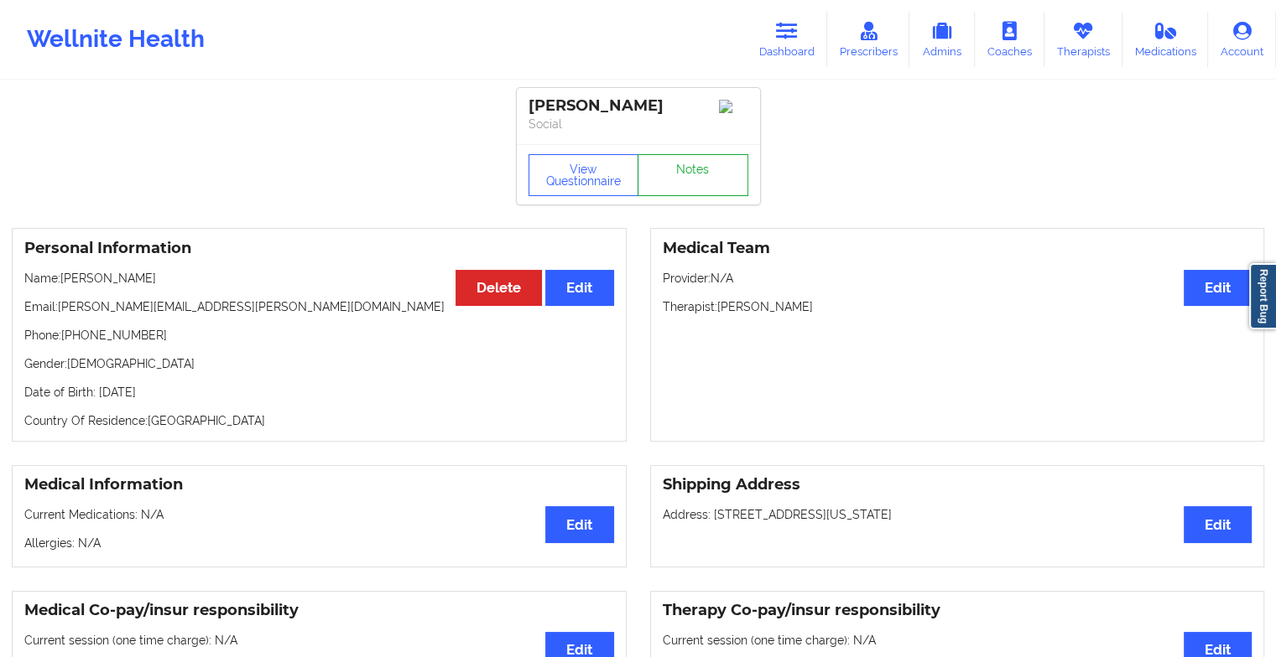
click at [701, 170] on link "Notes" at bounding box center [692, 175] width 111 height 42
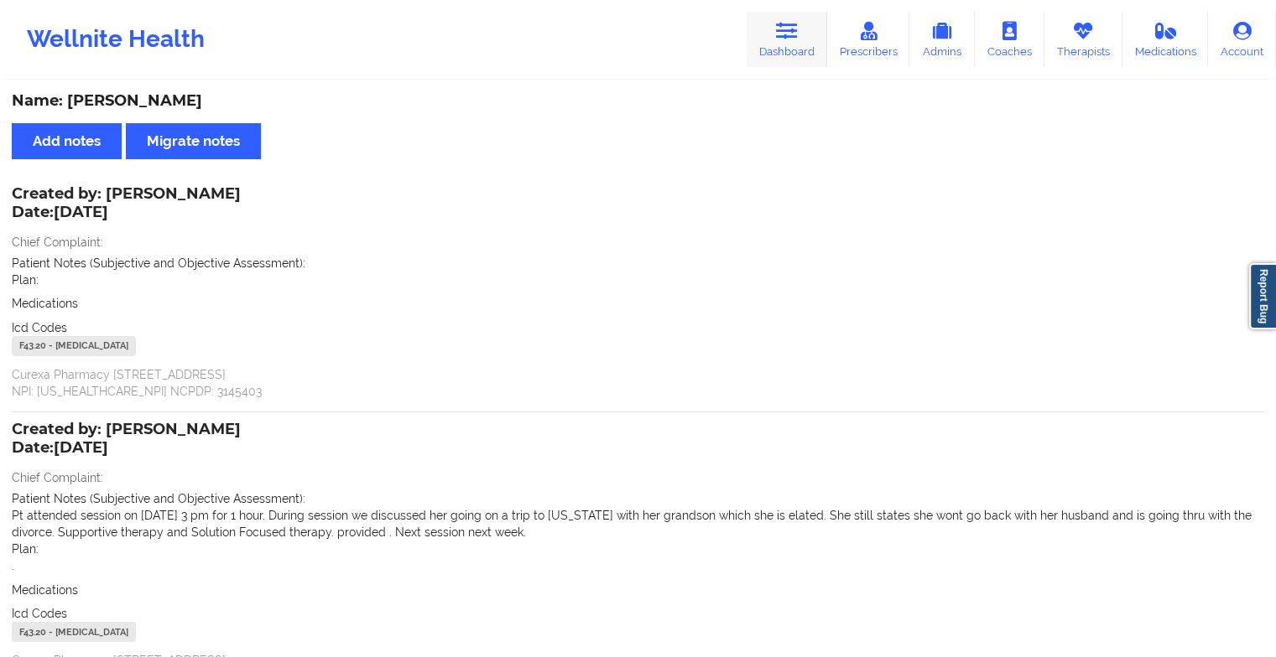
click at [796, 42] on link "Dashboard" at bounding box center [786, 39] width 81 height 55
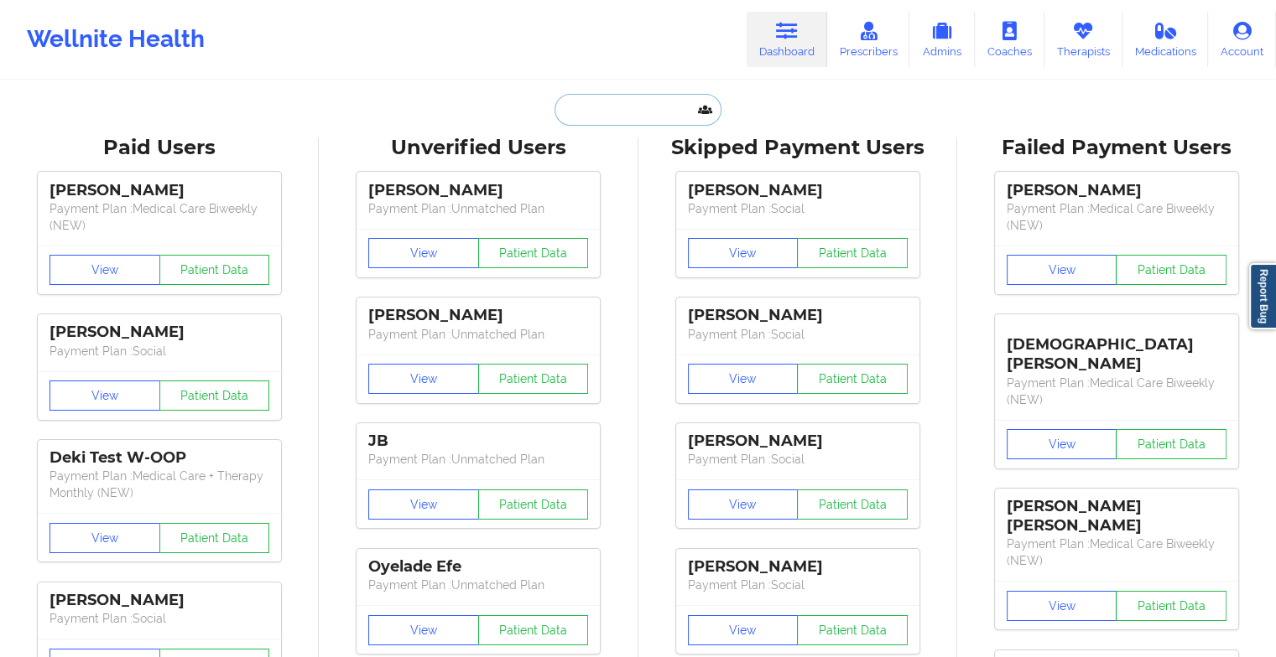
click at [657, 104] on input "text" at bounding box center [637, 110] width 166 height 32
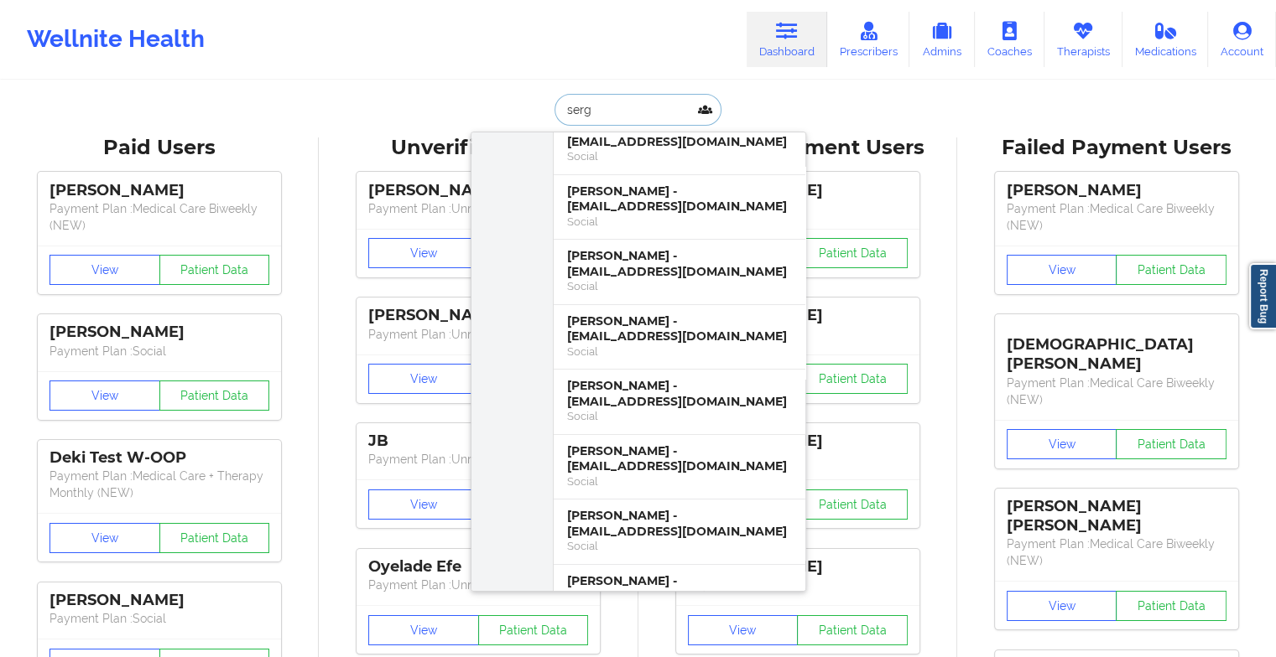
scroll to position [486, 0]
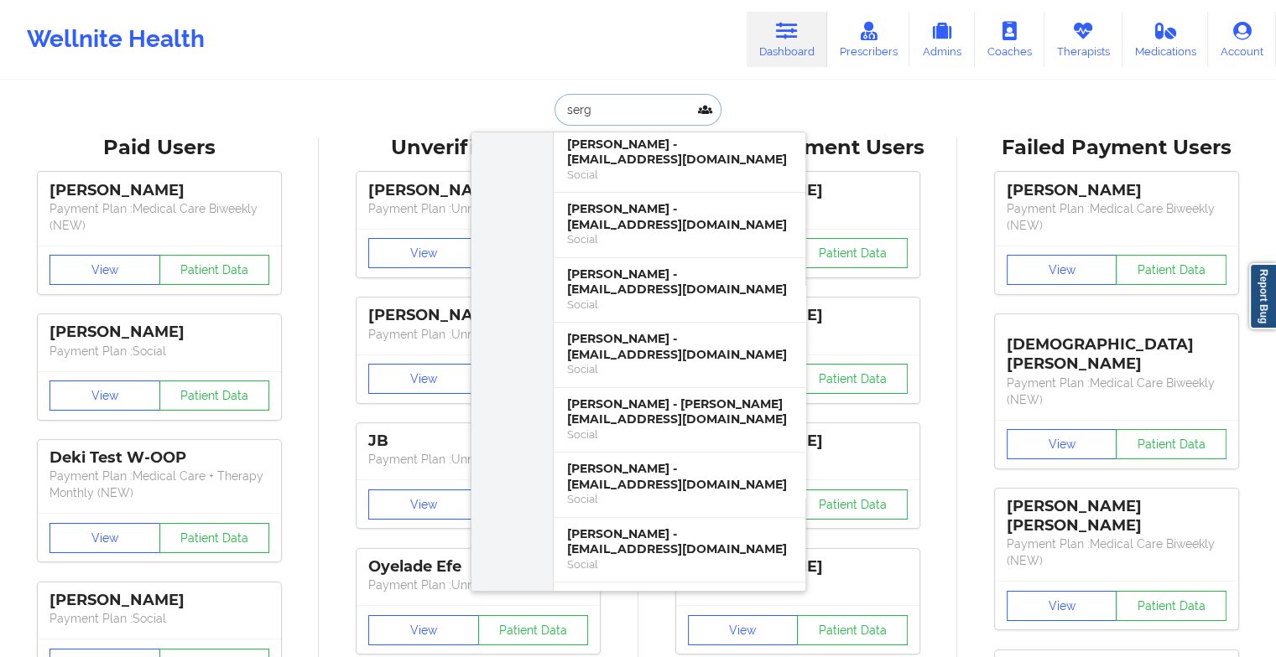
type input "sergu"
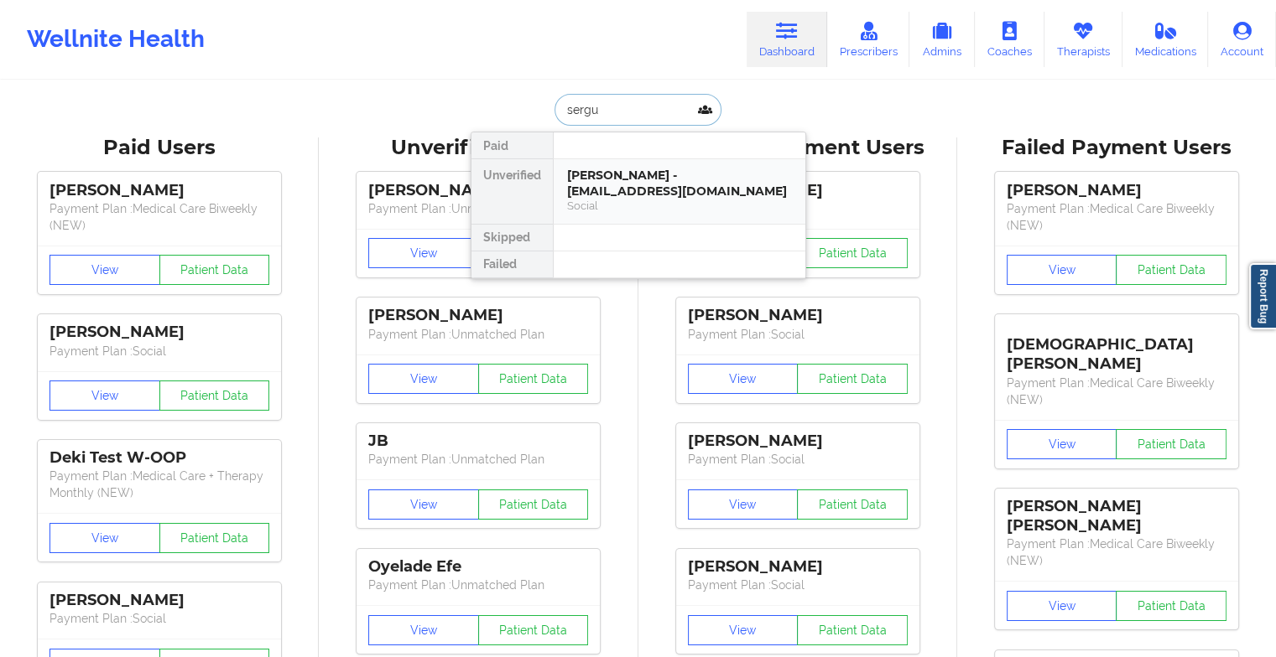
click at [631, 190] on div "[PERSON_NAME] - [EMAIL_ADDRESS][DOMAIN_NAME]" at bounding box center [679, 183] width 225 height 31
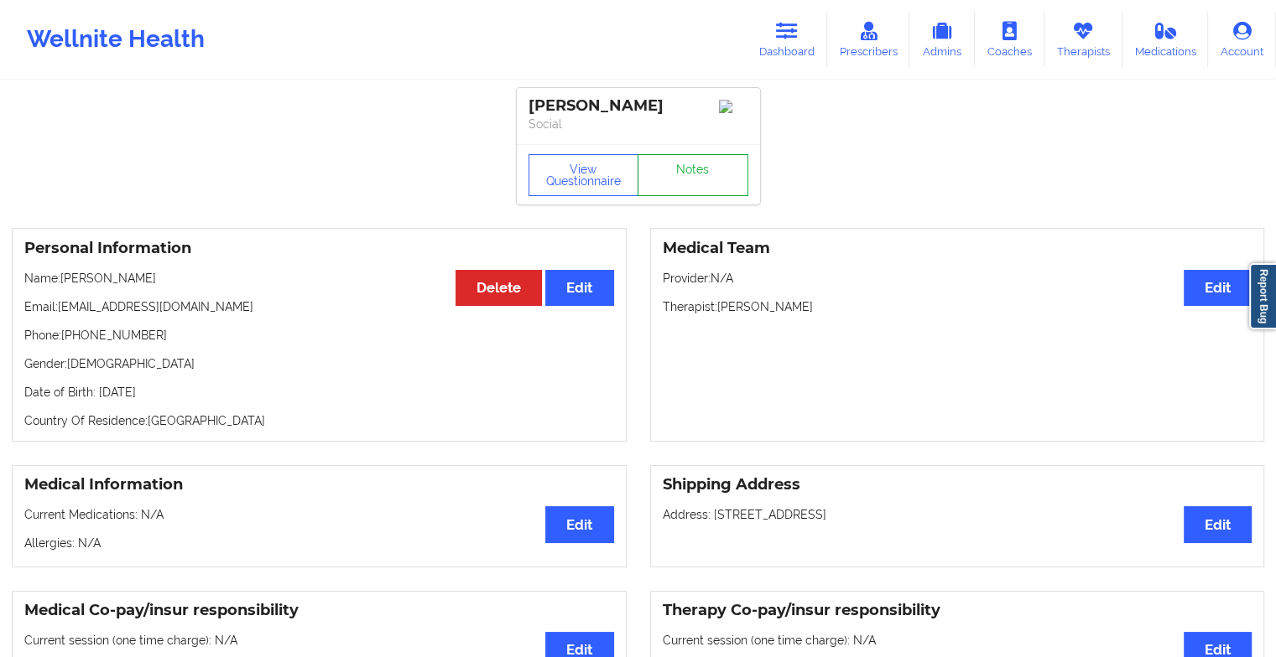
click at [678, 188] on link "Notes" at bounding box center [692, 175] width 111 height 42
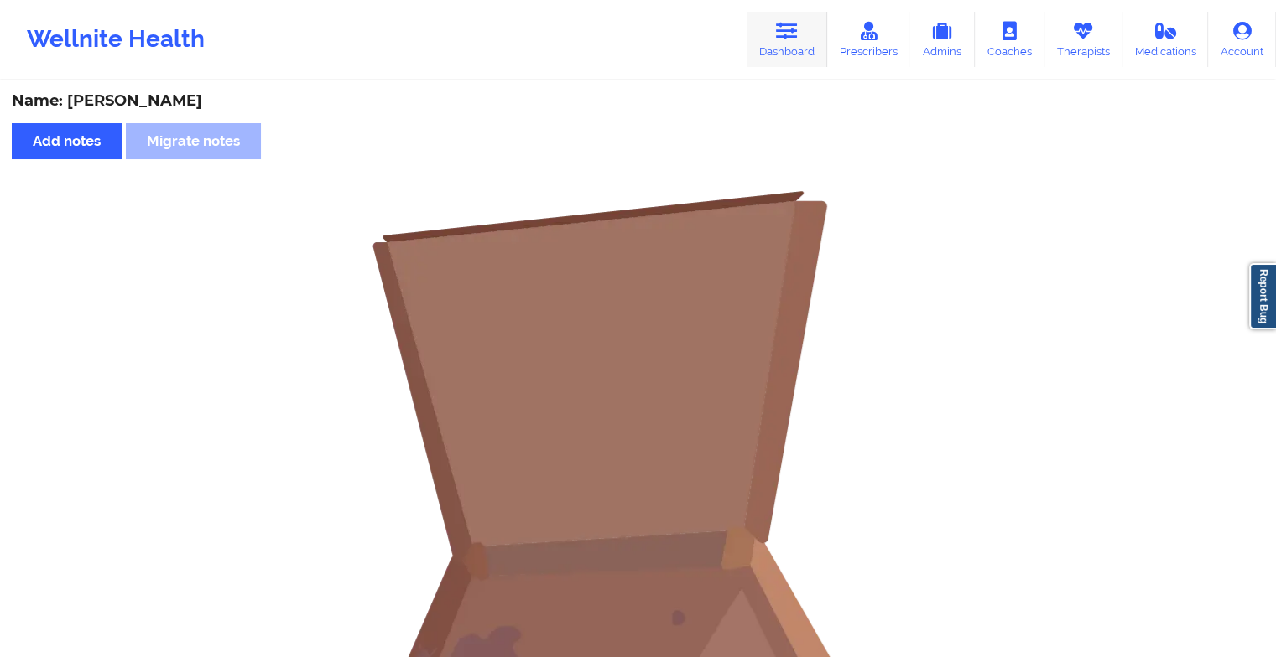
click at [777, 40] on link "Dashboard" at bounding box center [786, 39] width 81 height 55
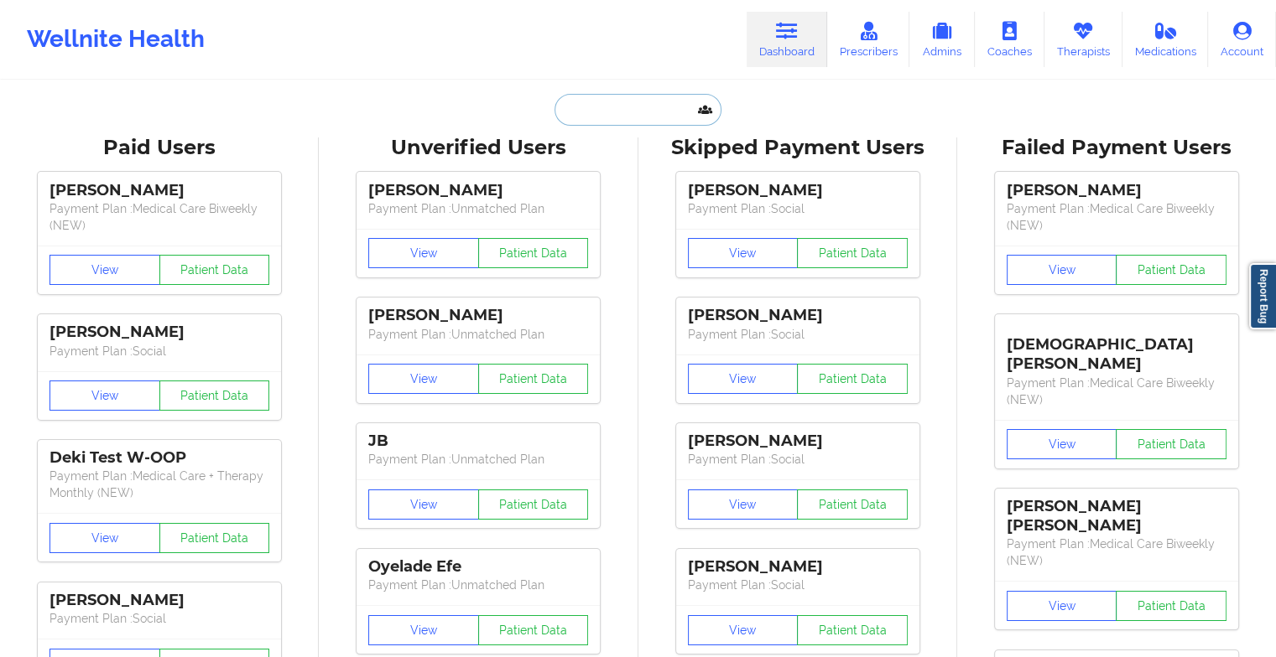
click at [637, 112] on input "text" at bounding box center [637, 110] width 166 height 32
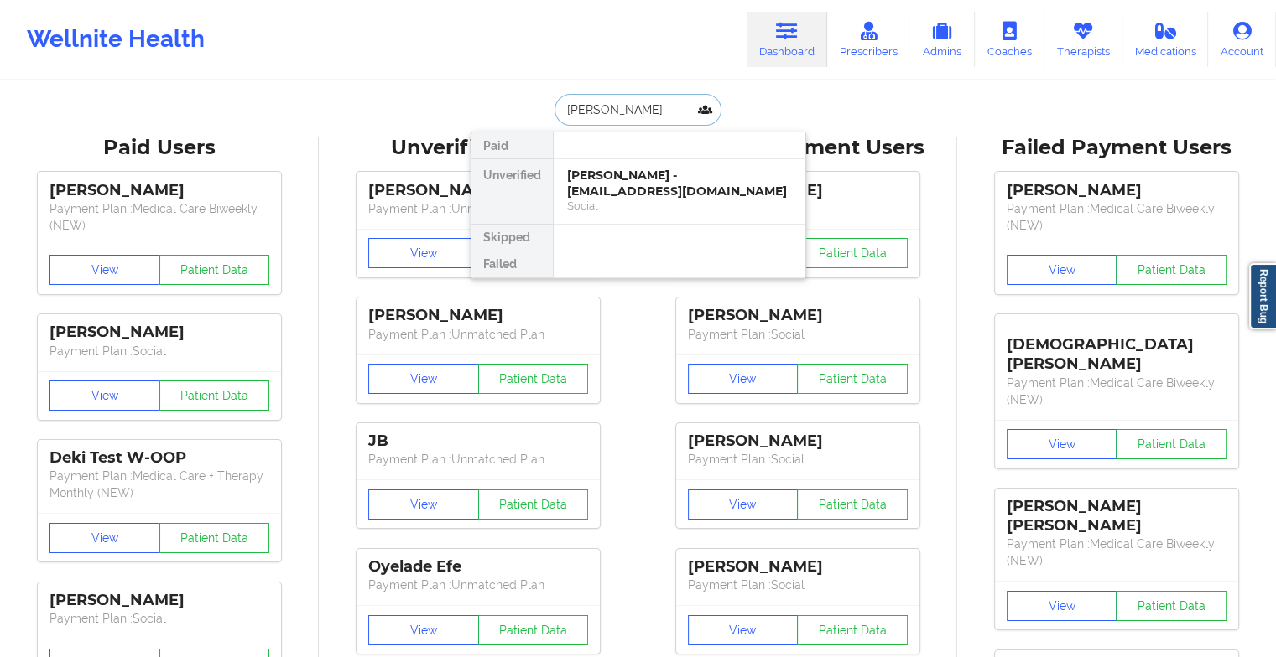
type input "[PERSON_NAME]"
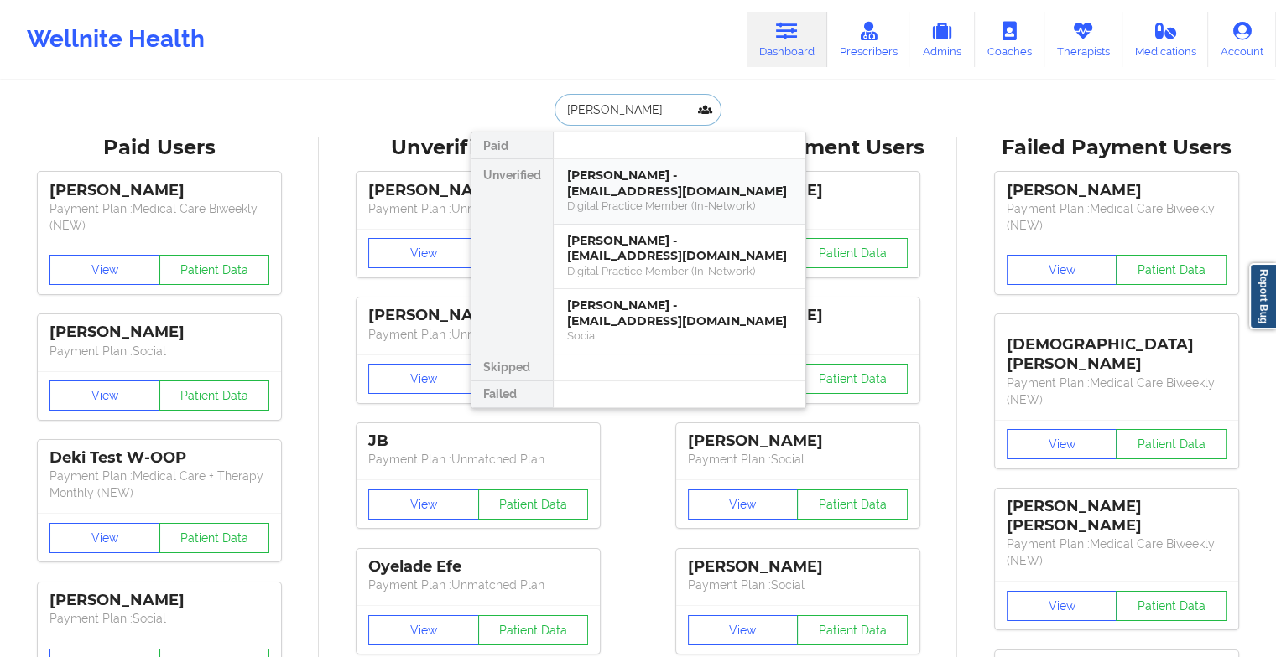
click at [664, 188] on div "[PERSON_NAME] - [EMAIL_ADDRESS][DOMAIN_NAME]" at bounding box center [679, 183] width 225 height 31
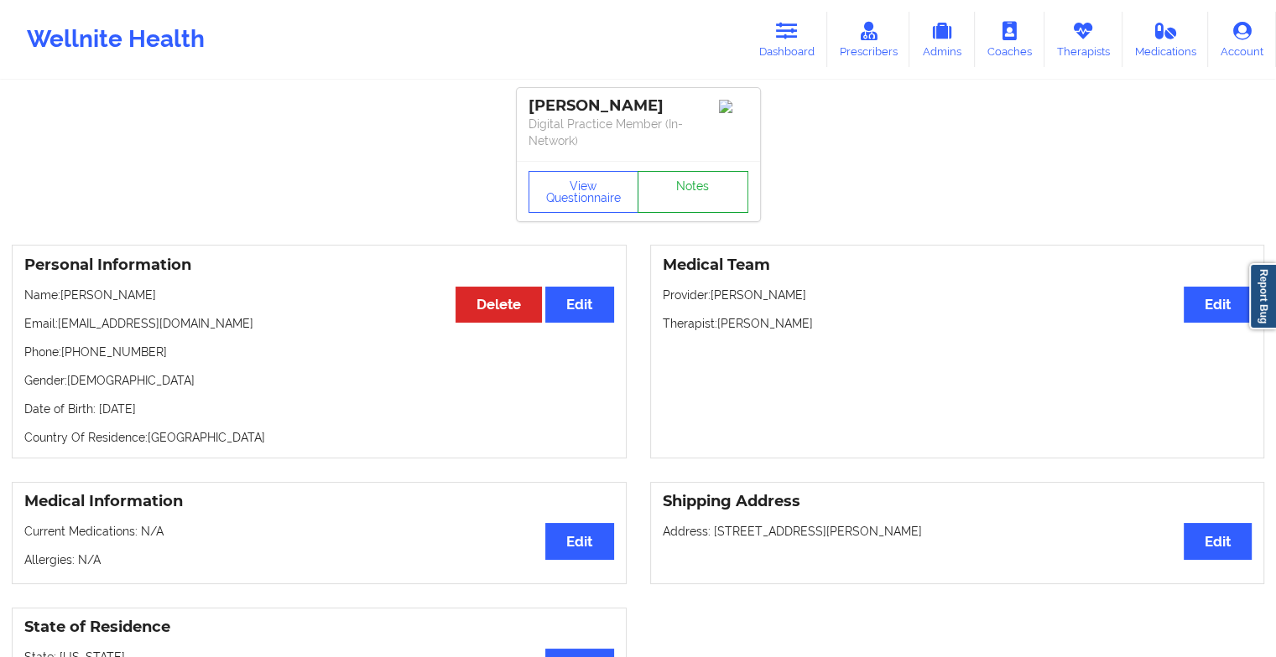
click at [690, 179] on link "Notes" at bounding box center [692, 192] width 111 height 42
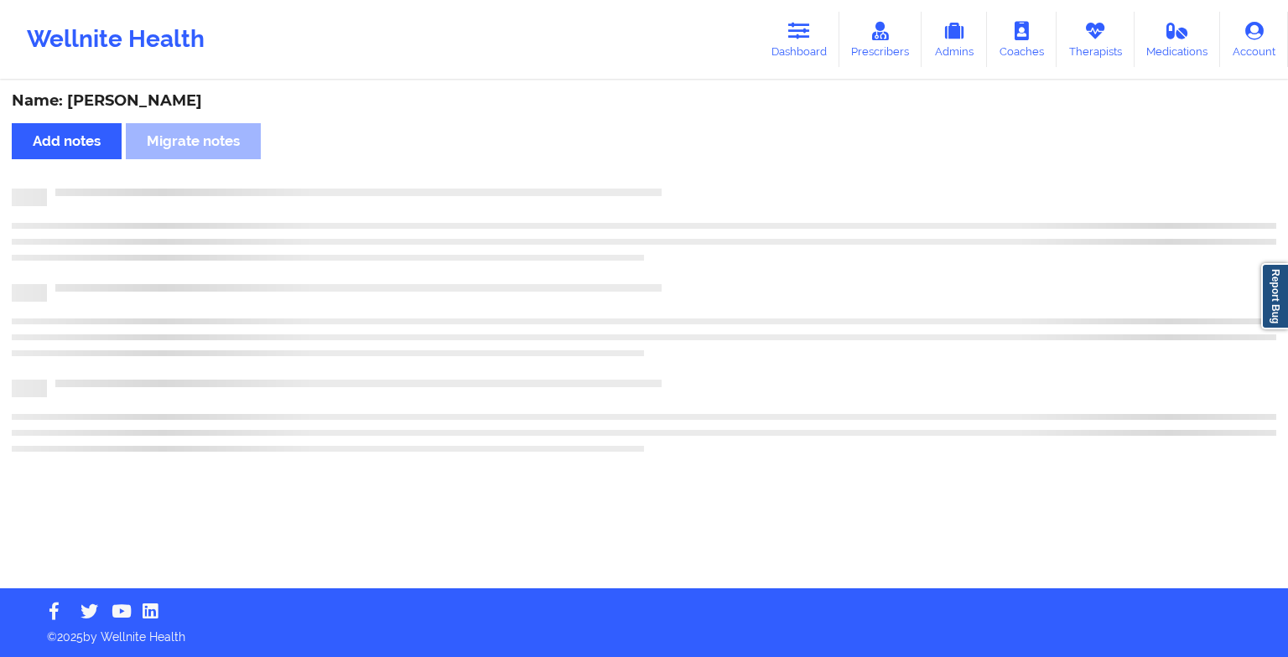
click at [690, 179] on div "Name: [PERSON_NAME] Add notes Migrate notes" at bounding box center [644, 335] width 1288 height 507
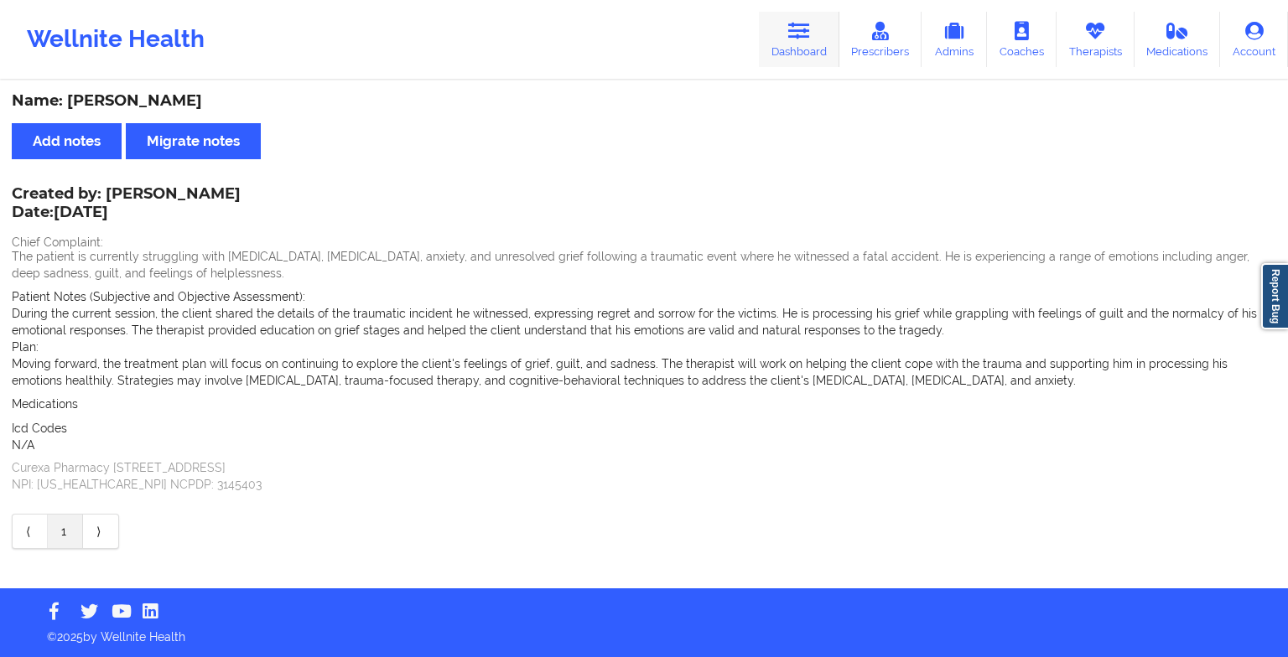
click at [810, 35] on icon at bounding box center [799, 31] width 22 height 18
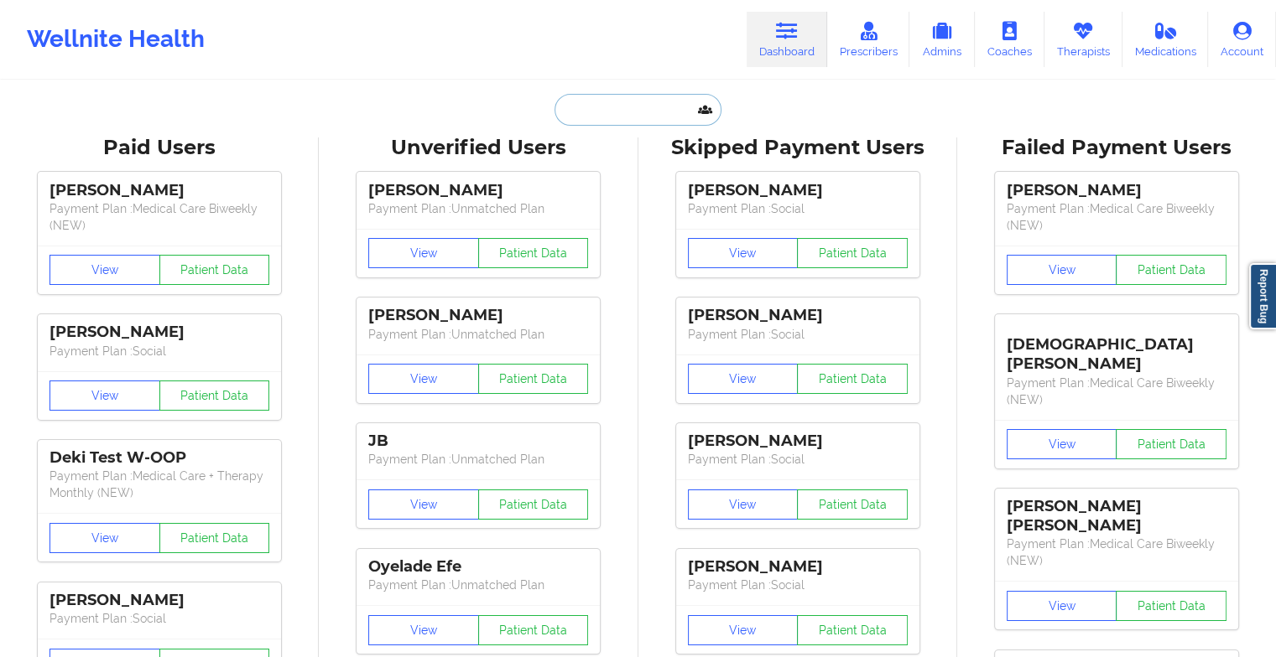
click at [653, 111] on input "text" at bounding box center [637, 110] width 166 height 32
type input "h"
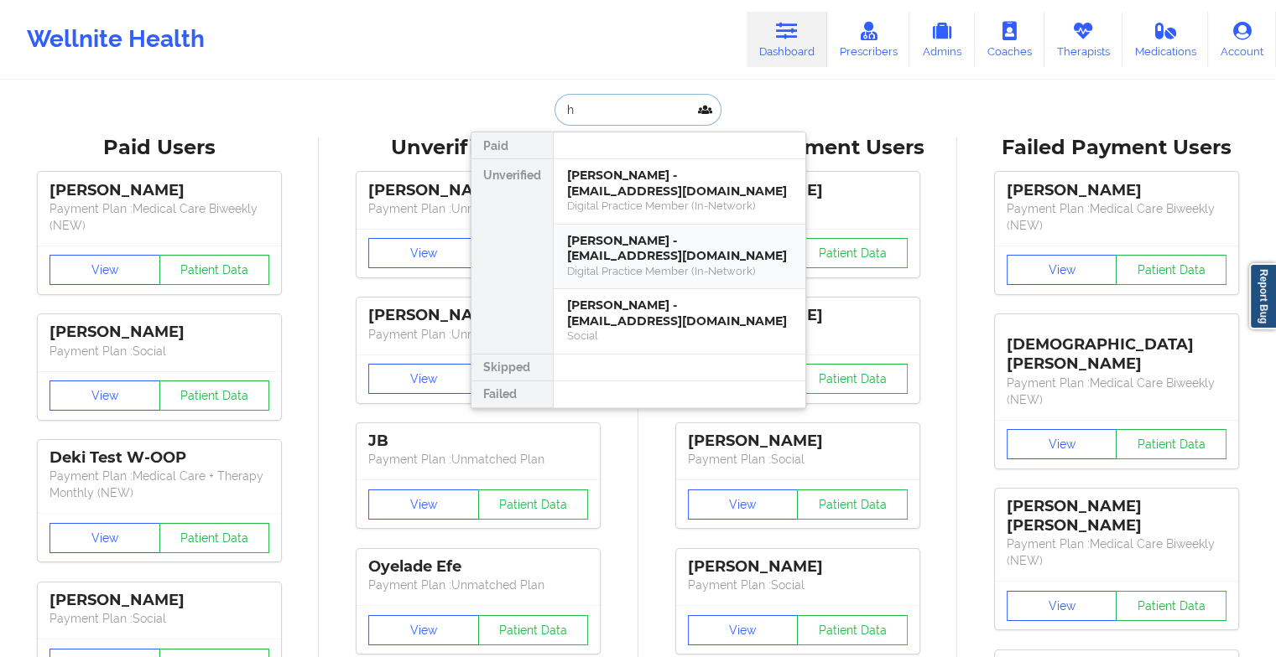
click at [679, 273] on div "Digital Practice Member (In-Network)" at bounding box center [679, 271] width 225 height 14
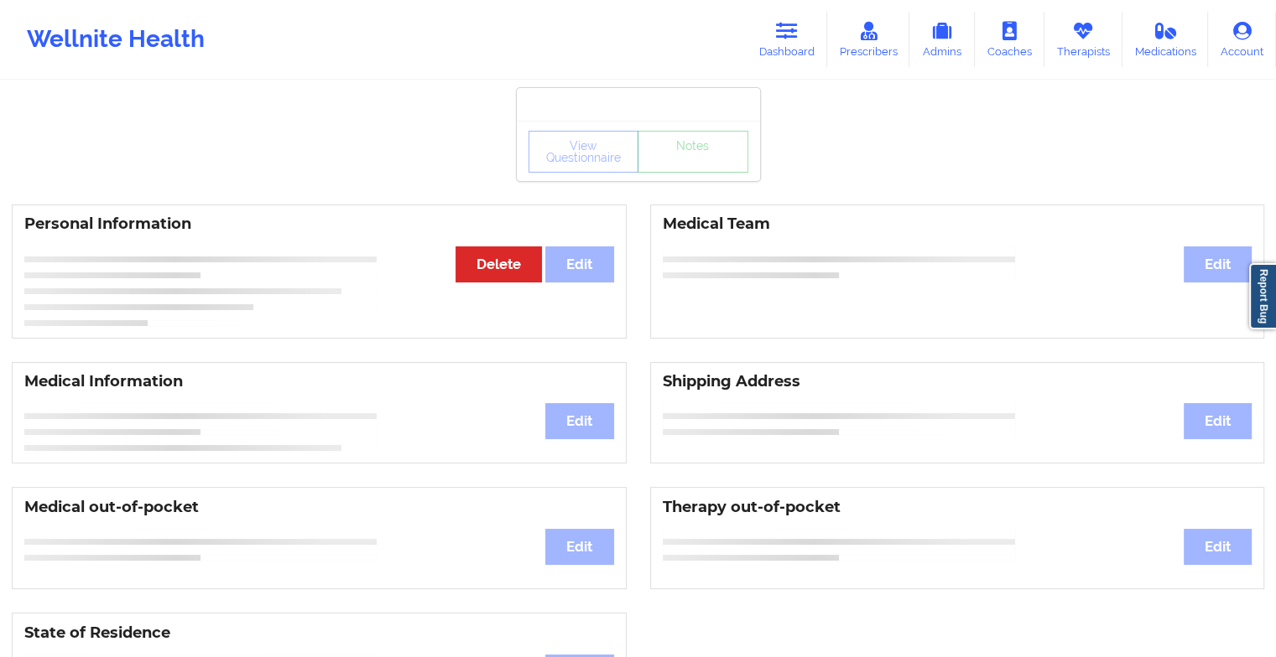
click at [673, 162] on div "View Questionnaire Notes" at bounding box center [638, 152] width 220 height 42
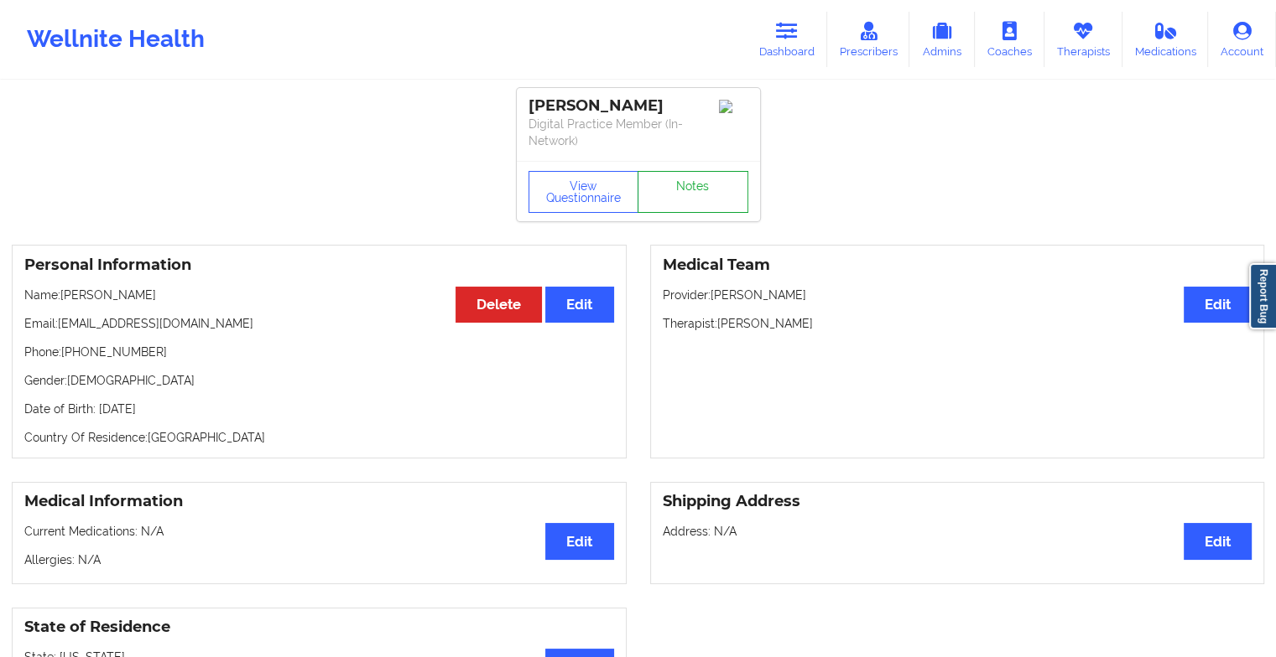
click at [673, 183] on link "Notes" at bounding box center [692, 192] width 111 height 42
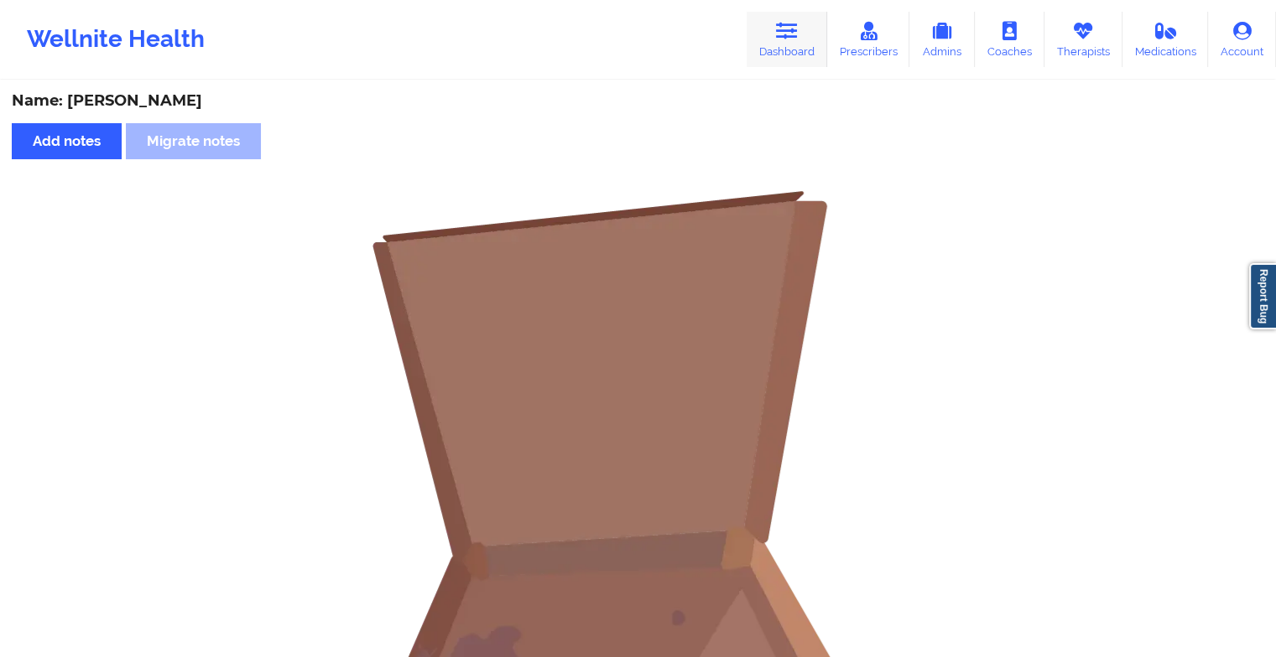
click at [772, 25] on link "Dashboard" at bounding box center [786, 39] width 81 height 55
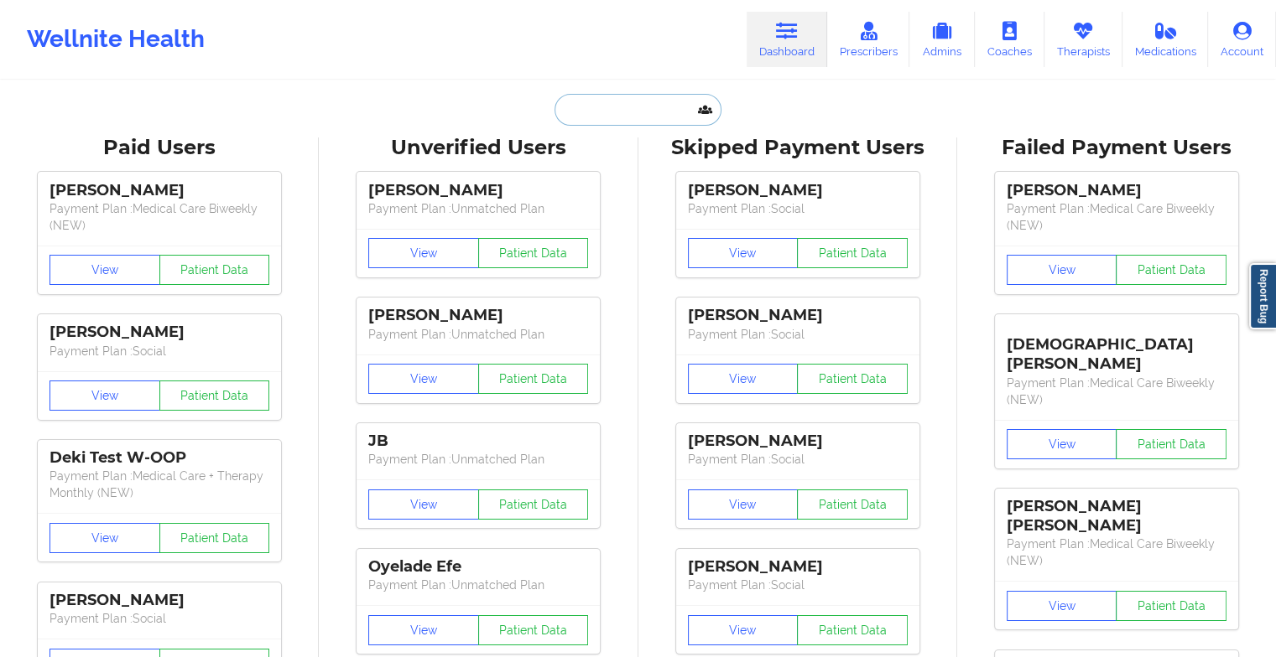
click at [638, 101] on input "text" at bounding box center [637, 110] width 166 height 32
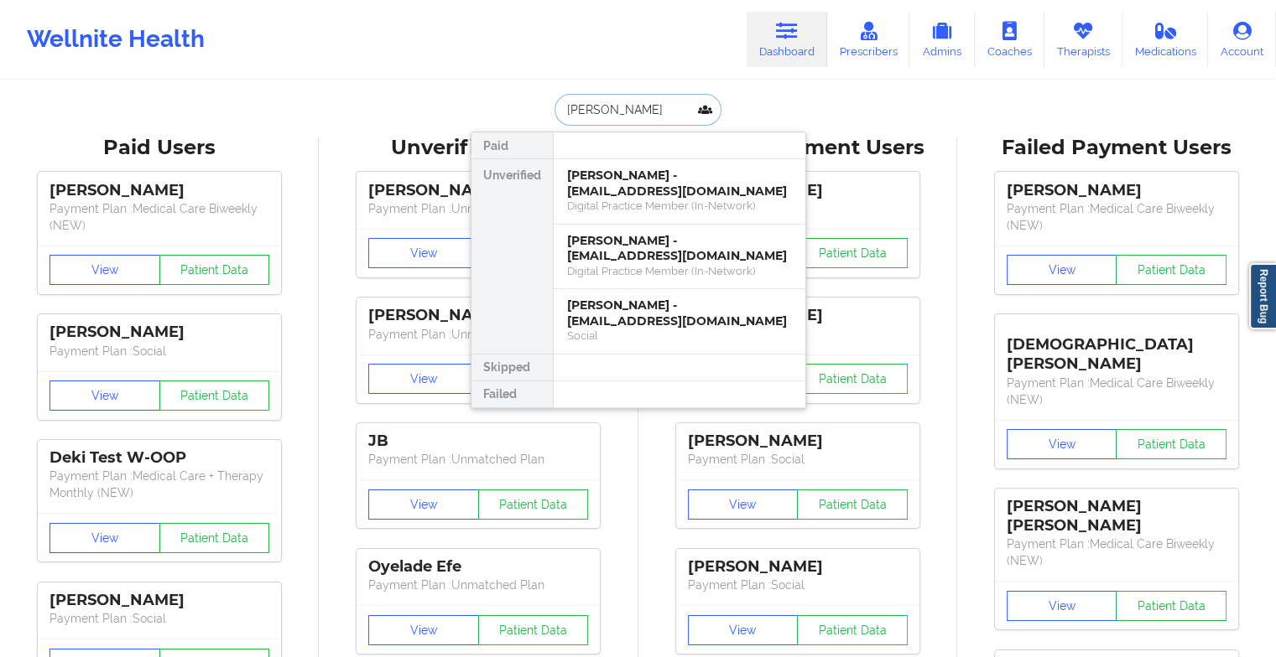
type input "[PERSON_NAME]"
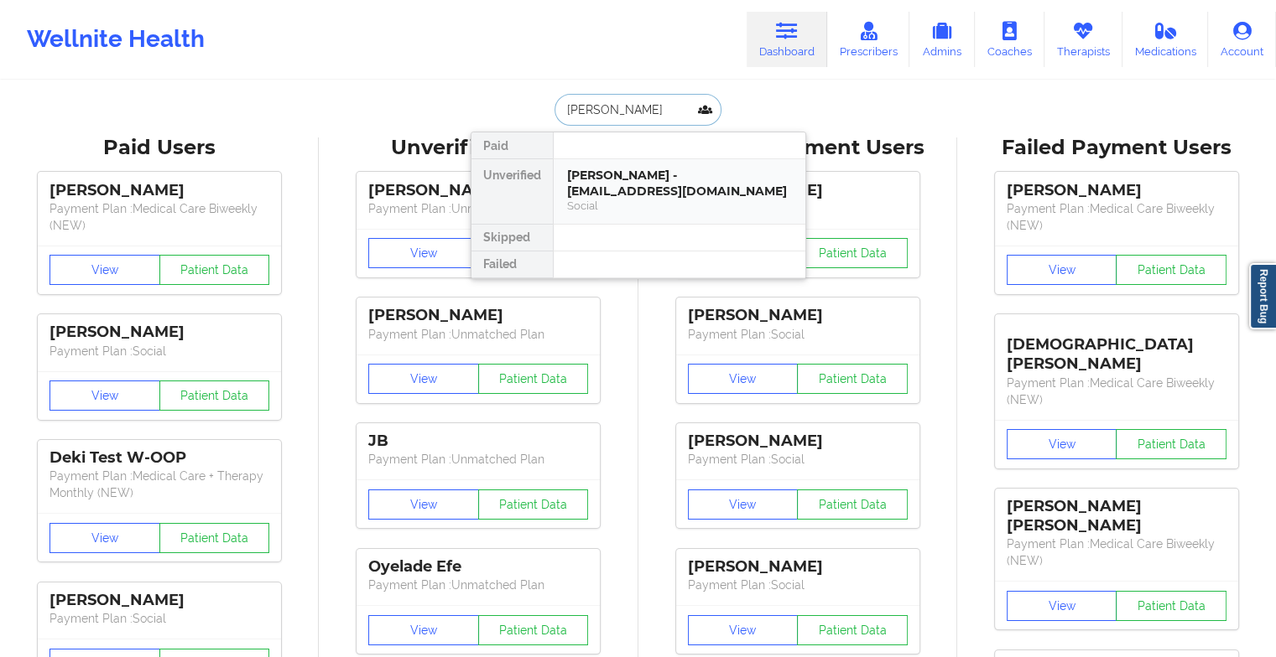
click at [628, 204] on div "Social" at bounding box center [679, 206] width 225 height 14
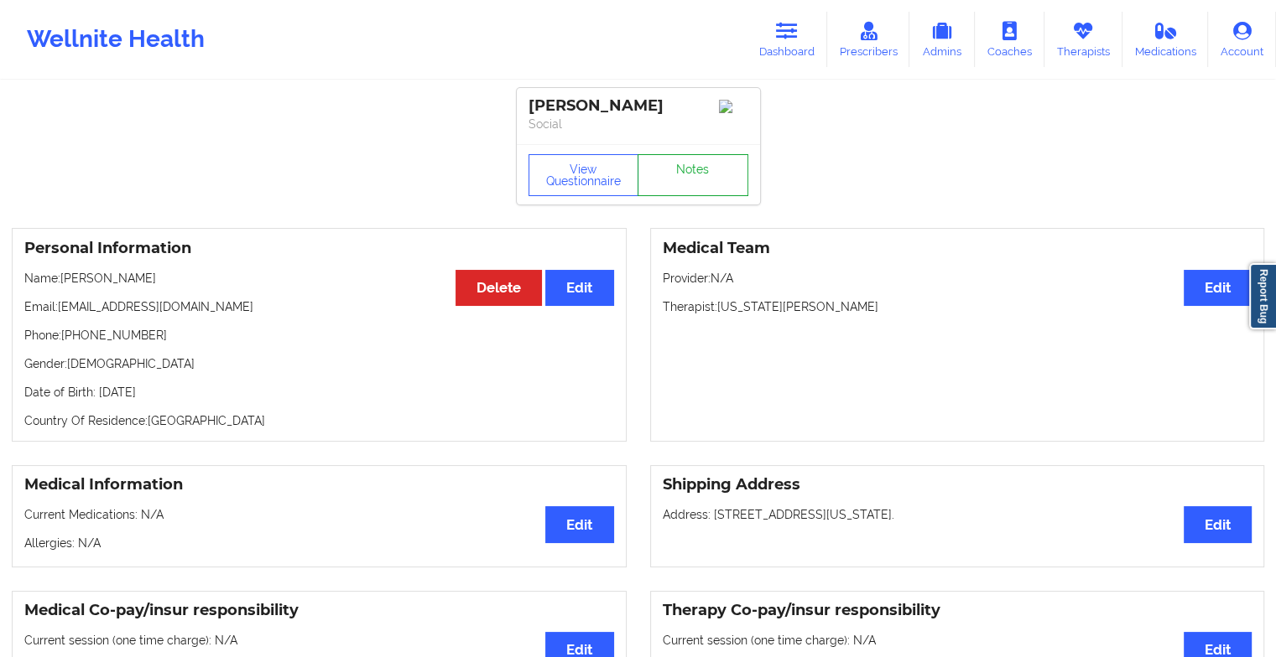
click at [708, 184] on link "Notes" at bounding box center [692, 175] width 111 height 42
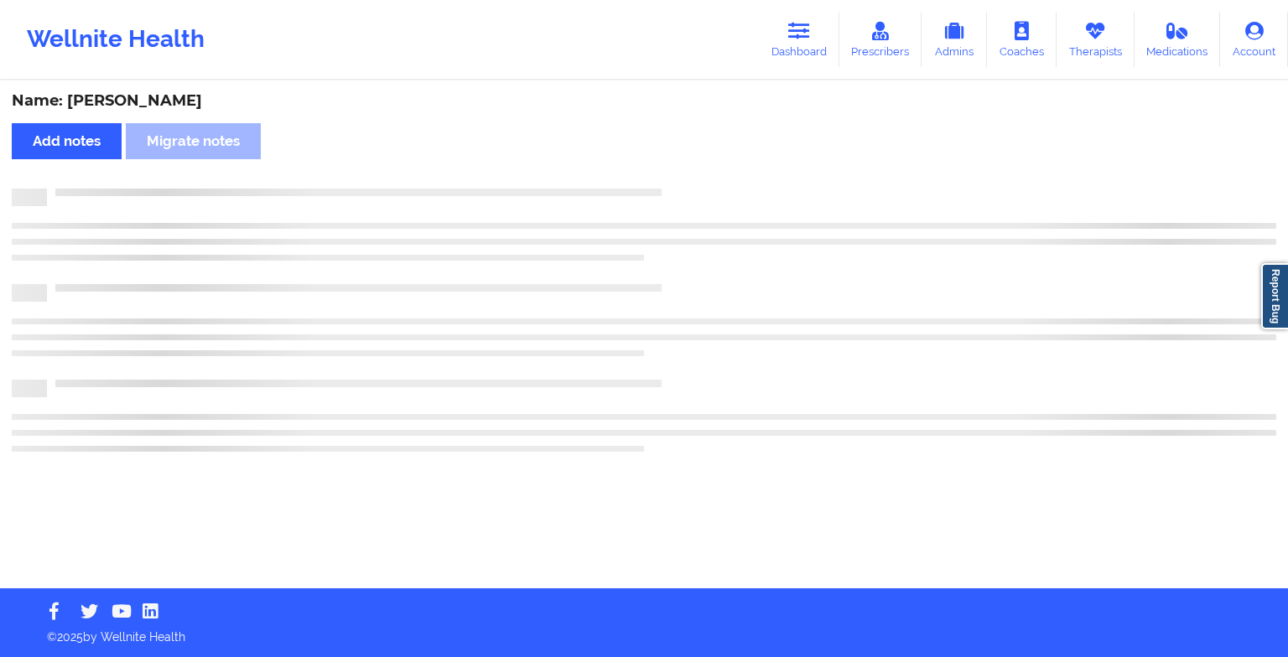
click at [923, 275] on div "Name: [PERSON_NAME] Add notes Migrate notes" at bounding box center [644, 335] width 1288 height 507
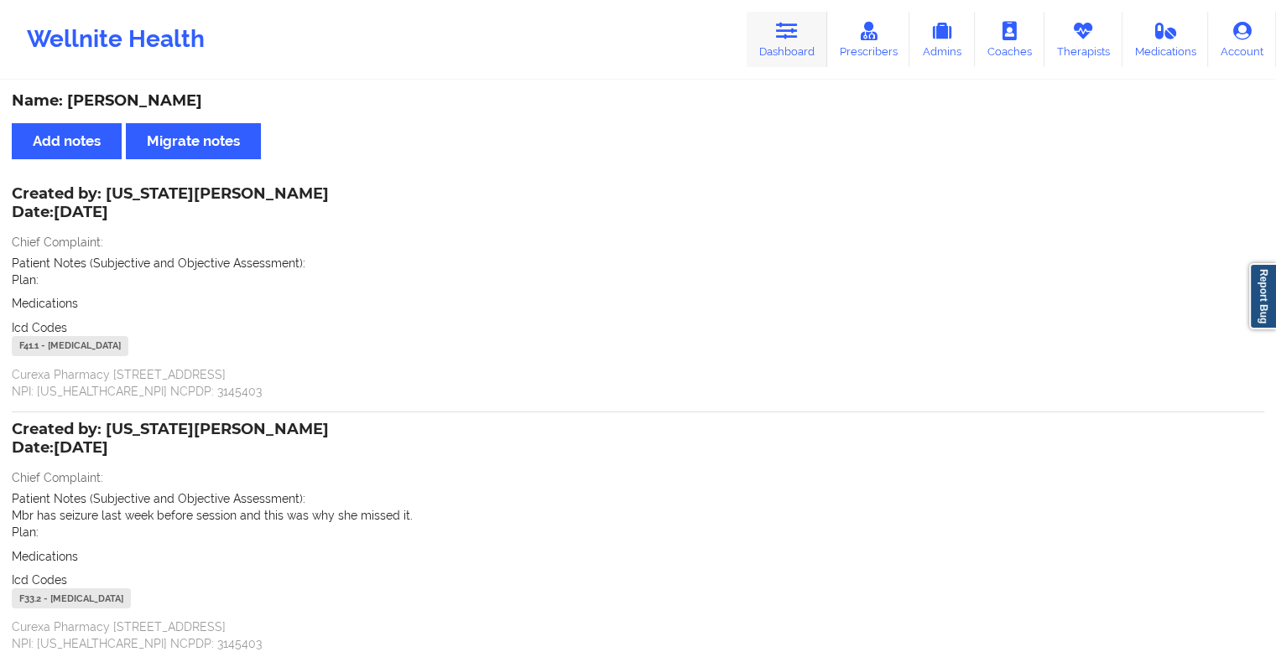
click at [786, 48] on link "Dashboard" at bounding box center [786, 39] width 81 height 55
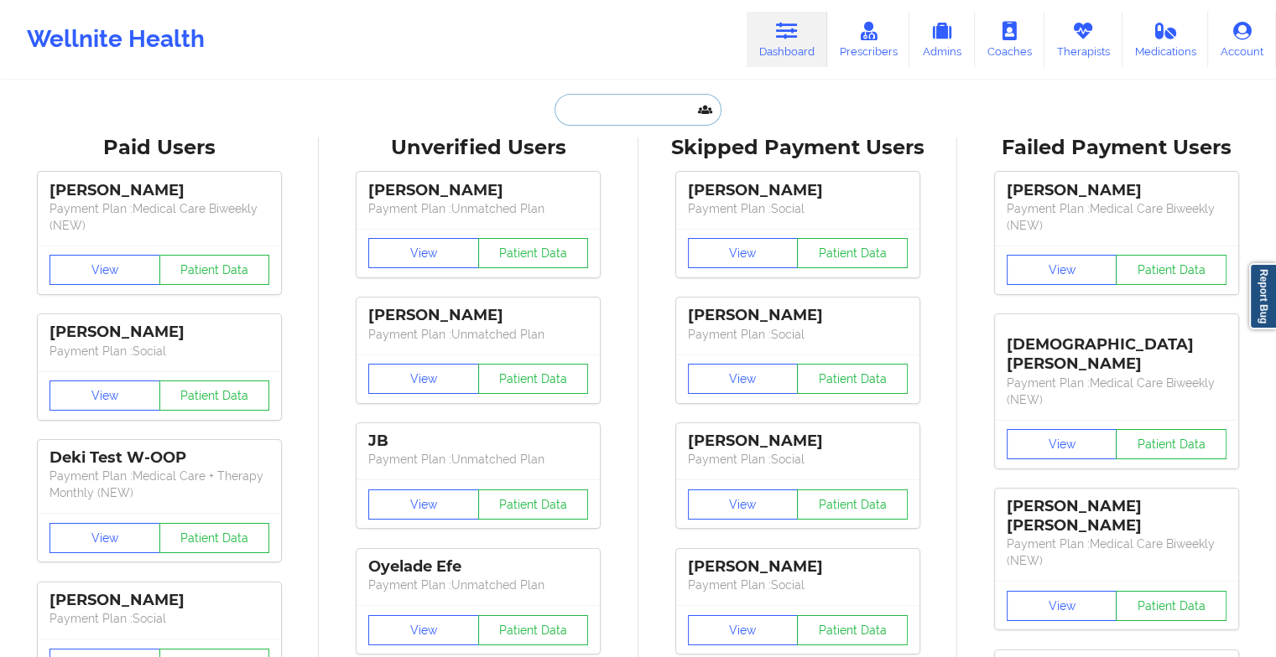
click at [646, 111] on input "text" at bounding box center [637, 110] width 166 height 32
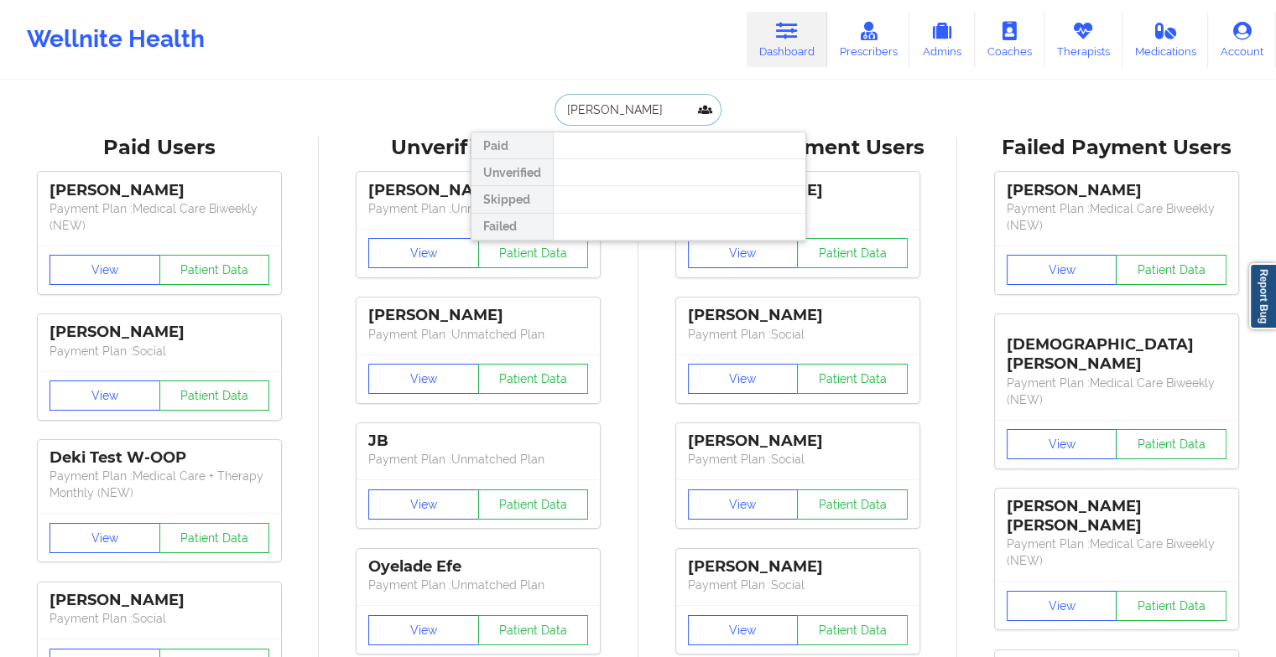
type input "[PERSON_NAME]"
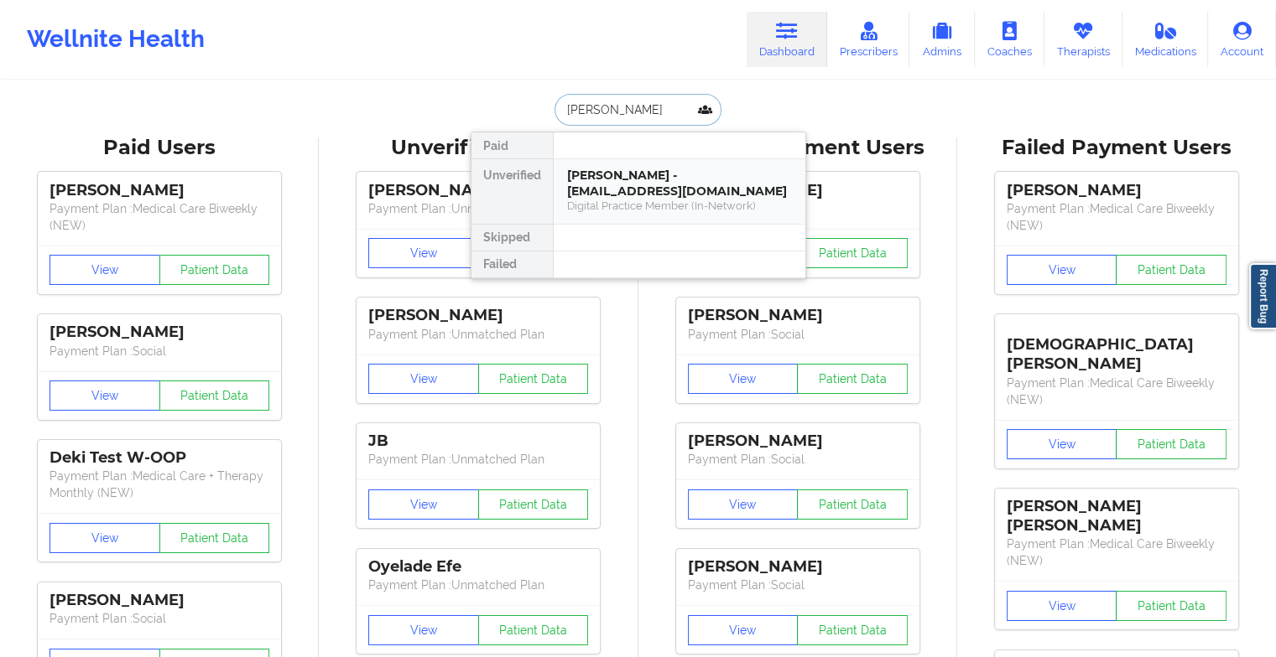
click at [637, 185] on div "[PERSON_NAME] - [EMAIL_ADDRESS][DOMAIN_NAME]" at bounding box center [679, 183] width 225 height 31
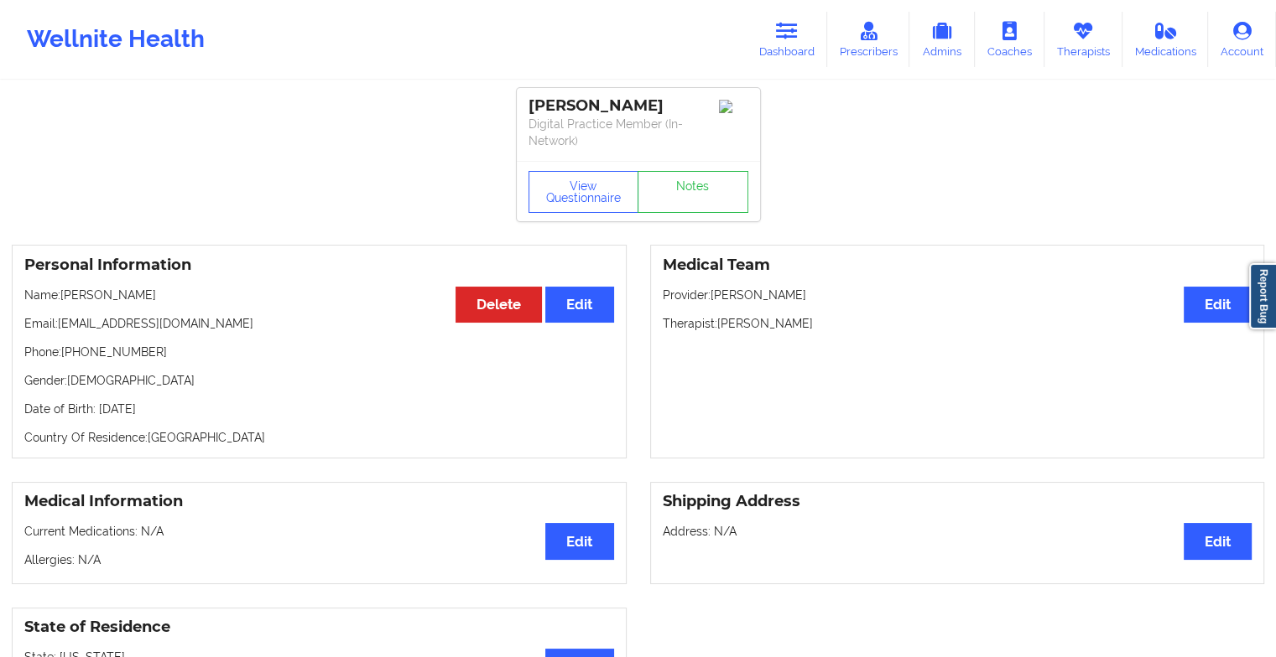
click at [693, 164] on div "View Questionnaire Notes" at bounding box center [638, 191] width 243 height 60
drag, startPoint x: 693, startPoint y: 164, endPoint x: 684, endPoint y: 188, distance: 24.9
click at [684, 188] on div "View Questionnaire Notes" at bounding box center [638, 191] width 243 height 60
click at [684, 188] on link "Notes" at bounding box center [692, 192] width 111 height 42
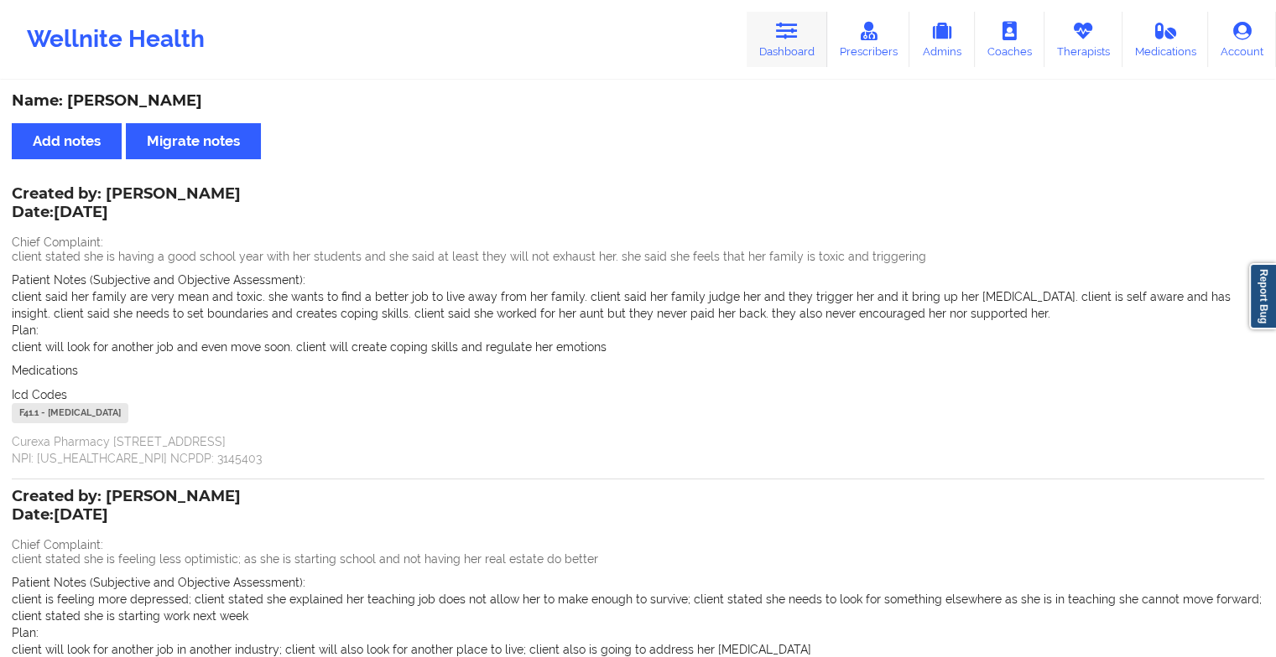
click at [785, 30] on icon at bounding box center [787, 31] width 22 height 18
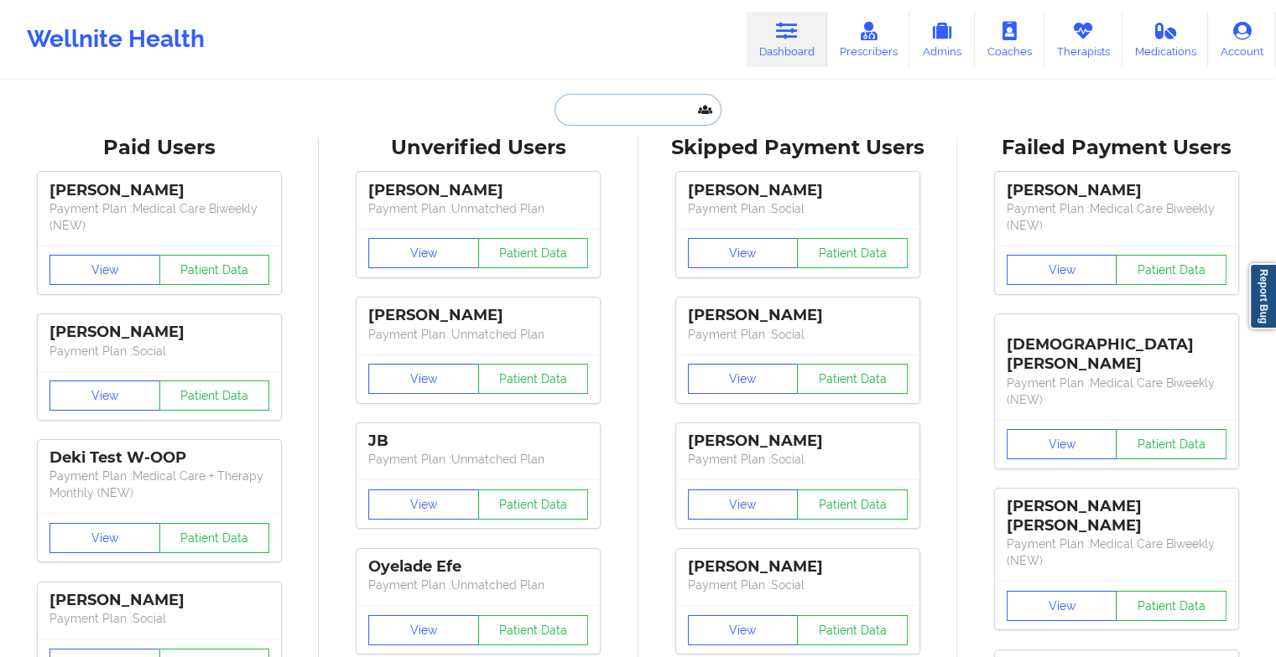
click at [647, 117] on input "text" at bounding box center [637, 110] width 166 height 32
type input "c"
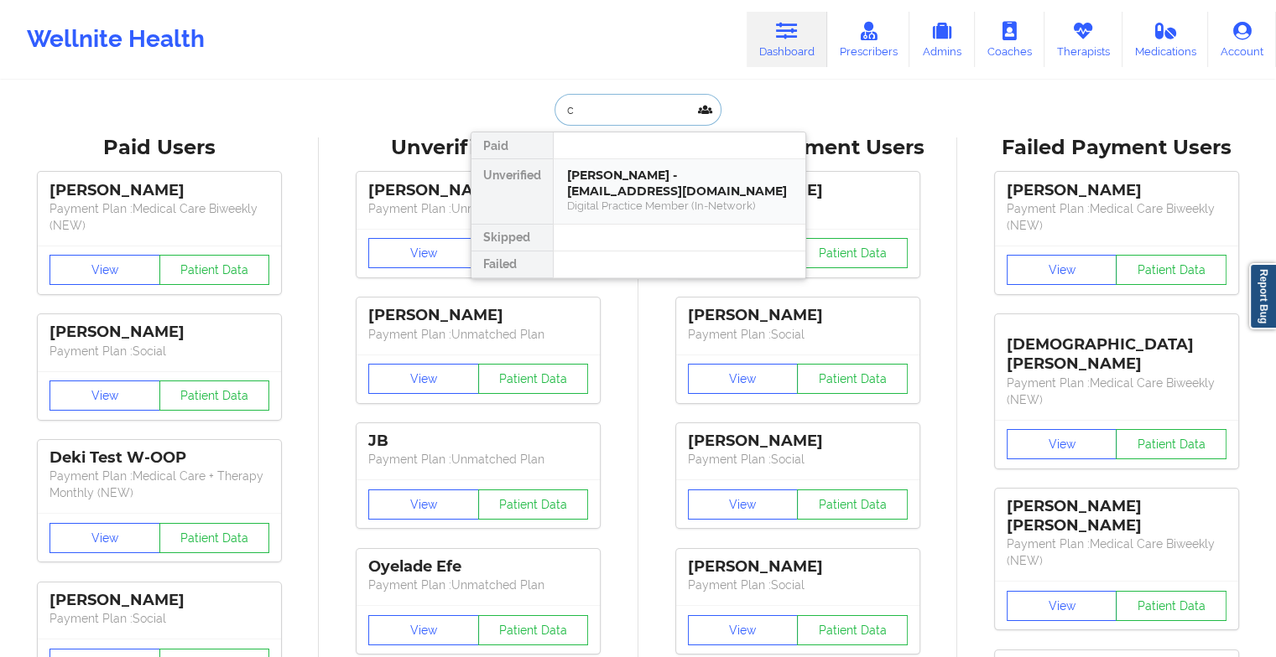
click at [629, 174] on div "[PERSON_NAME] - [EMAIL_ADDRESS][DOMAIN_NAME]" at bounding box center [679, 183] width 225 height 31
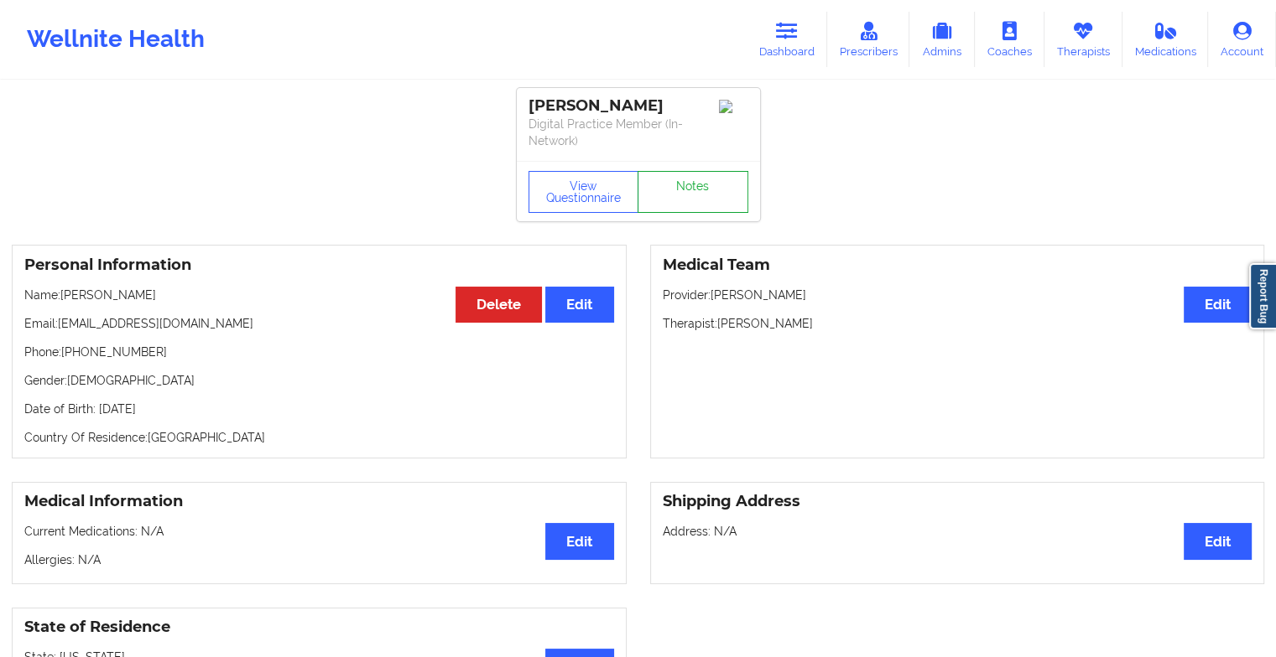
click at [691, 191] on link "Notes" at bounding box center [692, 192] width 111 height 42
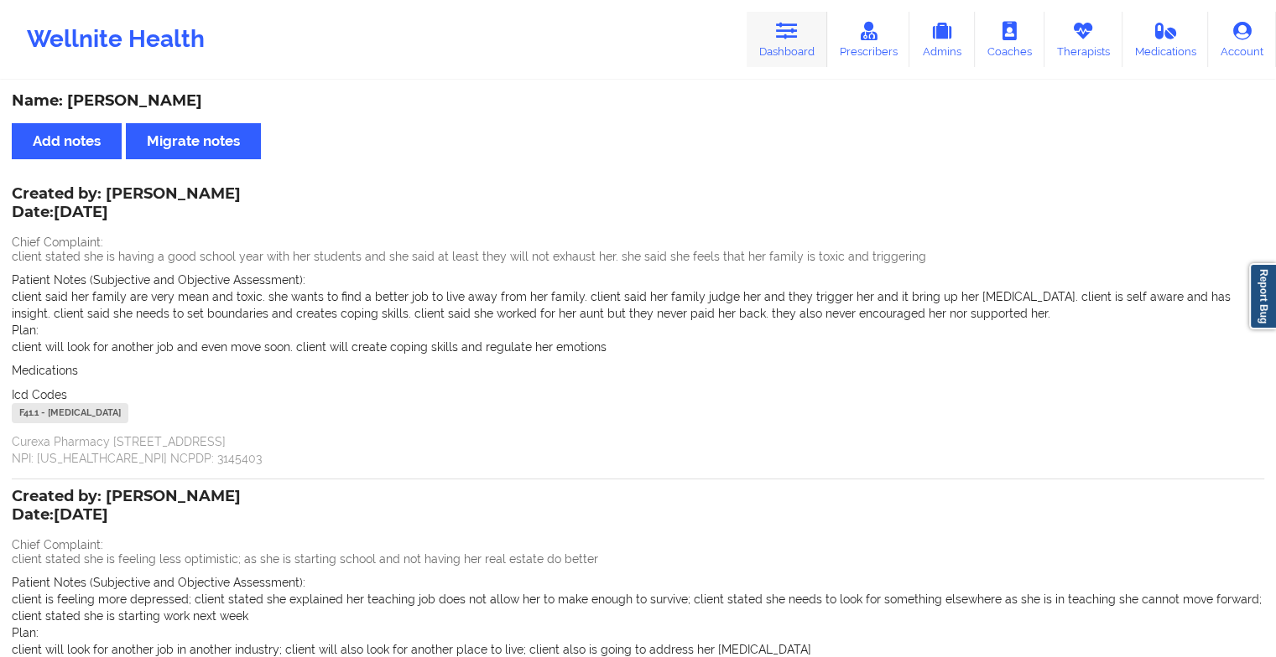
click at [781, 31] on icon at bounding box center [787, 31] width 22 height 18
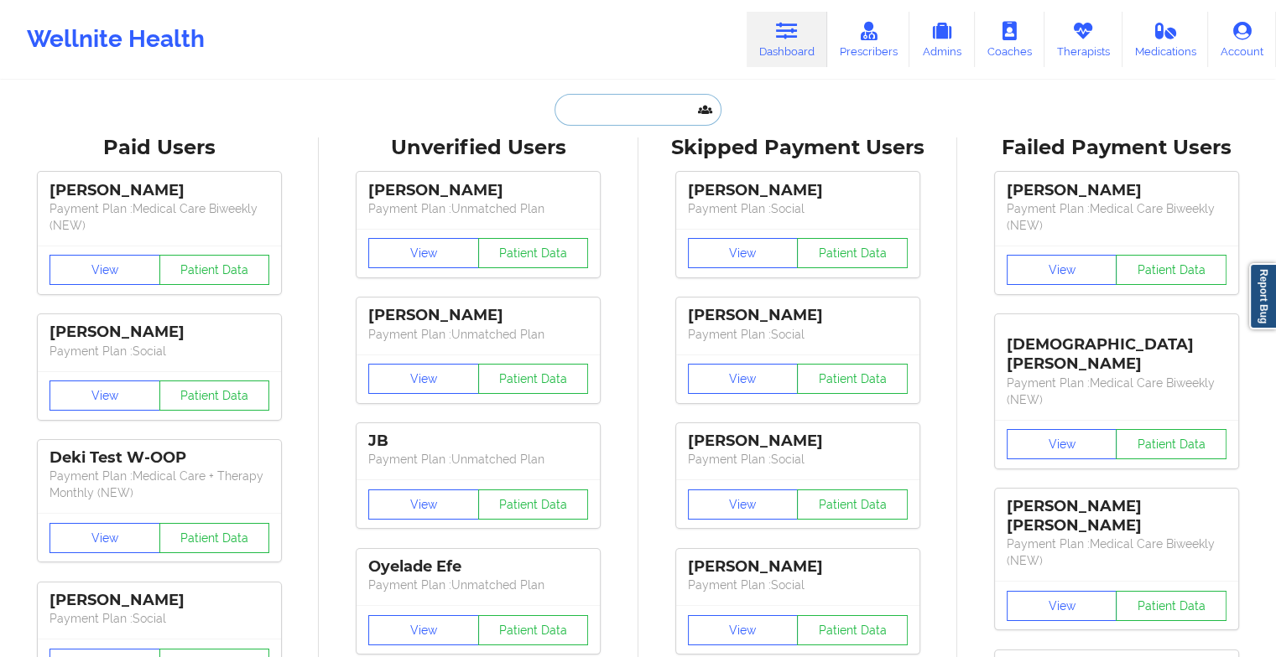
click at [650, 107] on input "text" at bounding box center [637, 110] width 166 height 32
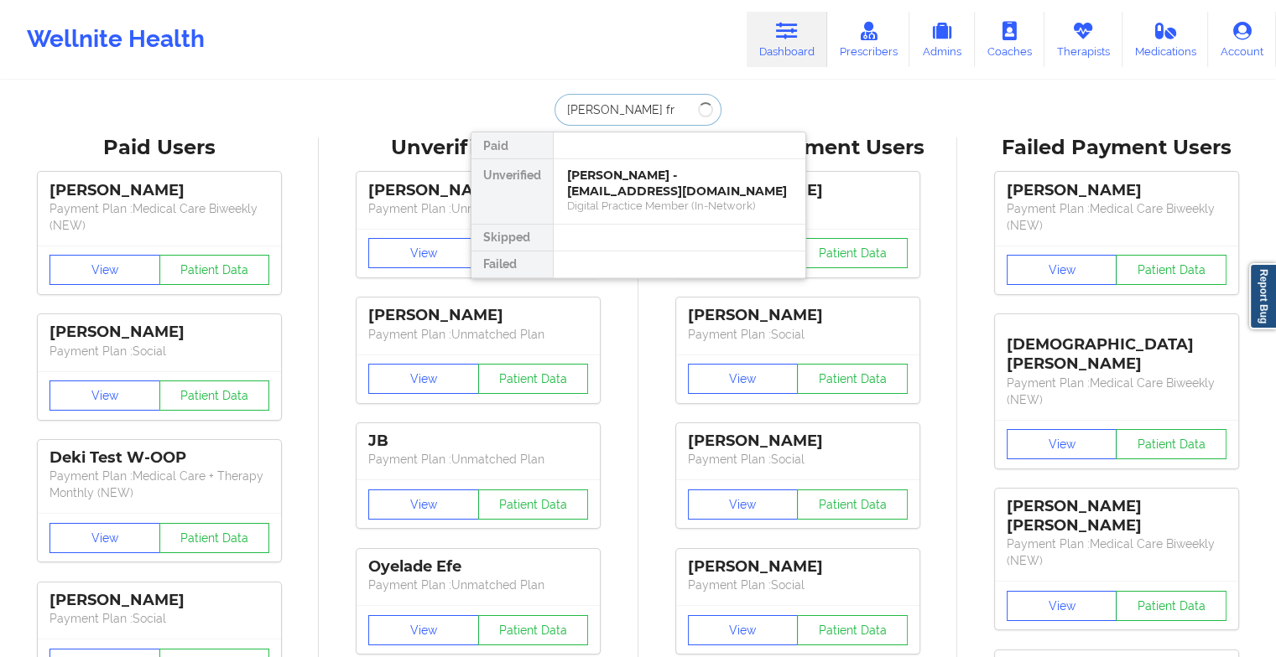
type input "[PERSON_NAME] fro"
click at [605, 178] on div "[PERSON_NAME] - [EMAIL_ADDRESS][DOMAIN_NAME]" at bounding box center [679, 183] width 225 height 31
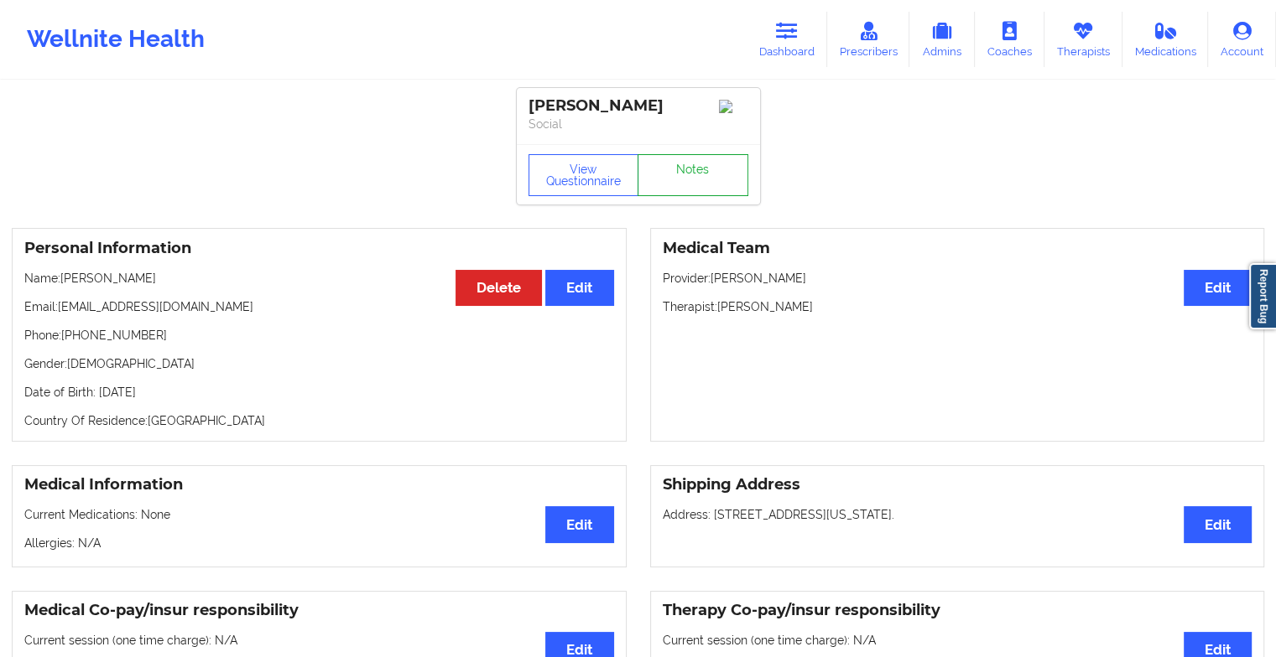
click at [680, 180] on link "Notes" at bounding box center [692, 175] width 111 height 42
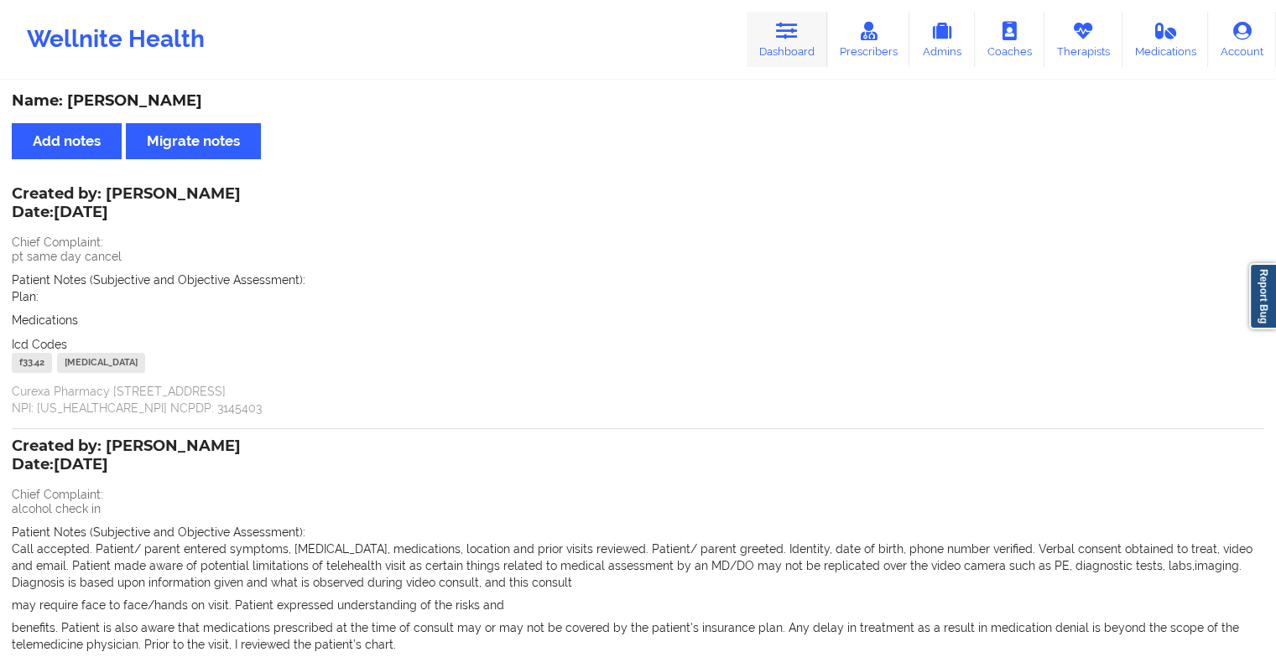
click at [788, 14] on link "Dashboard" at bounding box center [786, 39] width 81 height 55
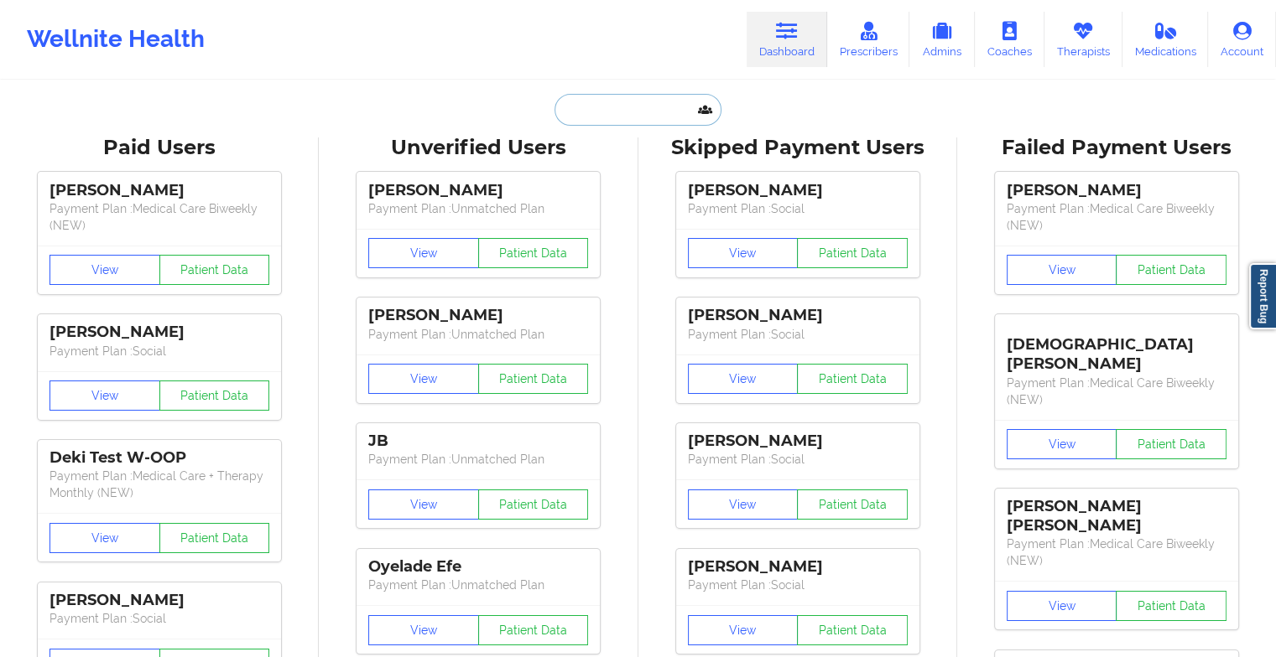
click at [658, 112] on input "text" at bounding box center [637, 110] width 166 height 32
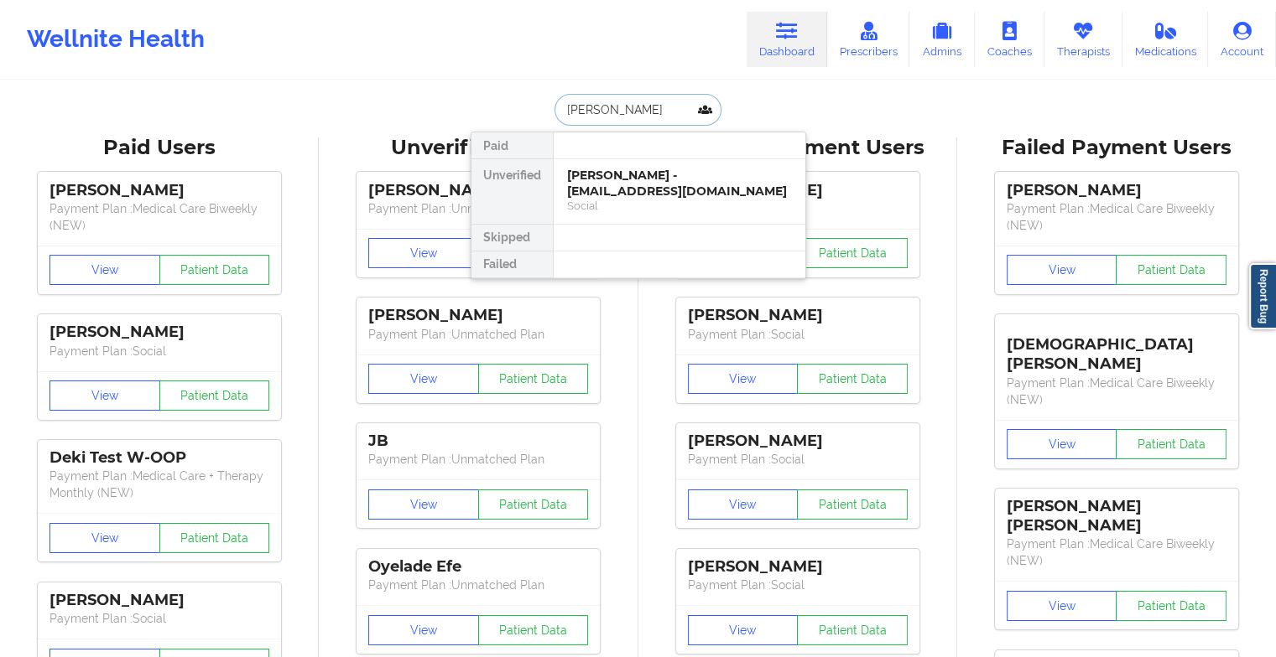
type input "[PERSON_NAME]"
click at [671, 169] on div "[PERSON_NAME] - [EMAIL_ADDRESS][DOMAIN_NAME]" at bounding box center [679, 183] width 225 height 31
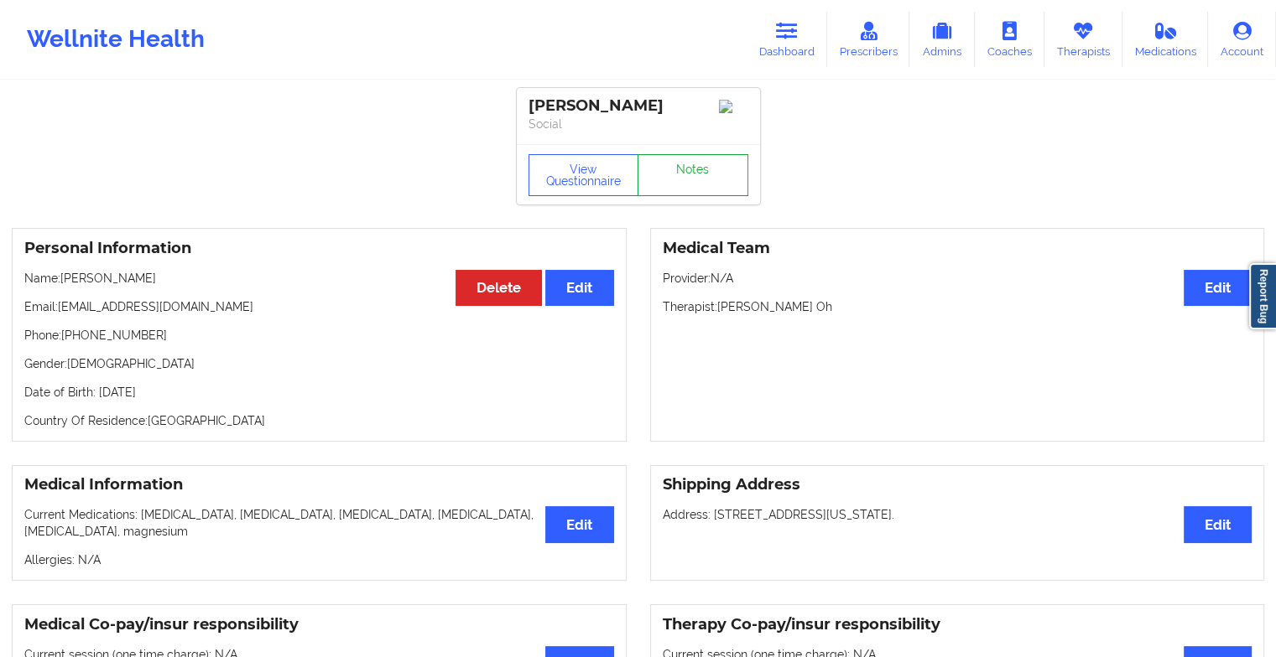
click at [698, 169] on link "Notes" at bounding box center [692, 175] width 111 height 42
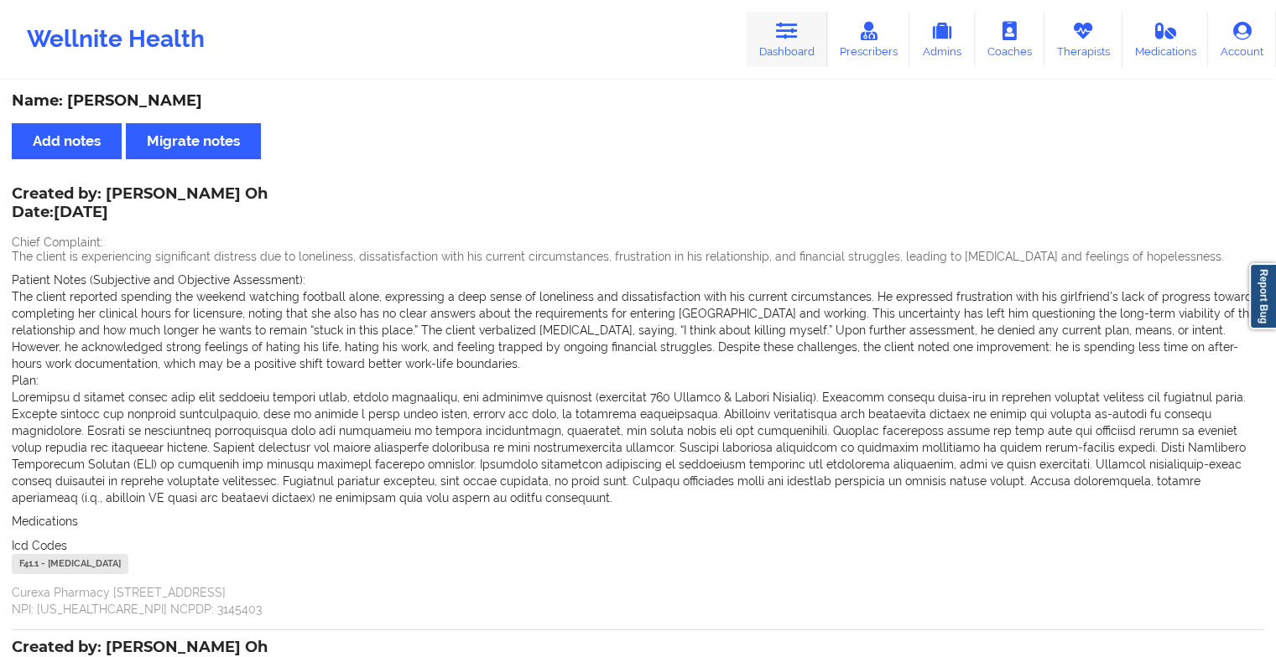
click at [752, 33] on link "Dashboard" at bounding box center [786, 39] width 81 height 55
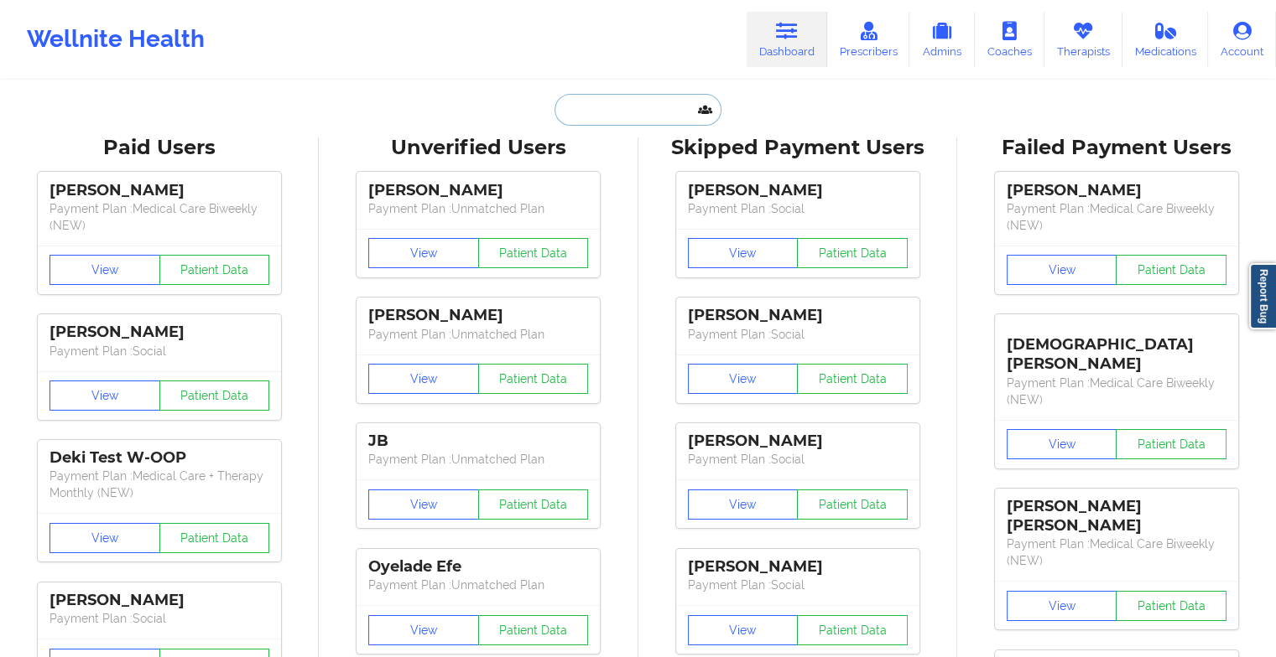
click at [594, 115] on input "text" at bounding box center [637, 110] width 166 height 32
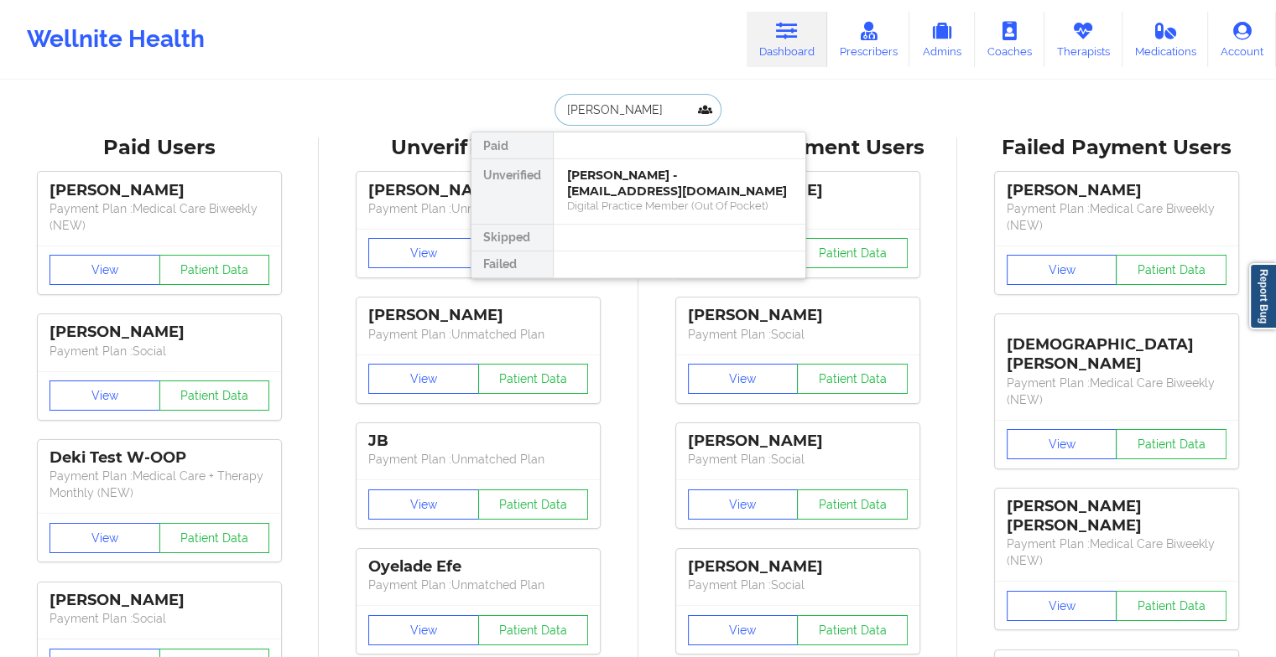
type input "[PERSON_NAME]"
click at [631, 214] on div "[PERSON_NAME] - [EMAIL_ADDRESS][DOMAIN_NAME] Digital Practice Member (Out Of Po…" at bounding box center [679, 191] width 252 height 65
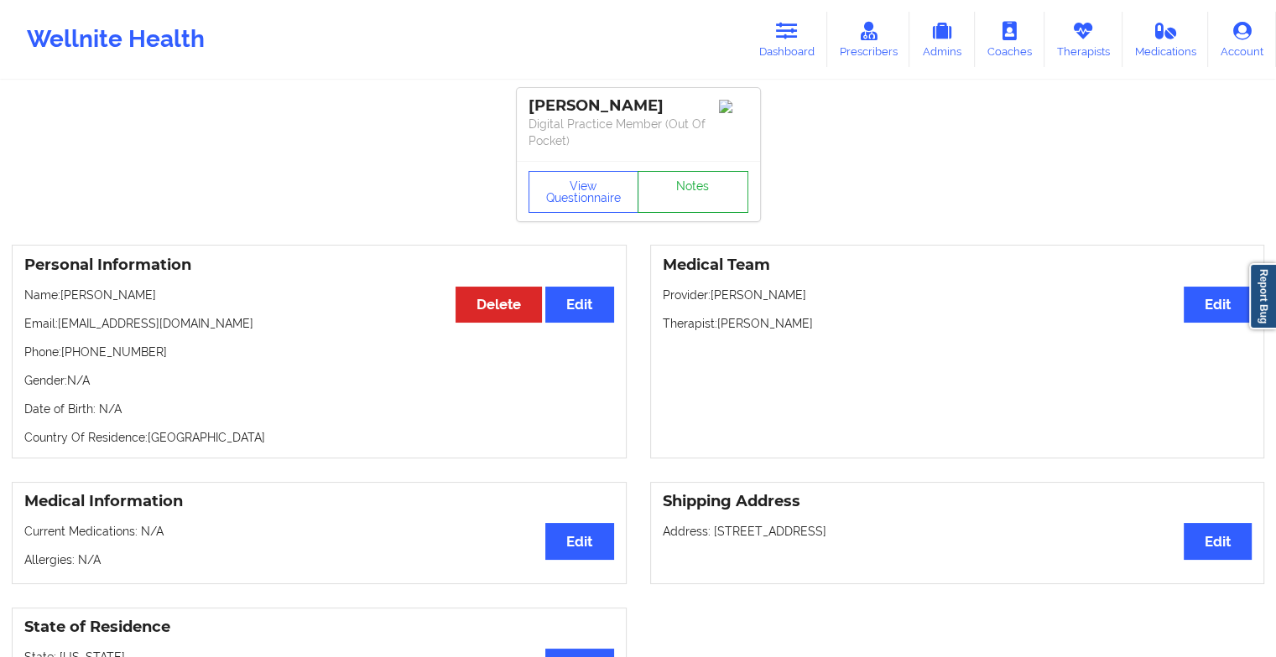
click at [688, 198] on link "Notes" at bounding box center [692, 192] width 111 height 42
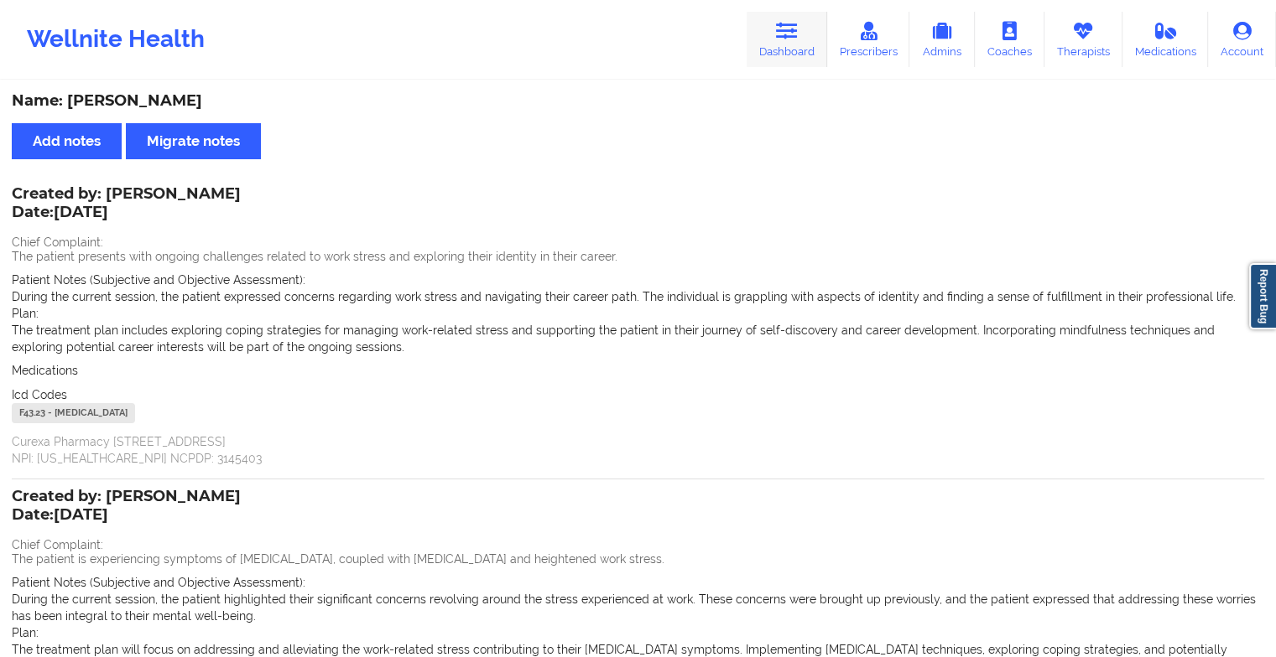
click at [798, 24] on icon at bounding box center [787, 31] width 22 height 18
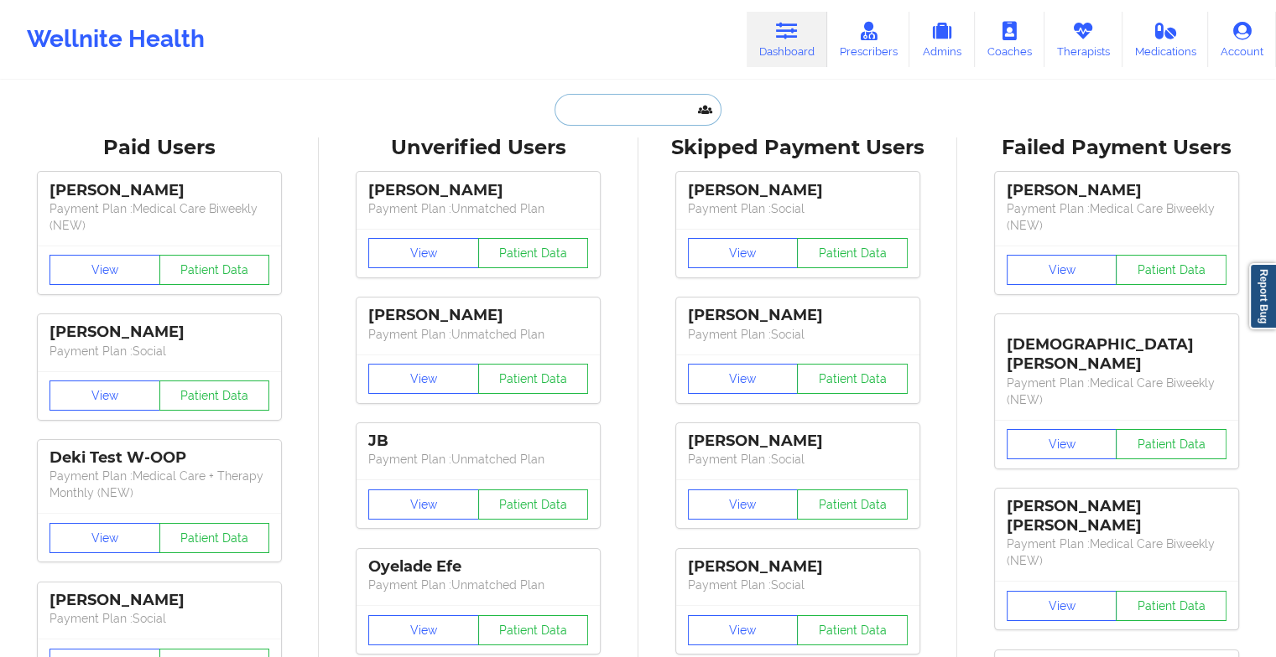
click at [579, 112] on input "text" at bounding box center [637, 110] width 166 height 32
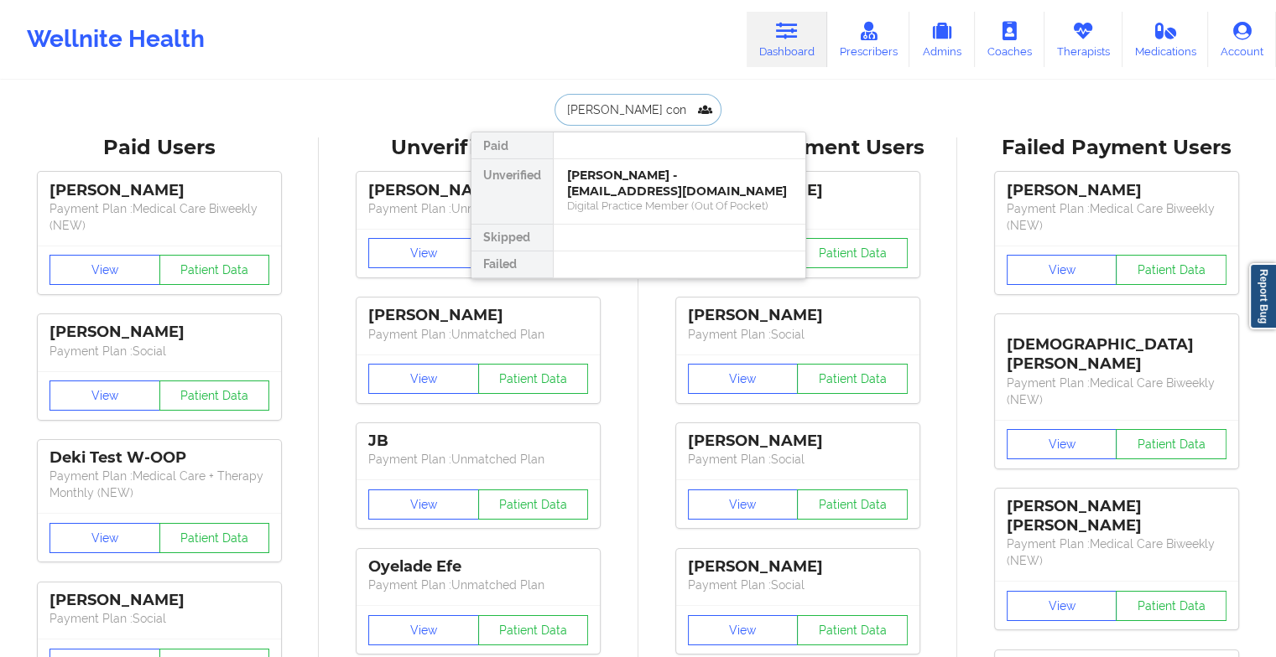
type input "[PERSON_NAME] conc"
click at [674, 195] on div "[PERSON_NAME] - [EMAIL_ADDRESS][DOMAIN_NAME]" at bounding box center [679, 183] width 225 height 31
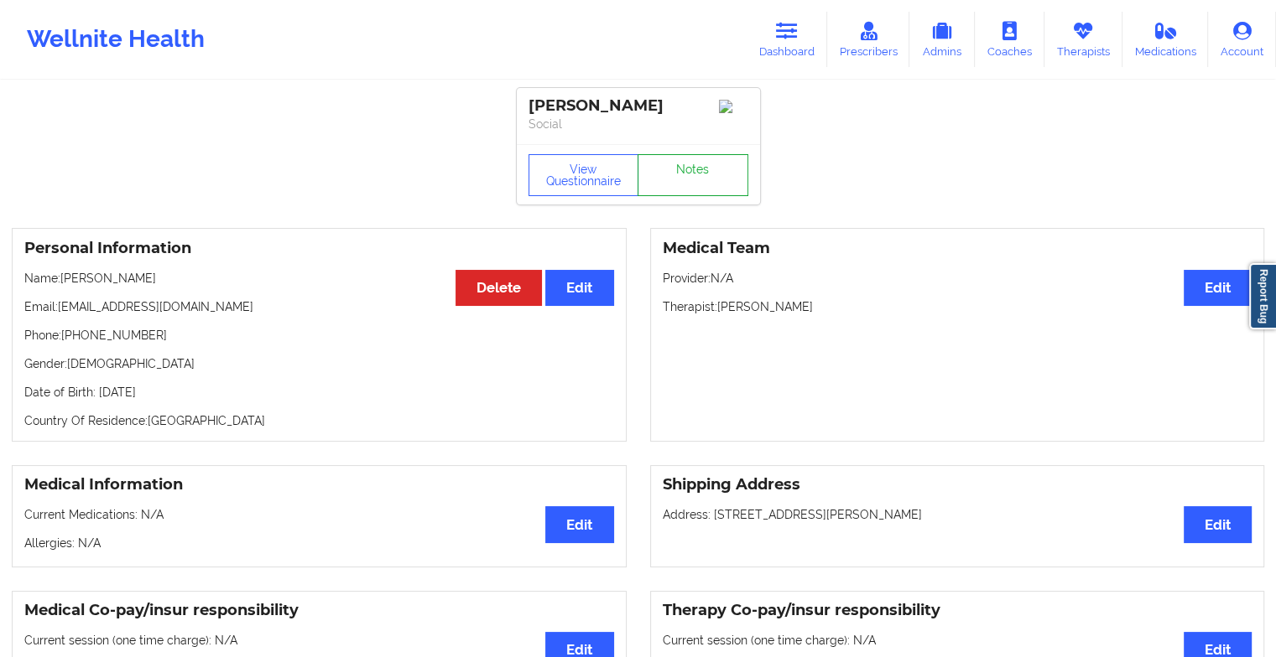
click at [705, 172] on link "Notes" at bounding box center [692, 175] width 111 height 42
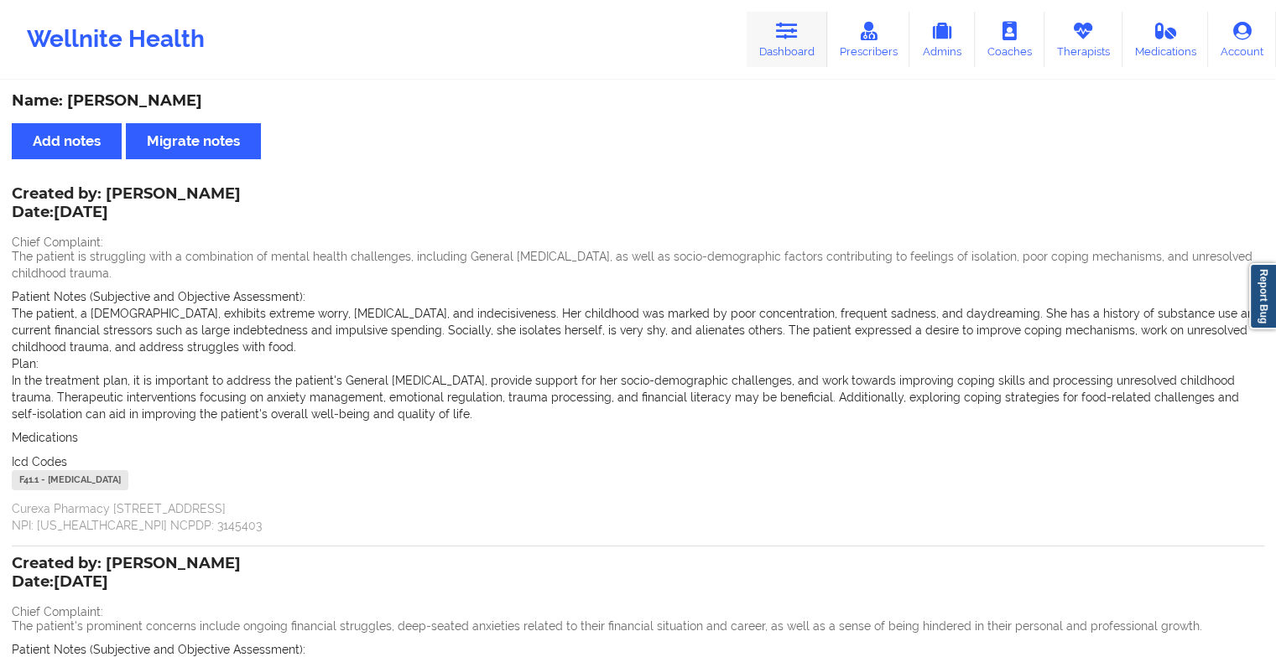
click at [798, 30] on icon at bounding box center [787, 31] width 22 height 18
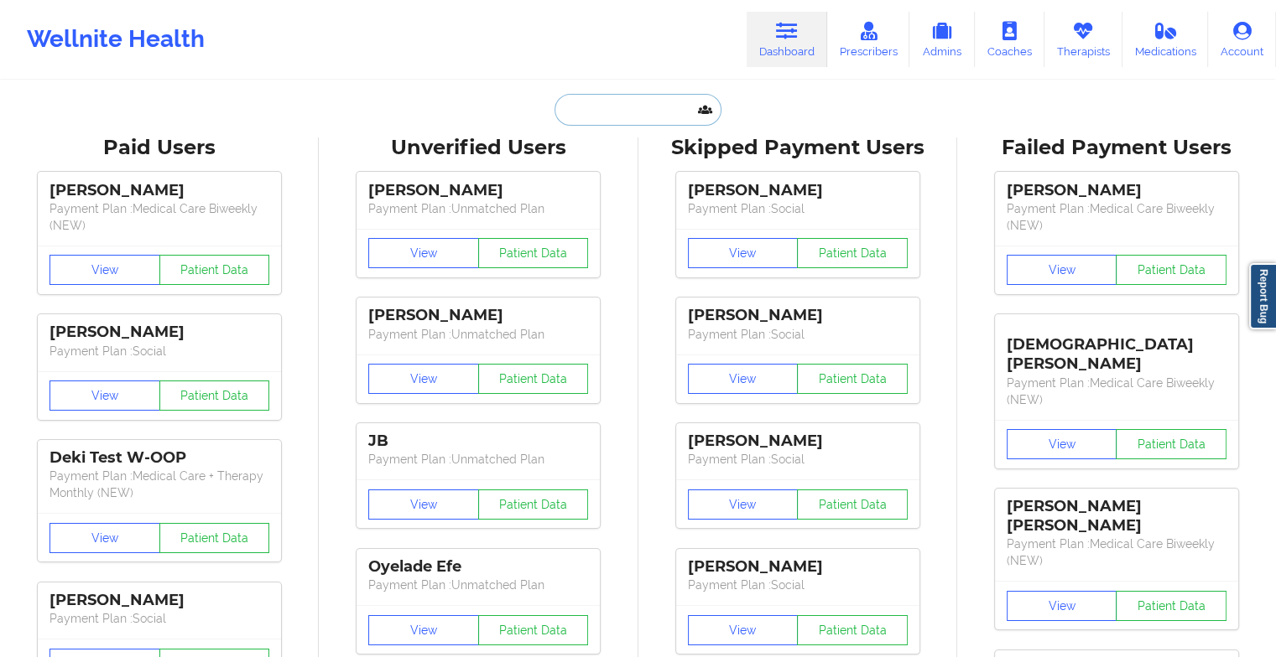
click at [596, 104] on input "text" at bounding box center [637, 110] width 166 height 32
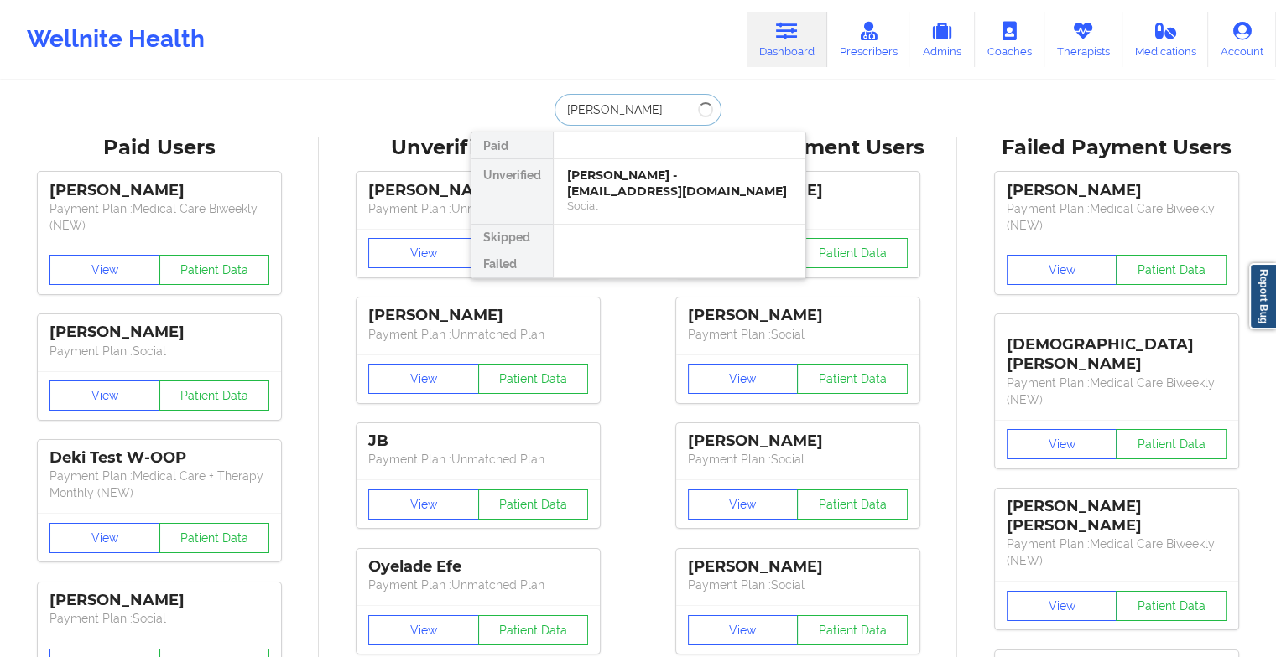
type input "[PERSON_NAME]"
click at [642, 213] on div "[PERSON_NAME] - [EMAIL_ADDRESS][DOMAIN_NAME] Social" at bounding box center [679, 191] width 252 height 65
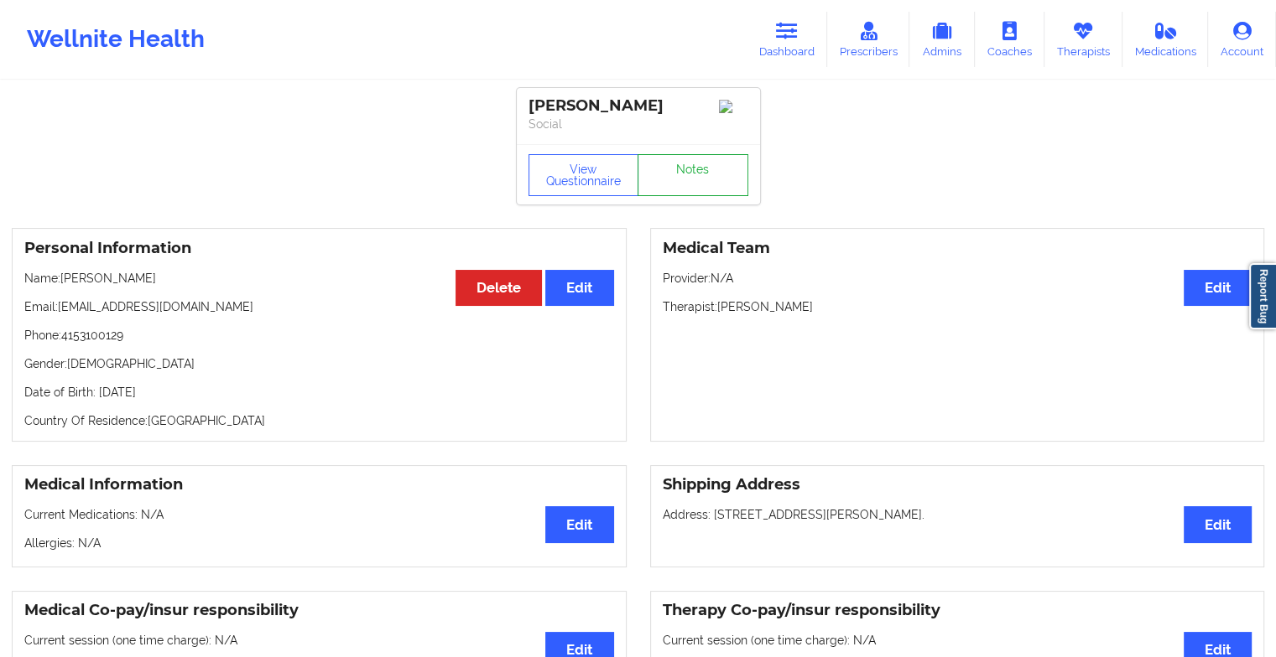
click at [686, 196] on link "Notes" at bounding box center [692, 175] width 111 height 42
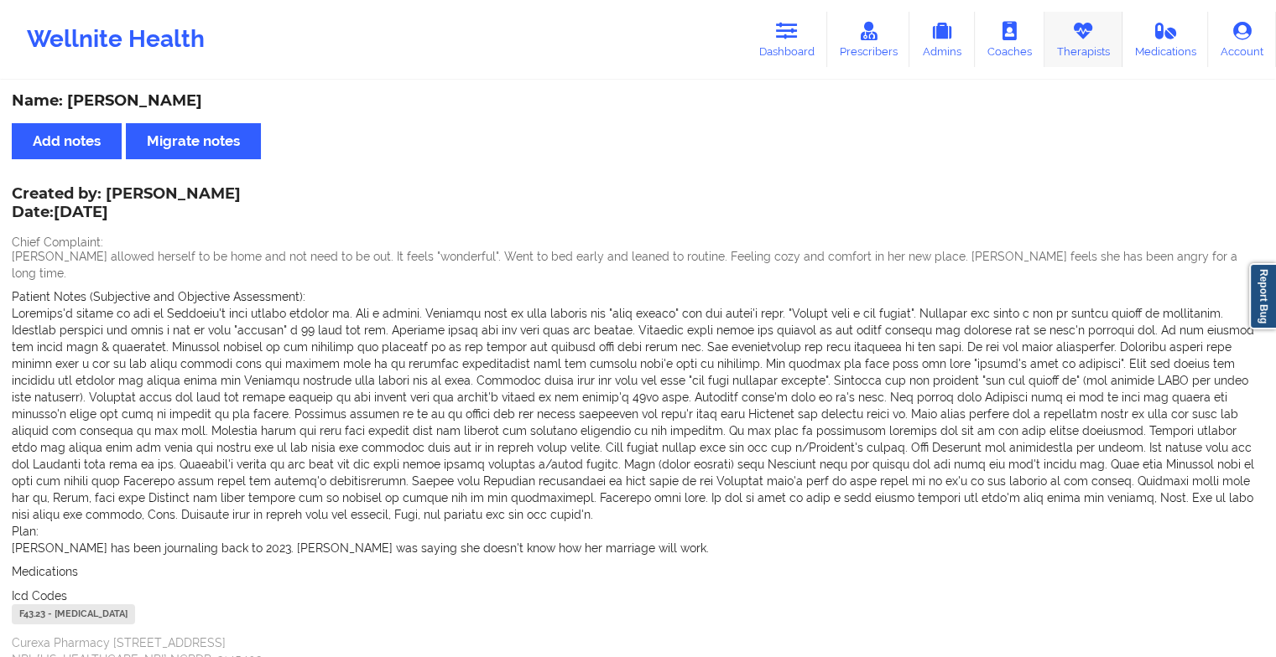
click at [1065, 38] on link "Therapists" at bounding box center [1083, 39] width 78 height 55
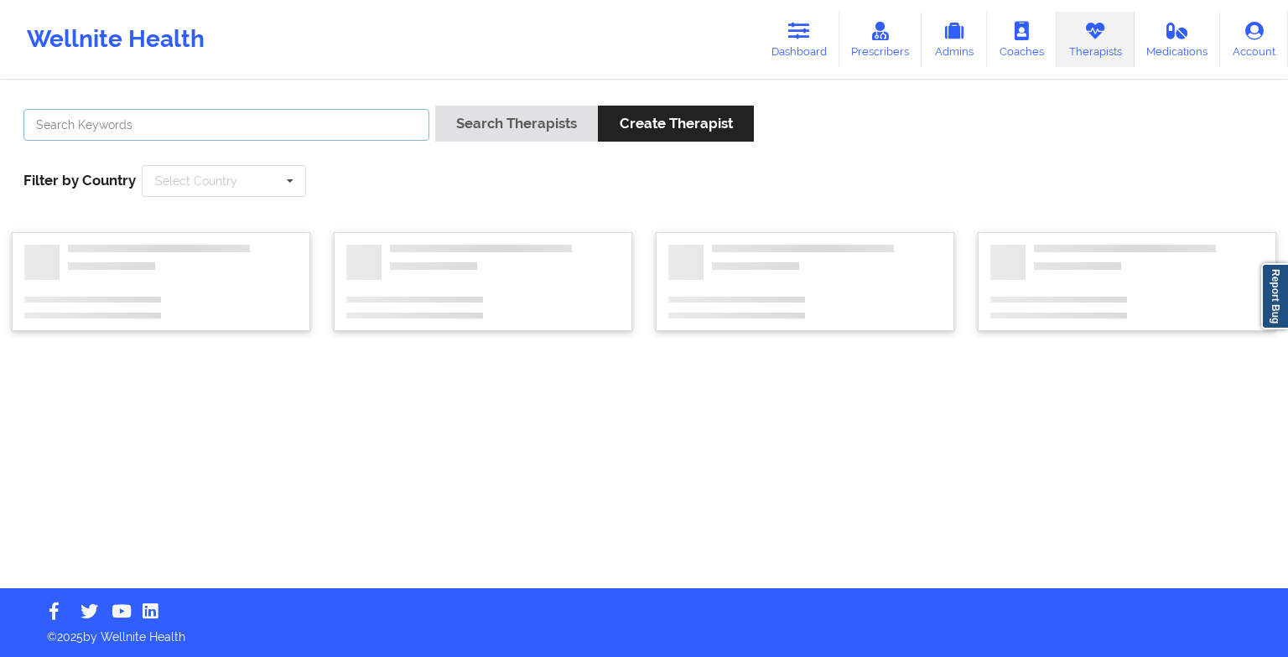
click at [375, 123] on input "text" at bounding box center [226, 125] width 406 height 32
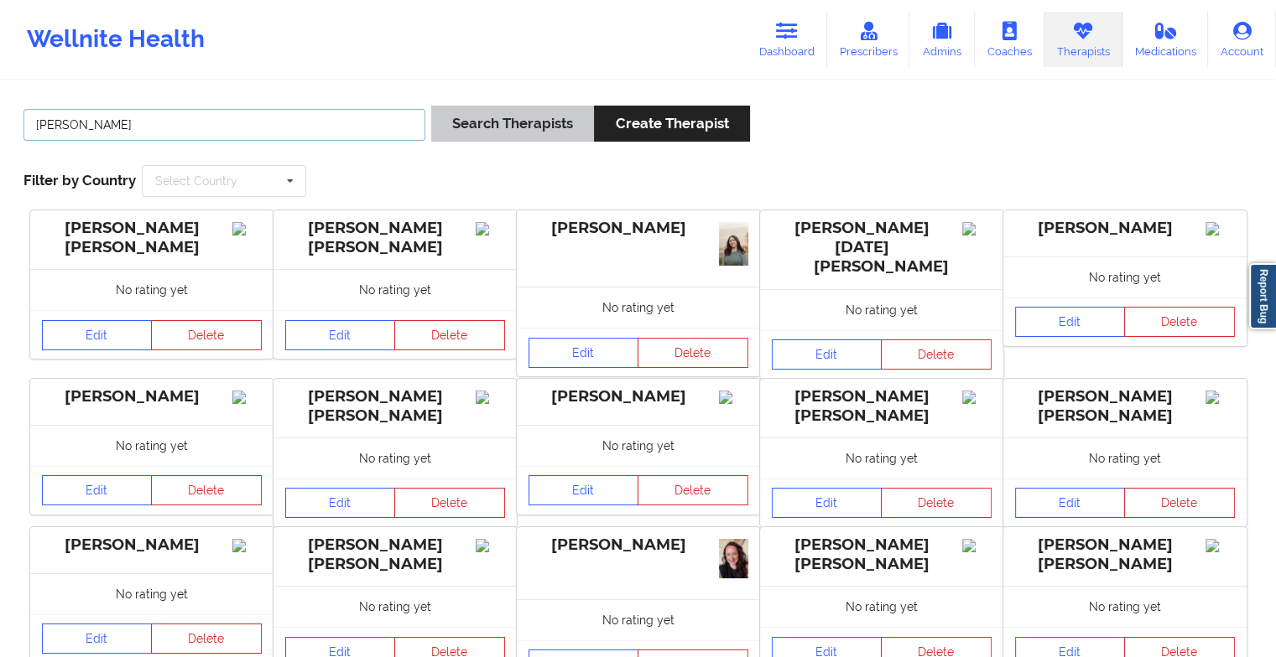
type input "[PERSON_NAME]"
click at [497, 127] on button "Search Therapists" at bounding box center [512, 124] width 163 height 36
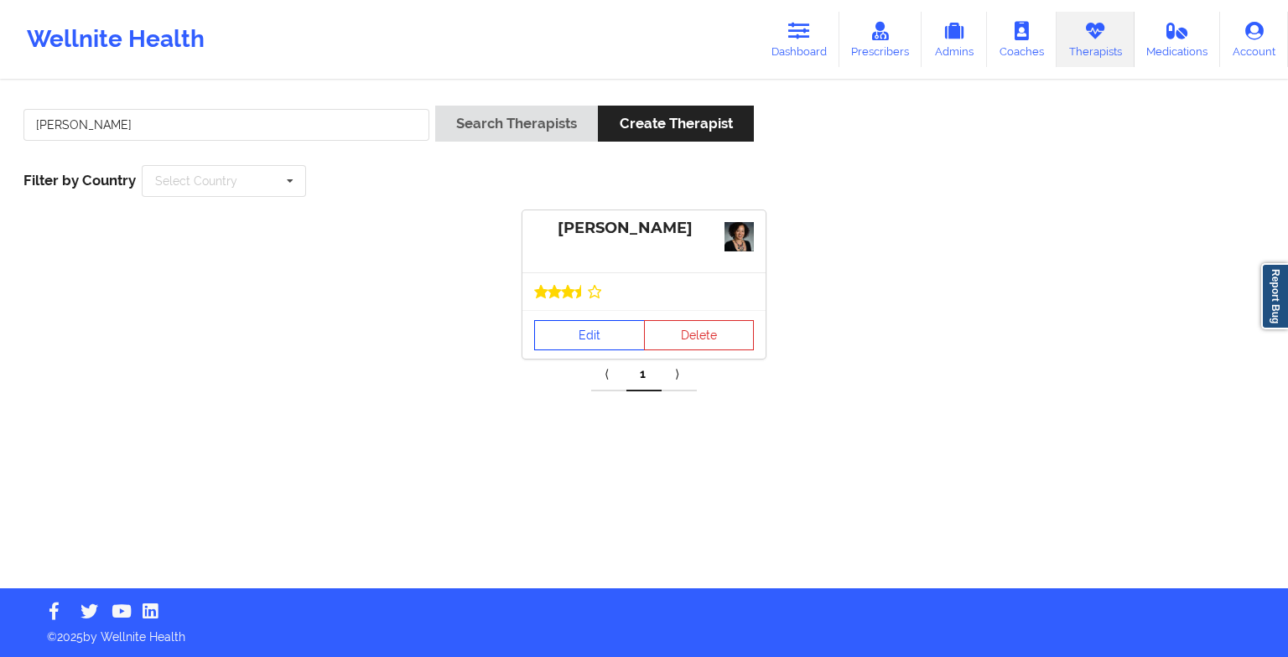
click at [537, 334] on link "Edit" at bounding box center [589, 335] width 111 height 30
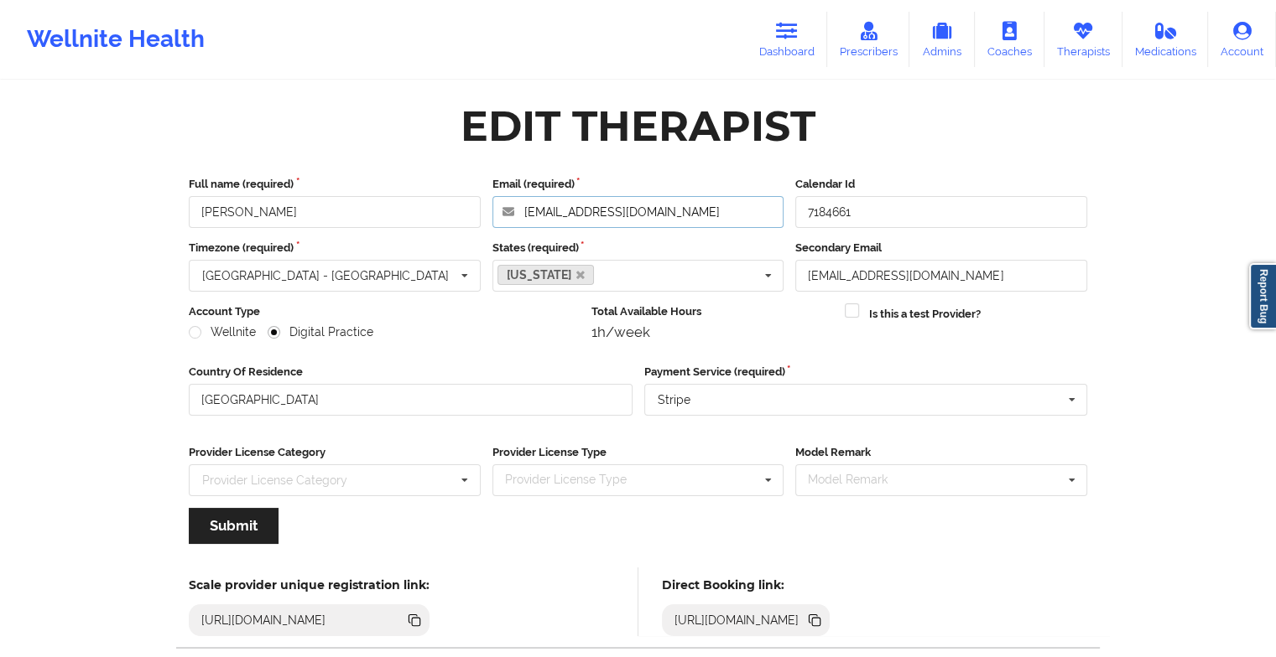
drag, startPoint x: 715, startPoint y: 213, endPoint x: 439, endPoint y: 135, distance: 285.9
click at [439, 135] on div "Edit Therapist Full name (required) [PERSON_NAME] Email (required) [EMAIL_ADDRE…" at bounding box center [637, 383] width 945 height 578
click at [785, 55] on link "Dashboard" at bounding box center [786, 39] width 81 height 55
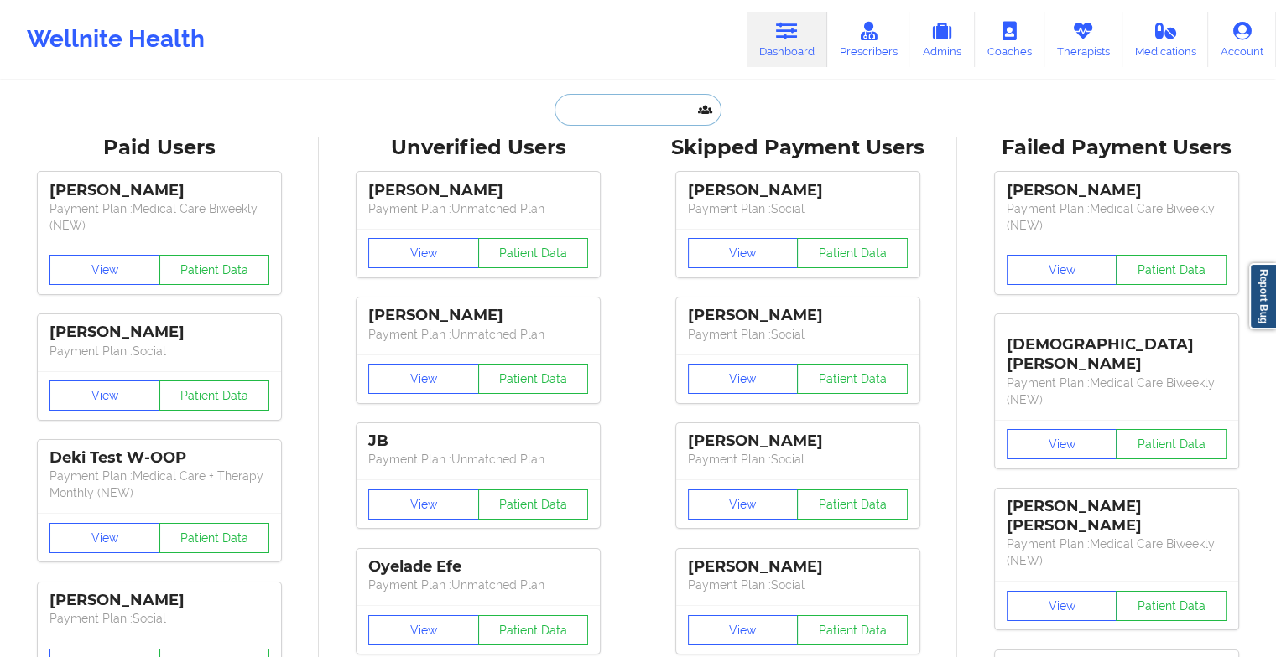
click at [617, 124] on input "text" at bounding box center [637, 110] width 166 height 32
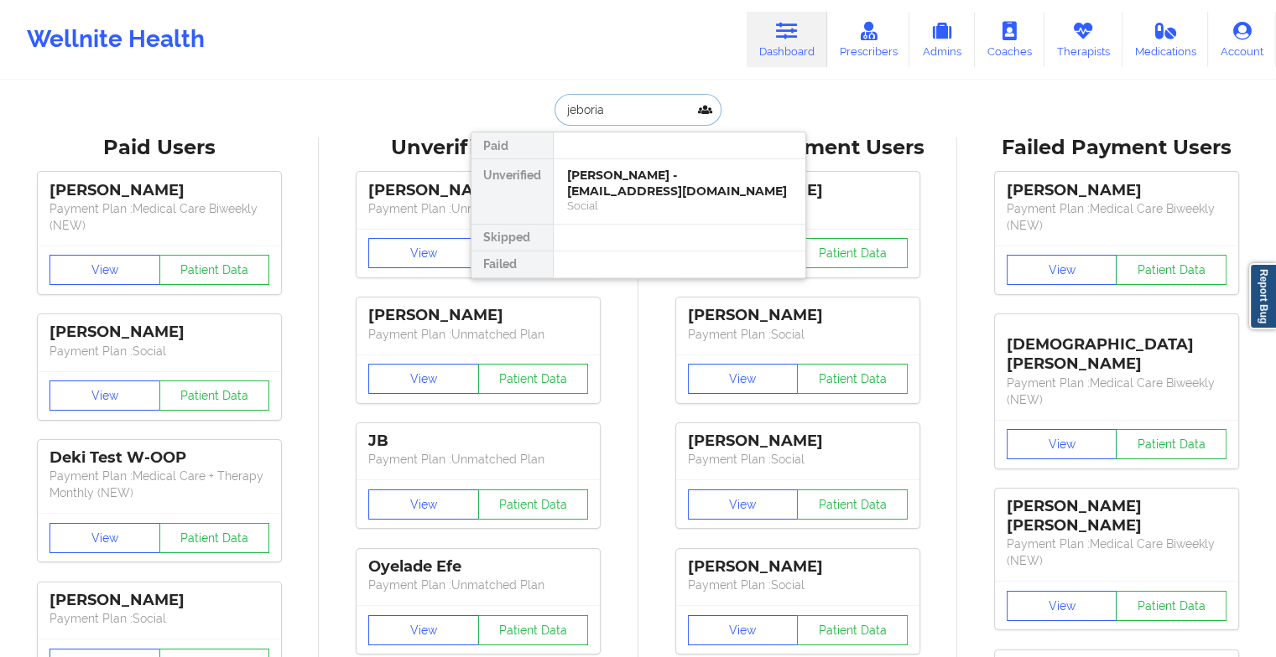
type input "jeboria"
click at [634, 187] on div "[PERSON_NAME] - [EMAIL_ADDRESS][DOMAIN_NAME]" at bounding box center [679, 183] width 225 height 31
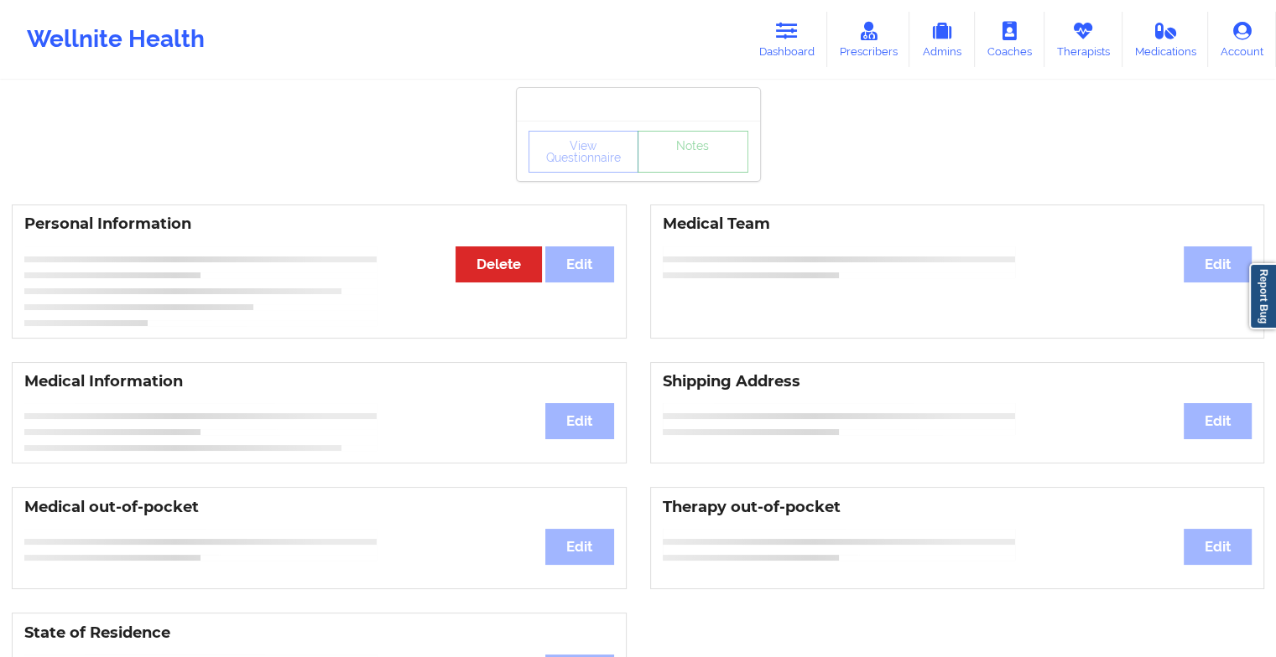
click at [696, 173] on link "Notes" at bounding box center [692, 152] width 111 height 42
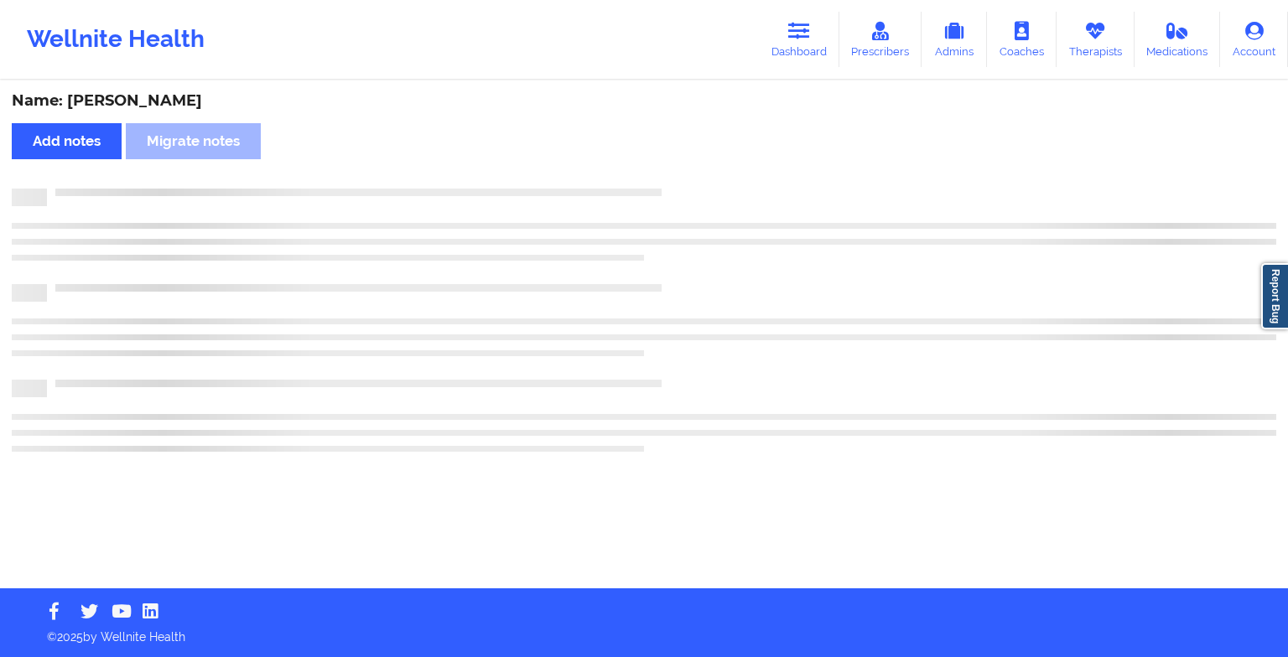
click at [696, 174] on div "Name: [PERSON_NAME] Add notes Migrate notes" at bounding box center [644, 335] width 1288 height 507
drag, startPoint x: 696, startPoint y: 174, endPoint x: 808, endPoint y: 369, distance: 224.7
click at [808, 369] on div "Name: [PERSON_NAME] Add notes Migrate notes" at bounding box center [644, 335] width 1288 height 507
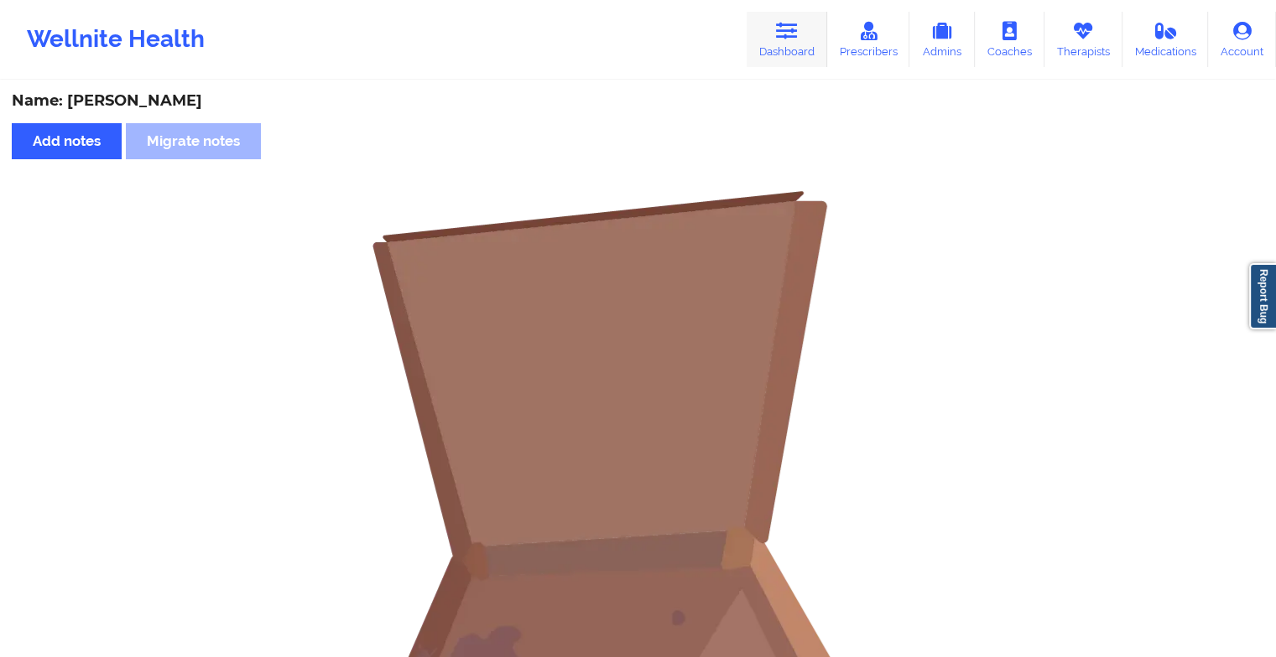
click at [772, 34] on link "Dashboard" at bounding box center [786, 39] width 81 height 55
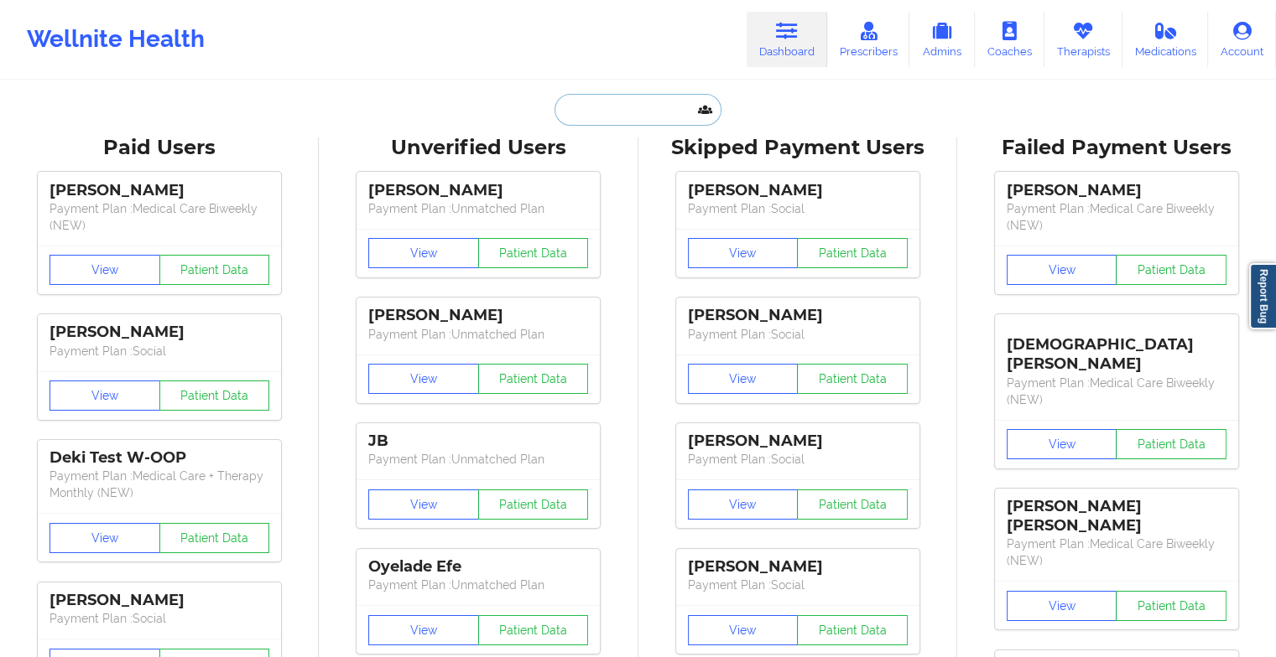
click at [609, 105] on input "text" at bounding box center [637, 110] width 166 height 32
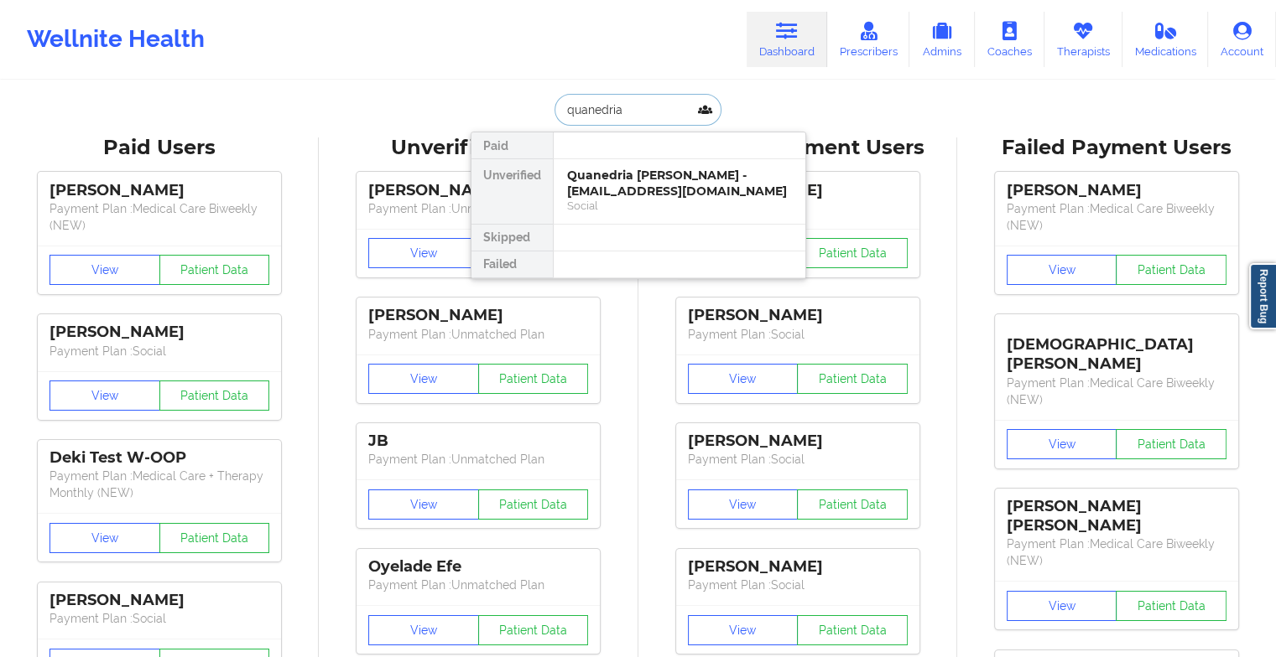
type input "quanedria"
click at [640, 268] on div at bounding box center [679, 265] width 252 height 27
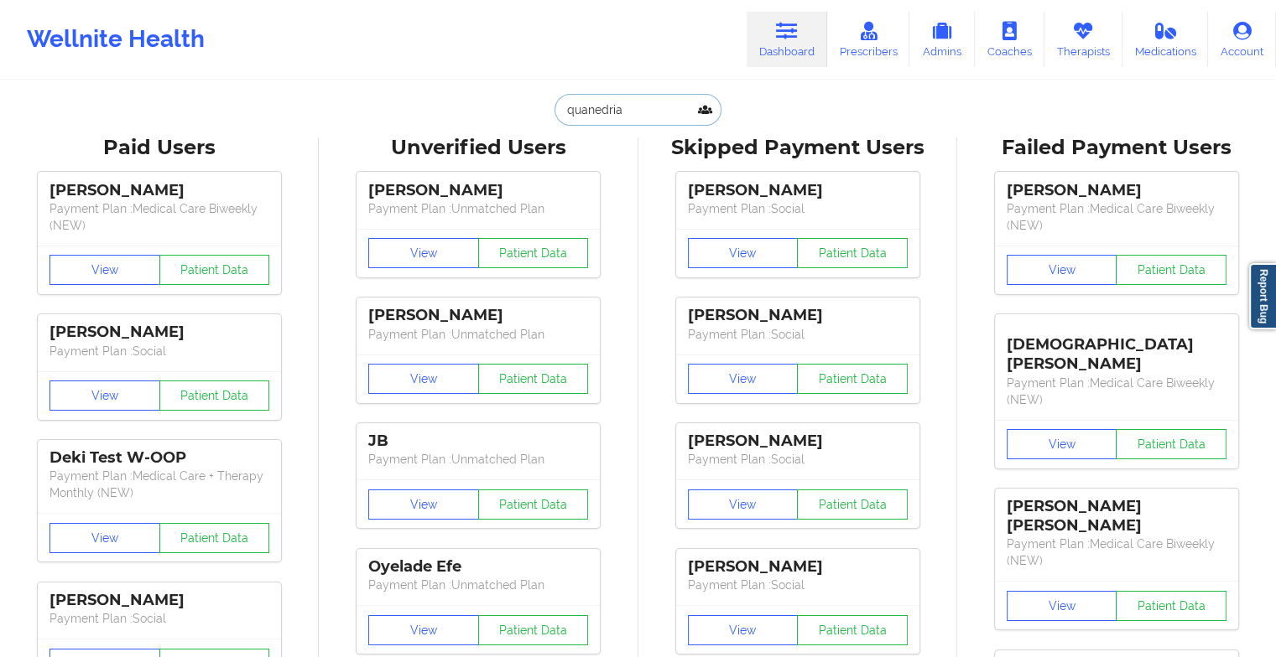
click at [652, 96] on input "quanedria" at bounding box center [637, 110] width 166 height 32
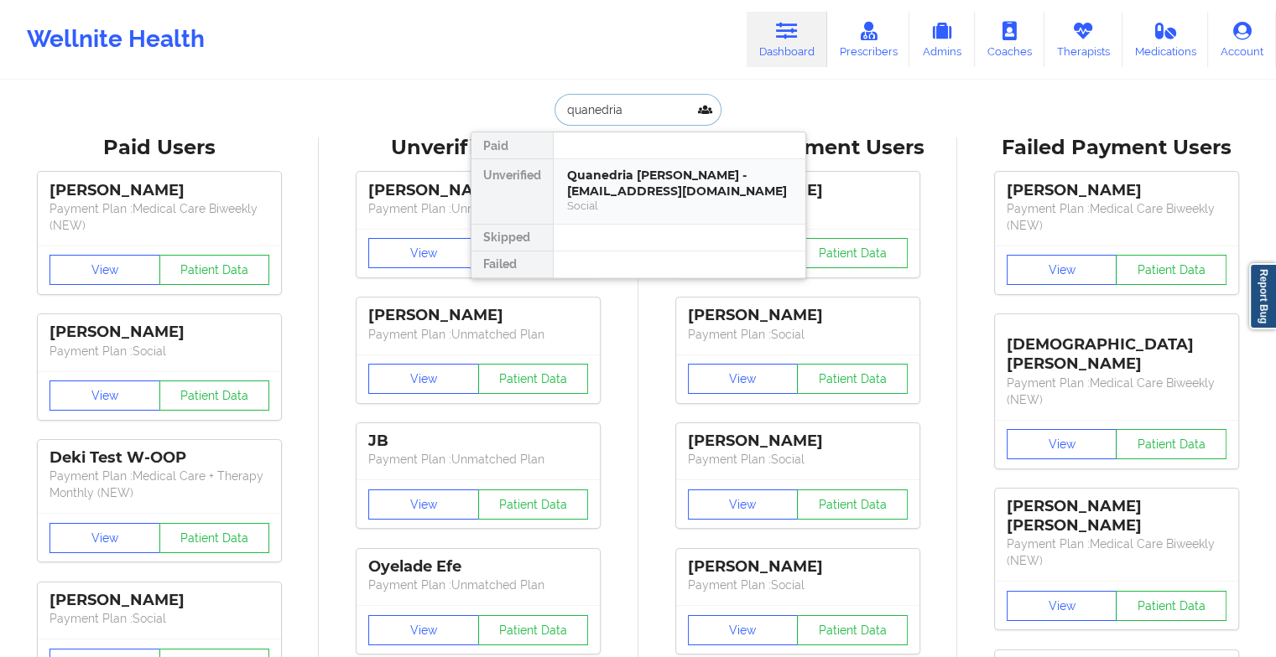
click at [663, 179] on div "Quanedria [PERSON_NAME] - [EMAIL_ADDRESS][DOMAIN_NAME]" at bounding box center [679, 183] width 225 height 31
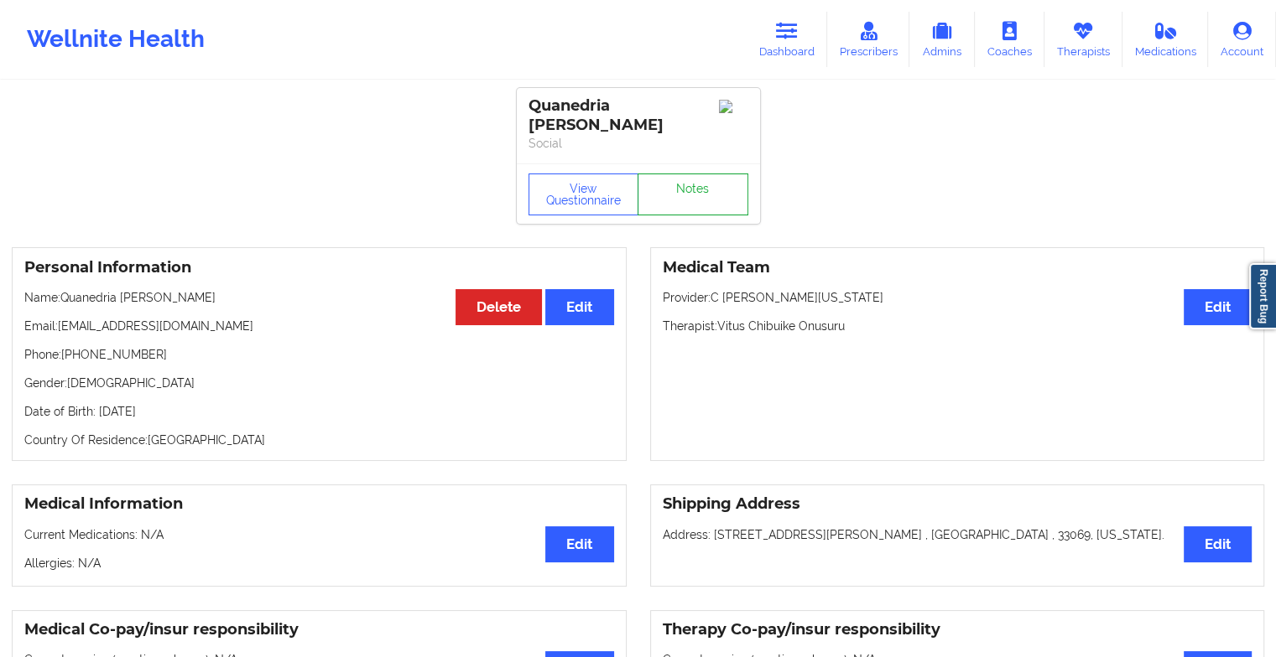
click at [681, 184] on link "Notes" at bounding box center [692, 195] width 111 height 42
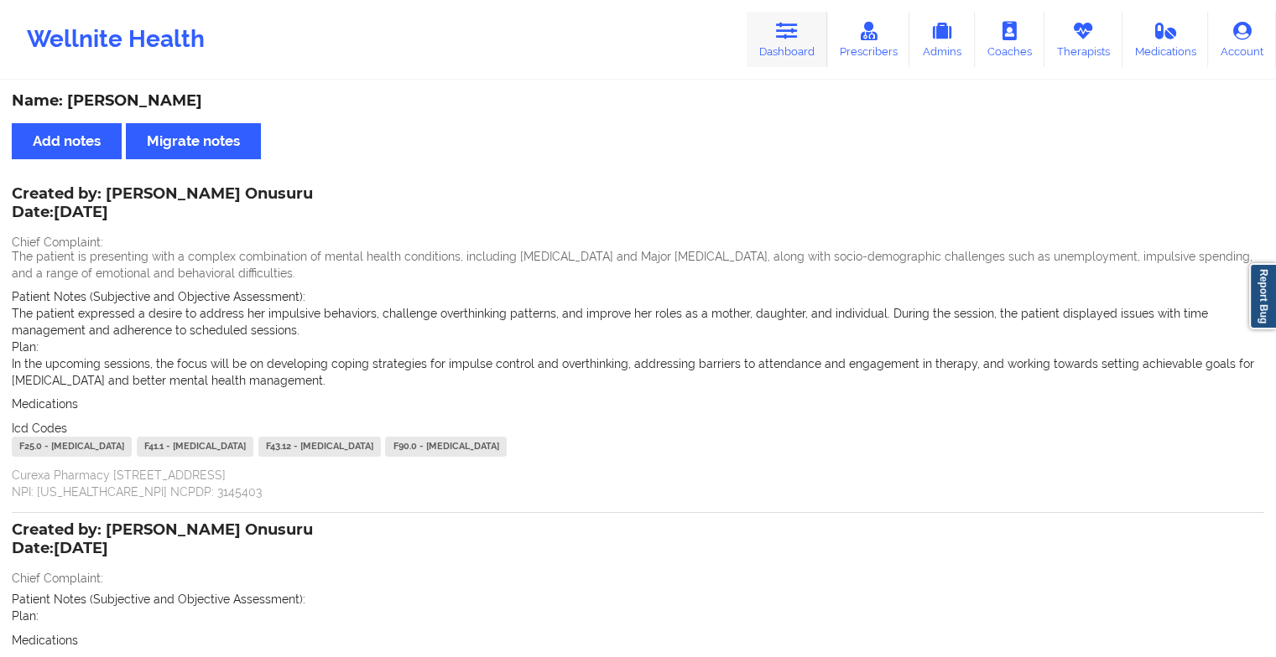
click at [792, 37] on icon at bounding box center [787, 31] width 22 height 18
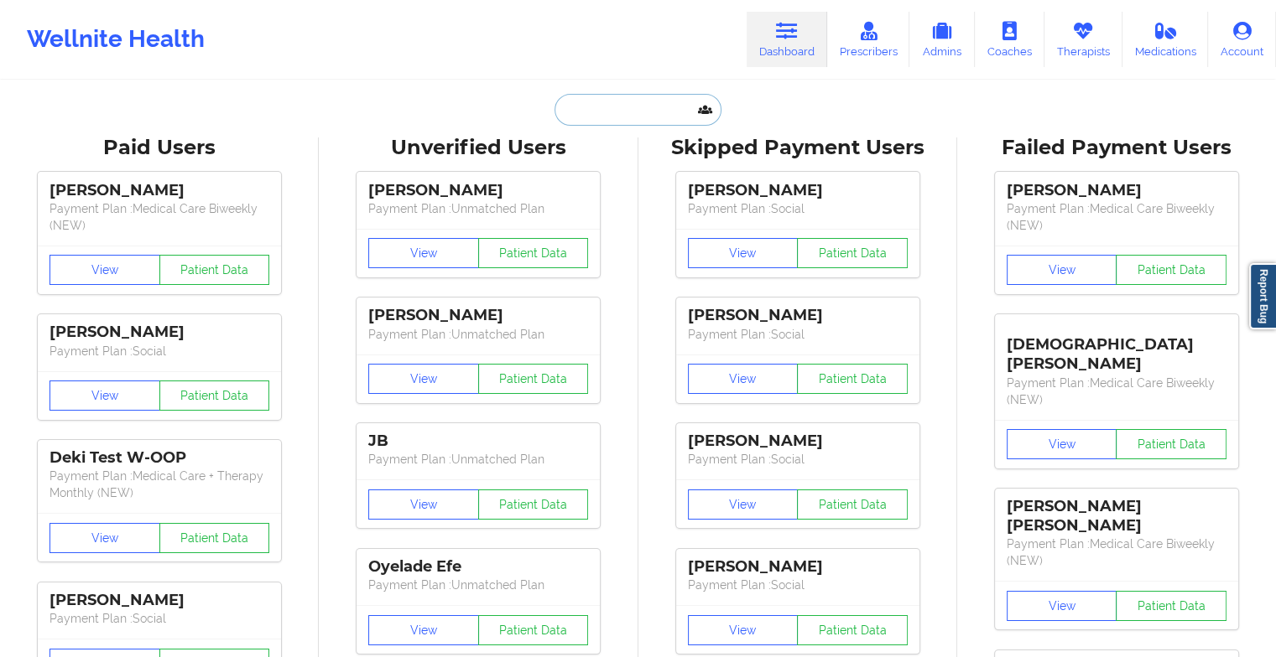
click at [580, 114] on input "text" at bounding box center [637, 110] width 166 height 32
type input "q"
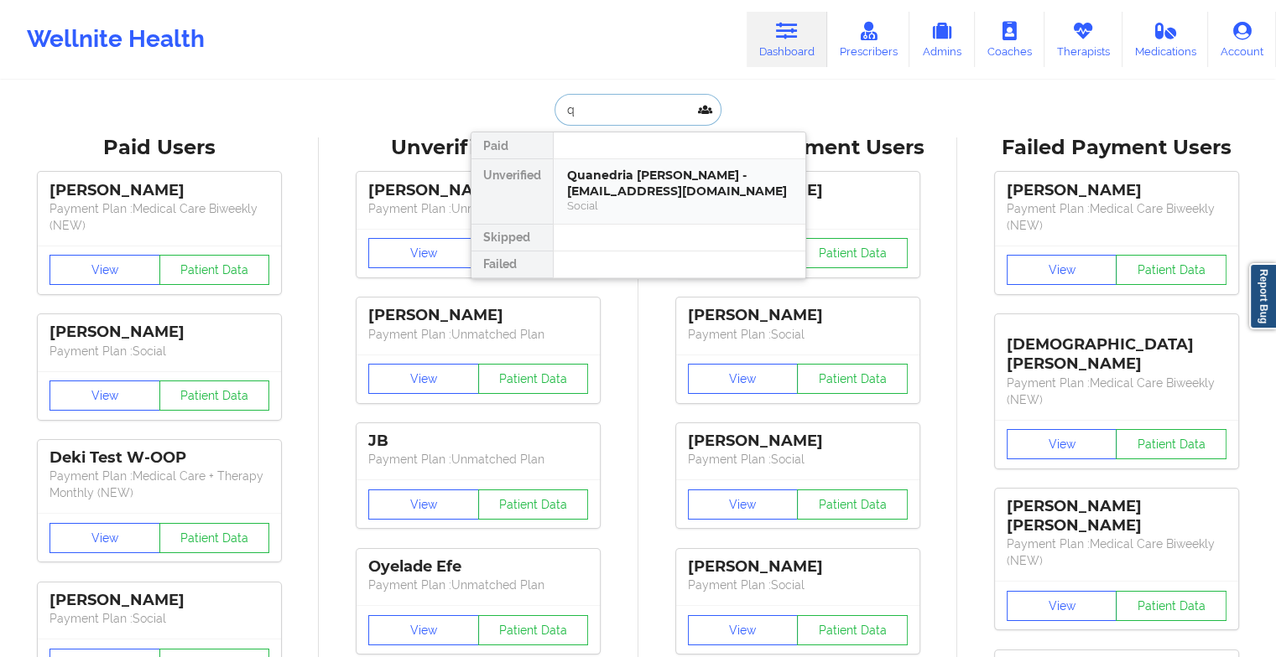
click at [597, 171] on div "Quanedria [PERSON_NAME] - [EMAIL_ADDRESS][DOMAIN_NAME]" at bounding box center [679, 183] width 225 height 31
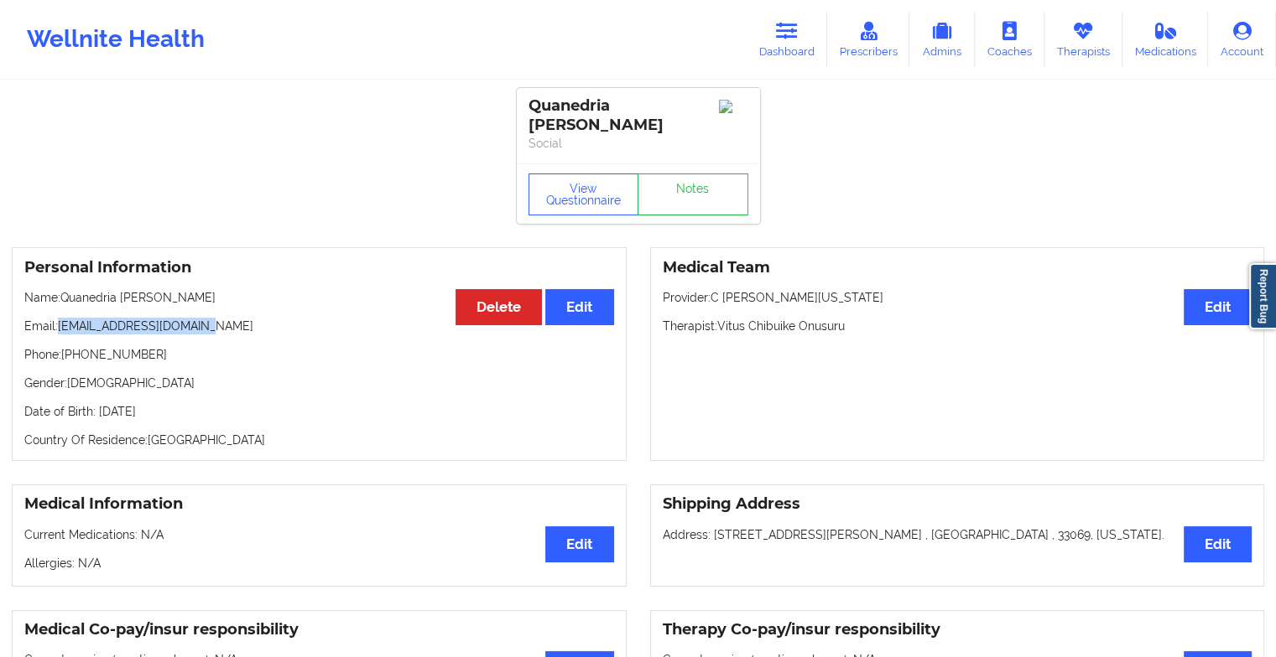
drag, startPoint x: 60, startPoint y: 312, endPoint x: 247, endPoint y: 318, distance: 187.1
click at [247, 318] on p "Email: [EMAIL_ADDRESS][DOMAIN_NAME]" at bounding box center [319, 326] width 590 height 17
copy p "[EMAIL_ADDRESS][DOMAIN_NAME]"
drag, startPoint x: 64, startPoint y: 339, endPoint x: 190, endPoint y: 327, distance: 127.2
click at [190, 327] on div "Personal Information Edit Delete Name: [PERSON_NAME] Email: [EMAIL_ADDRESS][DOM…" at bounding box center [319, 354] width 615 height 214
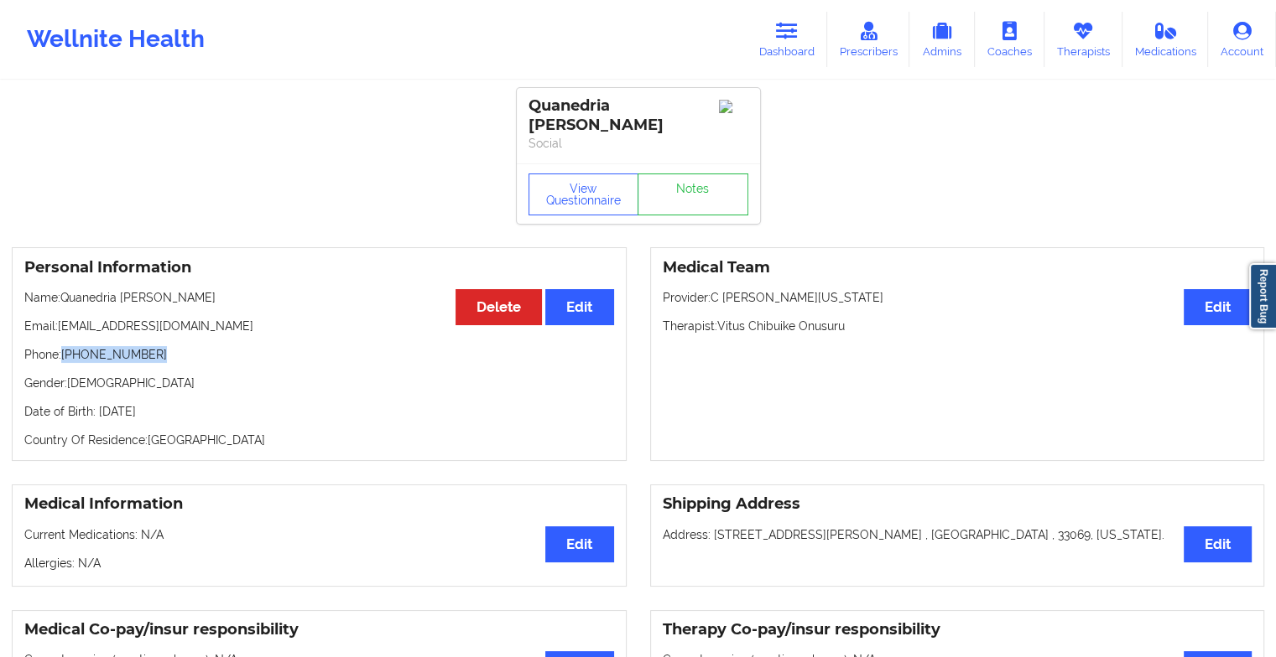
copy p "[PHONE_NUMBER]"
click at [803, 39] on link "Dashboard" at bounding box center [786, 39] width 81 height 55
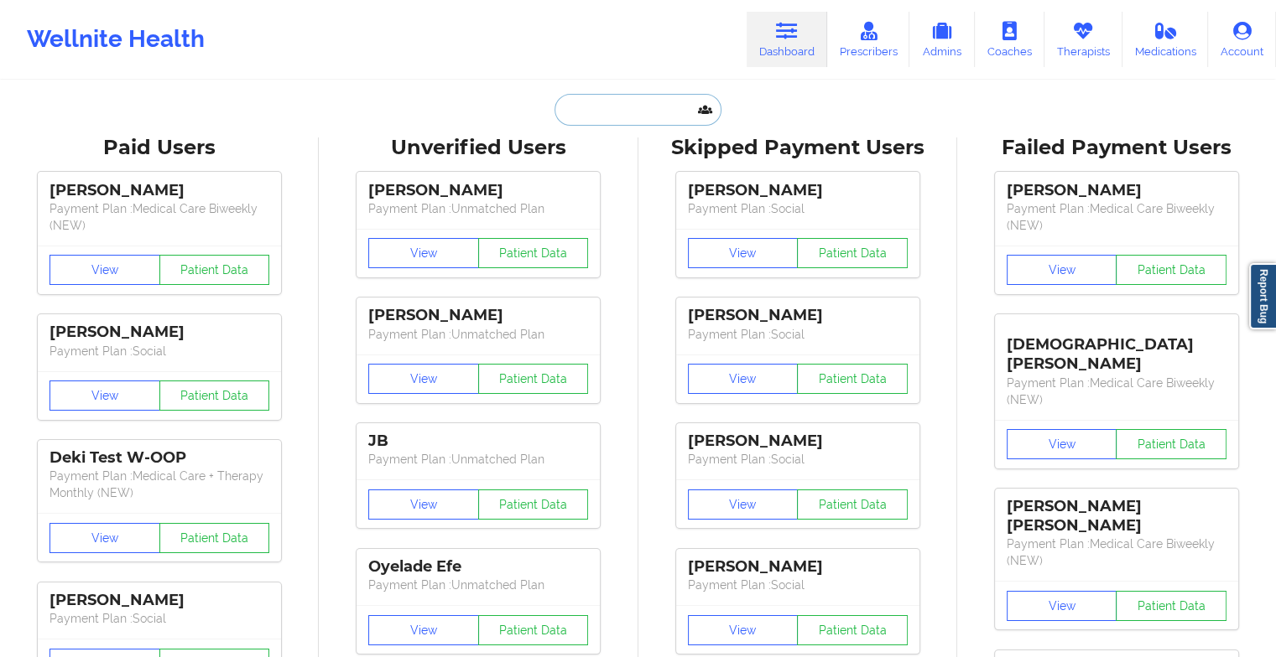
click at [657, 102] on input "text" at bounding box center [637, 110] width 166 height 32
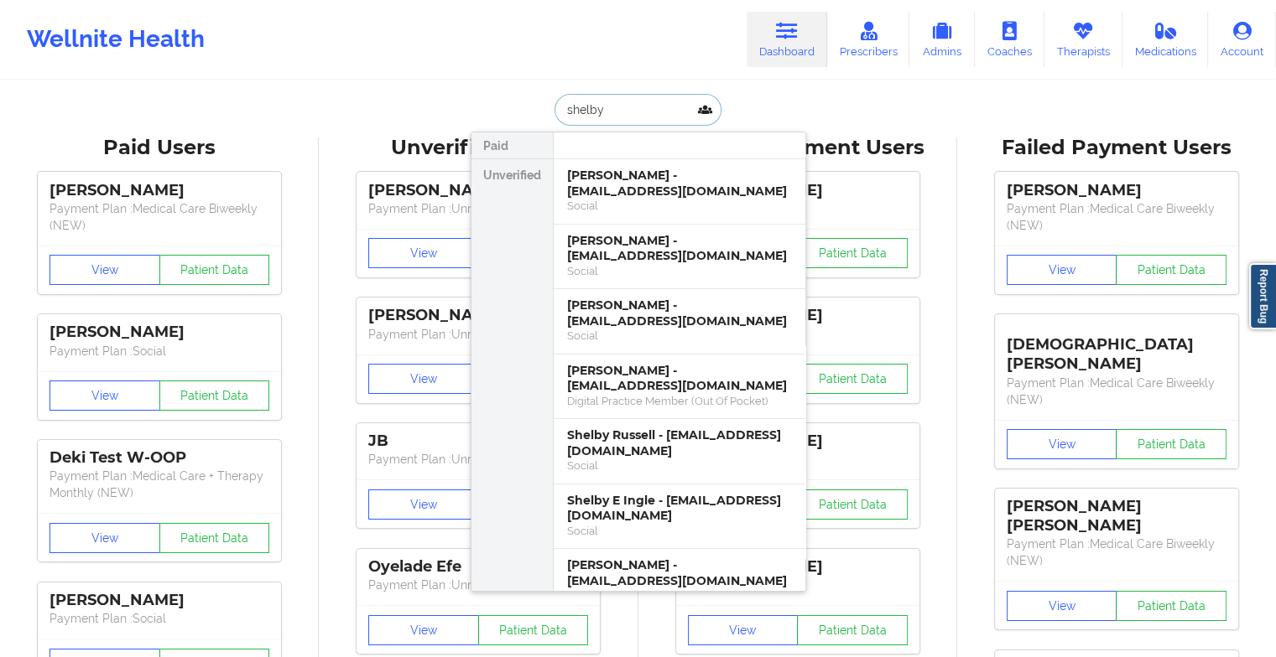
type input "shelby l"
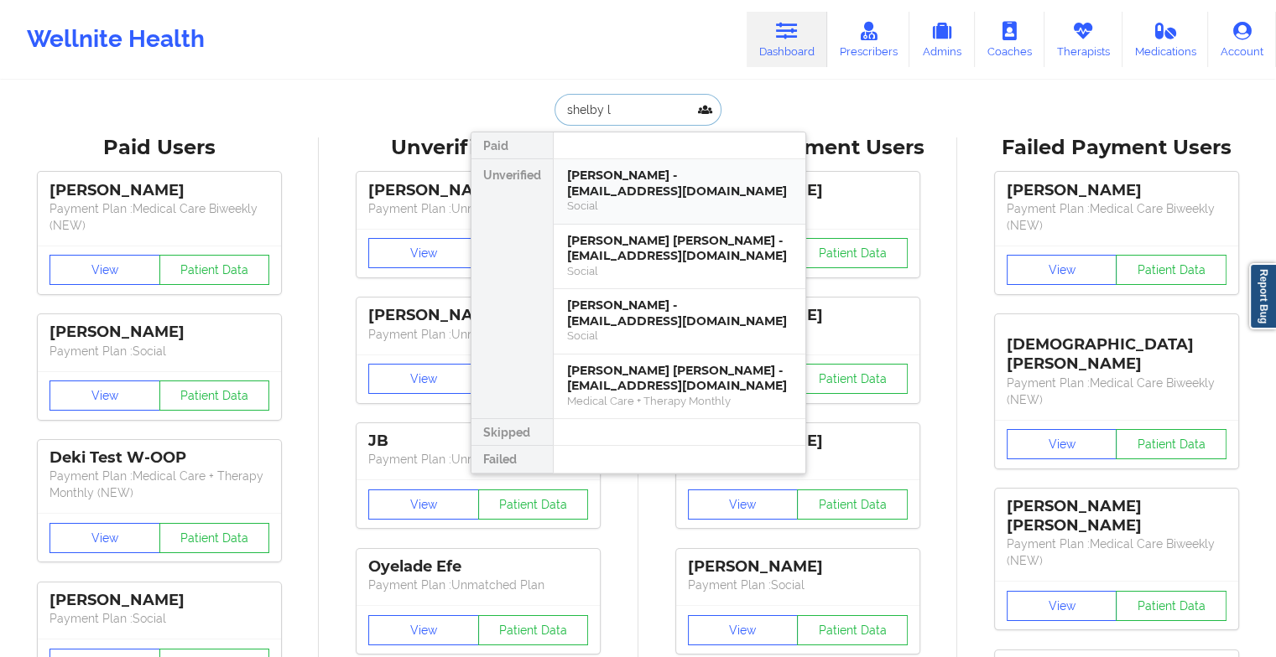
click at [676, 188] on div "[PERSON_NAME] - [EMAIL_ADDRESS][DOMAIN_NAME]" at bounding box center [679, 183] width 225 height 31
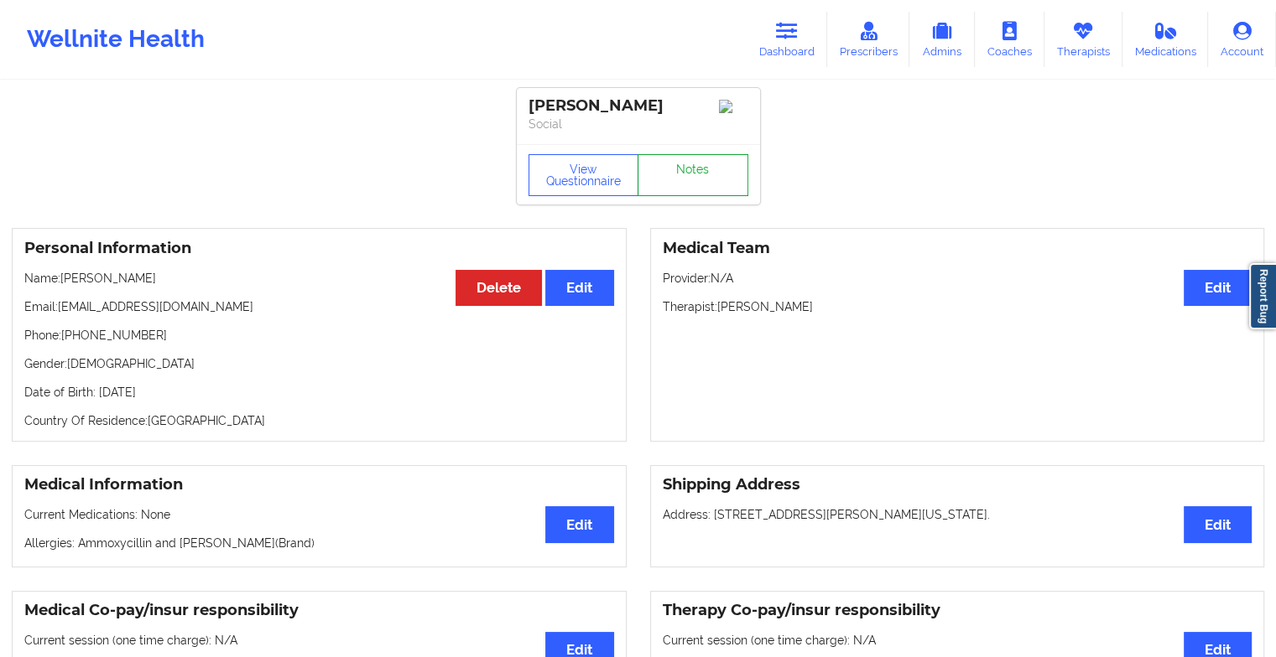
click at [704, 195] on link "Notes" at bounding box center [692, 175] width 111 height 42
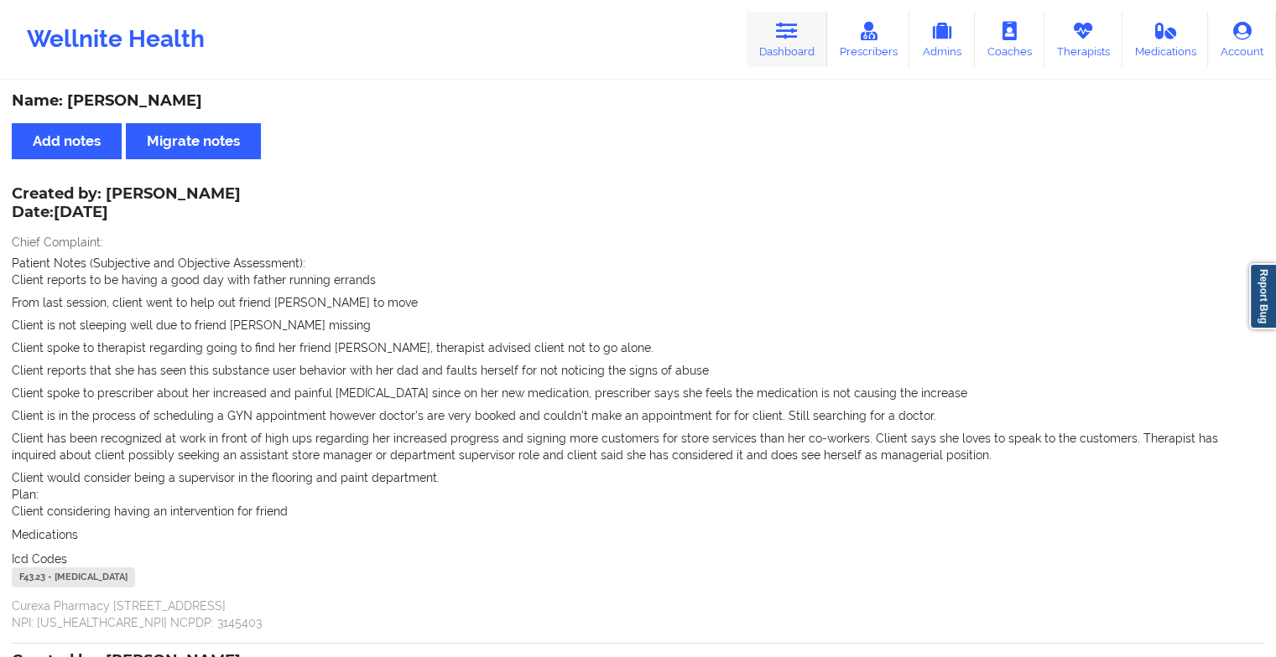
click at [785, 34] on icon at bounding box center [787, 31] width 22 height 18
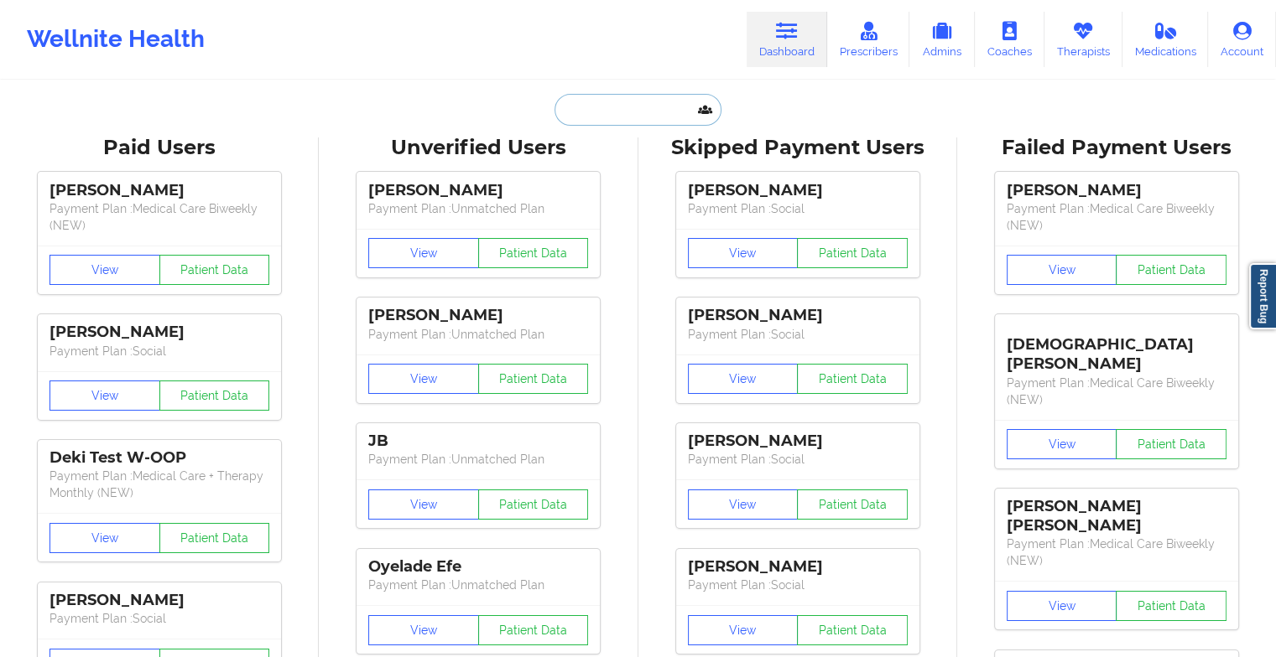
click at [636, 113] on input "text" at bounding box center [637, 110] width 166 height 32
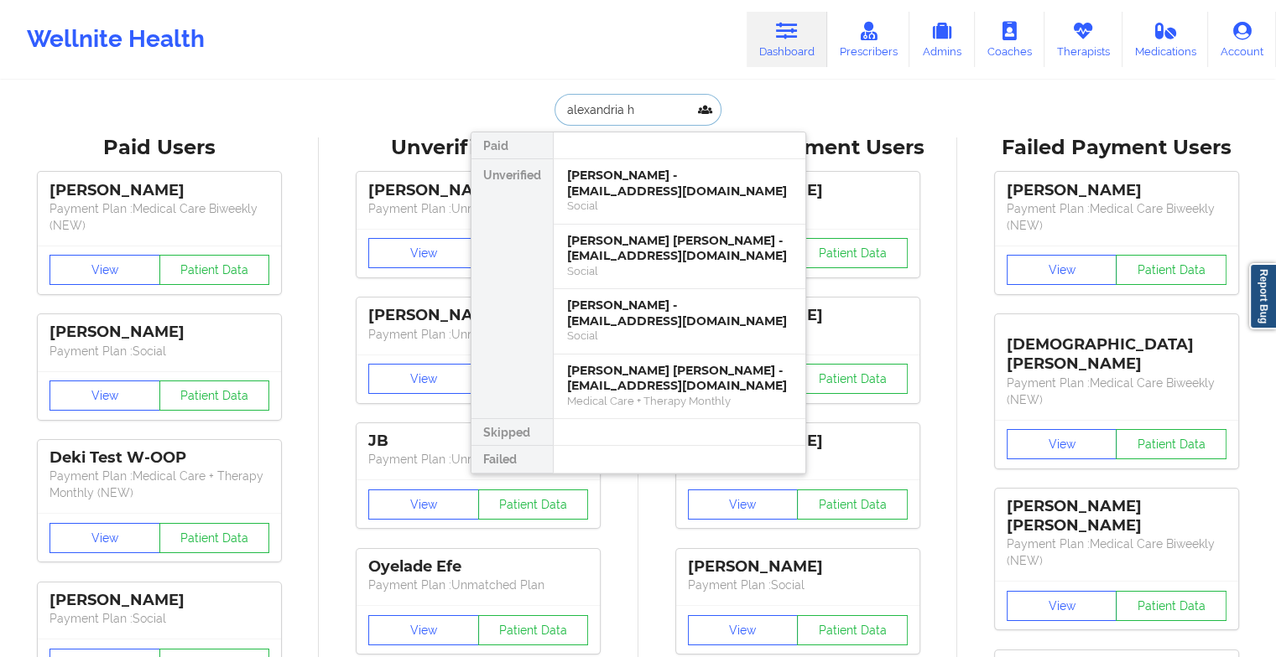
type input "alexandria ho"
click at [664, 195] on div "[PERSON_NAME] - [EMAIL_ADDRESS][DOMAIN_NAME]" at bounding box center [679, 183] width 225 height 31
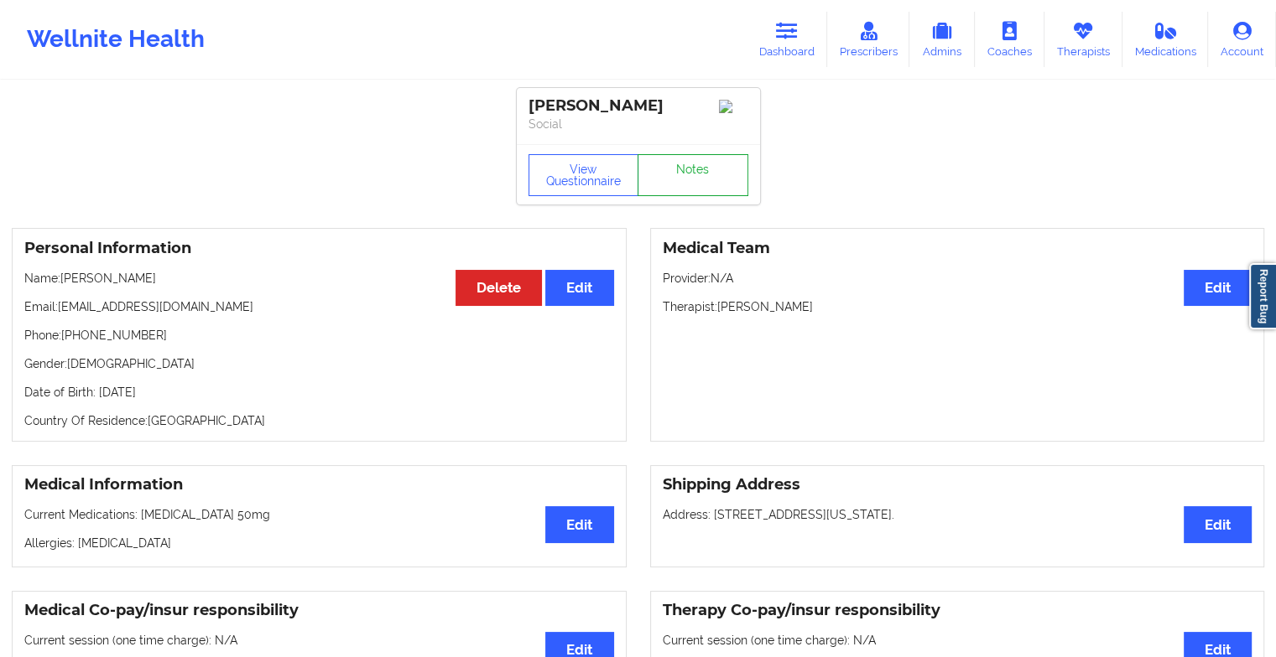
click at [715, 182] on link "Notes" at bounding box center [692, 175] width 111 height 42
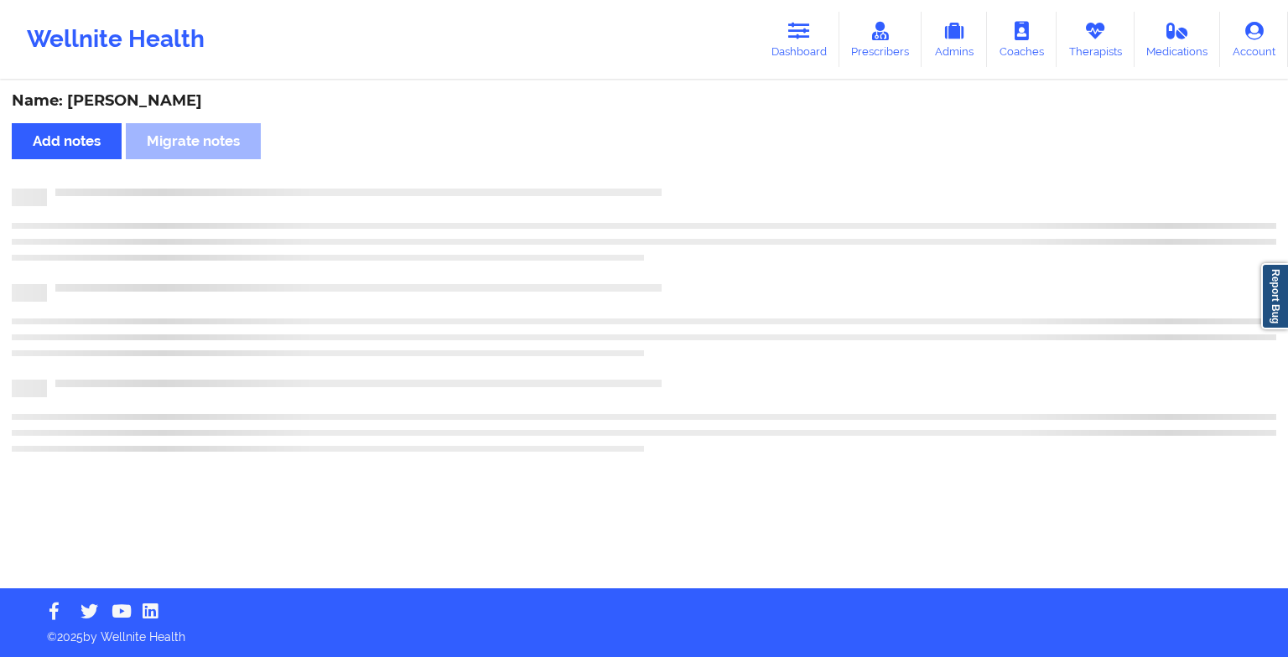
click at [715, 182] on div "Name: [PERSON_NAME] Add notes Migrate notes" at bounding box center [644, 335] width 1288 height 507
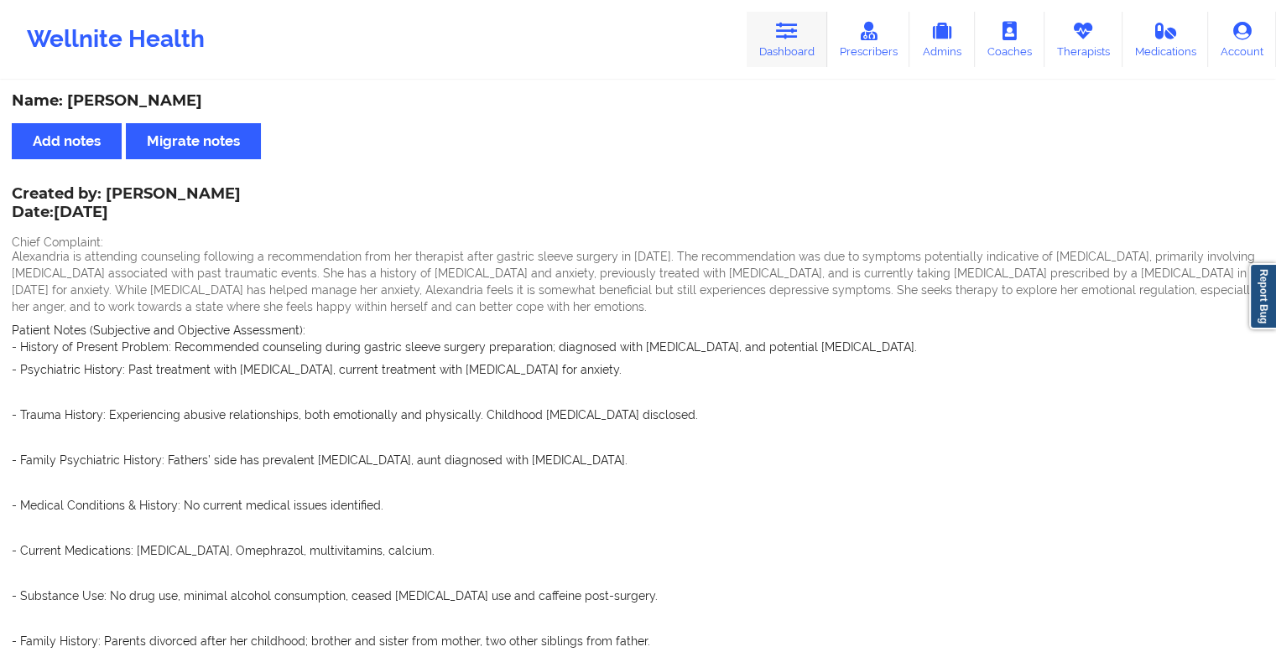
click at [785, 39] on icon at bounding box center [787, 31] width 22 height 18
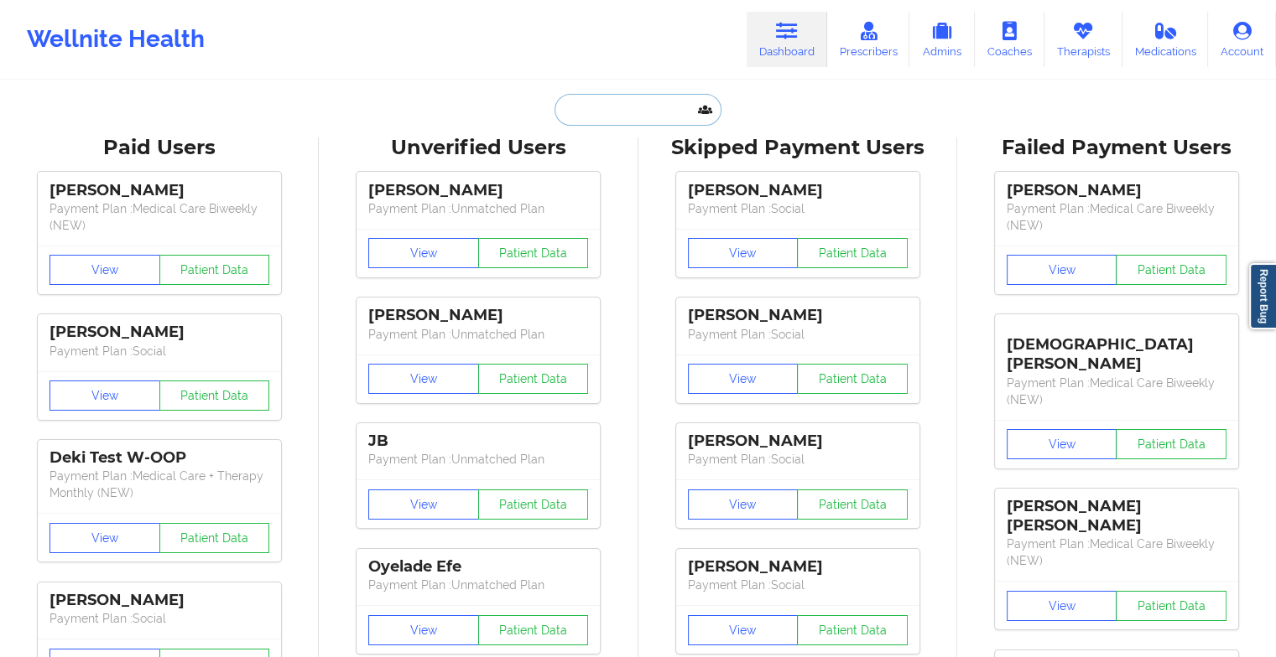
click at [604, 104] on input "text" at bounding box center [637, 110] width 166 height 32
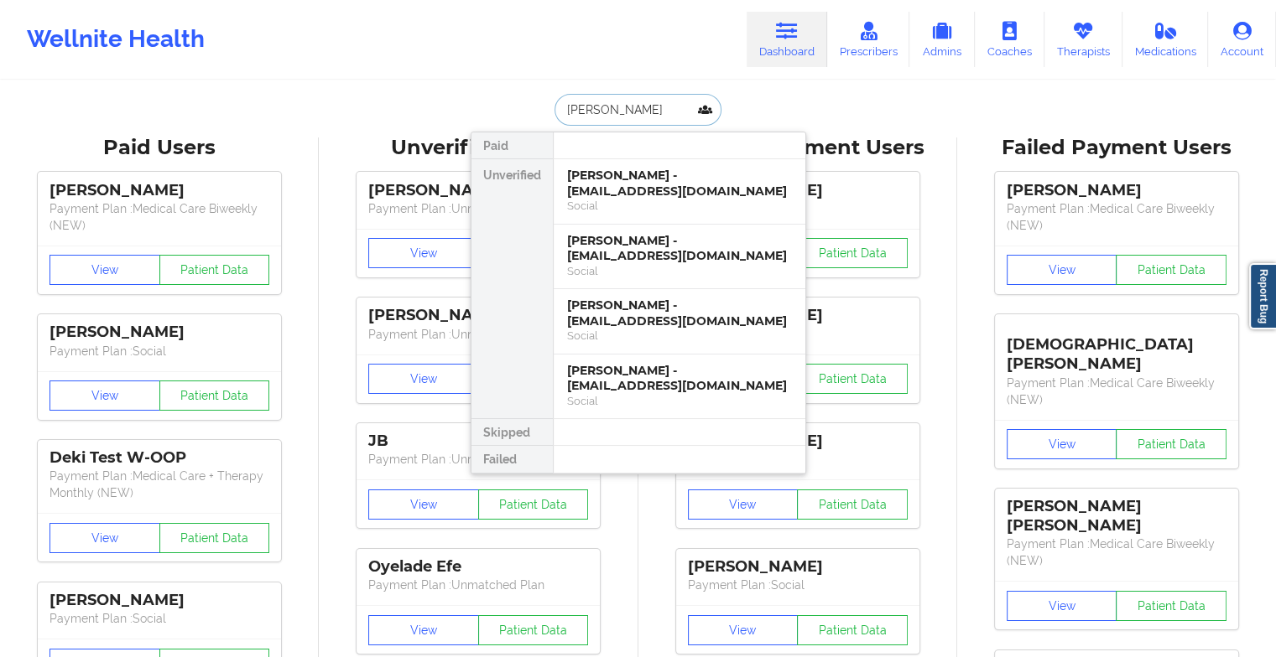
type input "[PERSON_NAME]"
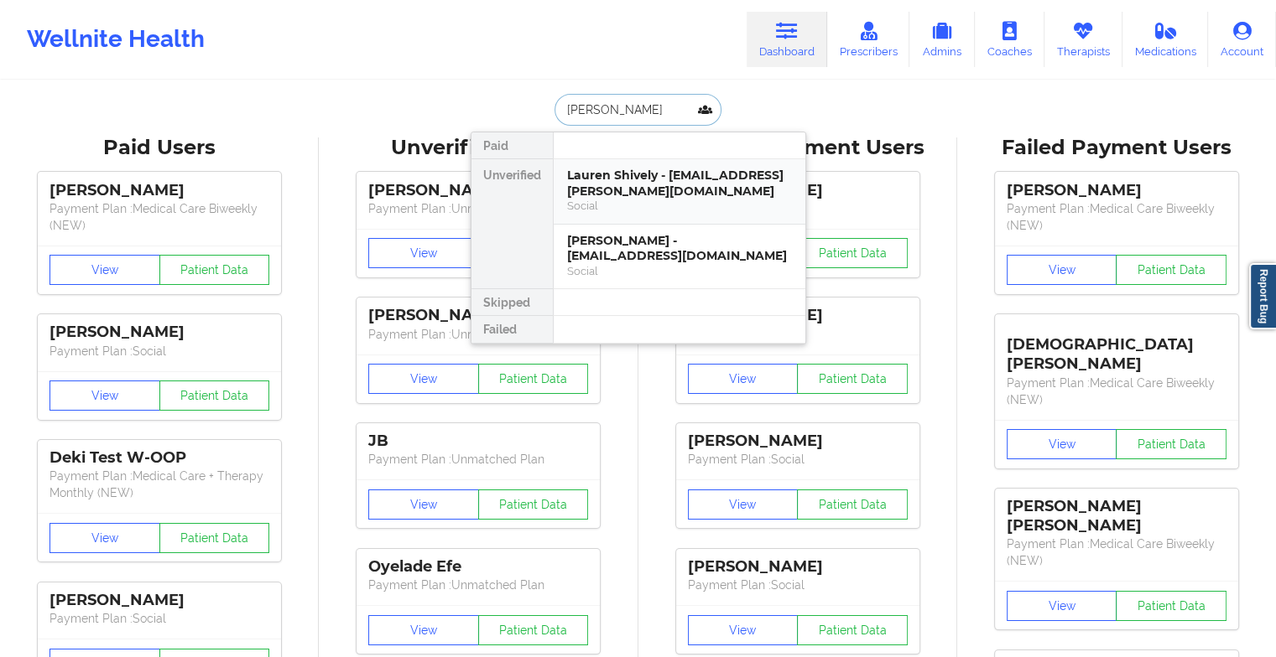
click at [652, 184] on div "Lauren Shively - [EMAIL_ADDRESS][PERSON_NAME][DOMAIN_NAME]" at bounding box center [679, 183] width 225 height 31
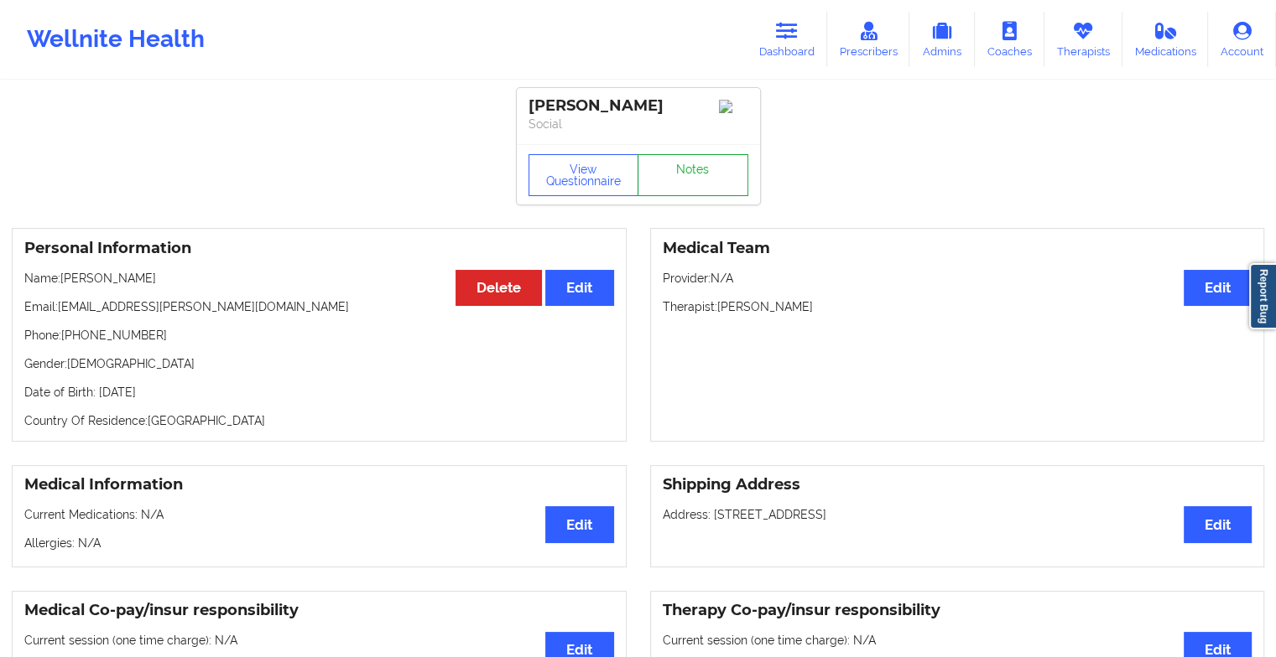
click at [689, 179] on link "Notes" at bounding box center [692, 175] width 111 height 42
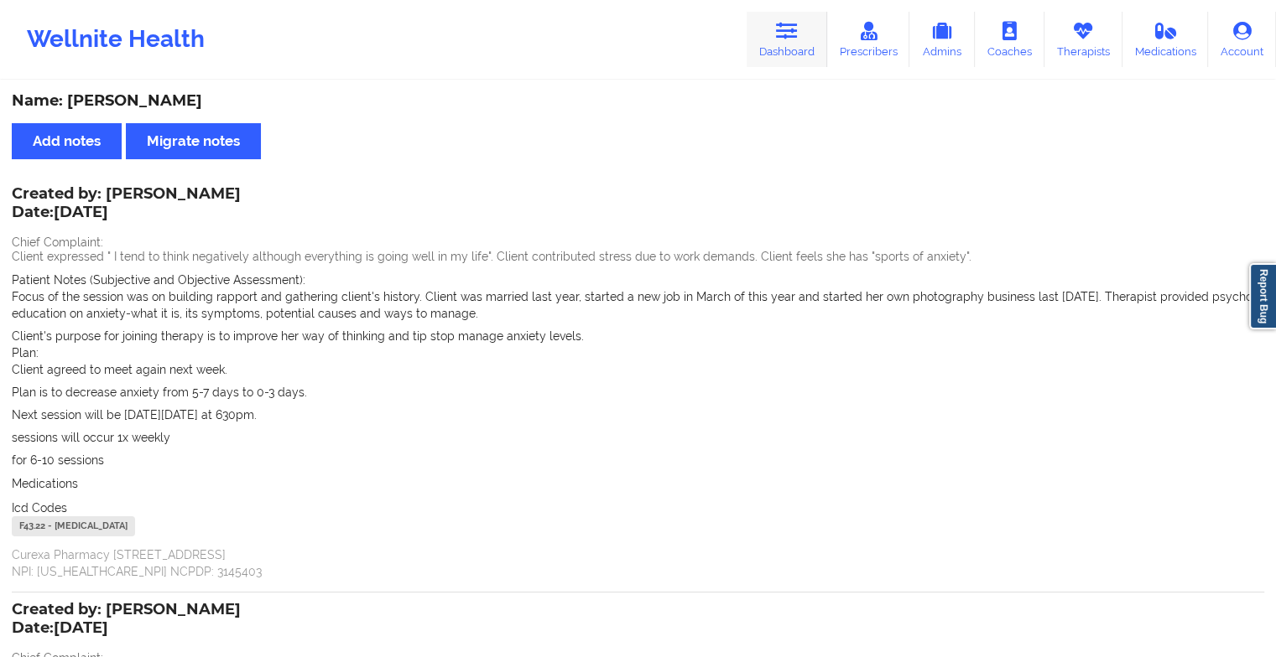
click at [805, 39] on link "Dashboard" at bounding box center [786, 39] width 81 height 55
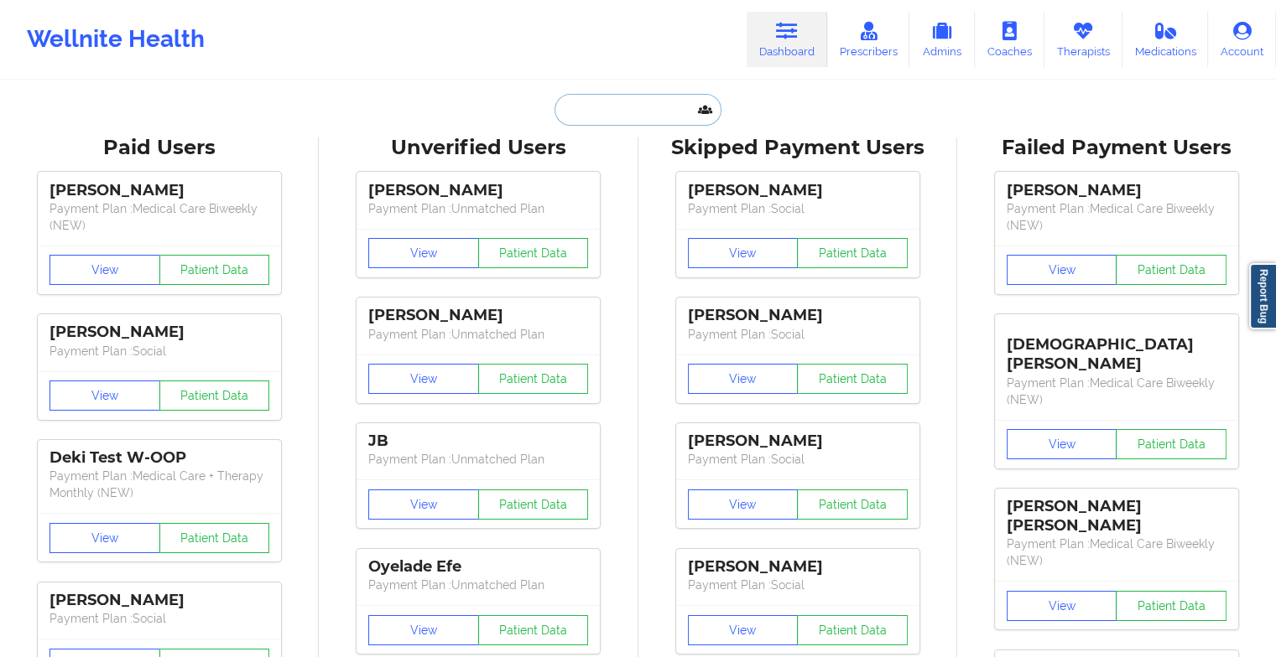
click at [652, 111] on input "text" at bounding box center [637, 110] width 166 height 32
type input "l"
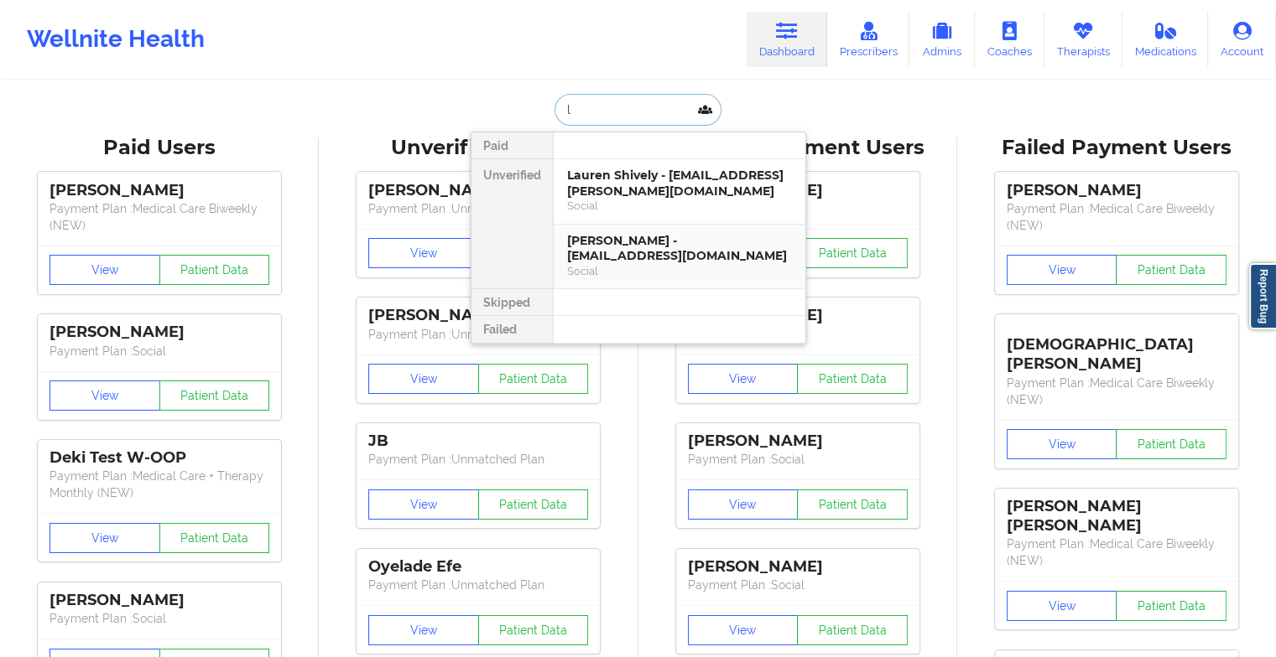
click at [652, 264] on div "Social" at bounding box center [679, 271] width 225 height 14
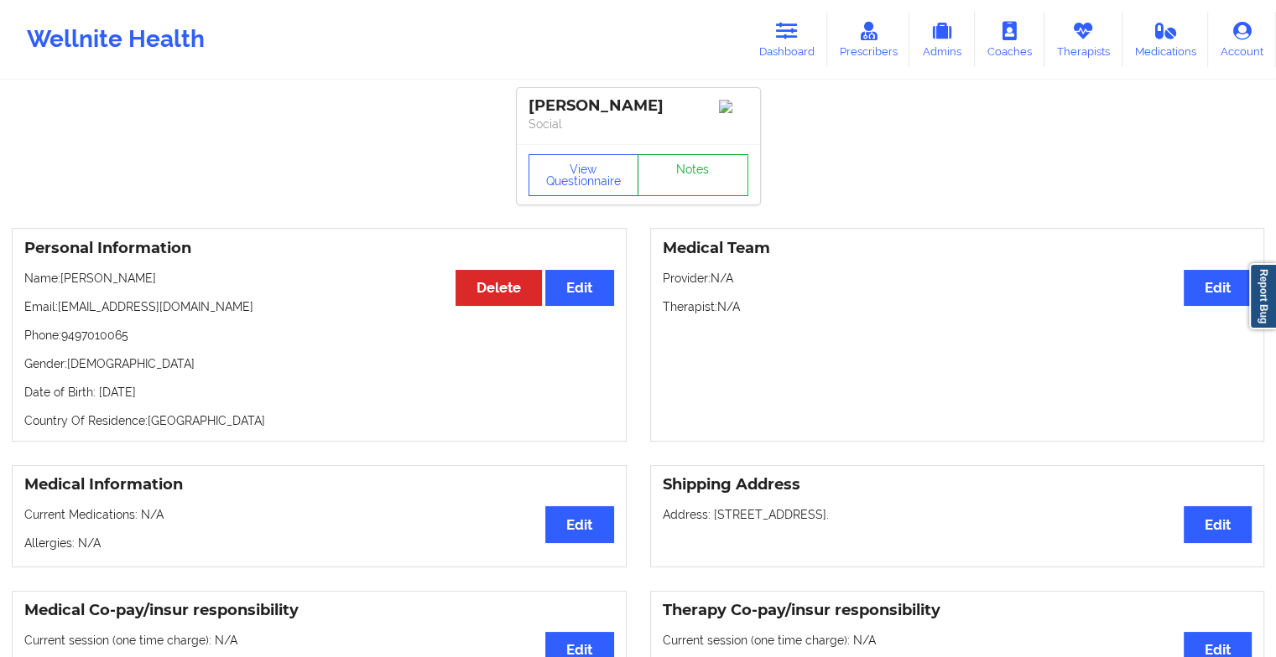
click at [699, 179] on link "Notes" at bounding box center [692, 175] width 111 height 42
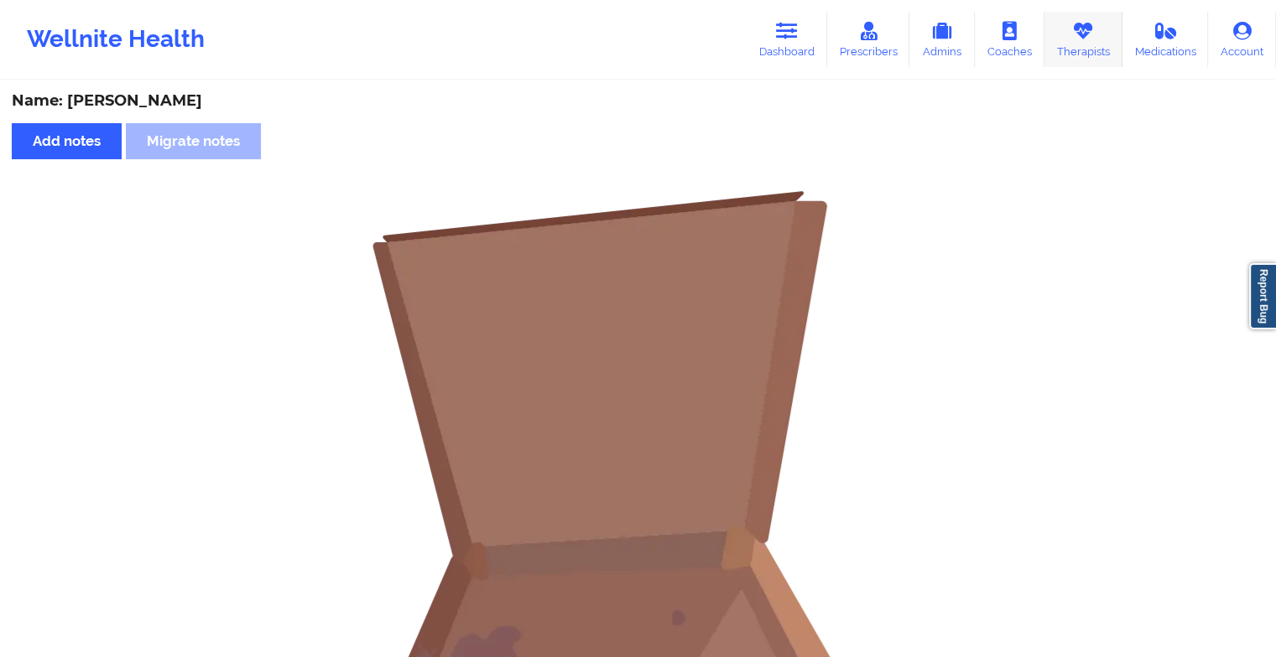
click at [1081, 20] on link "Therapists" at bounding box center [1083, 39] width 78 height 55
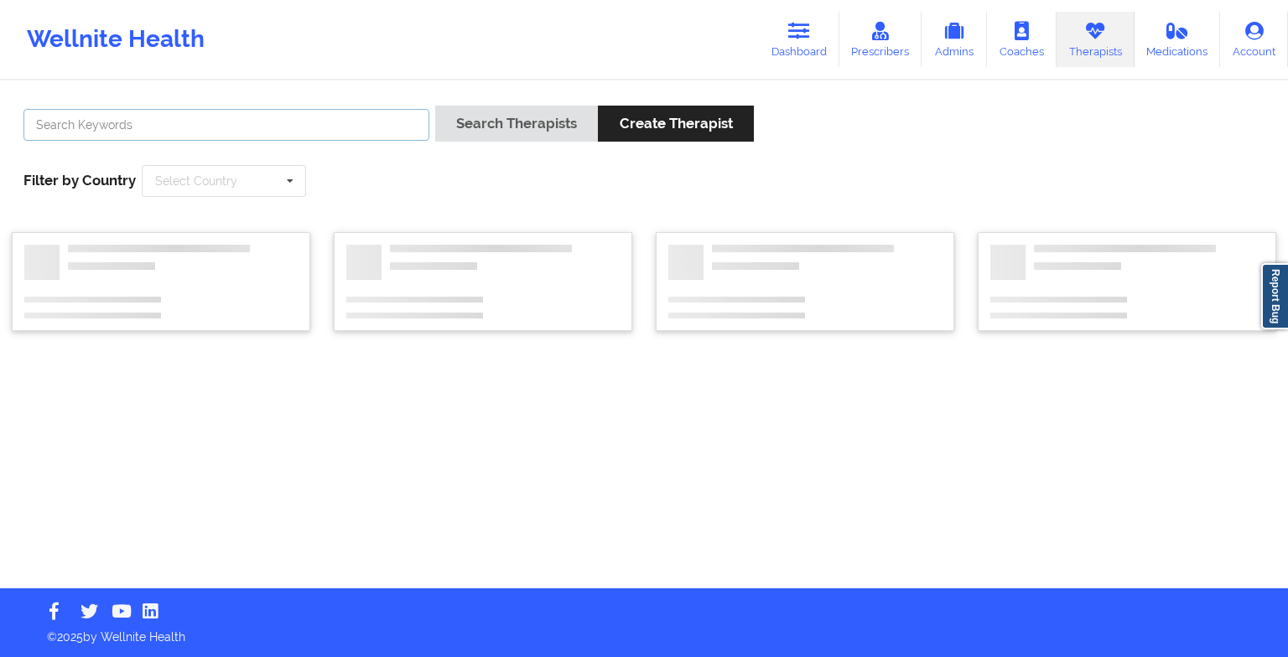
click at [311, 117] on input "text" at bounding box center [226, 125] width 406 height 32
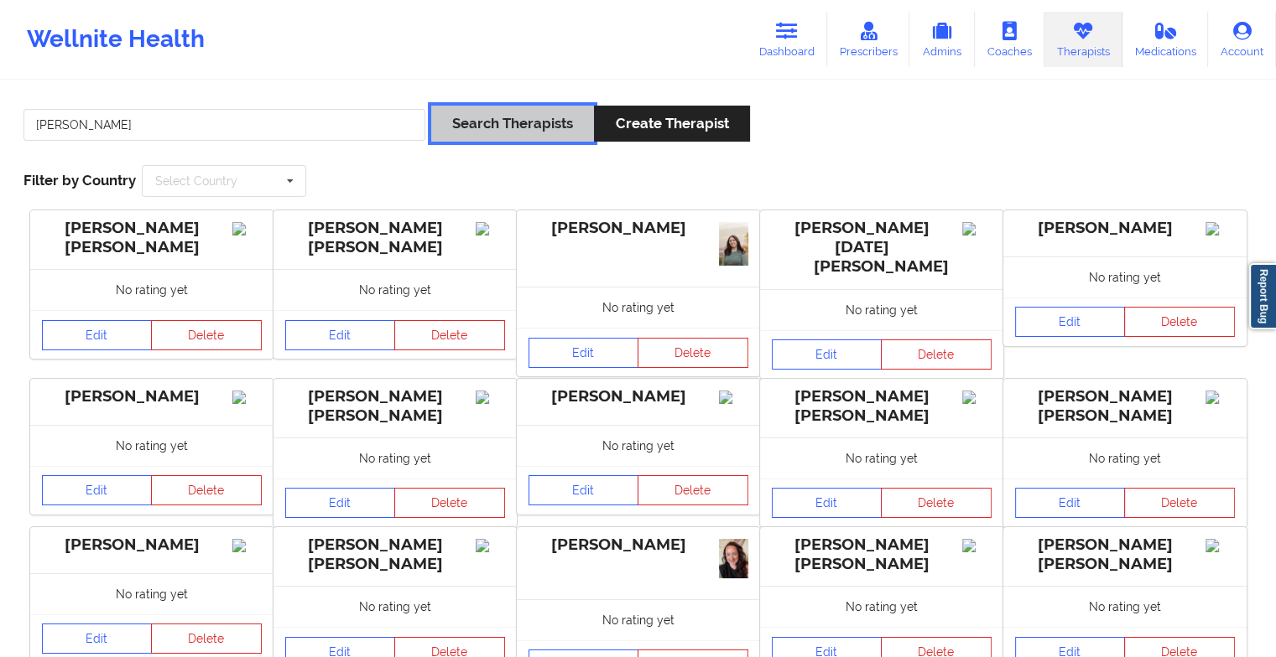
click at [470, 112] on button "Search Therapists" at bounding box center [512, 124] width 163 height 36
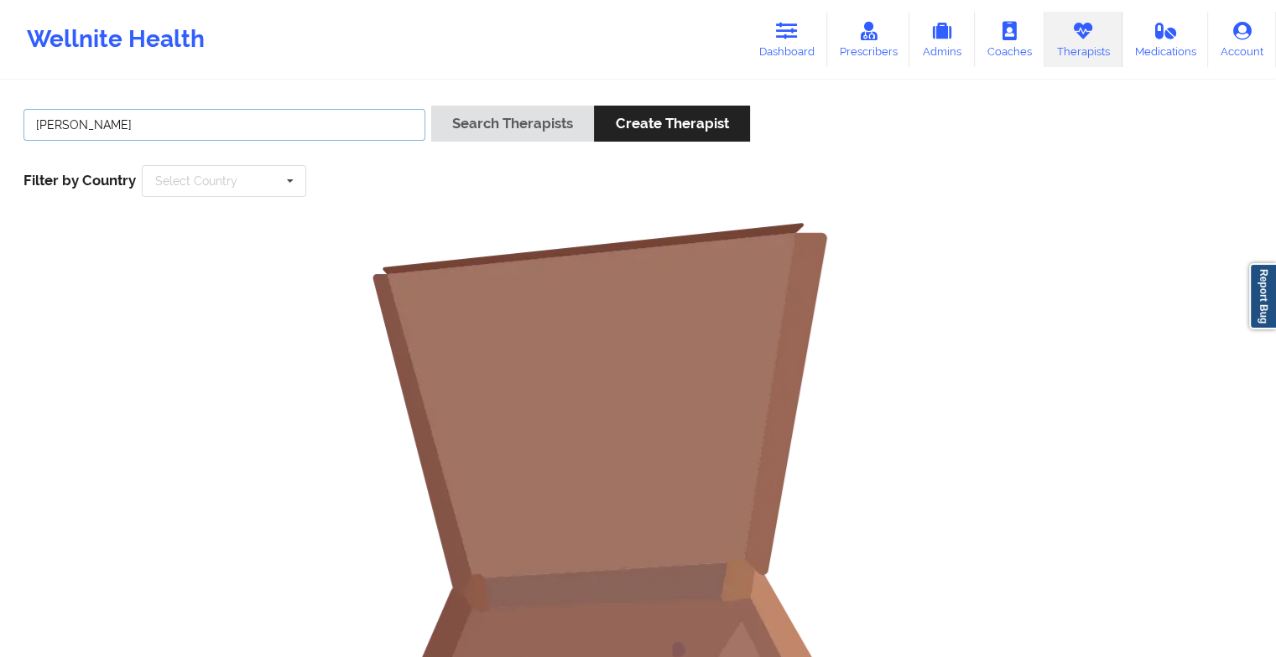
click at [179, 122] on input "[PERSON_NAME]" at bounding box center [224, 125] width 402 height 32
type input "[PERSON_NAME]"
click at [470, 117] on button "Search Therapists" at bounding box center [512, 124] width 163 height 36
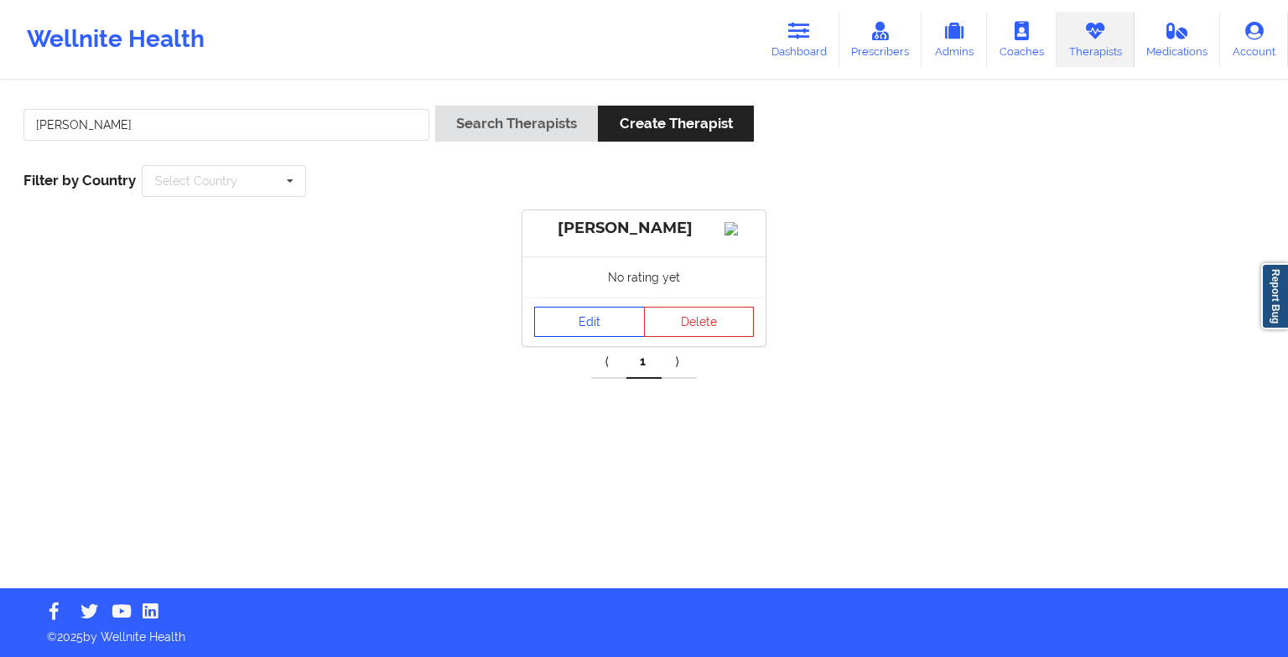
click at [583, 337] on link "Edit" at bounding box center [589, 322] width 111 height 30
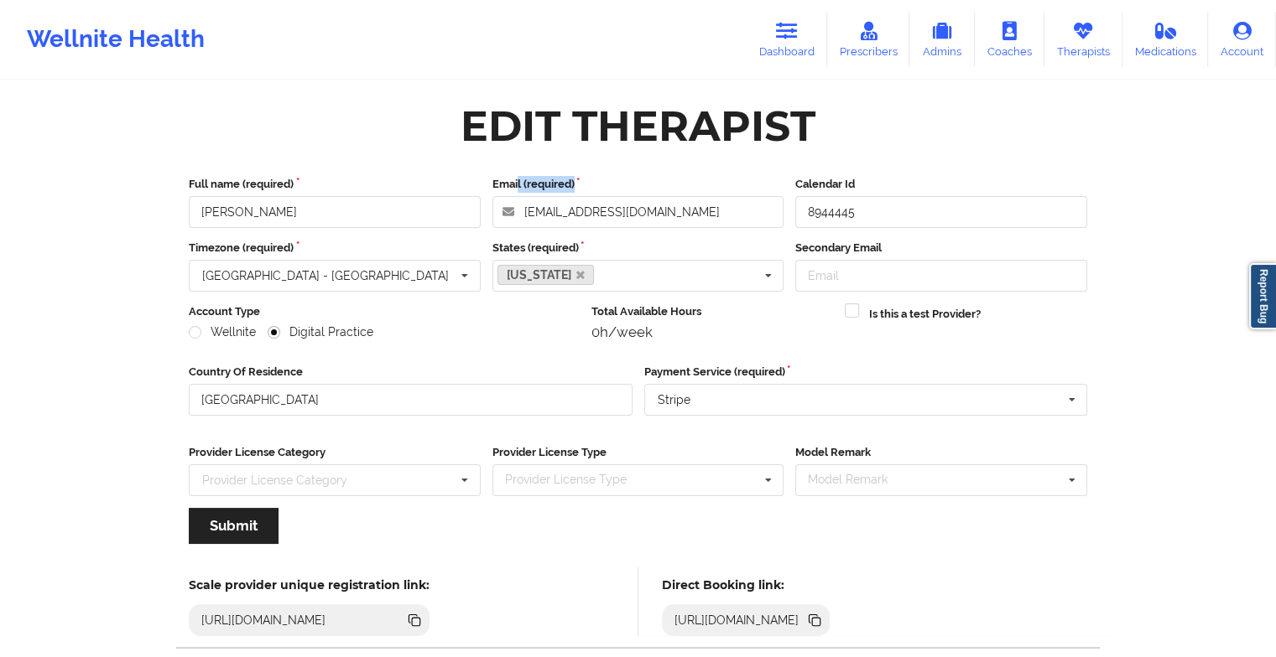
drag, startPoint x: 684, startPoint y: 195, endPoint x: 518, endPoint y: 190, distance: 166.1
click at [518, 190] on div "Email (required) [EMAIL_ADDRESS][DOMAIN_NAME]" at bounding box center [638, 202] width 304 height 52
click at [688, 182] on label "Email (required)" at bounding box center [638, 184] width 292 height 17
click at [688, 196] on input "[EMAIL_ADDRESS][DOMAIN_NAME]" at bounding box center [638, 212] width 292 height 32
drag, startPoint x: 685, startPoint y: 207, endPoint x: 495, endPoint y: 211, distance: 190.4
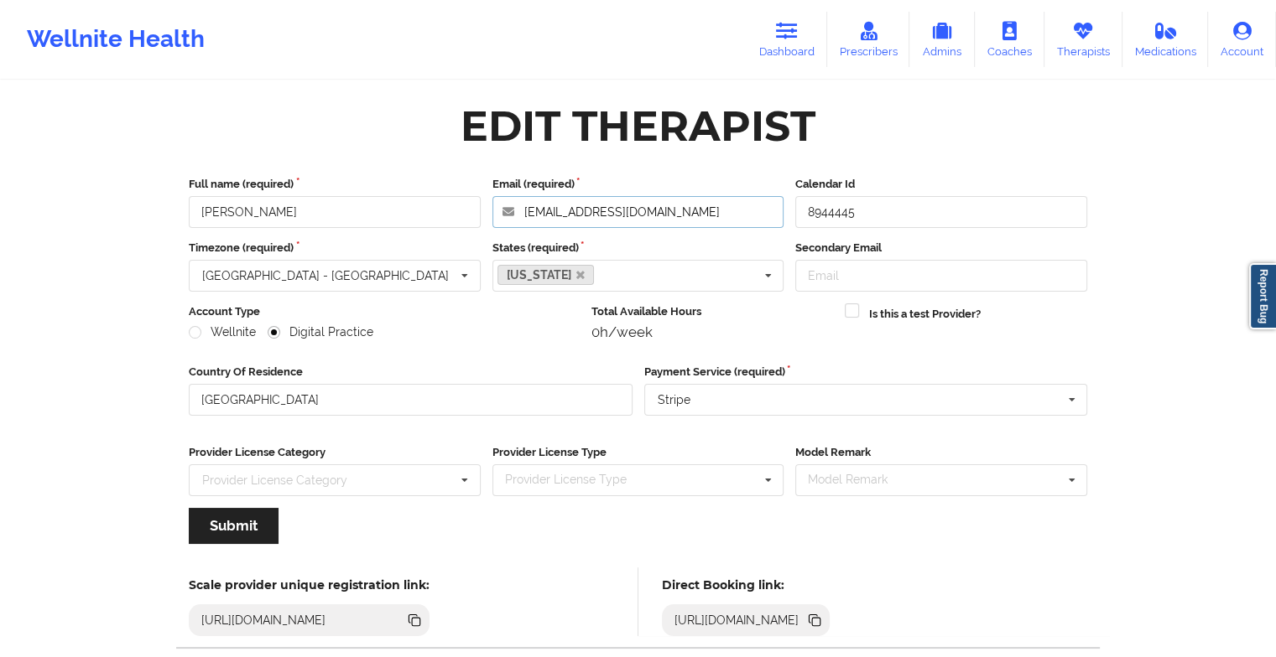
click at [495, 211] on input "[EMAIL_ADDRESS][DOMAIN_NAME]" at bounding box center [638, 212] width 292 height 32
click at [784, 28] on icon at bounding box center [787, 31] width 22 height 18
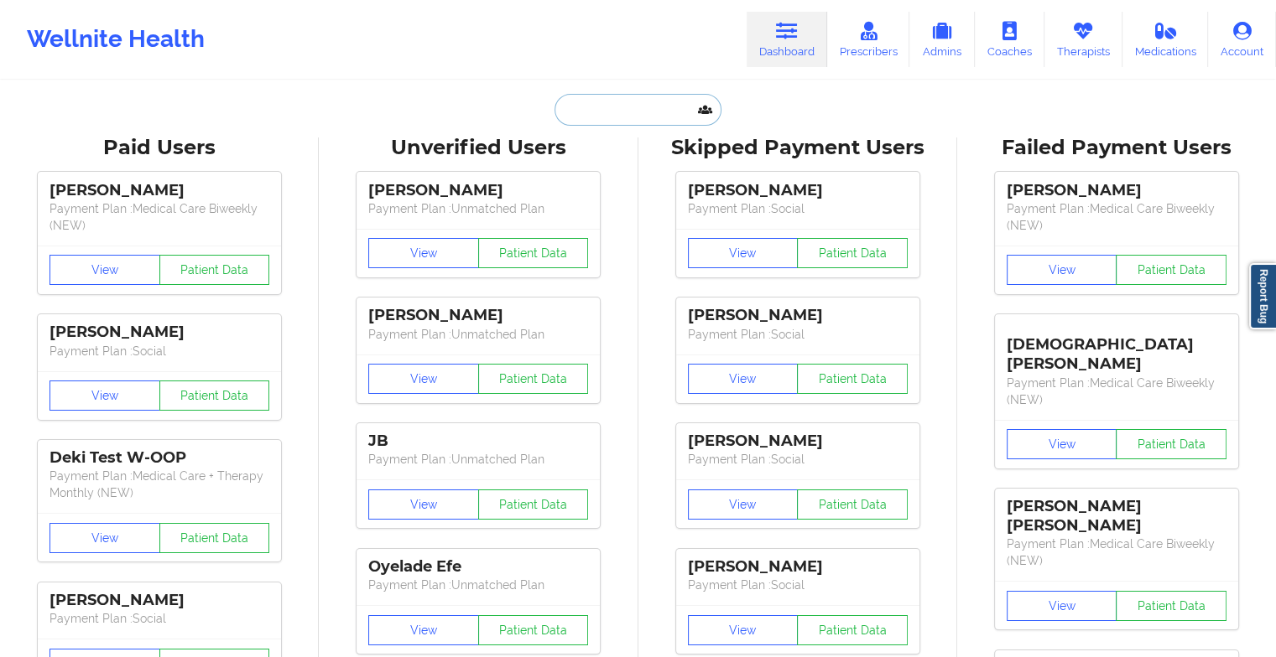
click at [601, 104] on input "text" at bounding box center [637, 110] width 166 height 32
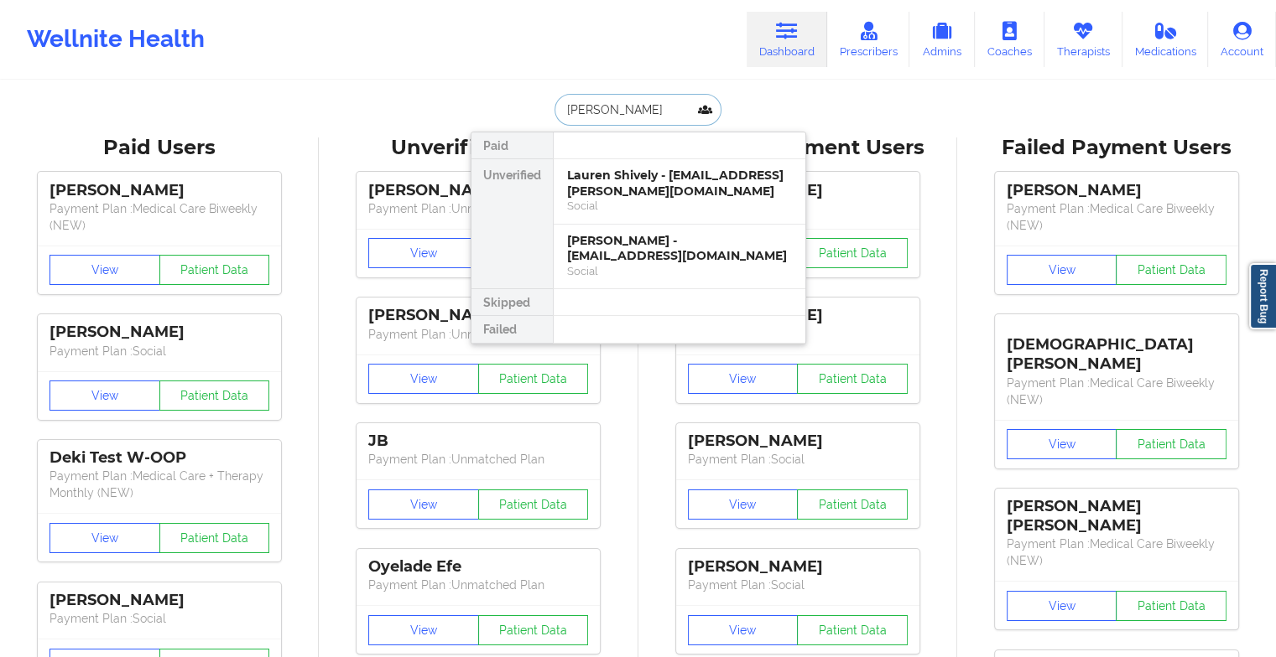
type input "[PERSON_NAME]"
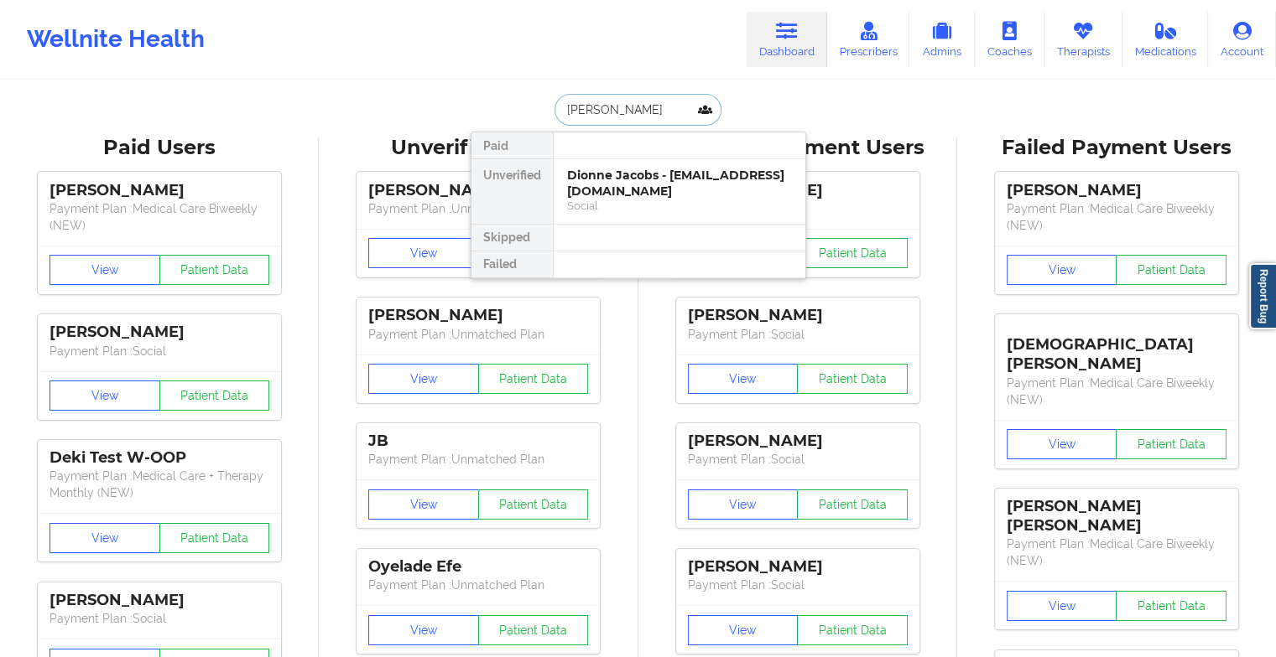
click at [660, 190] on div "Dionne Jacobs - [EMAIL_ADDRESS][DOMAIN_NAME]" at bounding box center [679, 183] width 225 height 31
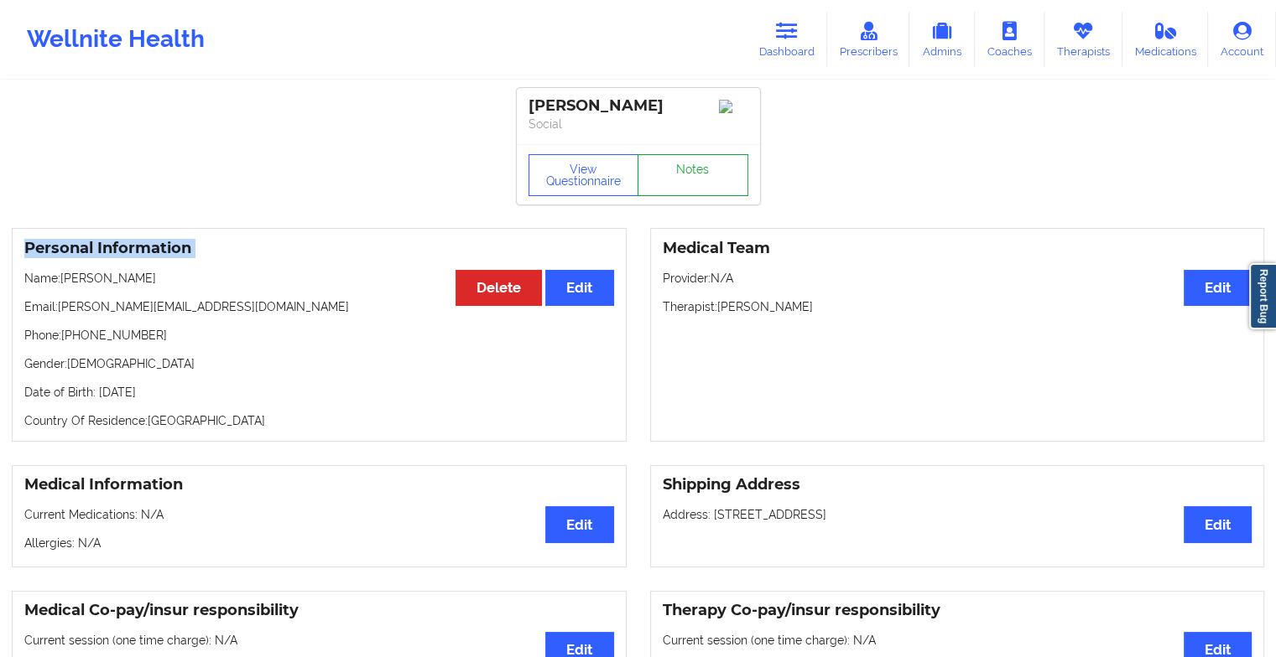
click at [698, 181] on link "Notes" at bounding box center [692, 175] width 111 height 42
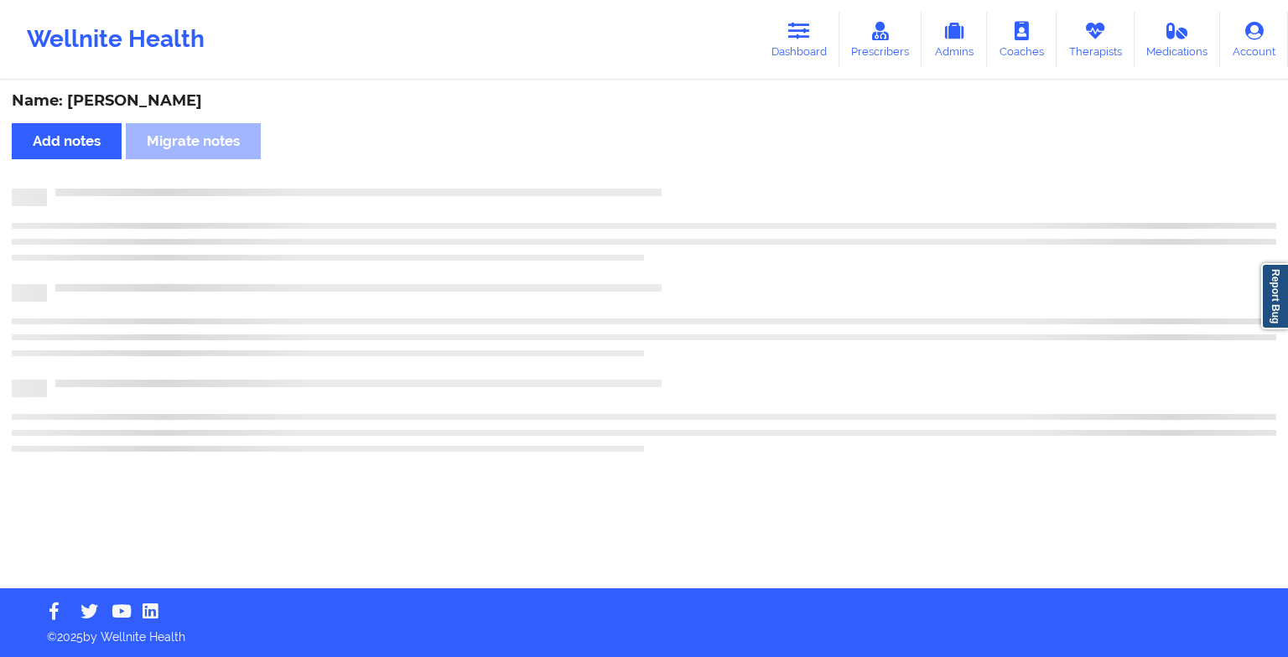
click at [698, 181] on div "Name: [PERSON_NAME] Add notes Migrate notes" at bounding box center [644, 335] width 1288 height 507
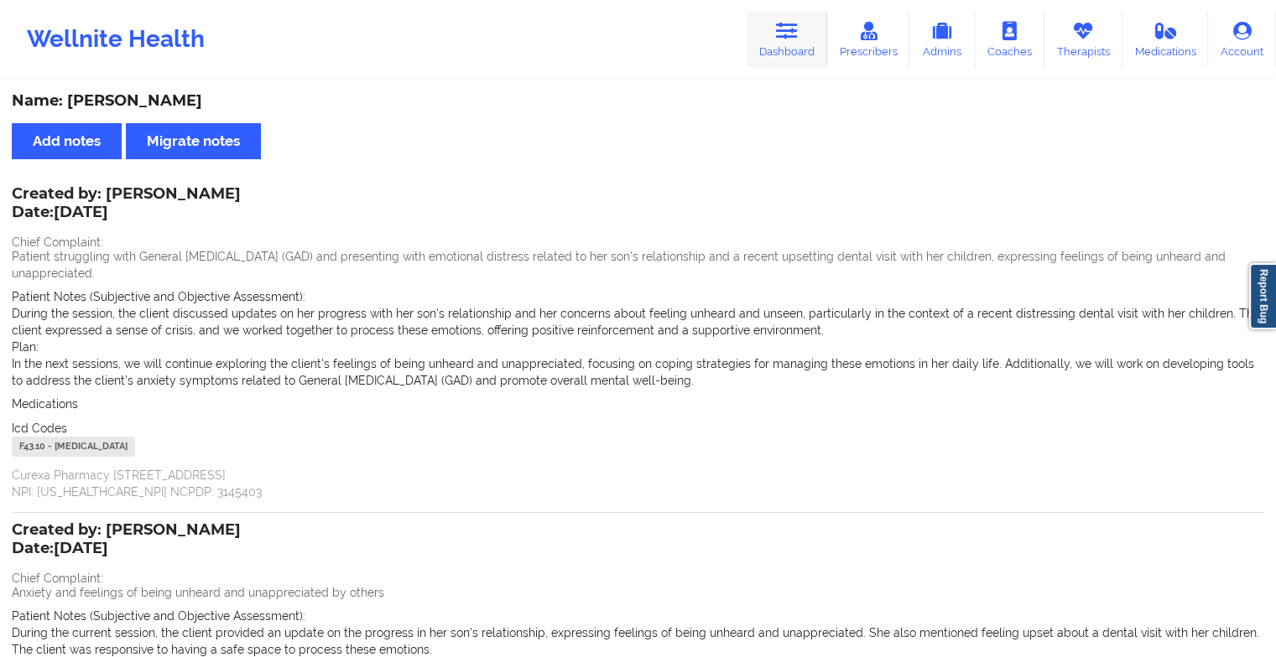
click at [782, 30] on icon at bounding box center [787, 31] width 22 height 18
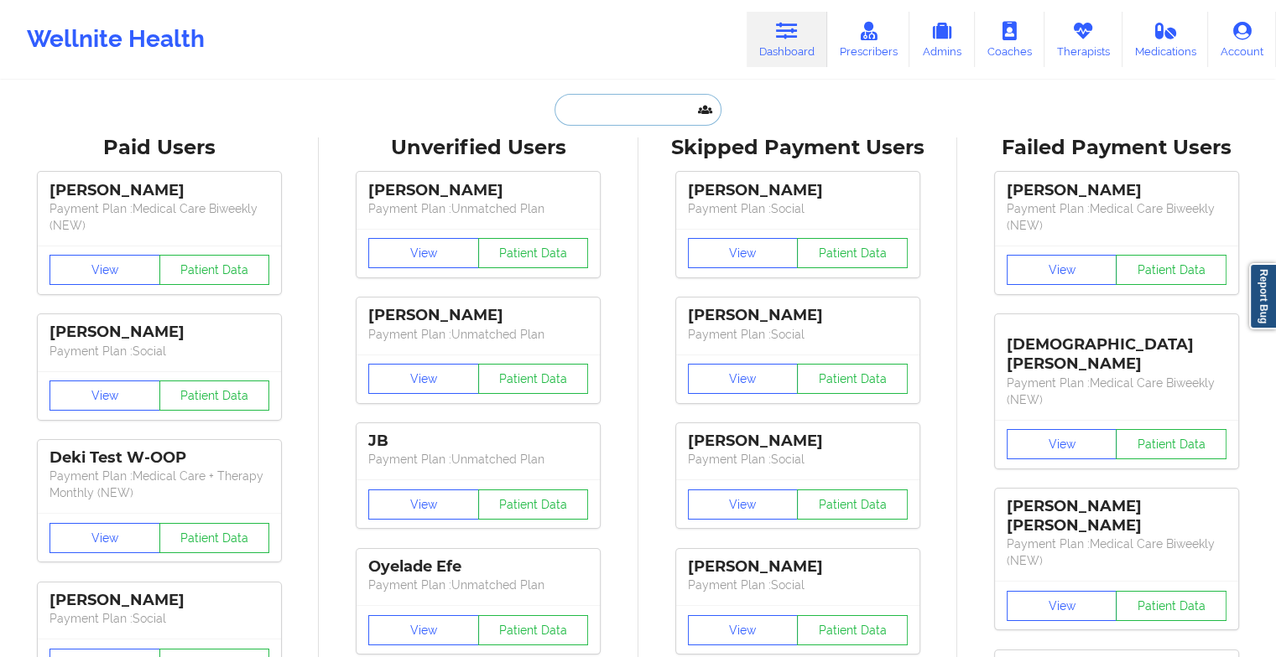
click at [637, 107] on input "text" at bounding box center [637, 110] width 166 height 32
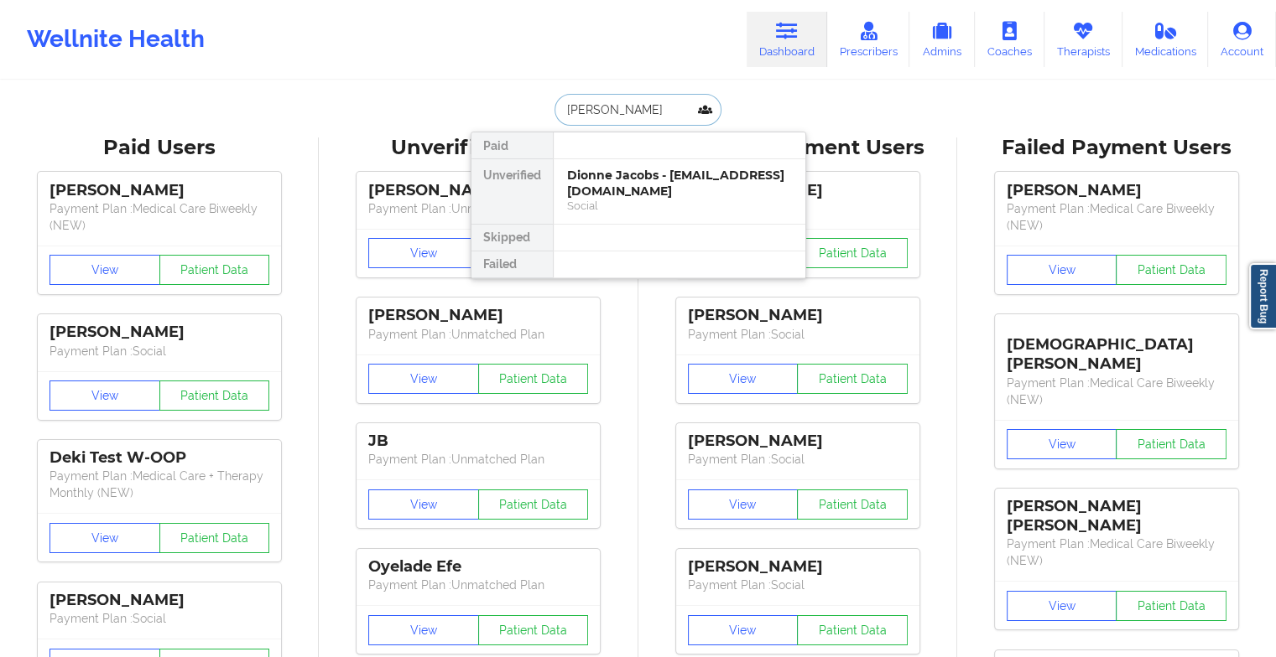
type input "[PERSON_NAME]"
click at [622, 193] on div "[PERSON_NAME] - [EMAIL_ADDRESS][DOMAIN_NAME]" at bounding box center [679, 183] width 225 height 31
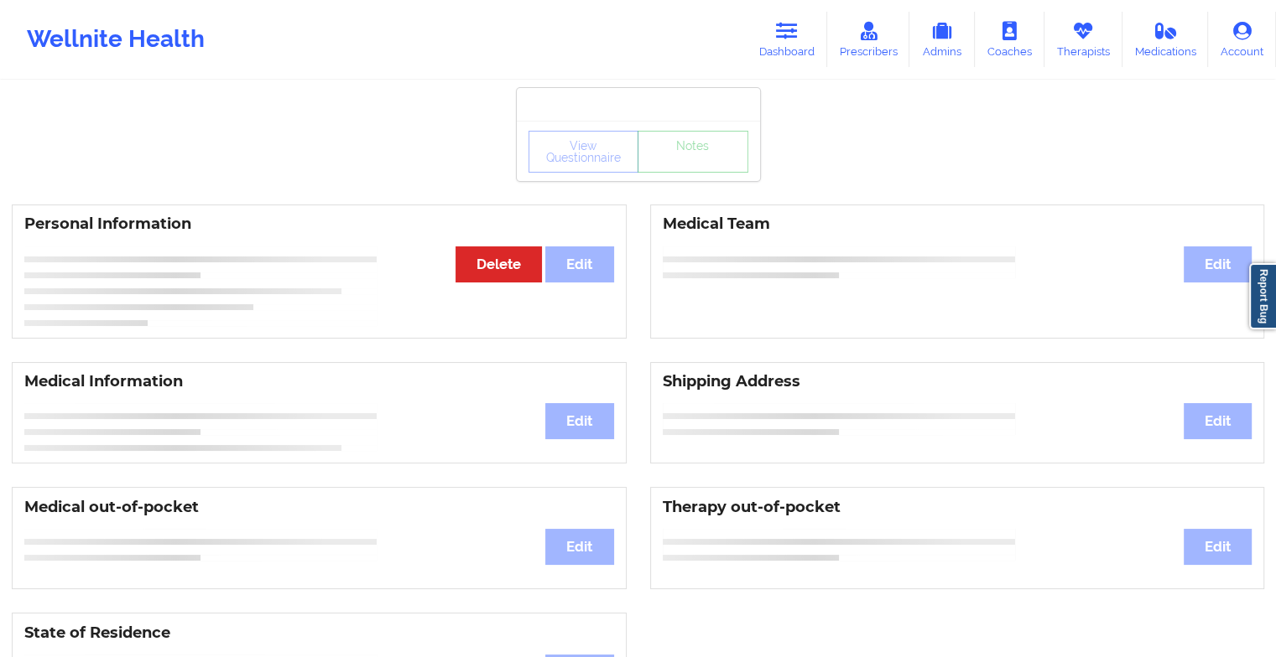
click at [694, 172] on div "View Questionnaire Notes" at bounding box center [638, 151] width 243 height 60
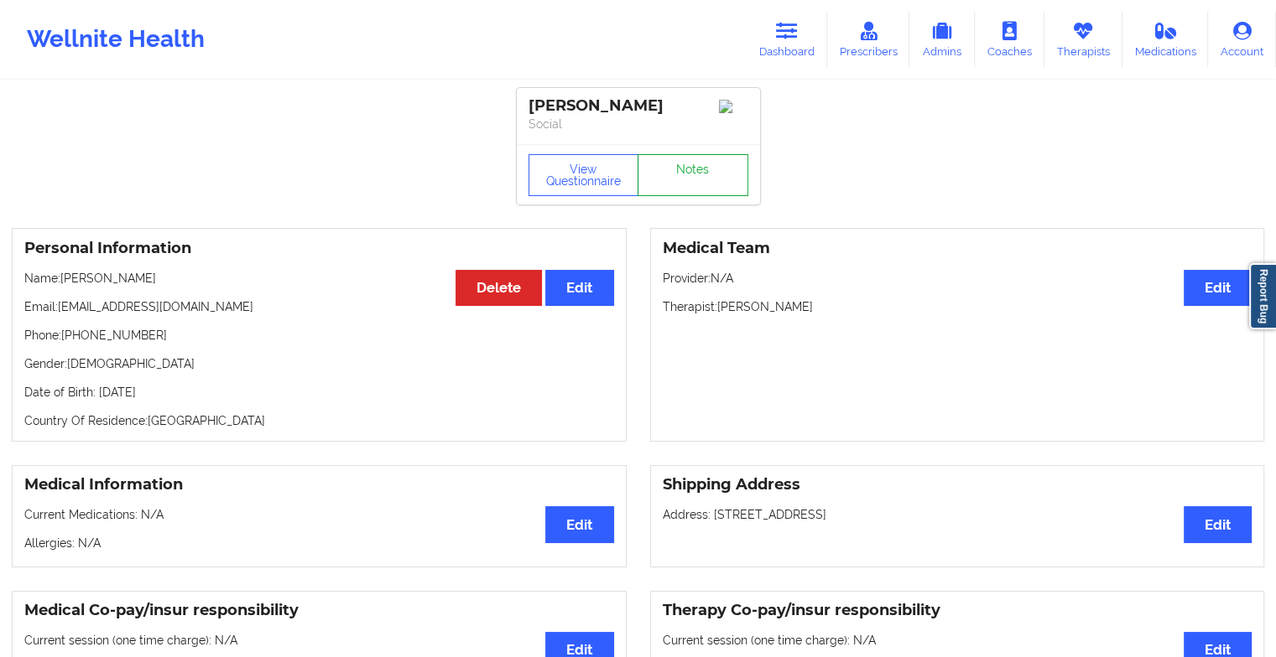
click at [694, 172] on link "Notes" at bounding box center [692, 175] width 111 height 42
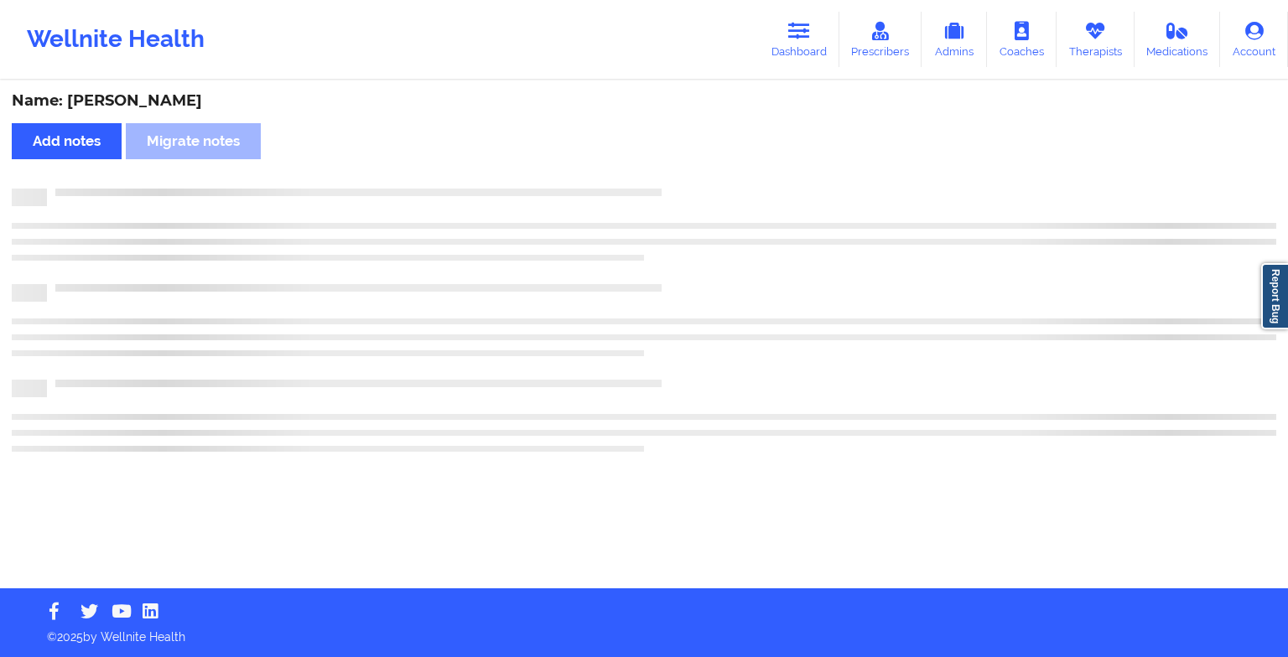
click at [694, 172] on div "Name: [PERSON_NAME] Add notes Migrate notes" at bounding box center [644, 335] width 1288 height 507
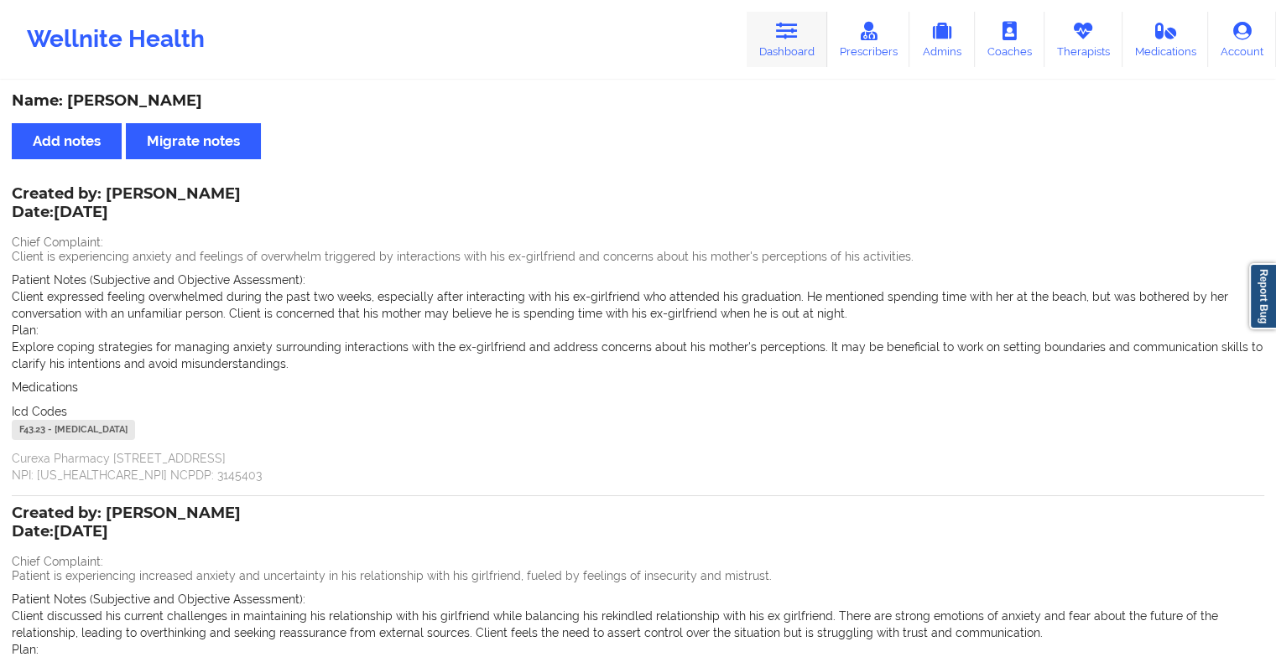
click at [773, 37] on link "Dashboard" at bounding box center [786, 39] width 81 height 55
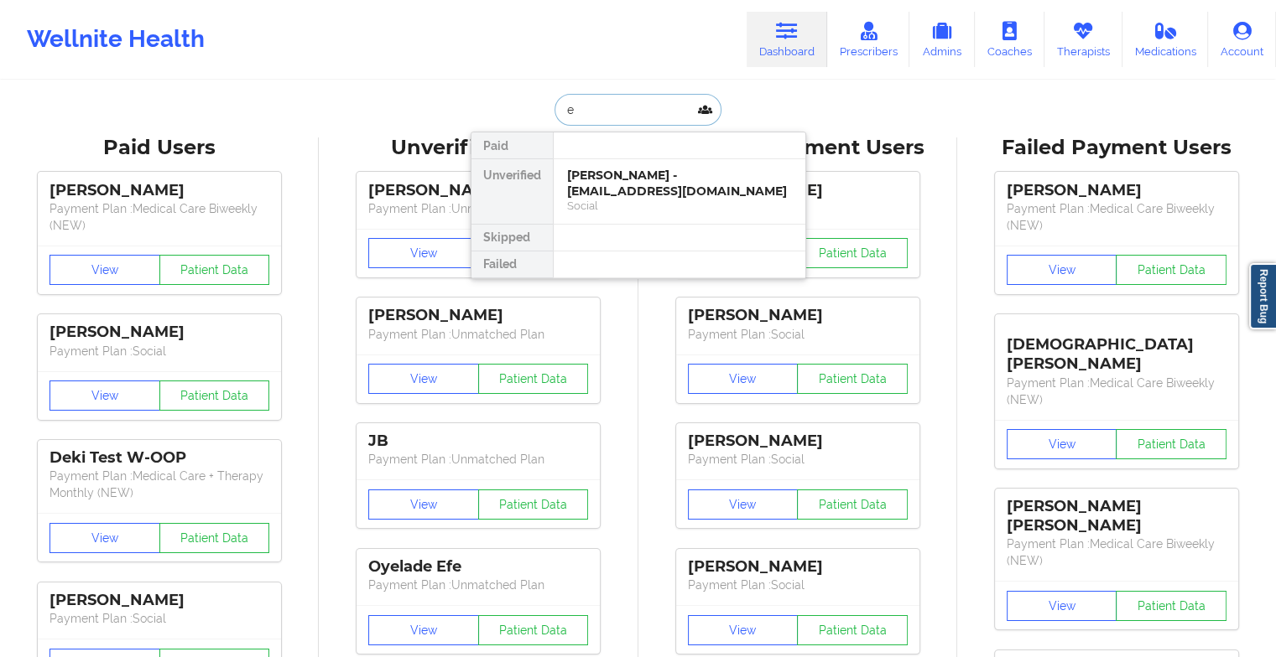
click at [613, 122] on input "e" at bounding box center [637, 110] width 166 height 32
type input "[PERSON_NAME]"
click at [638, 199] on div "Social" at bounding box center [679, 206] width 225 height 14
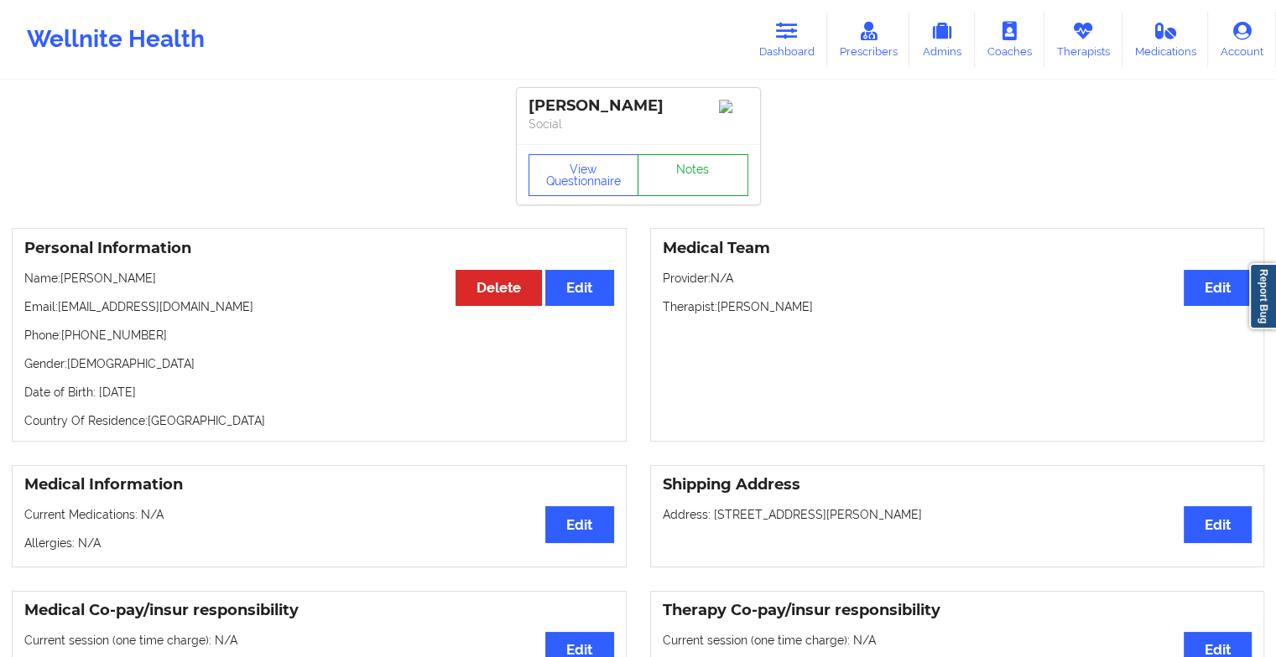
click at [689, 158] on link "Notes" at bounding box center [692, 175] width 111 height 42
